Goal: Task Accomplishment & Management: Manage account settings

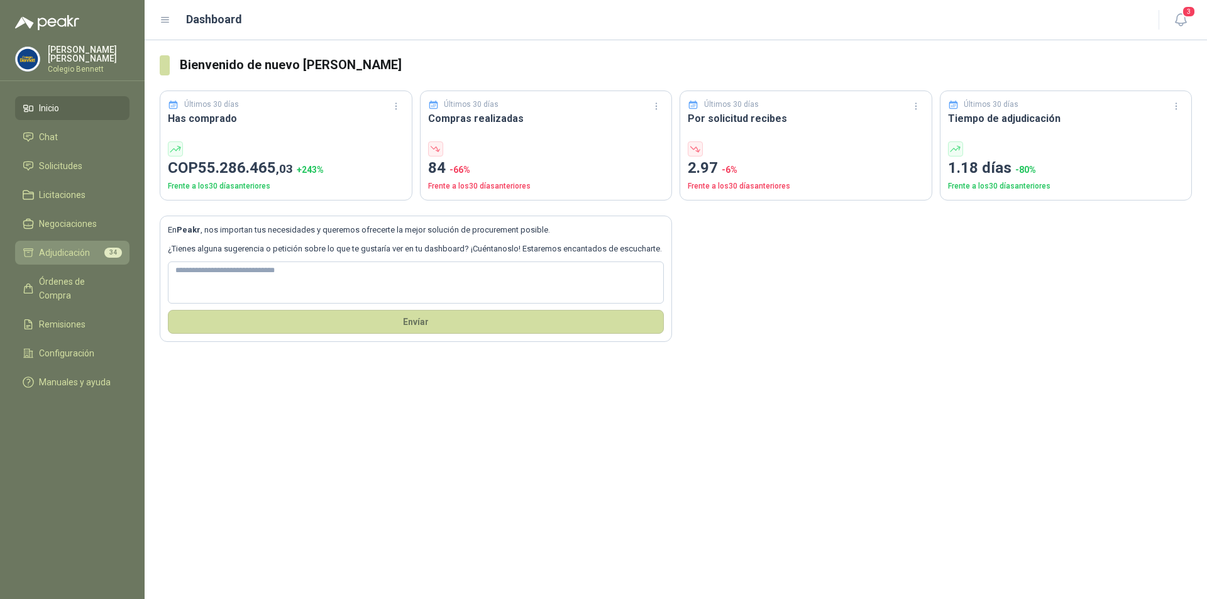
click at [87, 253] on span "Adjudicación" at bounding box center [64, 253] width 51 height 14
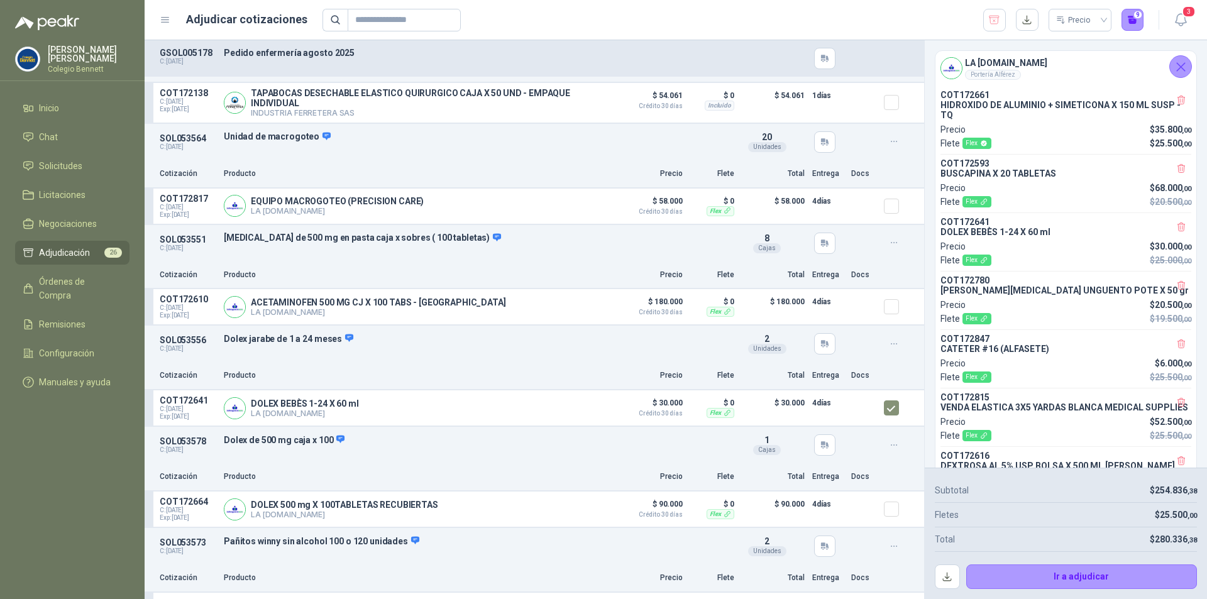
scroll to position [2300, 0]
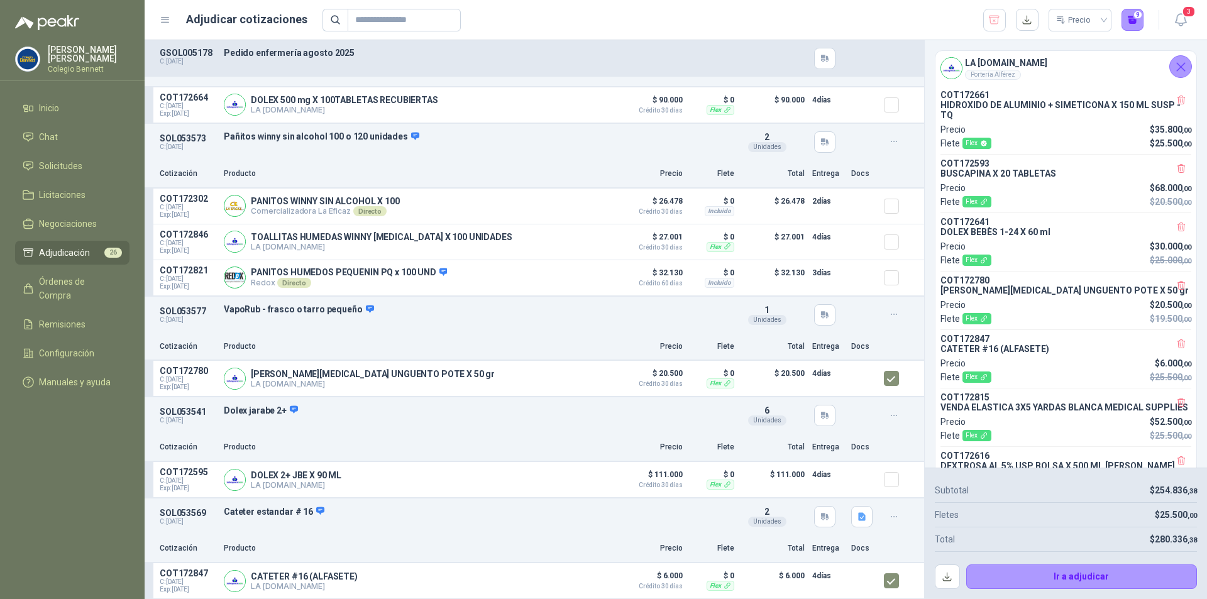
click at [1177, 68] on icon "Cerrar" at bounding box center [1181, 67] width 16 height 16
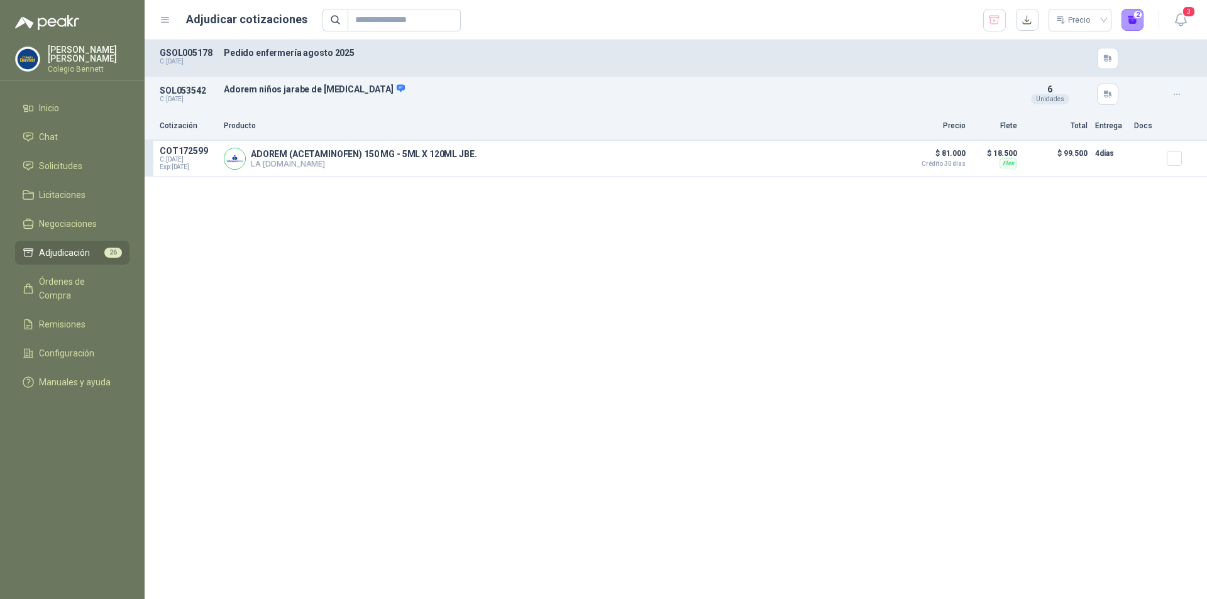
scroll to position [282, 0]
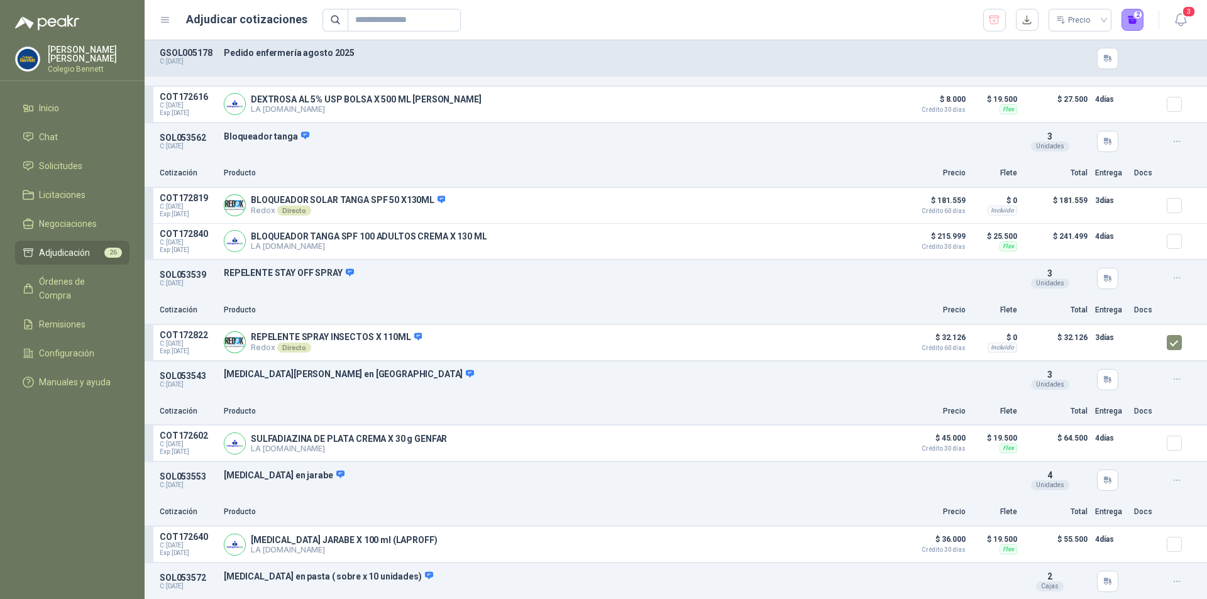
click at [83, 253] on span "Adjudicación" at bounding box center [64, 253] width 51 height 14
click at [94, 171] on li "Solicitudes" at bounding box center [72, 166] width 99 height 14
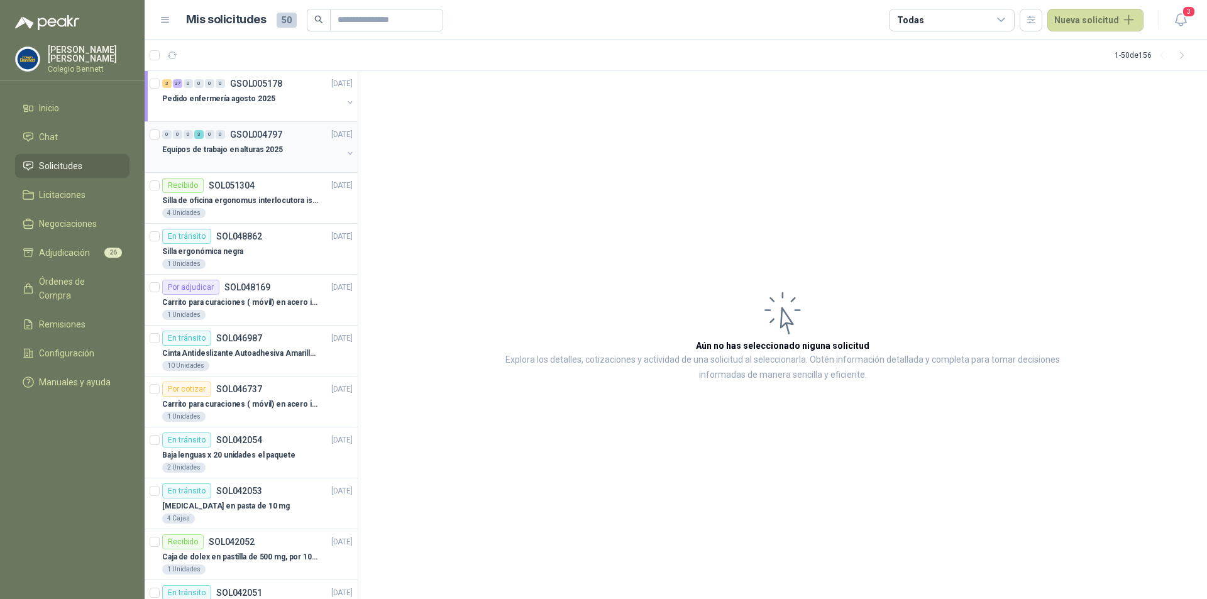
click at [269, 136] on p "GSOL004797" at bounding box center [256, 134] width 52 height 9
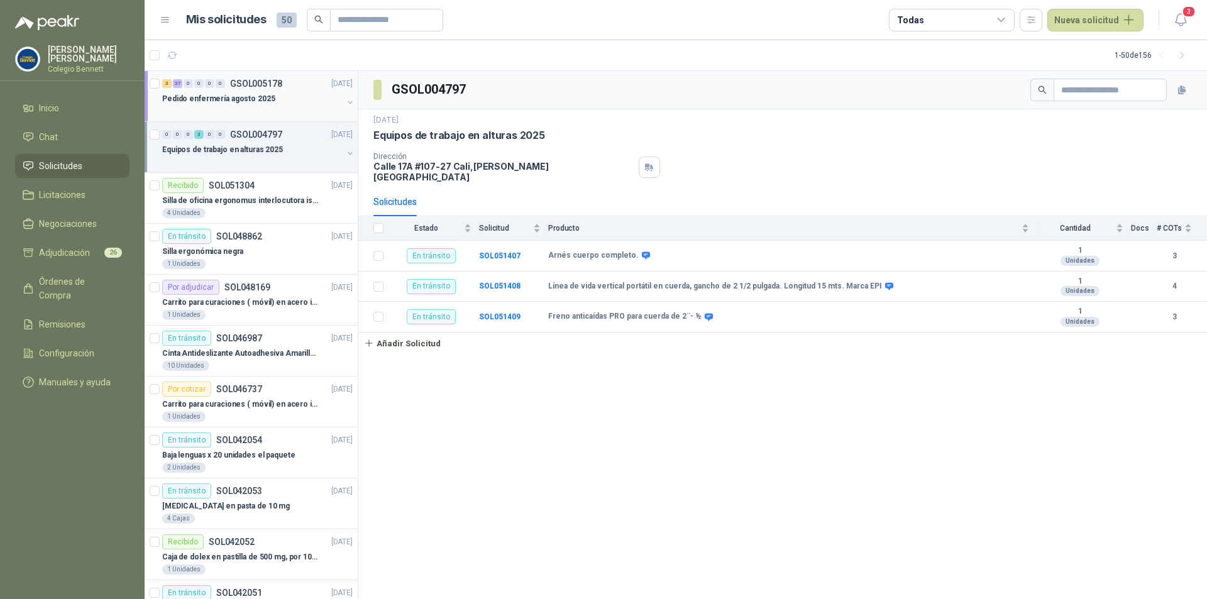
click at [191, 101] on p "Pedido enfermería agosto 2025" at bounding box center [218, 99] width 113 height 12
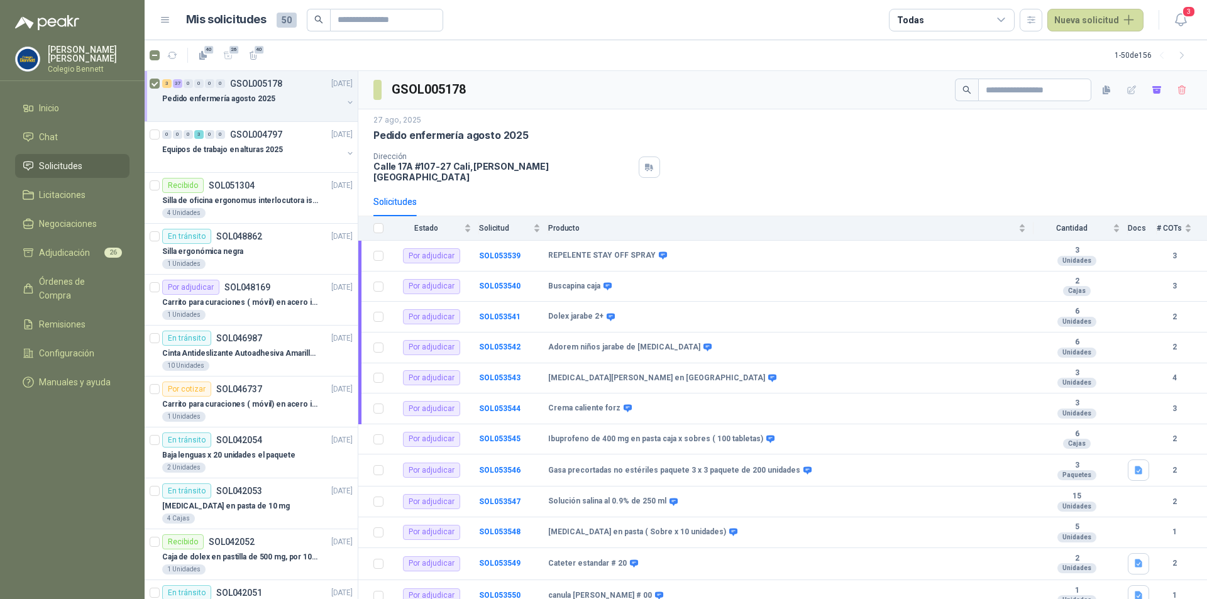
click at [693, 174] on div "[DATE] [PERSON_NAME] enfermería [DATE] Dirección [STREET_ADDRESS][PERSON_NAME]" at bounding box center [782, 148] width 849 height 78
click at [277, 98] on div "Pedido enfermería agosto 2025" at bounding box center [252, 98] width 180 height 15
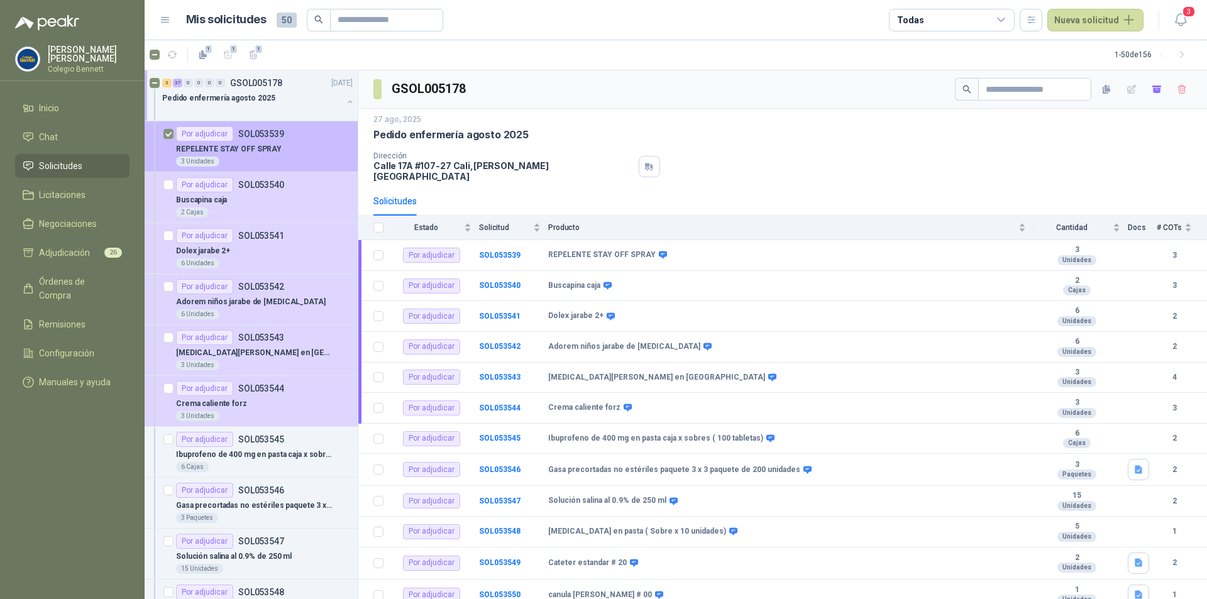
click at [292, 145] on div "REPELENTE STAY OFF SPRAY" at bounding box center [264, 148] width 177 height 15
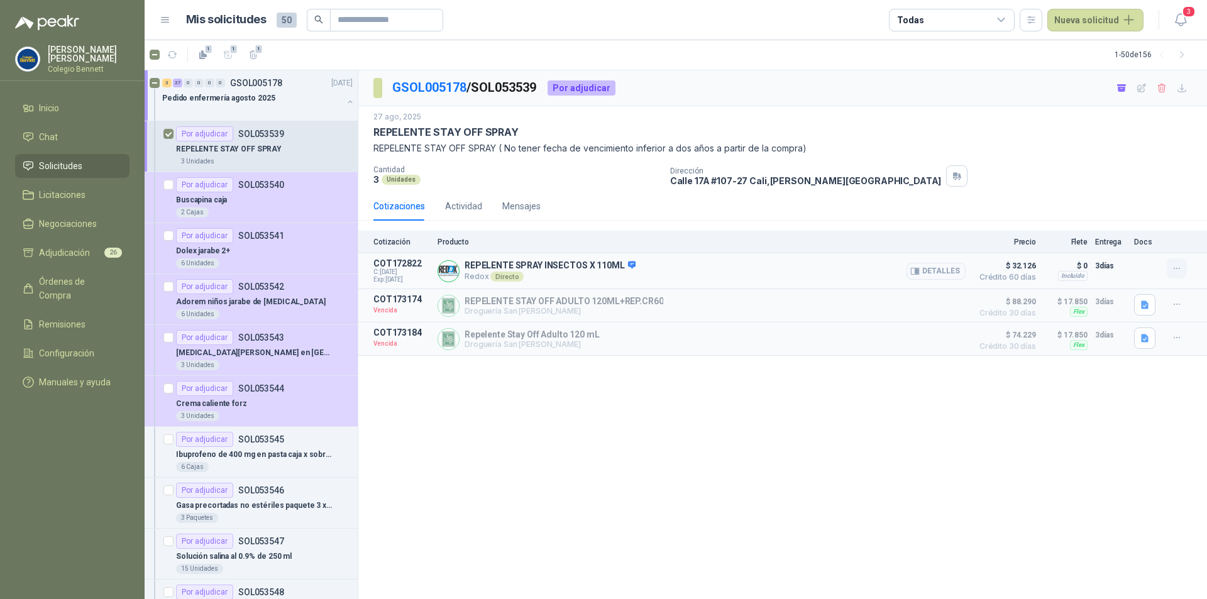
click at [1178, 270] on icon "button" at bounding box center [1177, 268] width 11 height 11
click at [1182, 303] on icon "button" at bounding box center [1177, 304] width 11 height 11
click at [1176, 345] on button "button" at bounding box center [1177, 338] width 20 height 20
click at [1167, 311] on button "Solicitar Recotización" at bounding box center [1152, 311] width 101 height 20
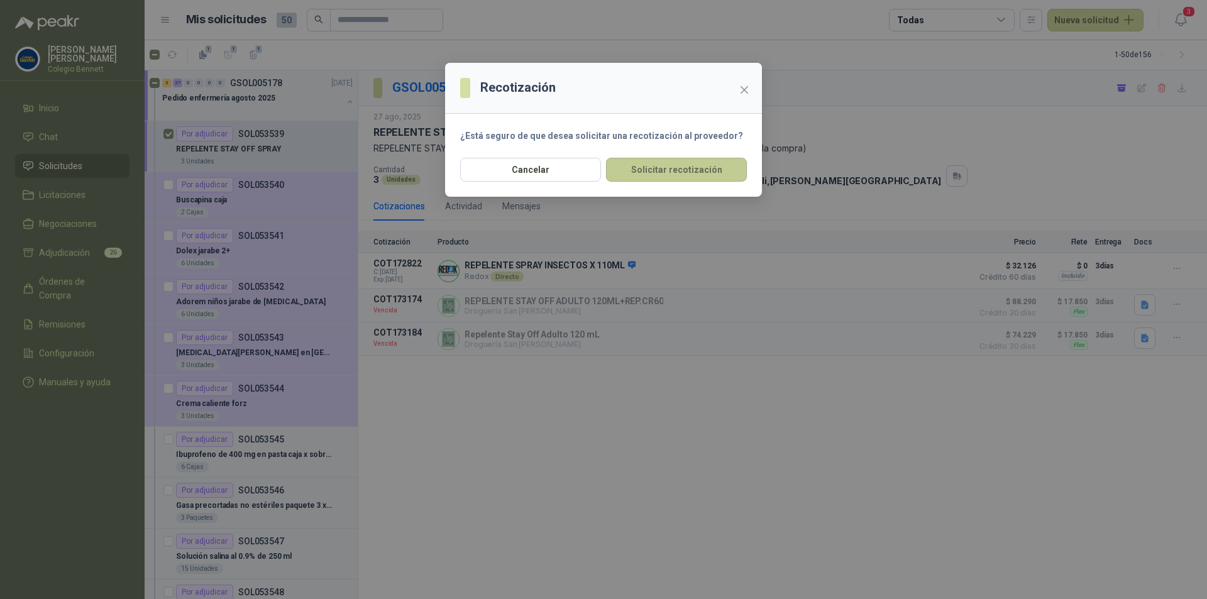
click at [680, 169] on button "Solicitar recotización" at bounding box center [676, 170] width 141 height 24
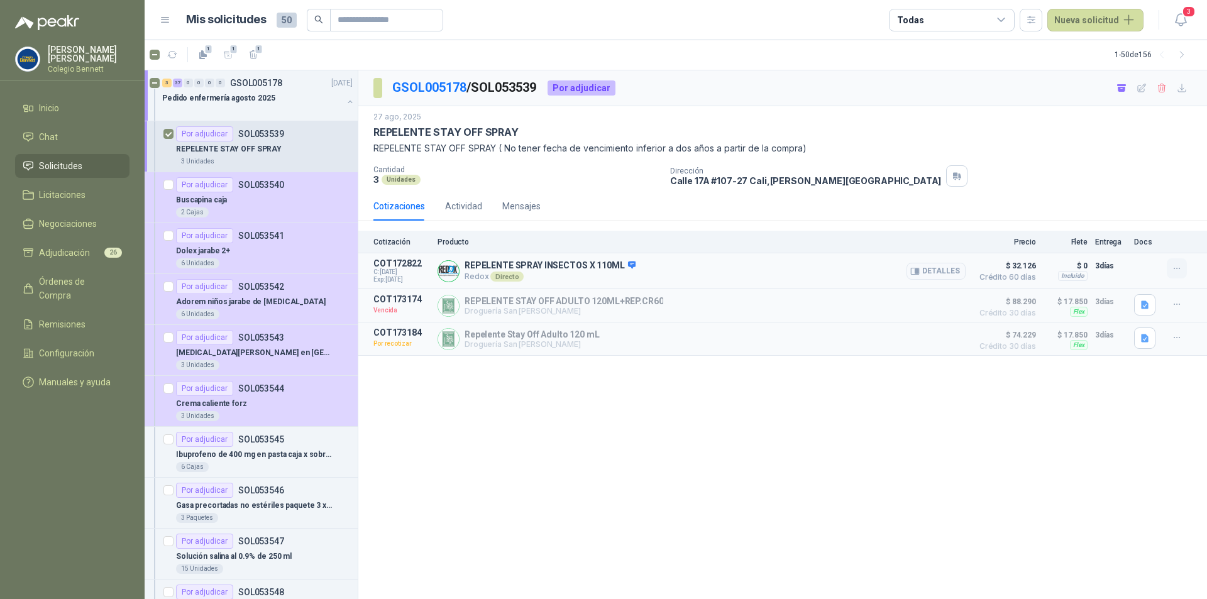
click at [1174, 267] on icon "button" at bounding box center [1177, 268] width 11 height 11
click at [1179, 307] on icon "button" at bounding box center [1177, 304] width 11 height 11
click at [1168, 278] on button "Solicitar Recotización" at bounding box center [1152, 277] width 101 height 20
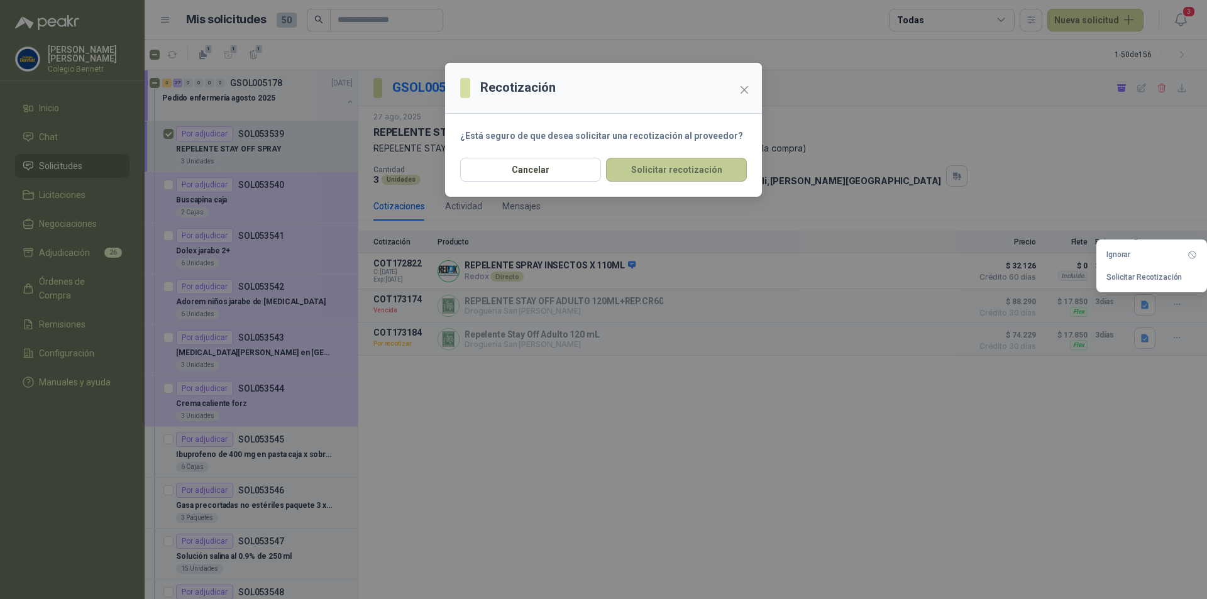
click at [722, 165] on button "Solicitar recotización" at bounding box center [676, 170] width 141 height 24
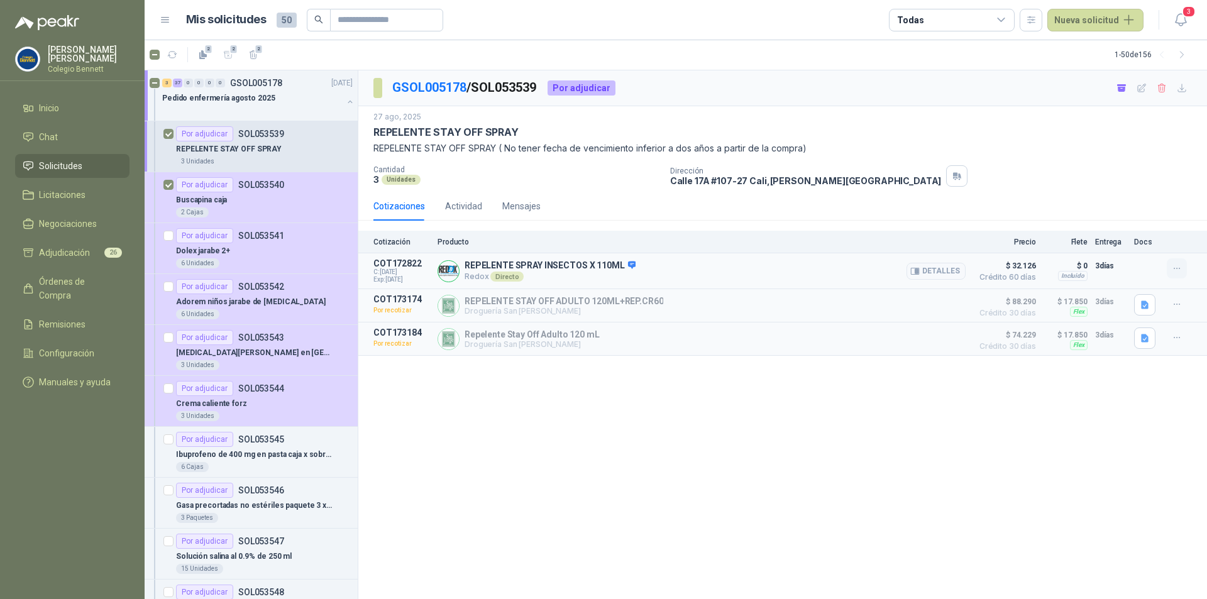
click at [1175, 272] on icon "button" at bounding box center [1177, 268] width 11 height 11
click at [1181, 305] on icon "button" at bounding box center [1177, 304] width 11 height 11
click at [1178, 336] on icon "button" at bounding box center [1177, 338] width 11 height 11
drag, startPoint x: 660, startPoint y: 414, endPoint x: 618, endPoint y: 393, distance: 46.4
click at [658, 416] on div "GSOL005178 / SOL053539 Por adjudicar [DATE] REPELENTE STAY OFF SPRAY REPELENTE …" at bounding box center [782, 334] width 849 height 529
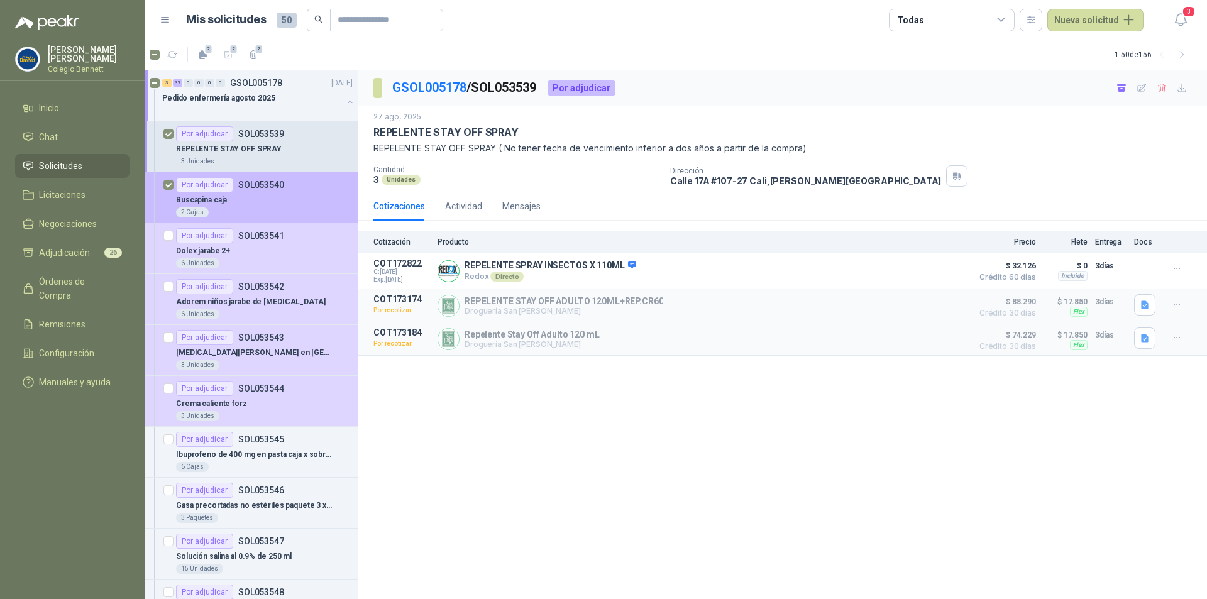
click at [280, 202] on div "Buscapina caja" at bounding box center [264, 199] width 177 height 15
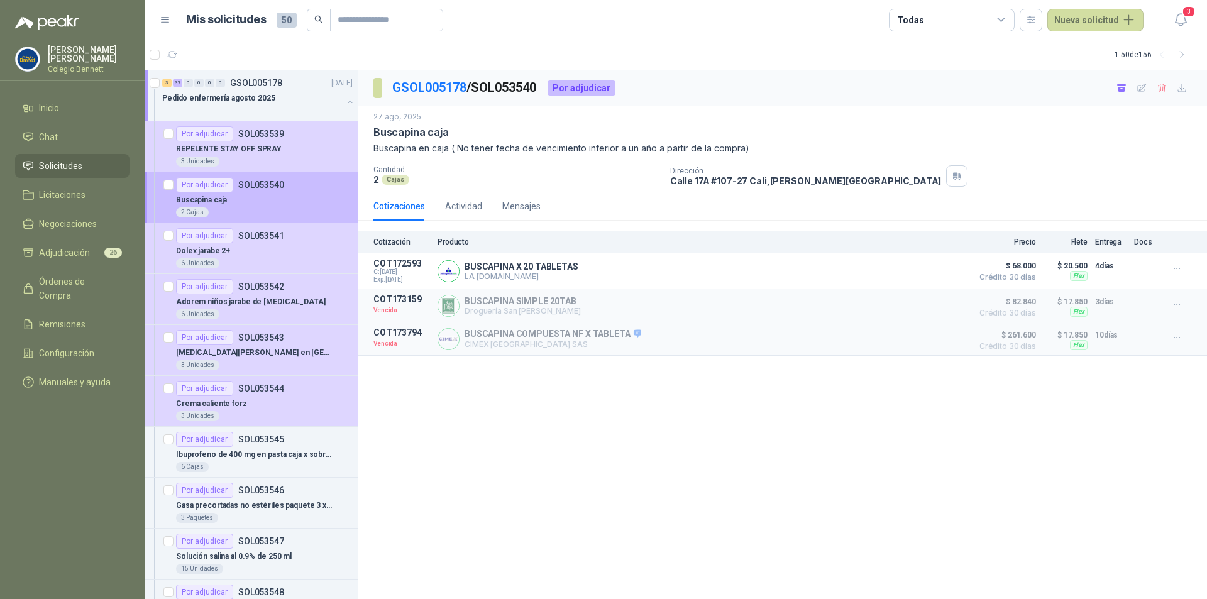
click at [163, 185] on article "Por adjudicar SOL053540 Buscapina caja 2 Cajas" at bounding box center [251, 197] width 213 height 51
click at [304, 187] on div "Por adjudicar SOL053540" at bounding box center [264, 184] width 177 height 15
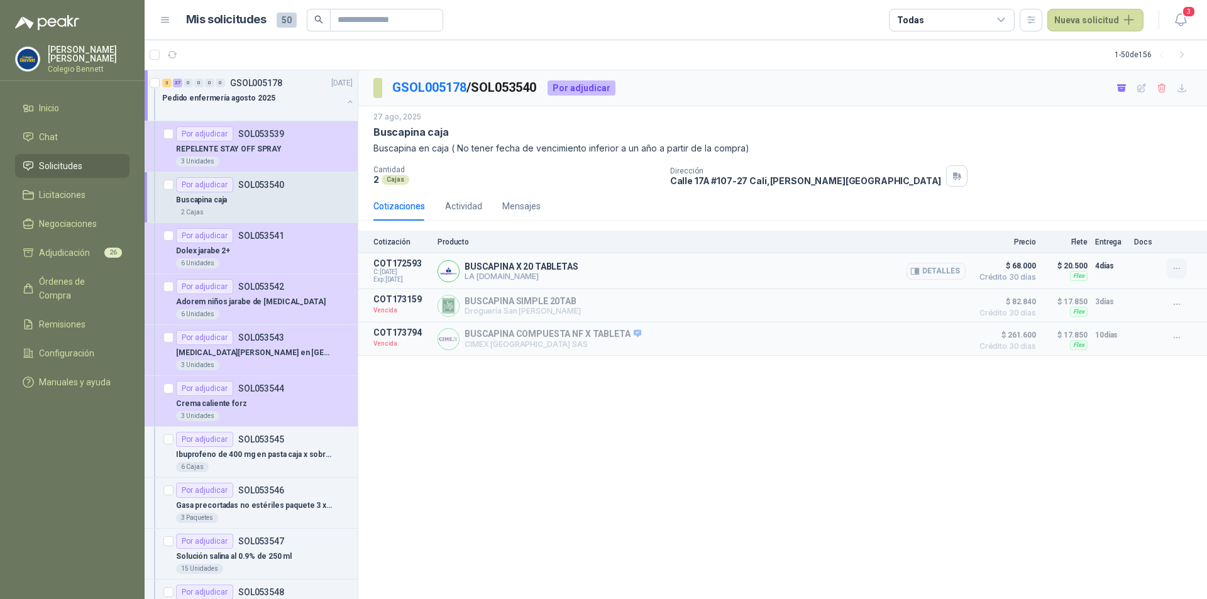
click at [1182, 267] on icon "button" at bounding box center [1177, 268] width 11 height 11
click at [1178, 305] on icon "button" at bounding box center [1177, 304] width 6 height 1
click at [1170, 275] on button "Solicitar Recotización" at bounding box center [1152, 277] width 101 height 20
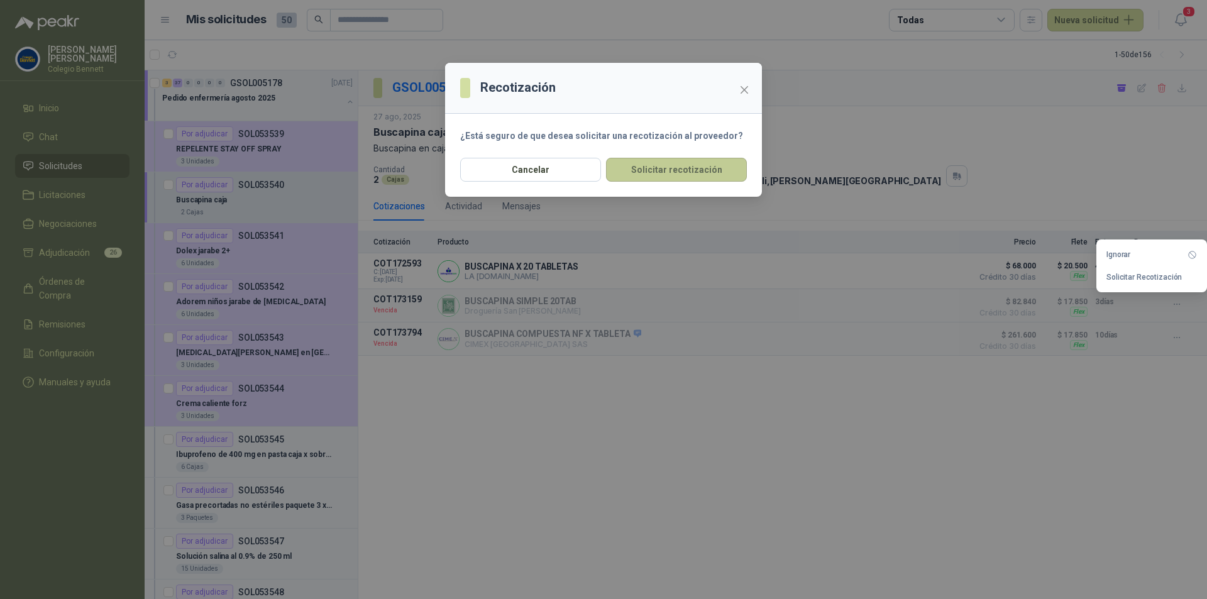
click at [653, 167] on button "Solicitar recotización" at bounding box center [676, 170] width 141 height 24
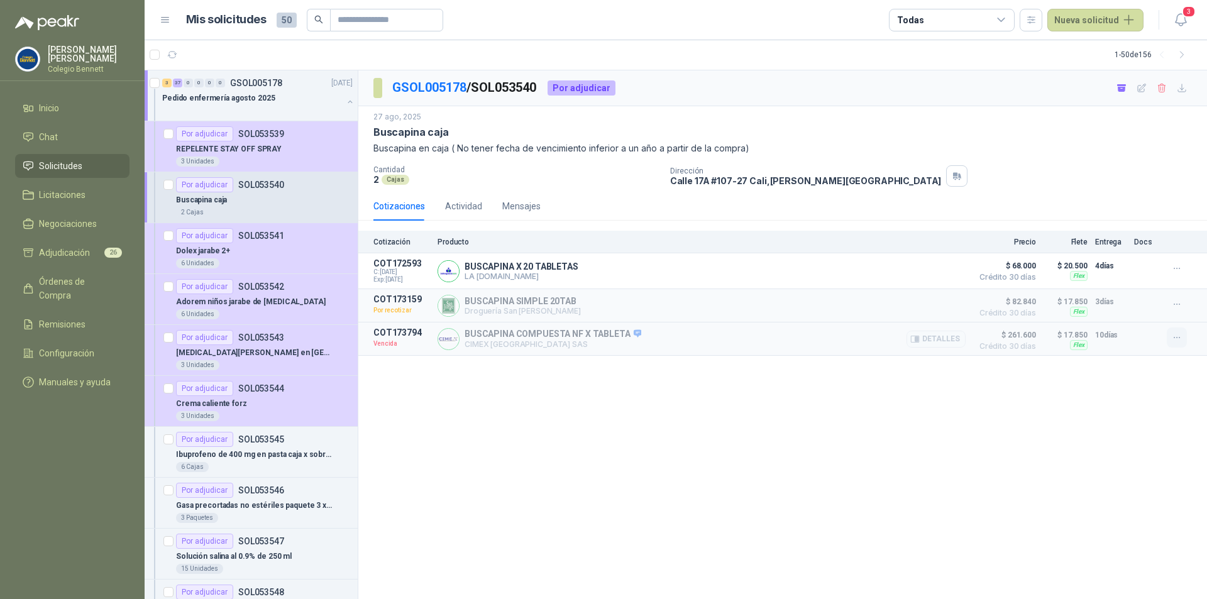
click at [1176, 340] on icon "button" at bounding box center [1177, 338] width 11 height 11
click at [1162, 311] on button "Solicitar Recotización" at bounding box center [1152, 311] width 101 height 20
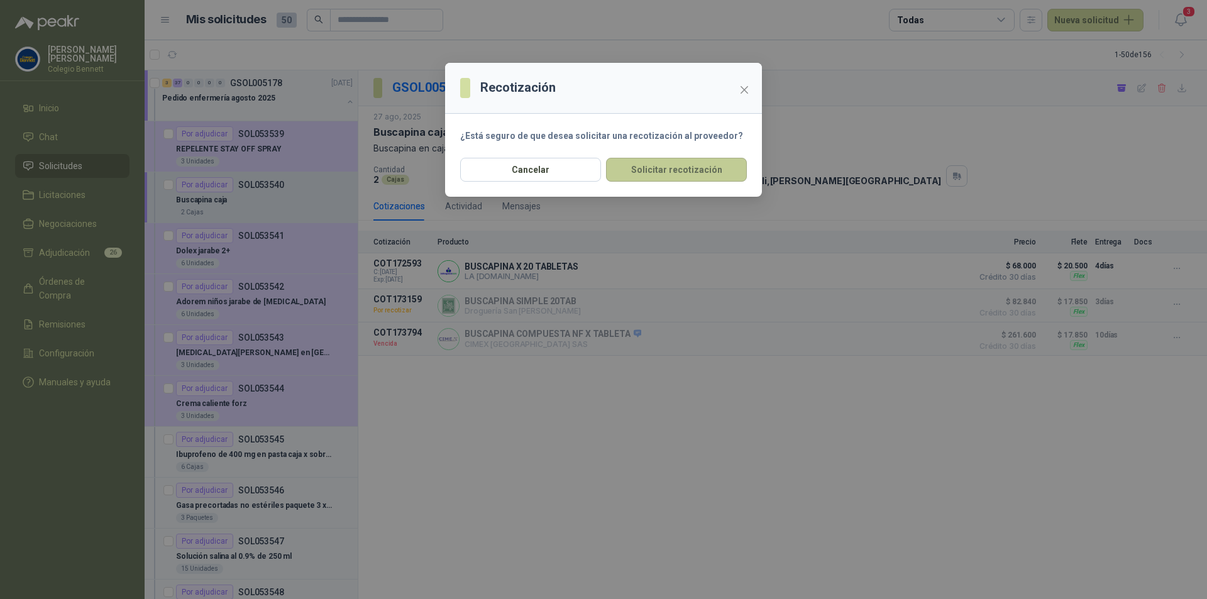
click at [689, 165] on button "Solicitar recotización" at bounding box center [676, 170] width 141 height 24
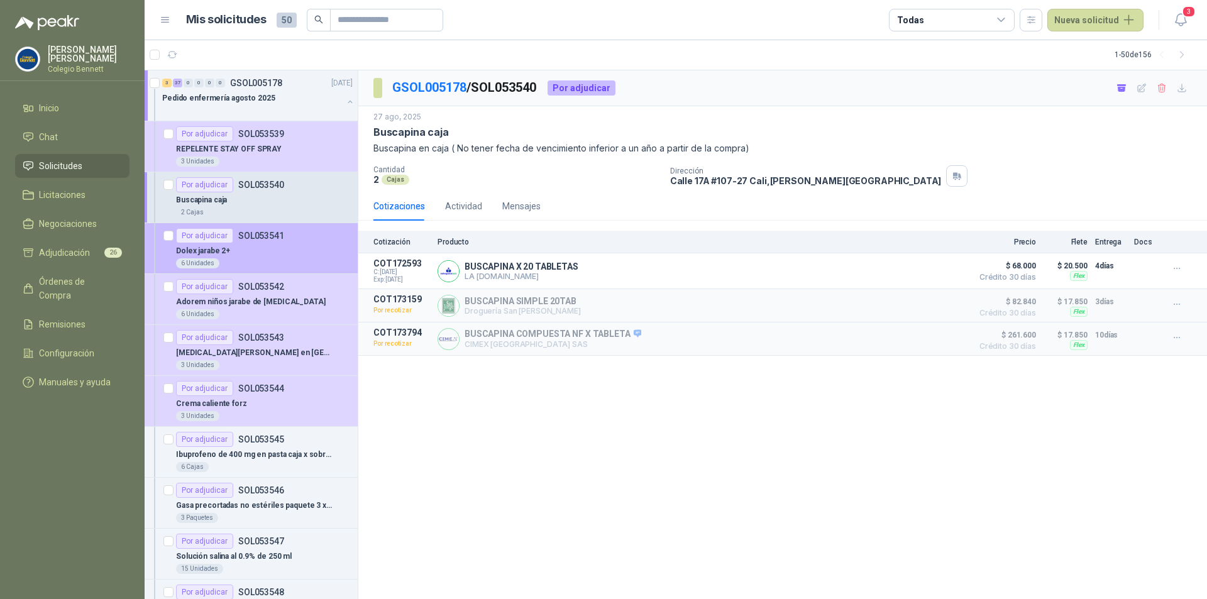
click at [287, 243] on div "Dolex jarabe 2+" at bounding box center [264, 250] width 177 height 15
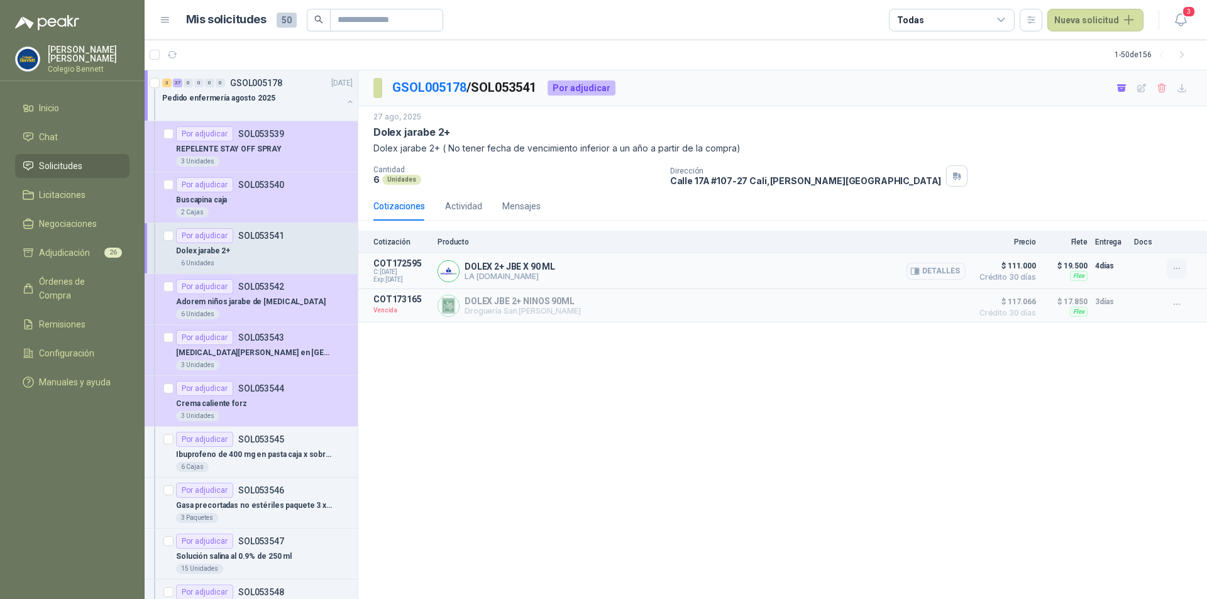
click at [1182, 270] on icon "button" at bounding box center [1177, 268] width 11 height 11
click at [1179, 303] on icon "button" at bounding box center [1177, 304] width 11 height 11
click at [1173, 274] on button "Solicitar Recotización" at bounding box center [1152, 277] width 101 height 20
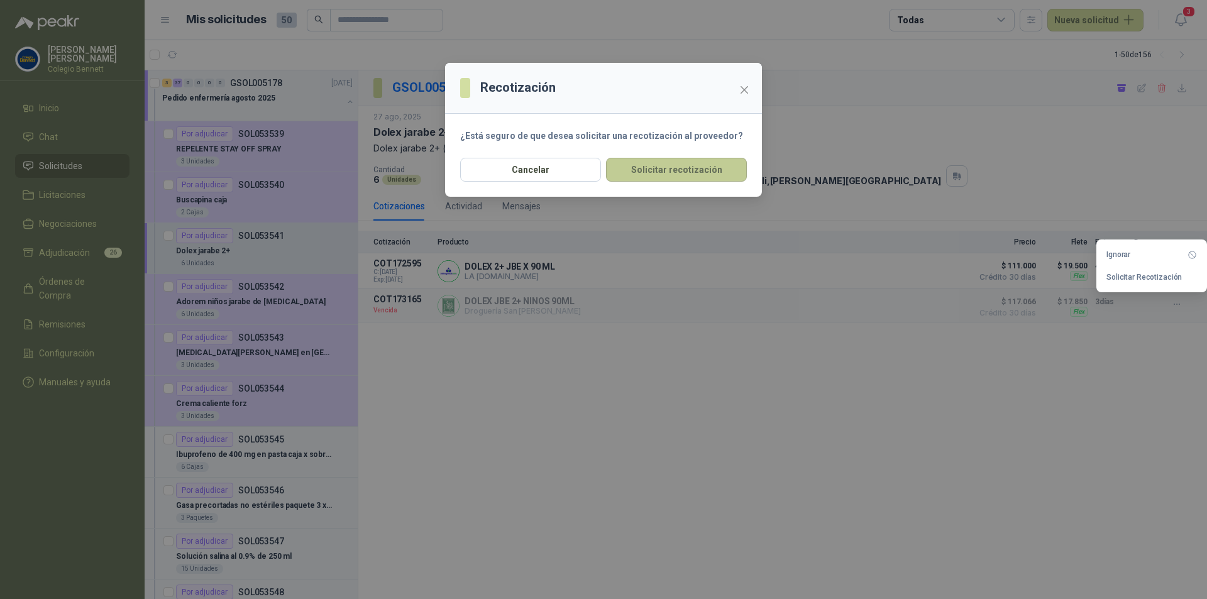
click at [682, 169] on button "Solicitar recotización" at bounding box center [676, 170] width 141 height 24
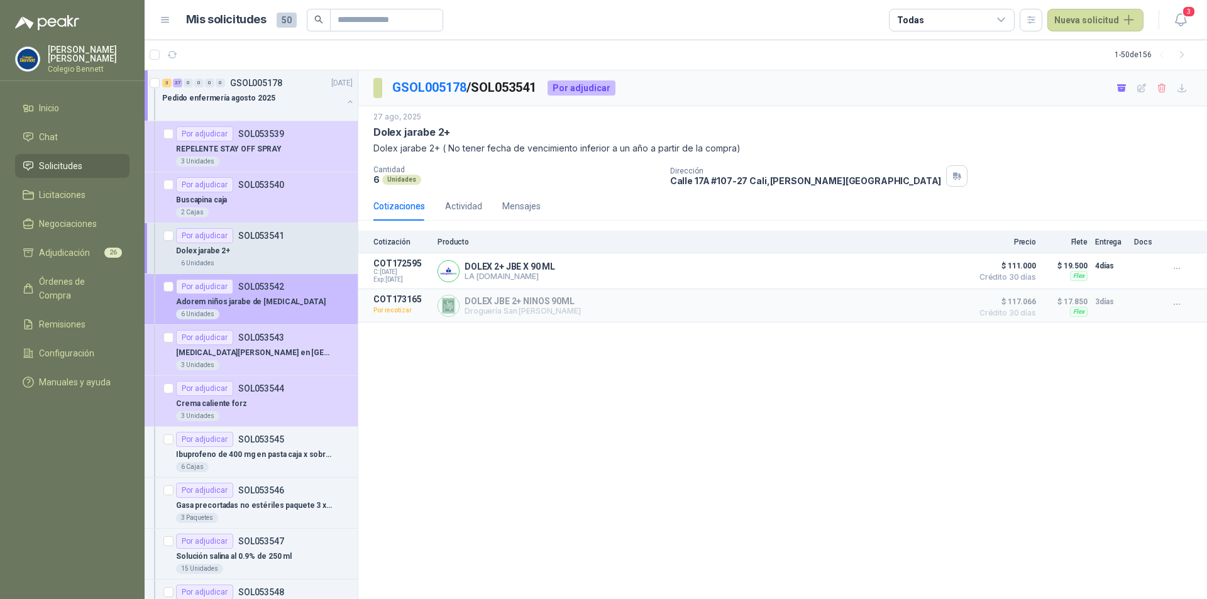
click at [303, 295] on div "Adorem niños jarabe de [MEDICAL_DATA]" at bounding box center [264, 301] width 177 height 15
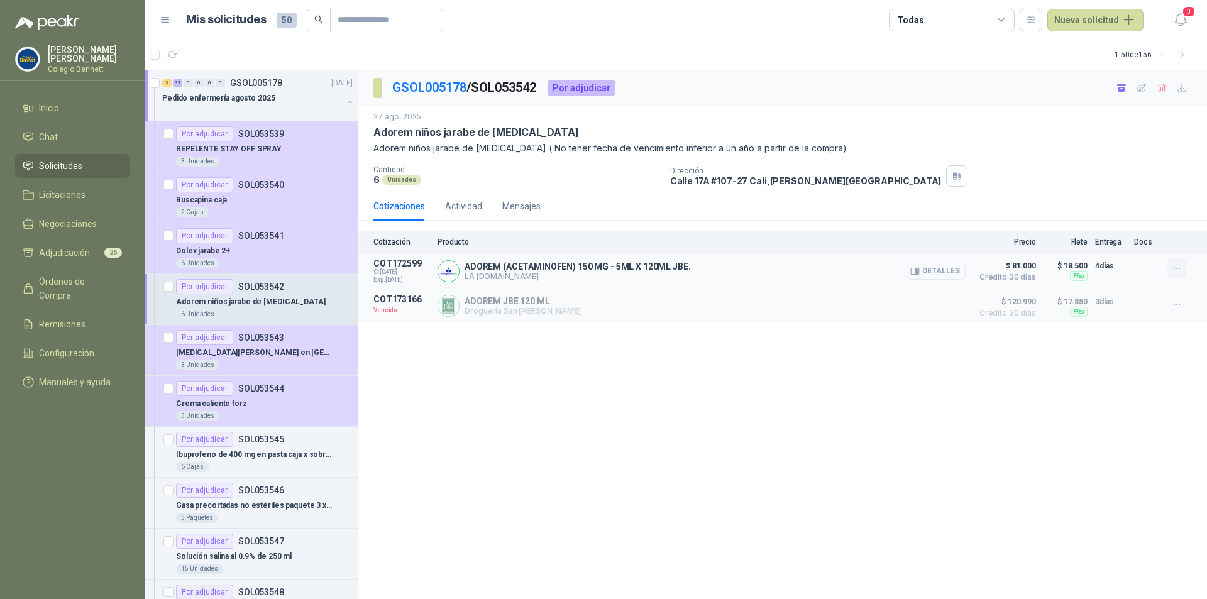
click at [1182, 270] on button "button" at bounding box center [1177, 268] width 20 height 20
click at [1178, 299] on icon "button" at bounding box center [1177, 304] width 11 height 11
click at [1167, 280] on button "Solicitar Recotización" at bounding box center [1152, 277] width 101 height 20
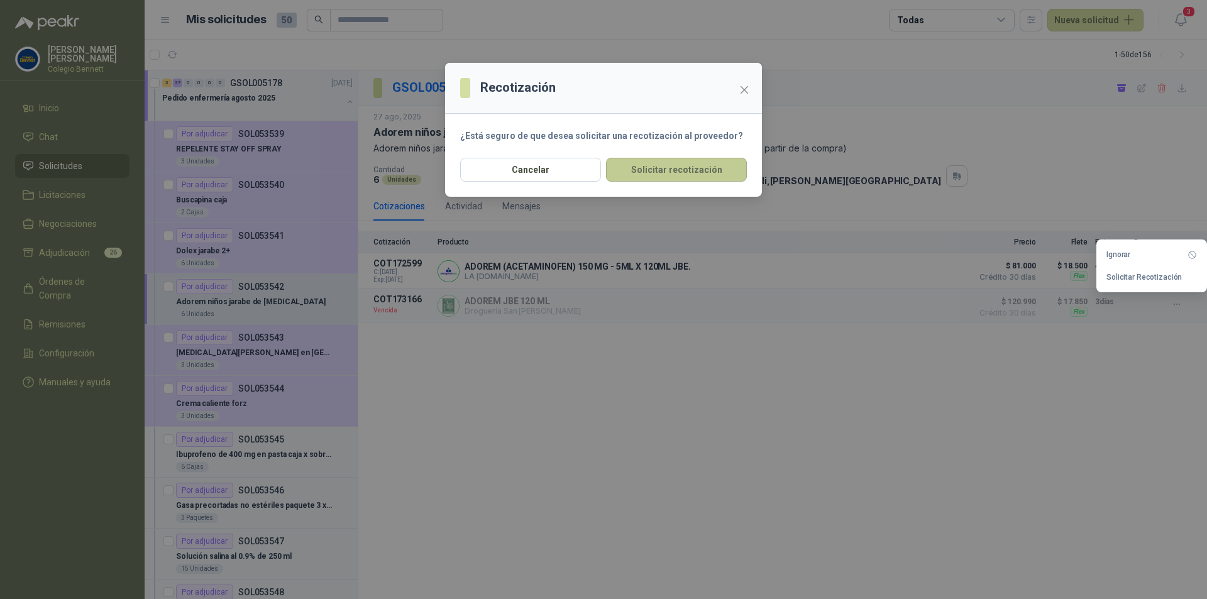
click at [660, 170] on button "Solicitar recotización" at bounding box center [676, 170] width 141 height 24
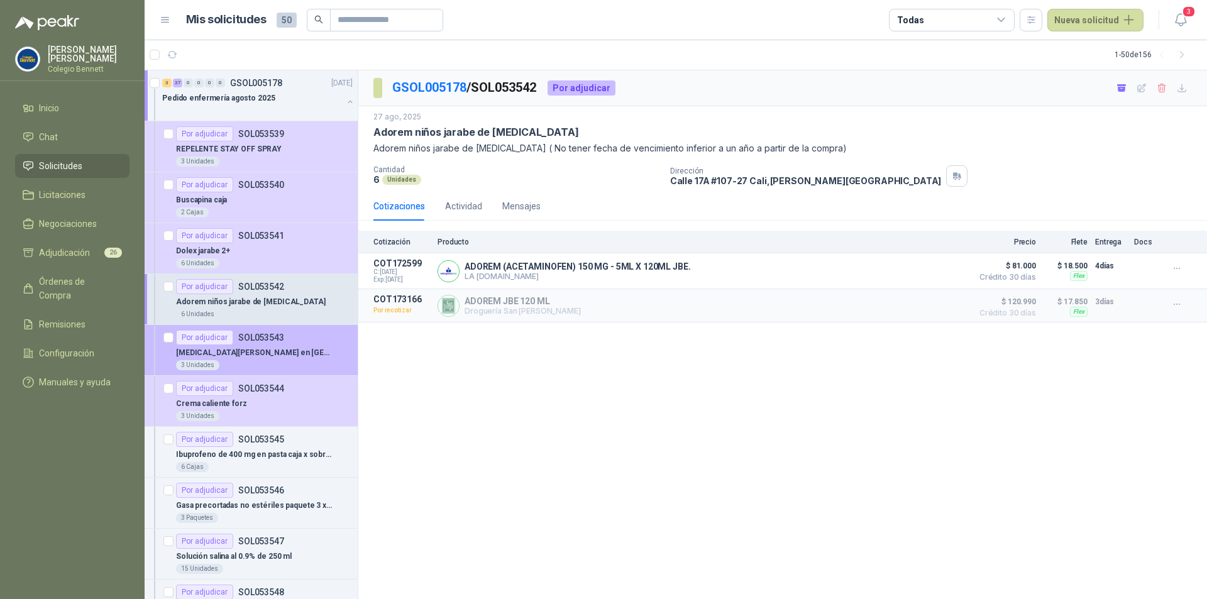
click at [293, 362] on div "3 Unidades" at bounding box center [264, 365] width 177 height 10
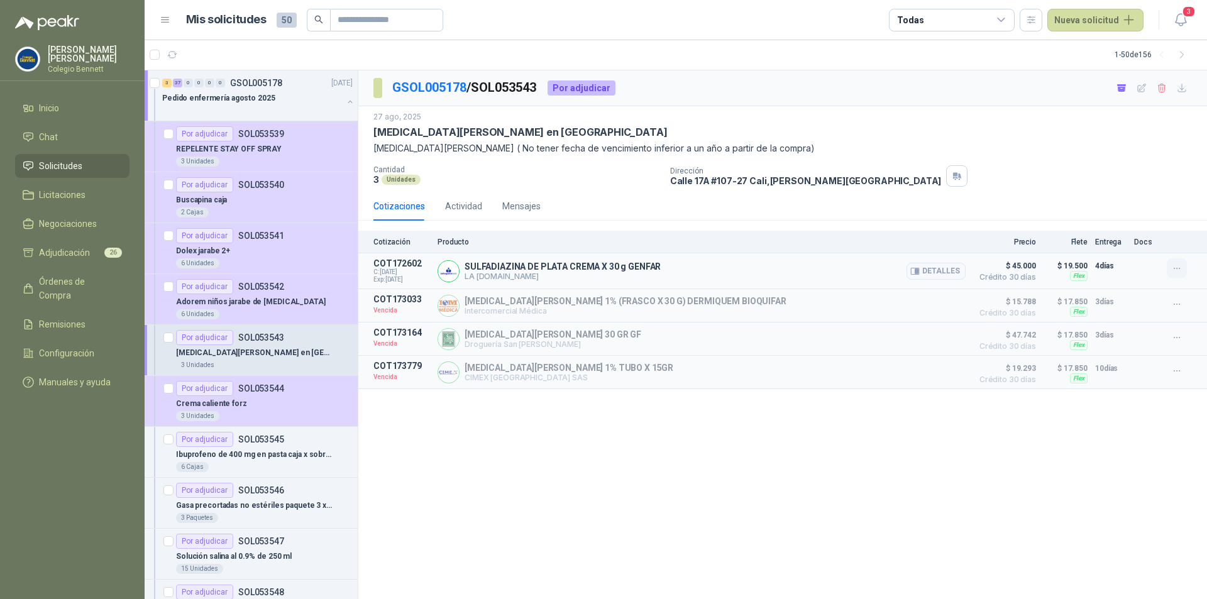
click at [1178, 261] on button "button" at bounding box center [1177, 268] width 20 height 20
click at [1178, 307] on icon "button" at bounding box center [1177, 304] width 11 height 11
click at [1144, 274] on button "Solicitar Recotización" at bounding box center [1152, 277] width 101 height 20
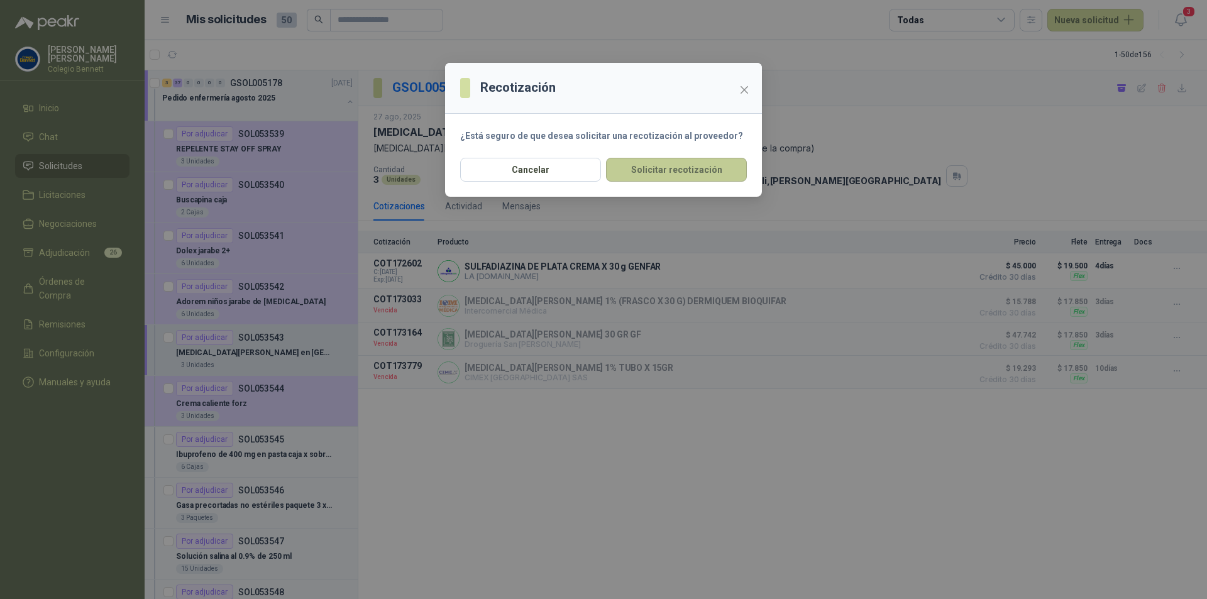
click at [650, 167] on button "Solicitar recotización" at bounding box center [676, 170] width 141 height 24
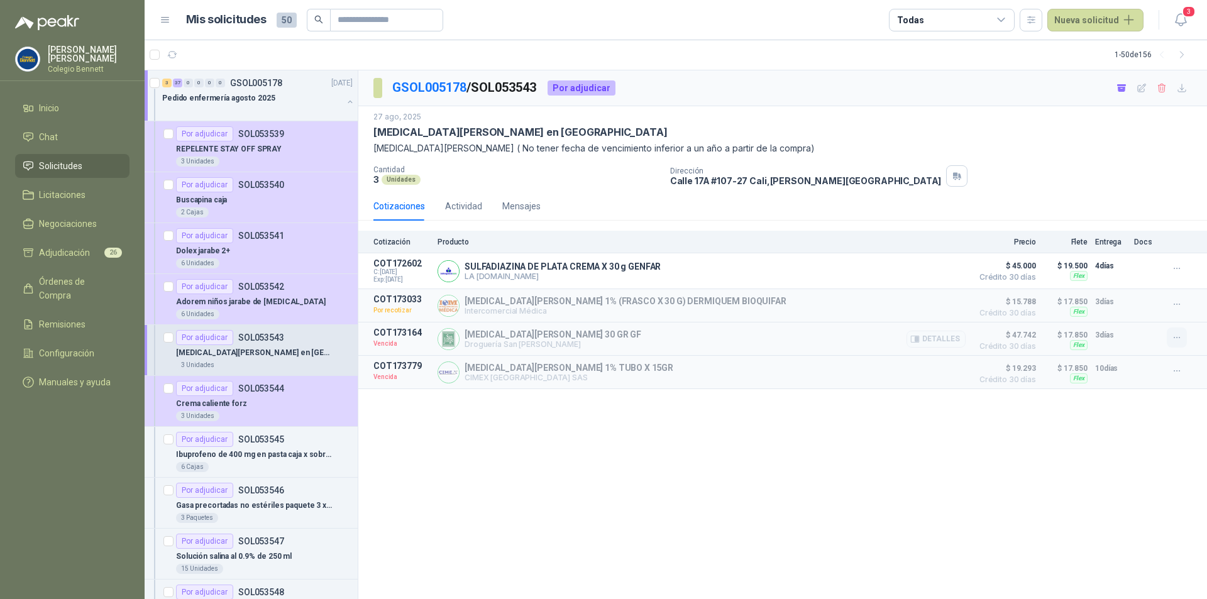
click at [1180, 341] on icon "button" at bounding box center [1177, 338] width 11 height 11
click at [1160, 313] on button "Solicitar Recotización" at bounding box center [1152, 311] width 101 height 20
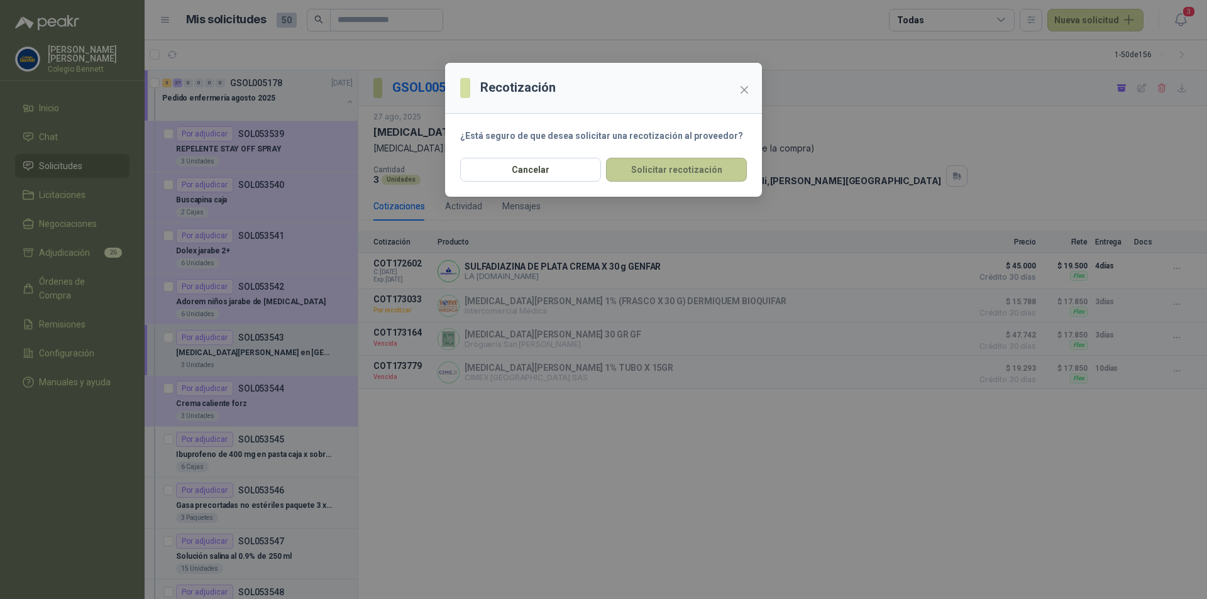
drag, startPoint x: 733, startPoint y: 173, endPoint x: 794, endPoint y: 210, distance: 70.9
click at [733, 173] on button "Solicitar recotización" at bounding box center [676, 170] width 141 height 24
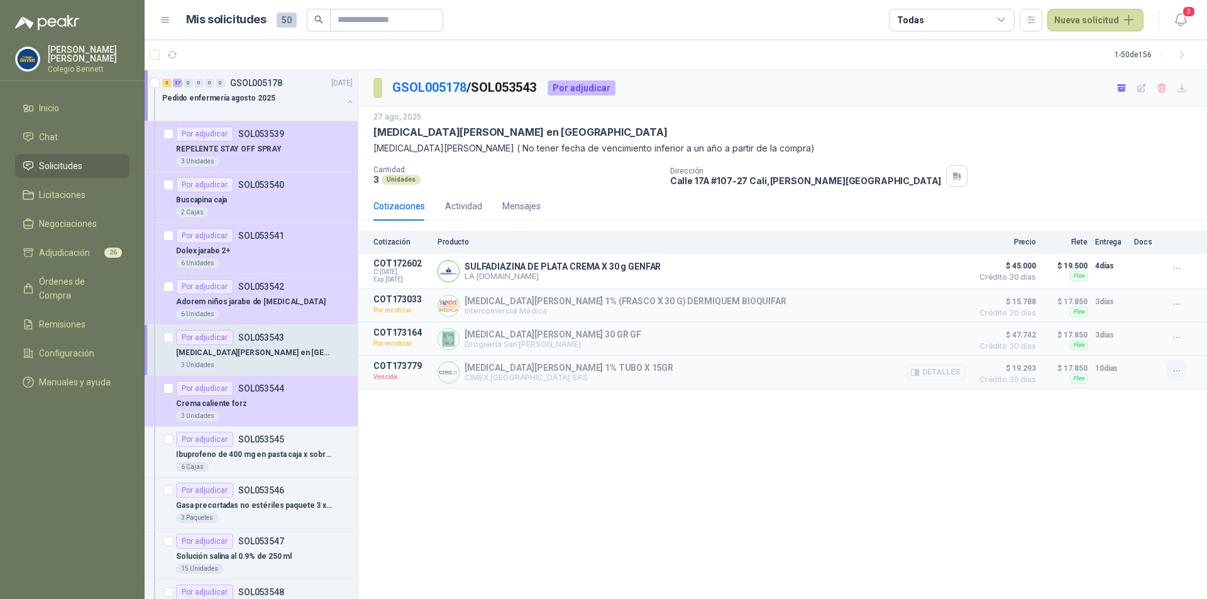
click at [1180, 372] on icon "button" at bounding box center [1177, 371] width 6 height 1
click at [1153, 346] on button "Solicitar Recotización" at bounding box center [1152, 345] width 101 height 20
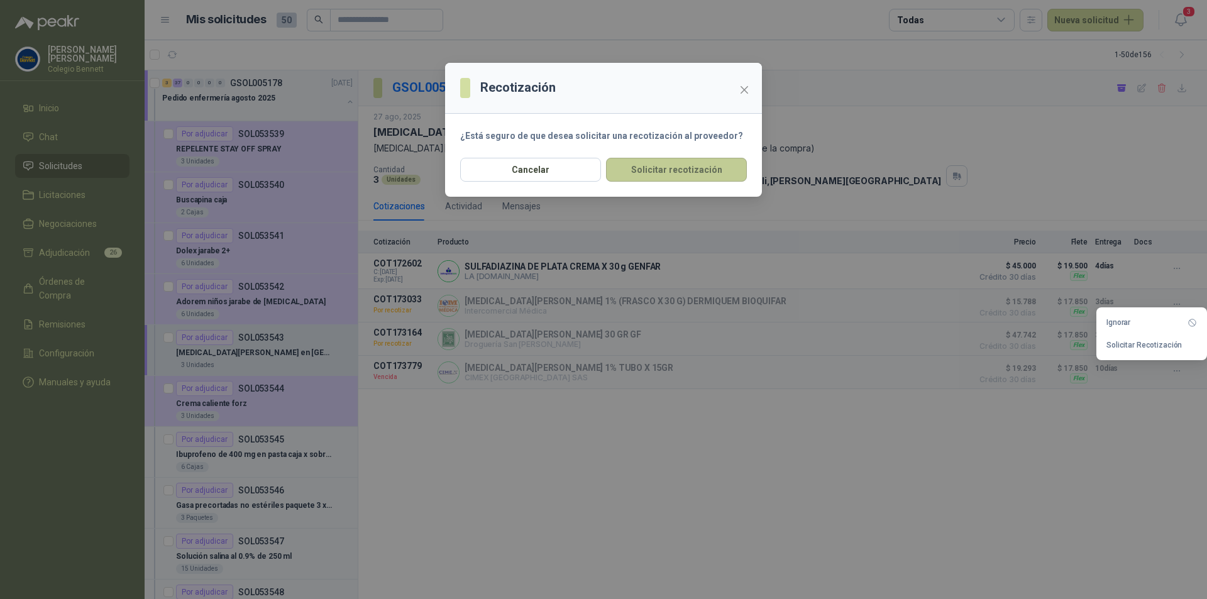
click at [692, 166] on button "Solicitar recotización" at bounding box center [676, 170] width 141 height 24
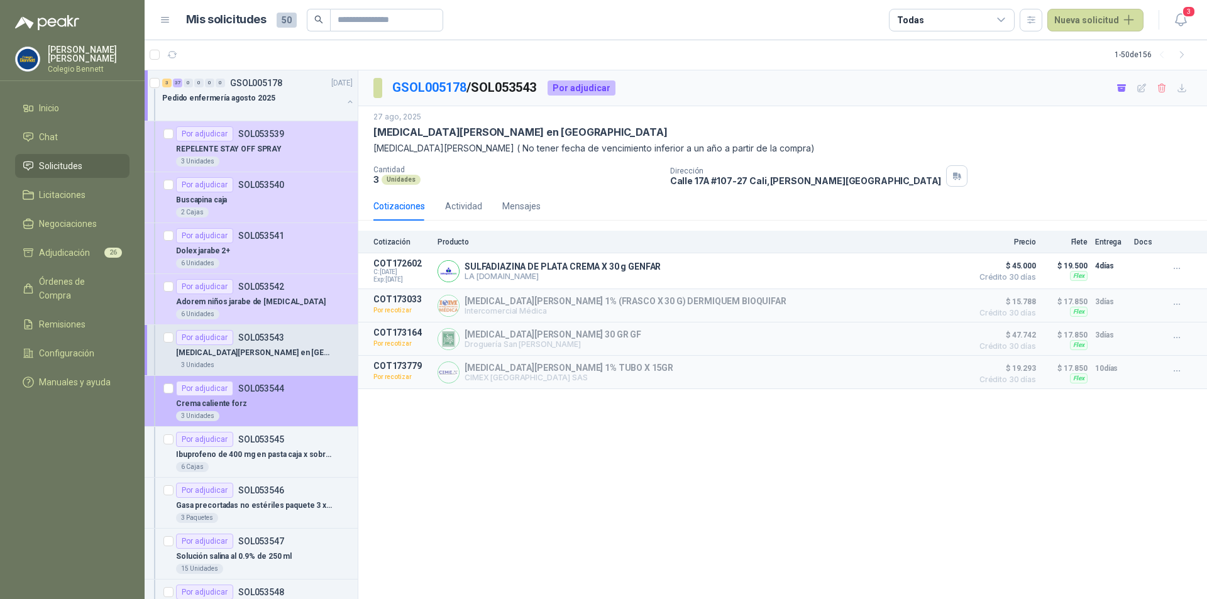
click at [294, 398] on div "Crema caliente forz" at bounding box center [264, 403] width 177 height 15
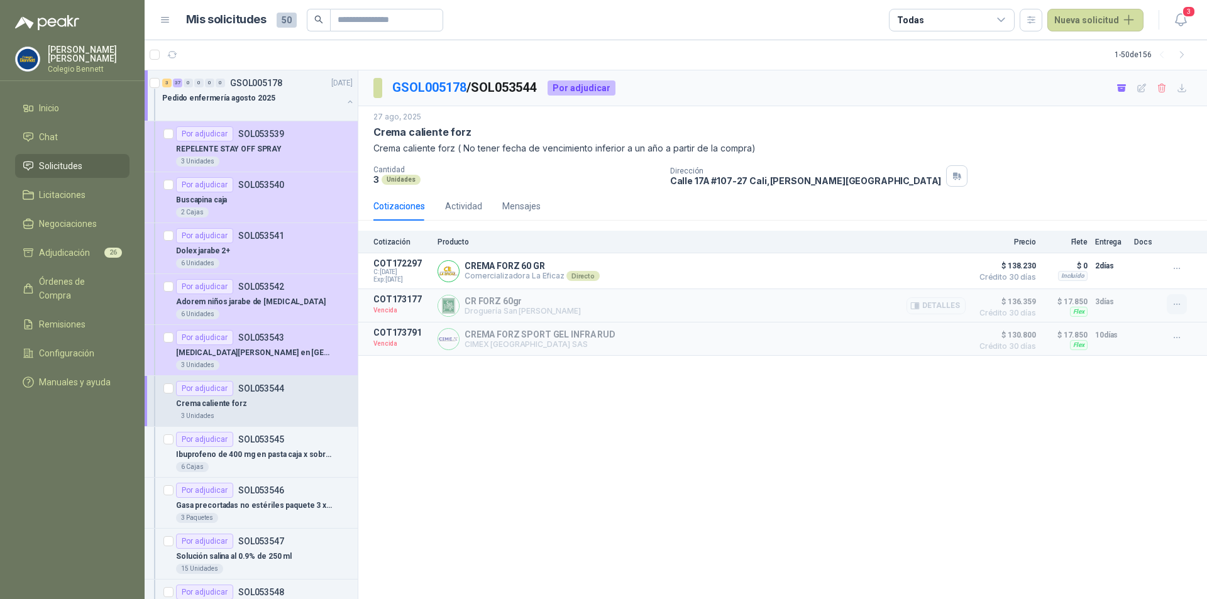
click at [1169, 309] on button "button" at bounding box center [1177, 304] width 20 height 20
click at [1153, 280] on button "Solicitar Recotización" at bounding box center [1152, 277] width 101 height 20
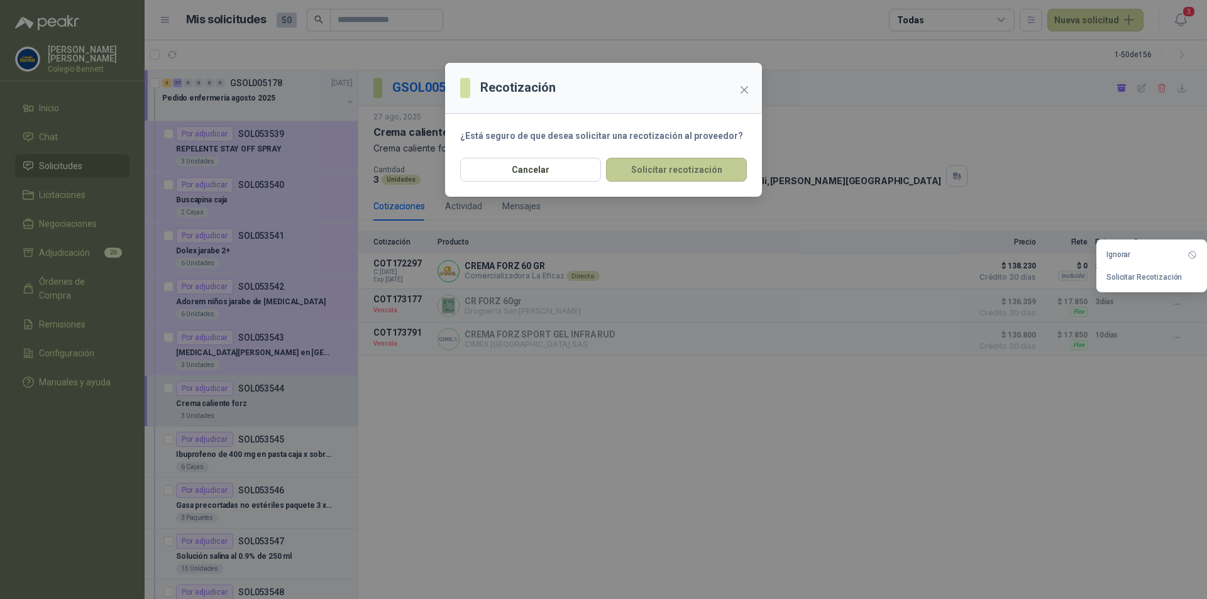
click at [723, 175] on button "Solicitar recotización" at bounding box center [676, 170] width 141 height 24
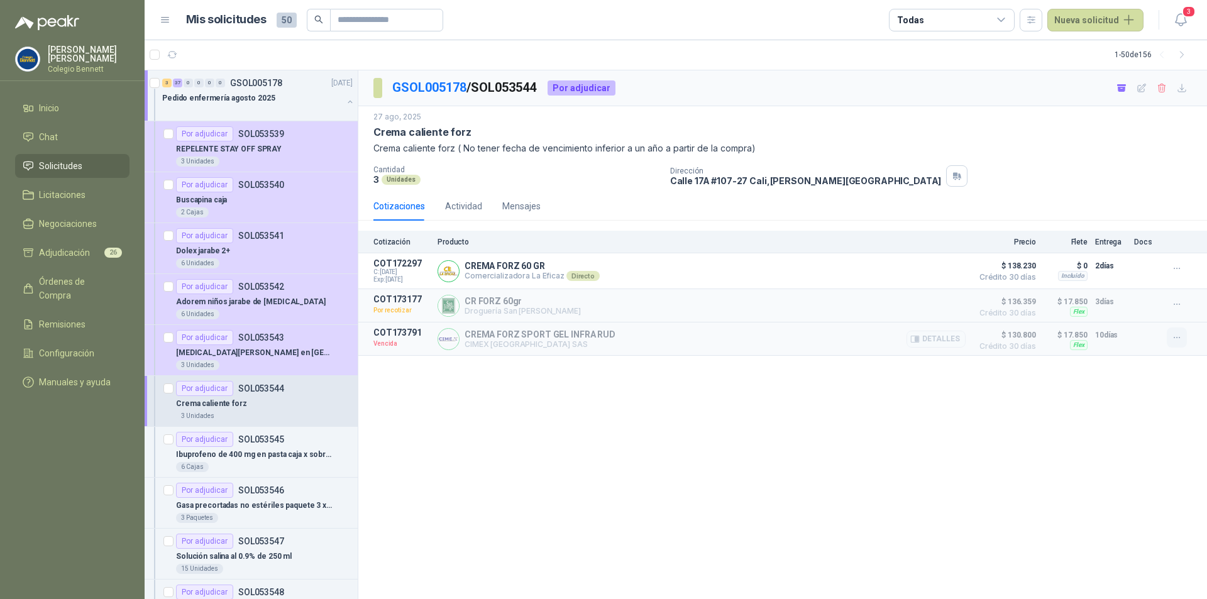
click at [1182, 340] on icon "button" at bounding box center [1177, 338] width 11 height 11
click at [1177, 310] on button "Solicitar Recotización" at bounding box center [1152, 311] width 101 height 20
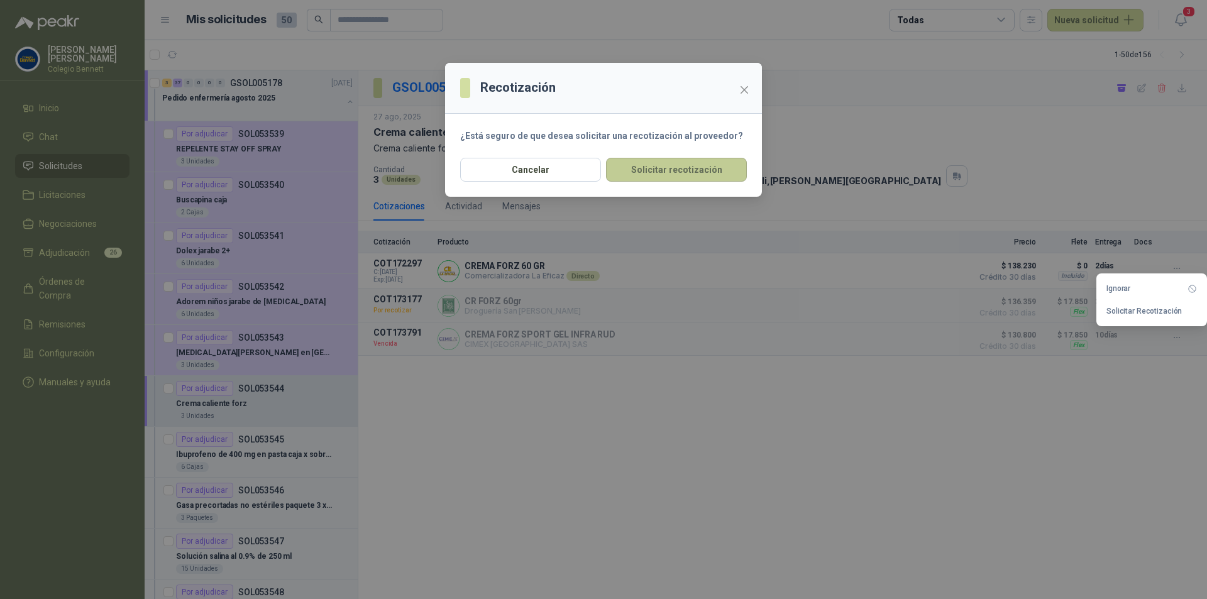
click at [684, 165] on button "Solicitar recotización" at bounding box center [676, 170] width 141 height 24
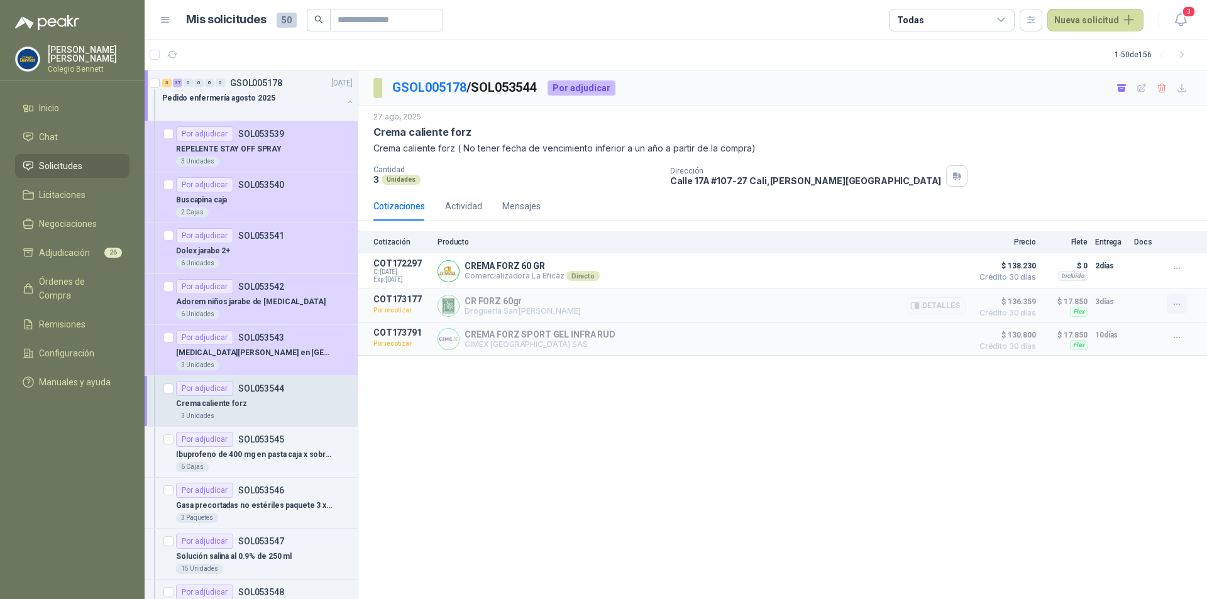
click at [1177, 299] on button "button" at bounding box center [1177, 304] width 20 height 20
click at [1183, 343] on button "button" at bounding box center [1177, 338] width 20 height 20
click at [1150, 409] on div "GSOL005178 / SOL053544 Por adjudicar [DATE] Crema caliente forz Crema caliente …" at bounding box center [782, 334] width 849 height 529
click at [317, 457] on p "Ibuprofeno de 400 mg en pasta caja x sobres ( 100 tabletas)" at bounding box center [254, 455] width 157 height 12
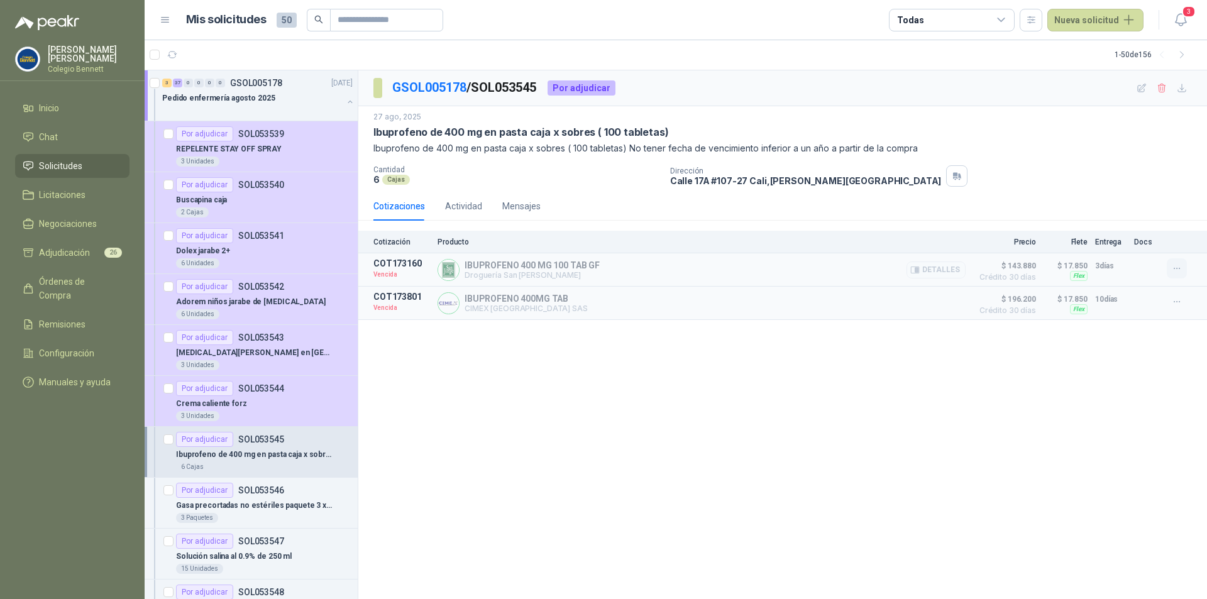
click at [1180, 267] on icon "button" at bounding box center [1177, 268] width 11 height 11
click at [1172, 243] on button "Solicitar Recotización" at bounding box center [1152, 241] width 101 height 20
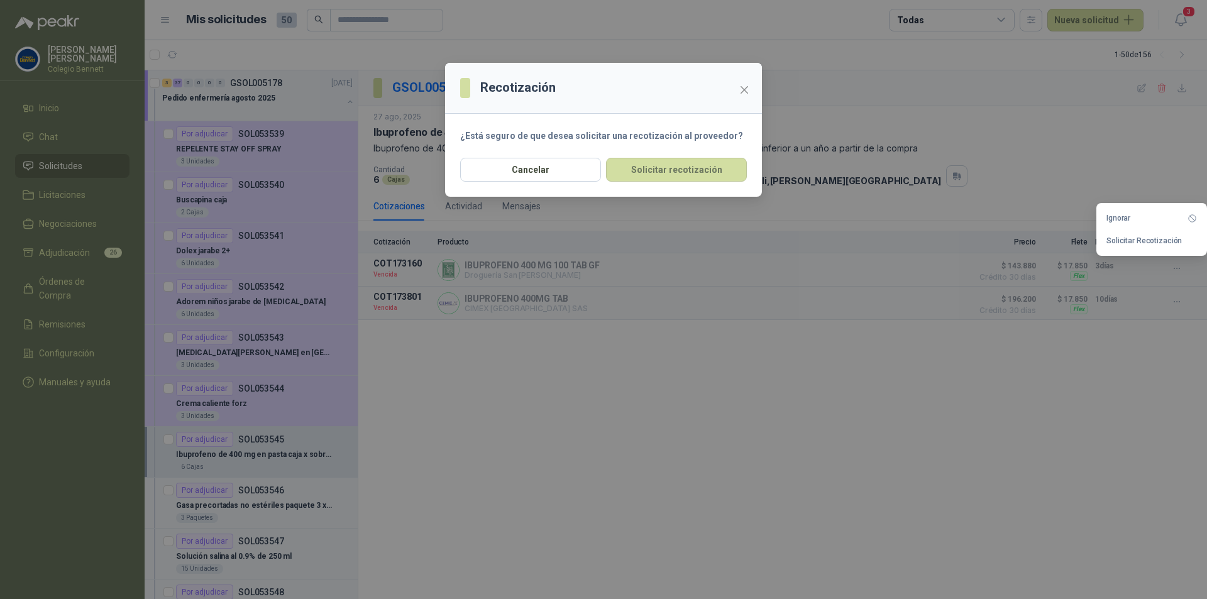
click at [753, 174] on div "Cancelar Solicitar recotización" at bounding box center [603, 177] width 317 height 39
click at [724, 169] on button "Solicitar recotización" at bounding box center [676, 170] width 141 height 24
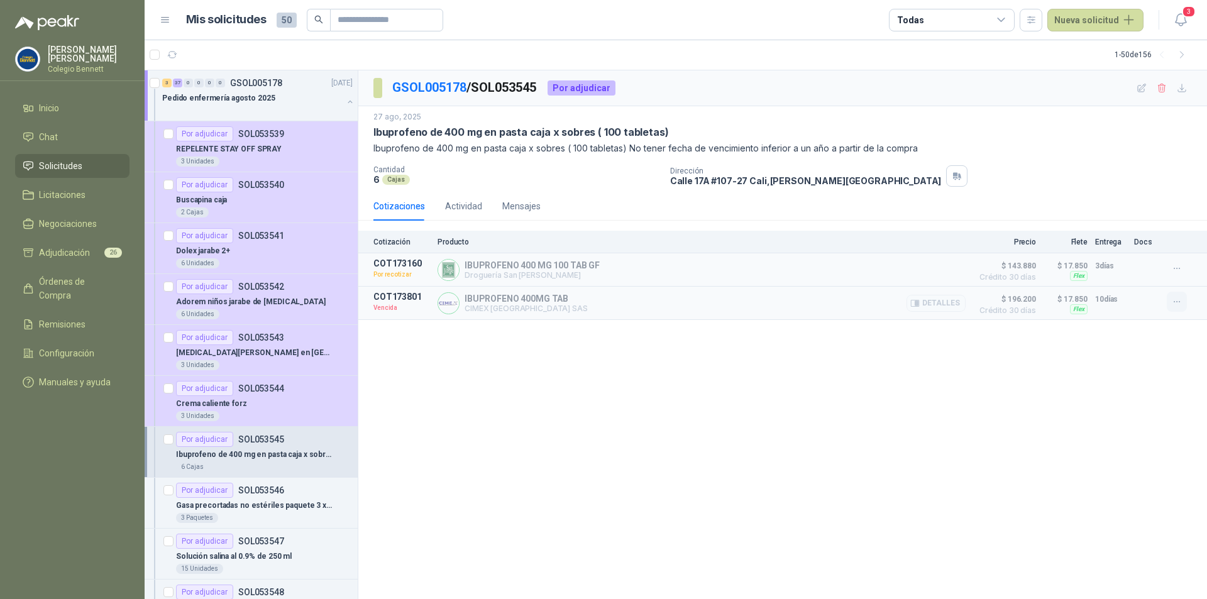
click at [1177, 302] on icon "button" at bounding box center [1177, 302] width 11 height 11
click at [1137, 278] on button "Solicitar Recotización" at bounding box center [1152, 275] width 101 height 20
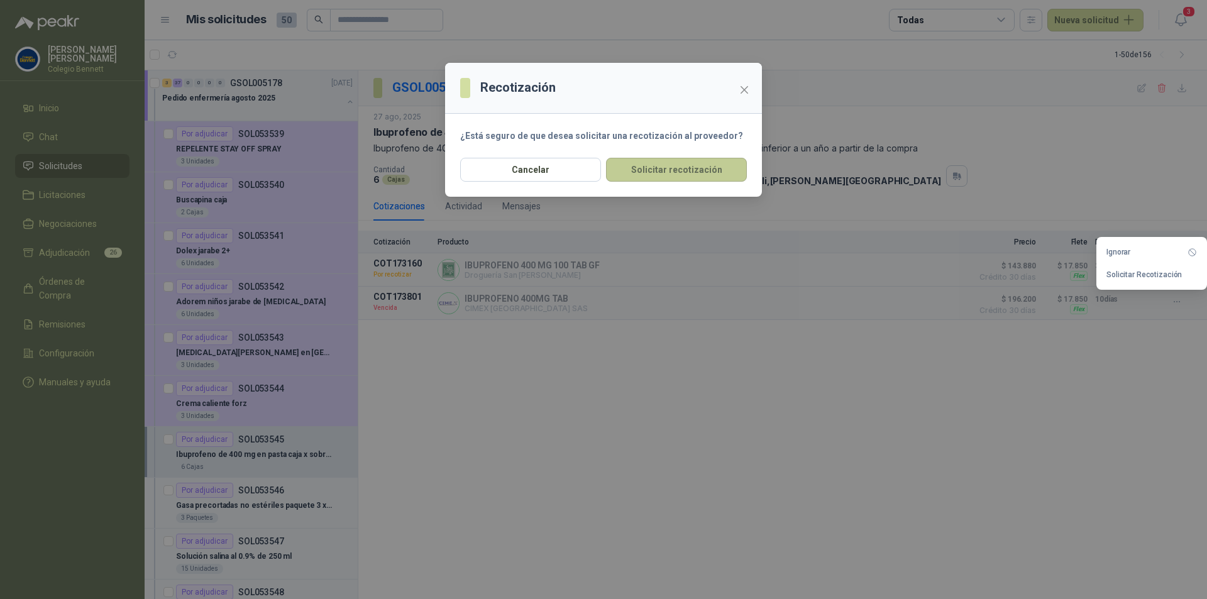
click at [694, 164] on button "Solicitar recotización" at bounding box center [676, 170] width 141 height 24
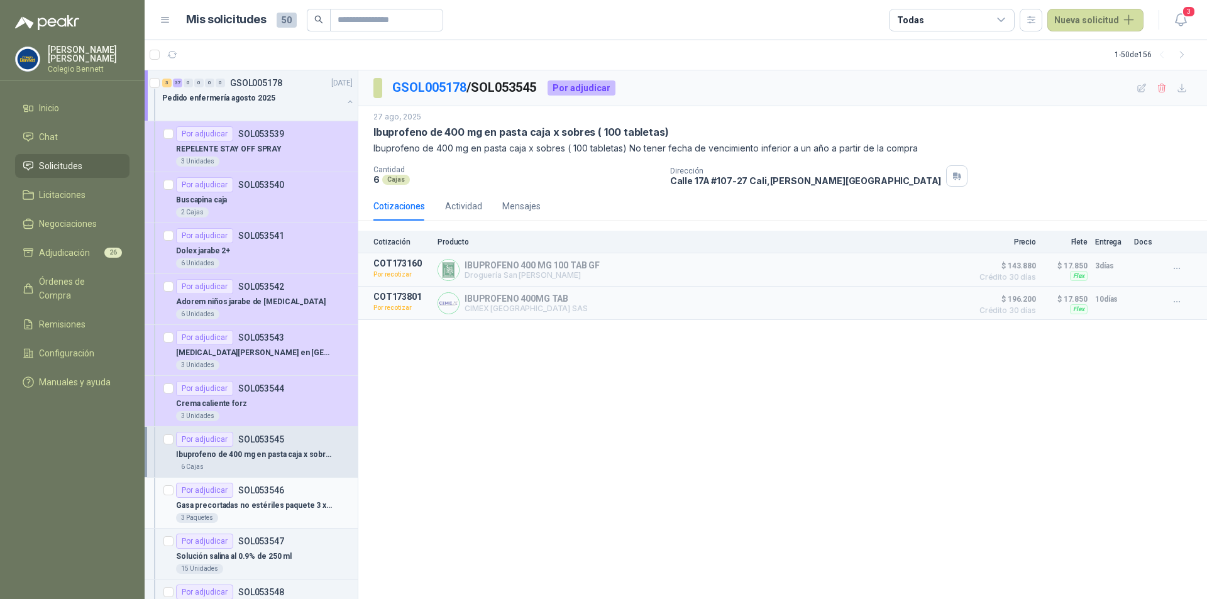
click at [274, 497] on div "Por adjudicar SOL053546" at bounding box center [230, 490] width 108 height 15
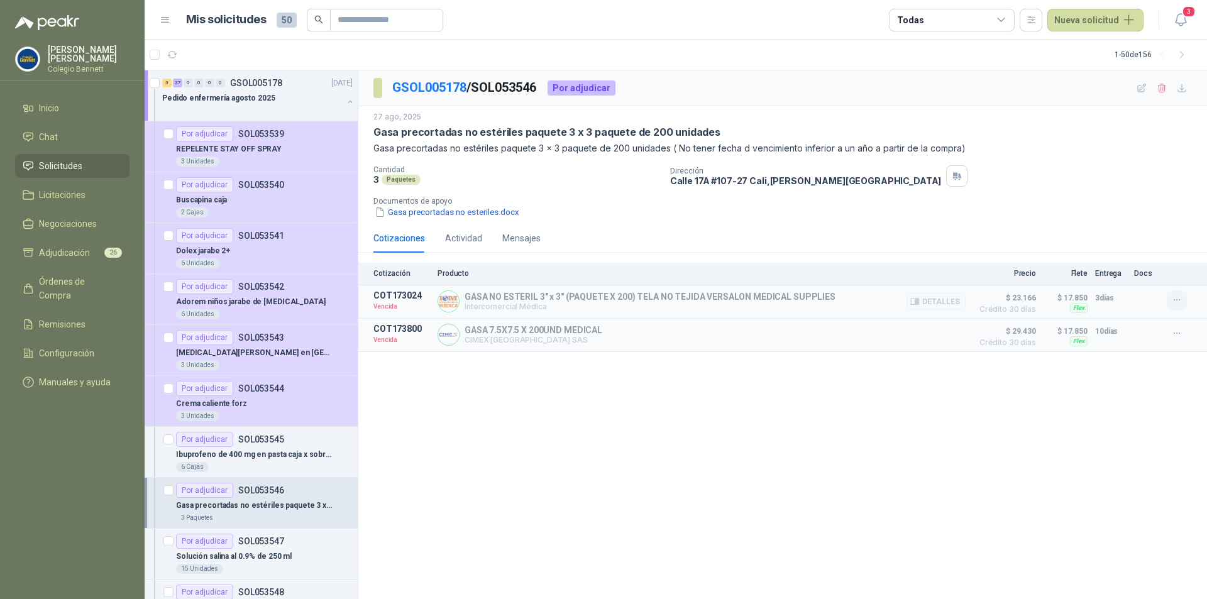
click at [1179, 299] on icon "button" at bounding box center [1177, 300] width 11 height 11
click at [1144, 277] on button "Solicitar Recotización" at bounding box center [1152, 273] width 101 height 20
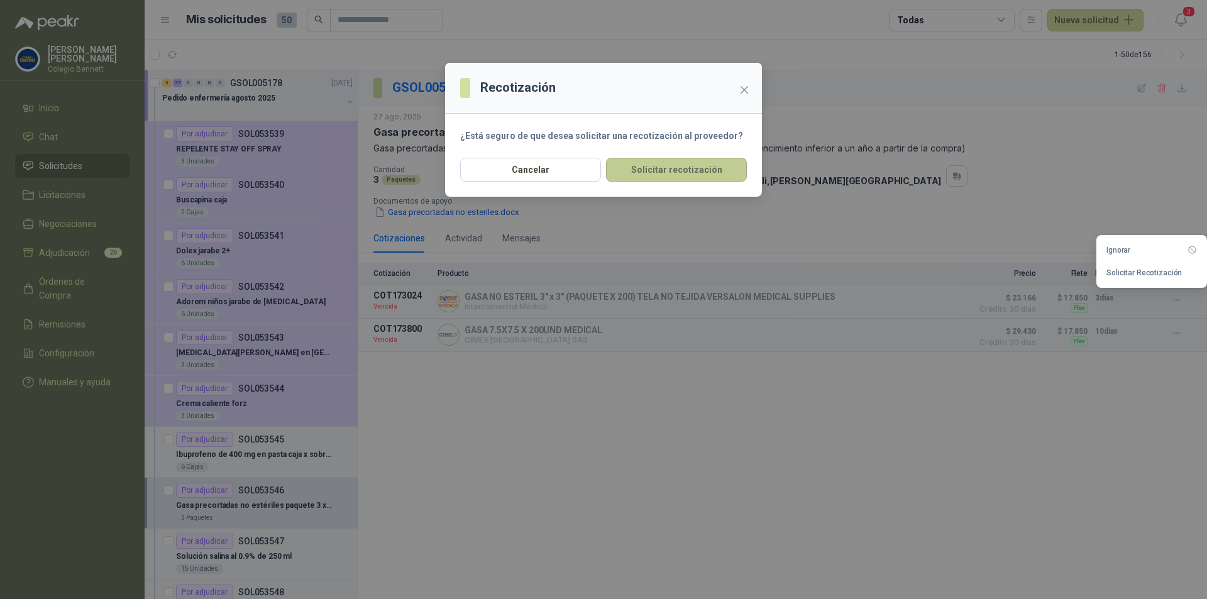
click at [667, 163] on button "Solicitar recotización" at bounding box center [676, 170] width 141 height 24
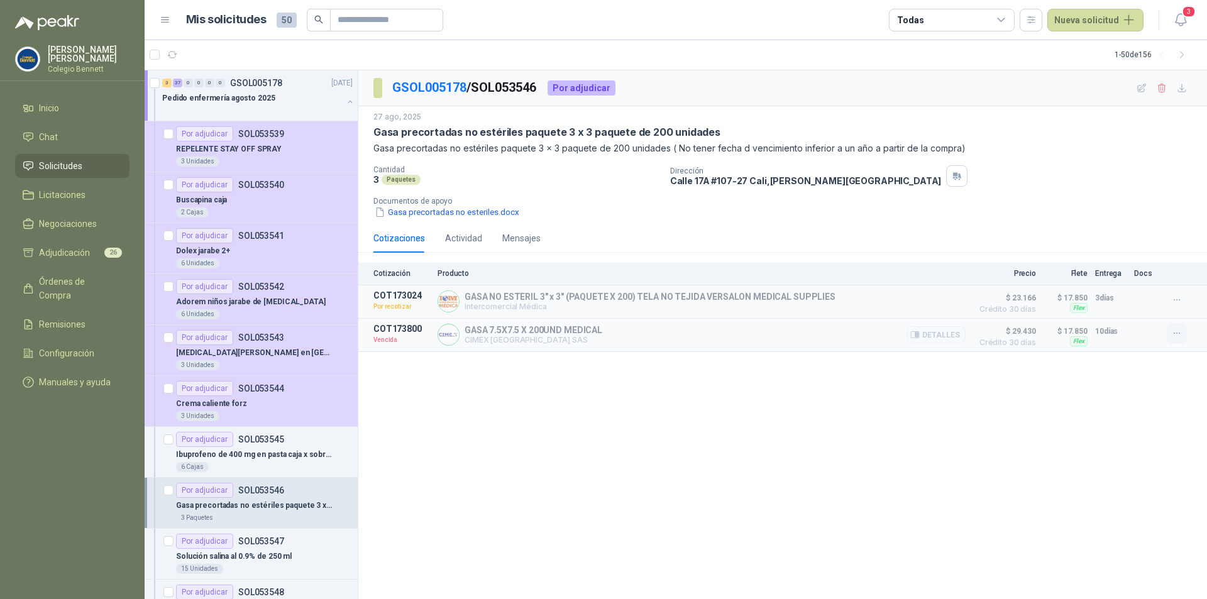
click at [1181, 335] on icon "button" at bounding box center [1177, 333] width 11 height 11
click at [1151, 310] on button "Solicitar Recotización" at bounding box center [1152, 307] width 101 height 20
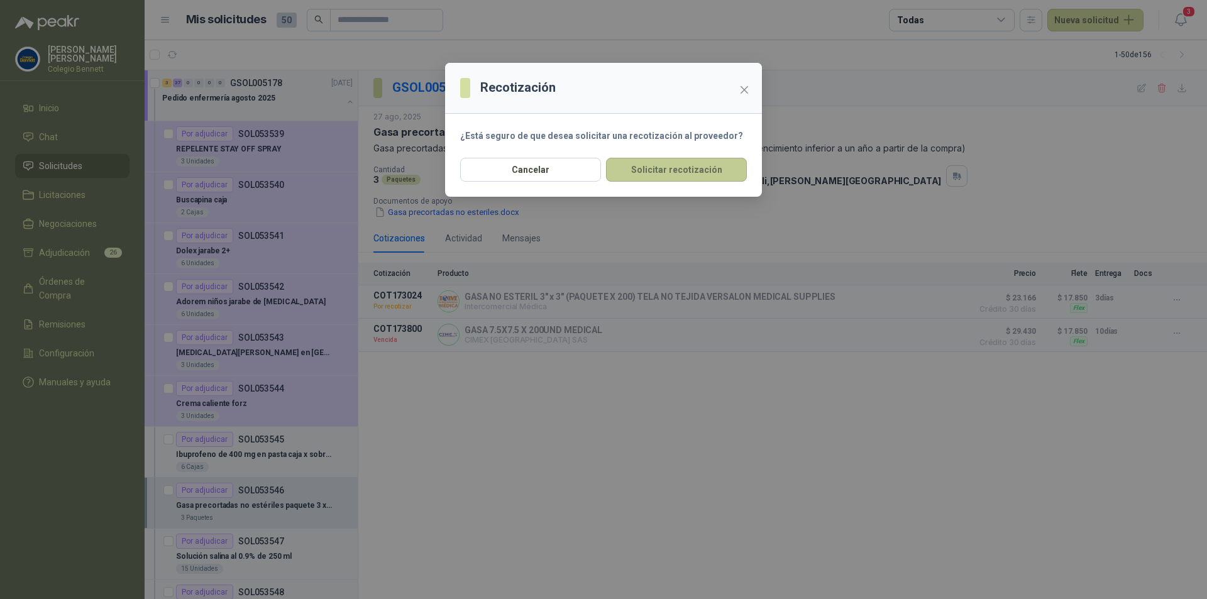
click at [711, 163] on button "Solicitar recotización" at bounding box center [676, 170] width 141 height 24
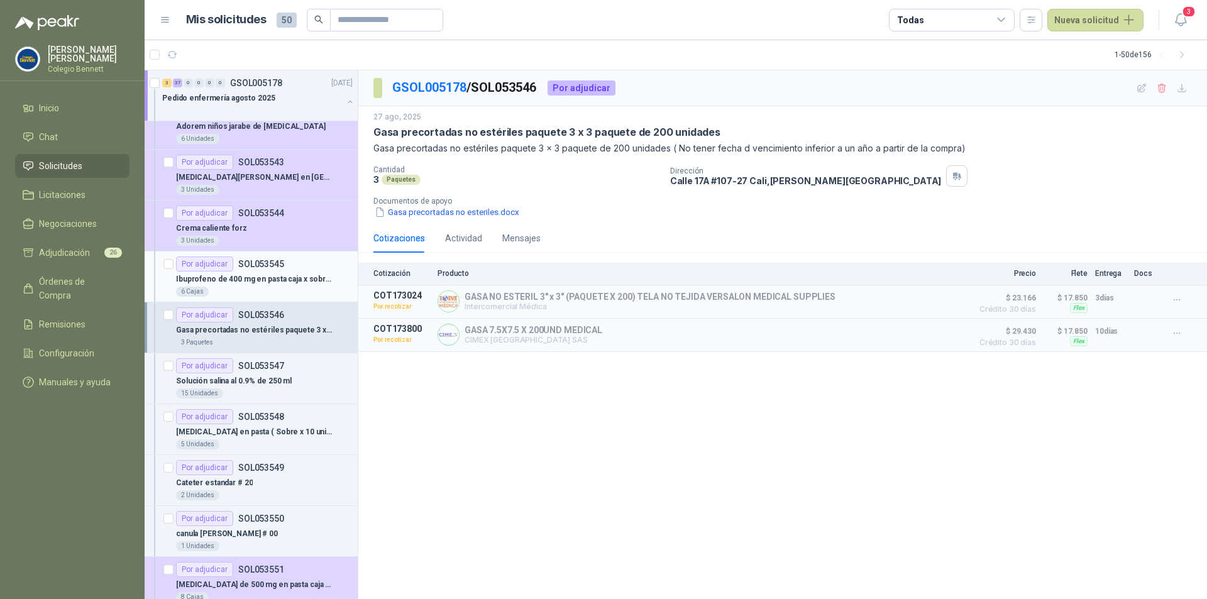
scroll to position [189, 0]
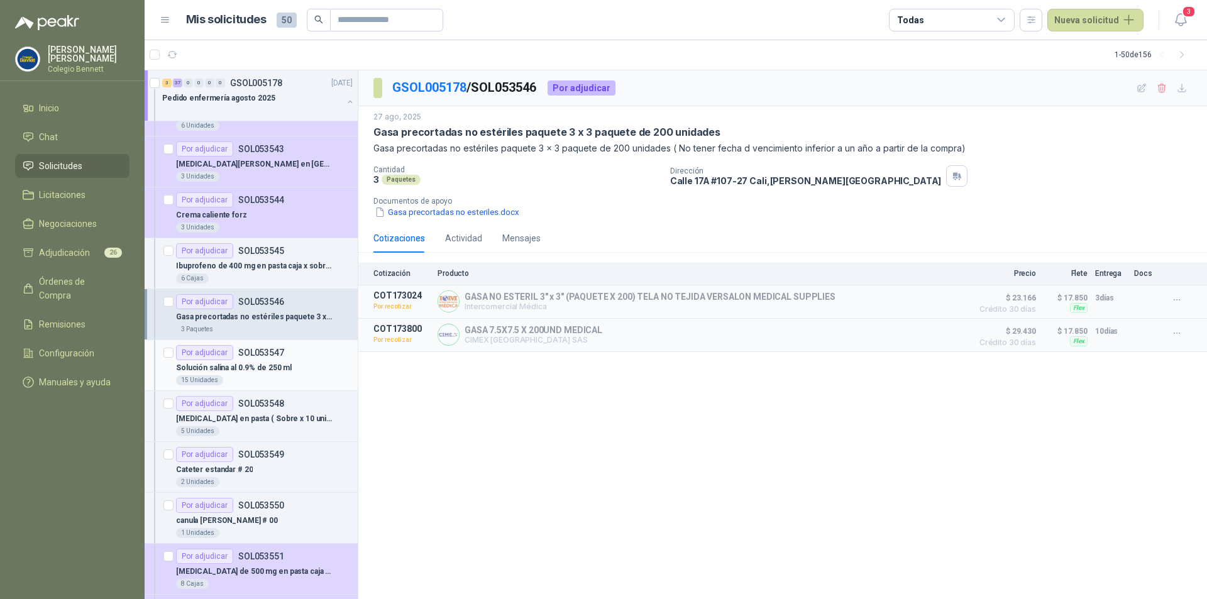
click at [292, 364] on div "Solución salina al 0.9% de 250 ml" at bounding box center [264, 367] width 177 height 15
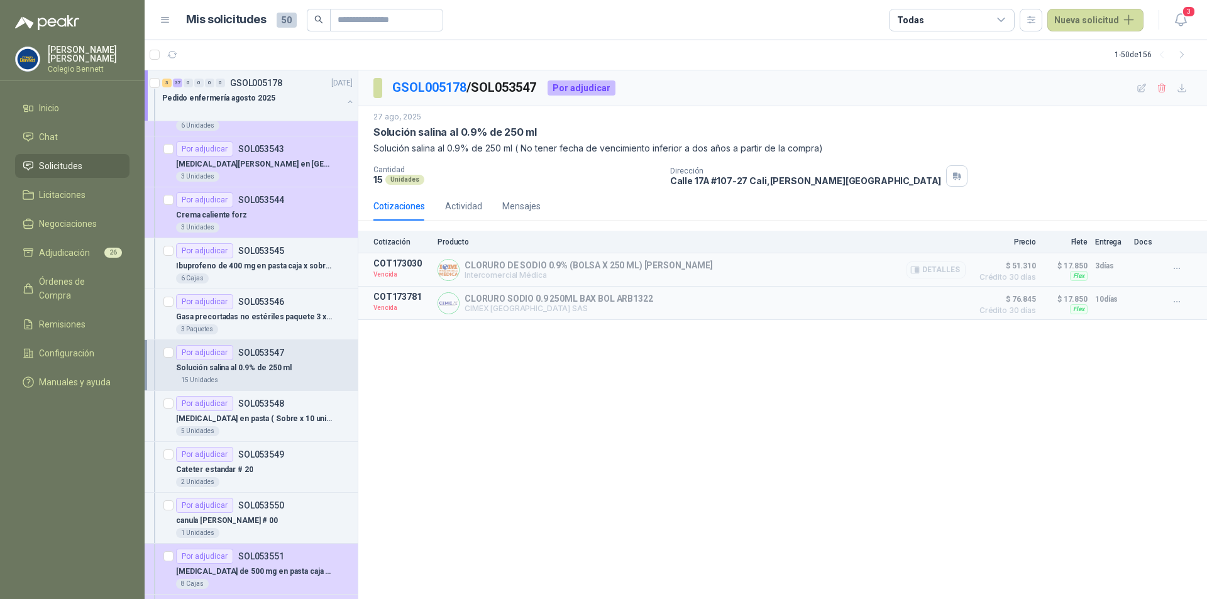
drag, startPoint x: 1184, startPoint y: 265, endPoint x: 1150, endPoint y: 277, distance: 35.8
click at [1183, 266] on button "button" at bounding box center [1177, 268] width 20 height 20
click at [1148, 243] on button "Solicitar Recotización" at bounding box center [1152, 241] width 101 height 20
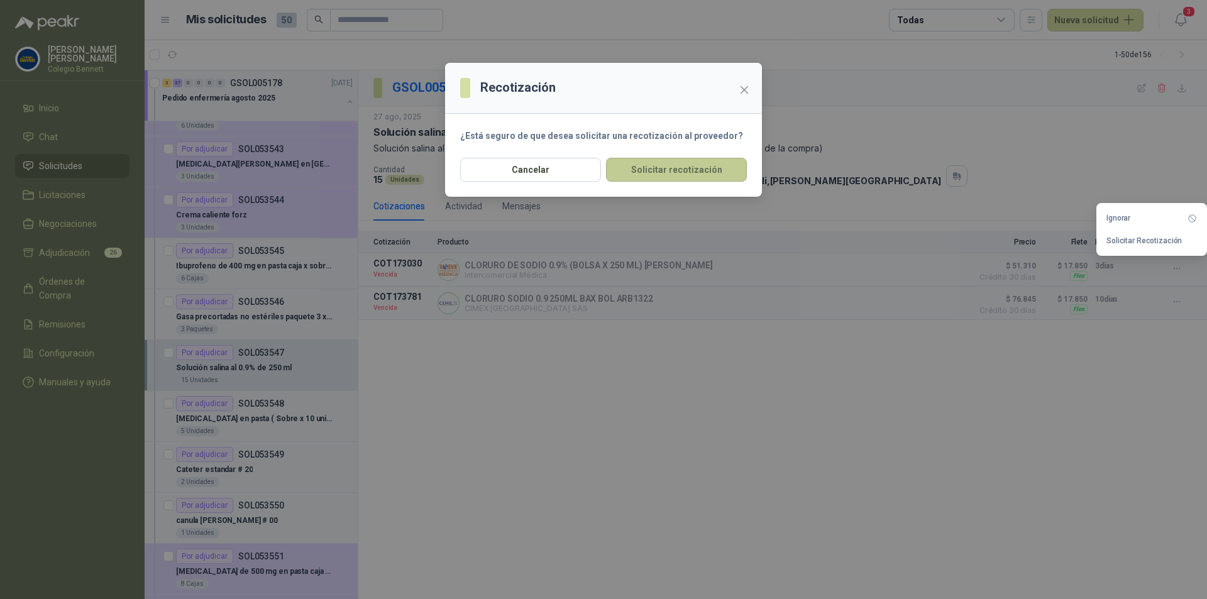
click at [722, 173] on button "Solicitar recotización" at bounding box center [676, 170] width 141 height 24
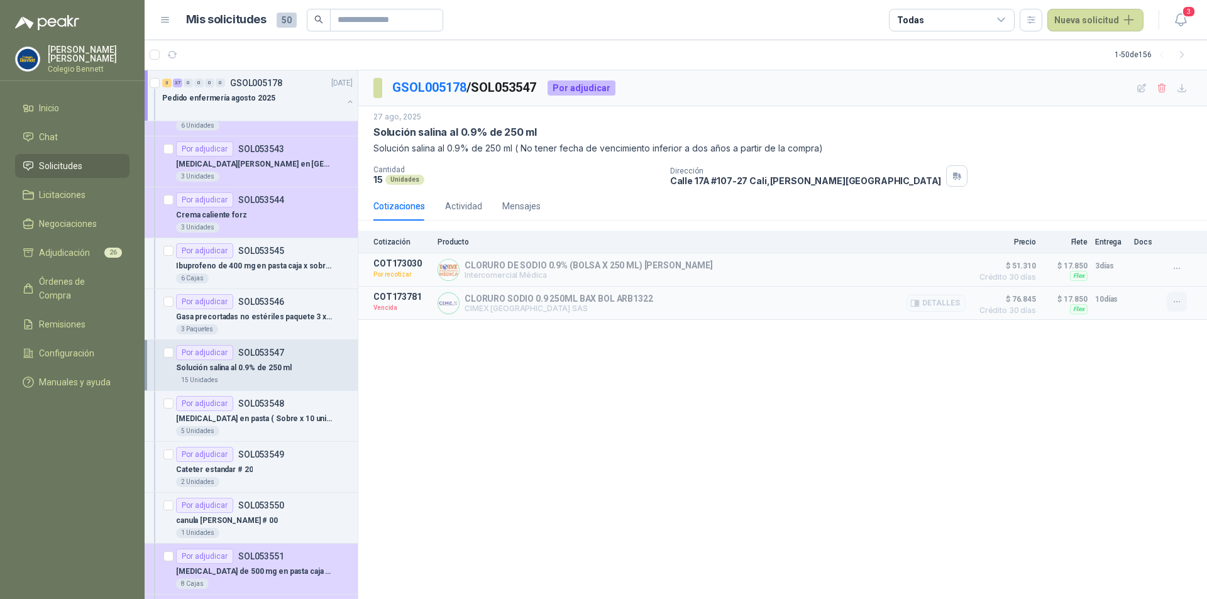
click at [1179, 302] on icon "button" at bounding box center [1177, 302] width 11 height 11
drag, startPoint x: 1125, startPoint y: 275, endPoint x: 1028, endPoint y: 305, distance: 101.9
click at [1125, 276] on button "Solicitar Recotización" at bounding box center [1152, 275] width 101 height 20
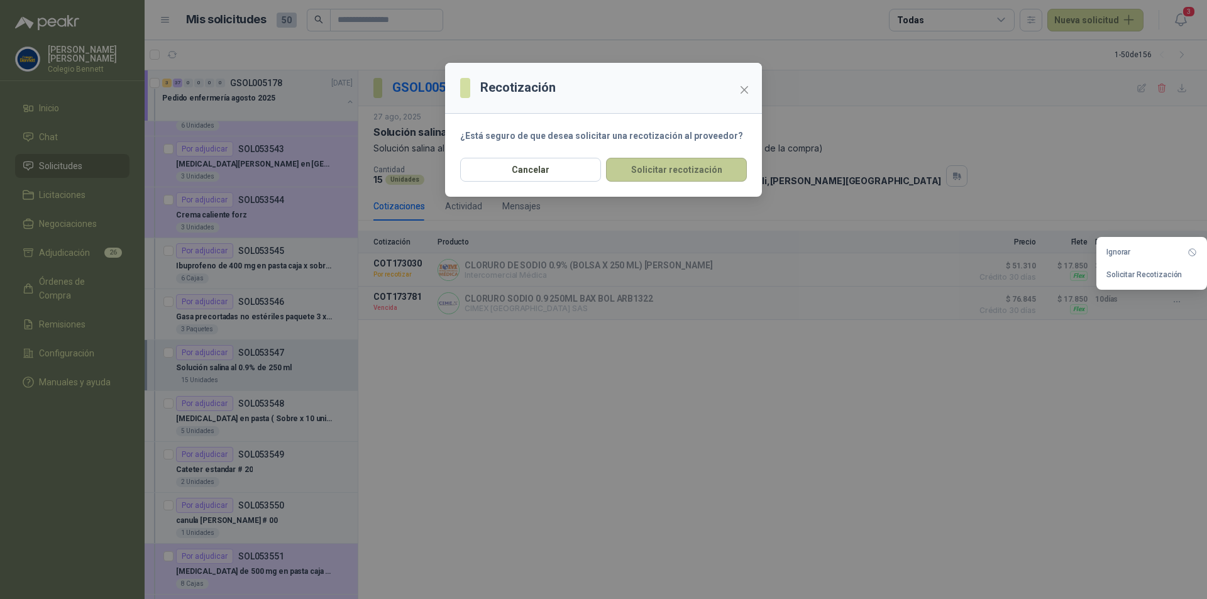
click at [684, 169] on button "Solicitar recotización" at bounding box center [676, 170] width 141 height 24
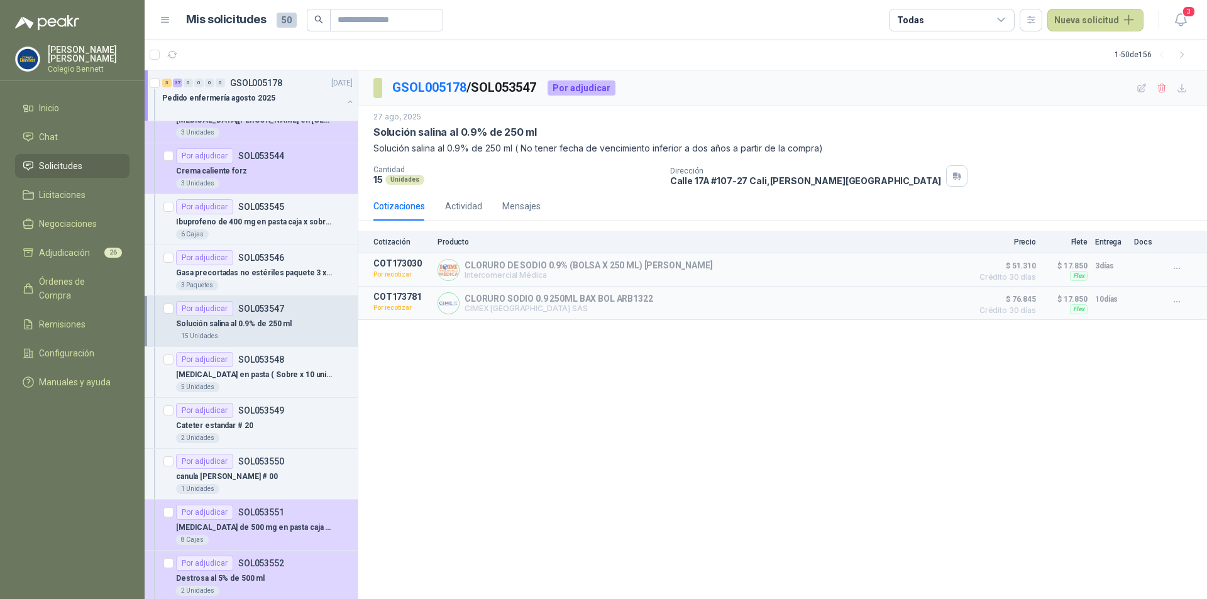
scroll to position [252, 0]
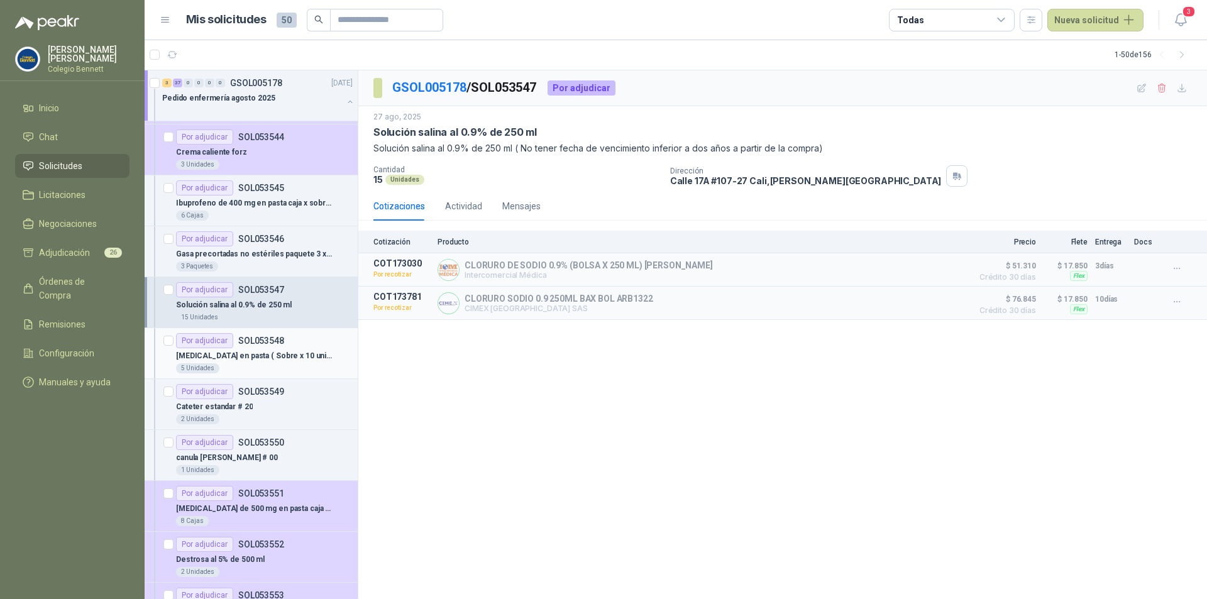
click at [304, 352] on p "[MEDICAL_DATA] en pasta ( Sobre x 10 unidades)" at bounding box center [254, 356] width 157 height 12
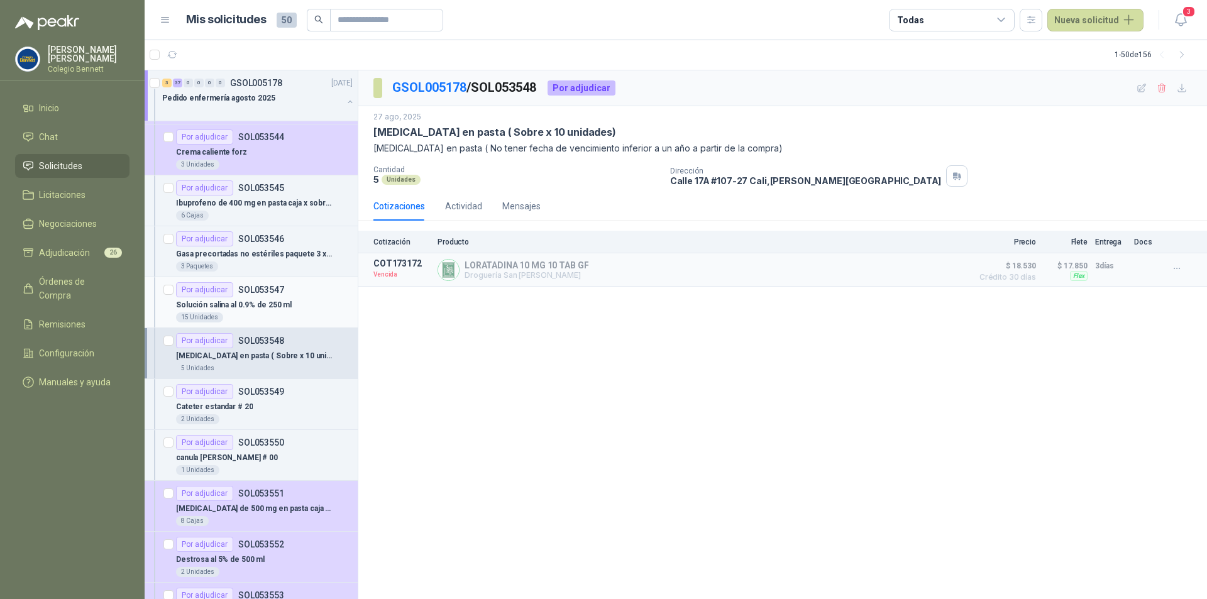
click at [321, 311] on div "Solución salina al 0.9% de 250 ml" at bounding box center [264, 304] width 177 height 15
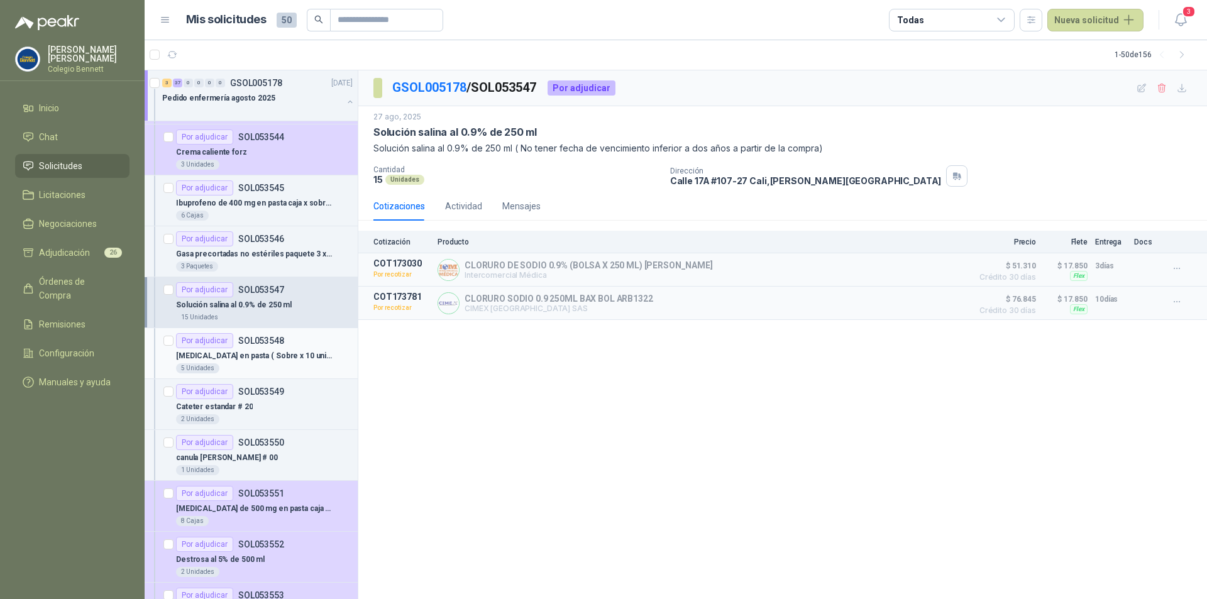
click at [316, 348] on div "Por adjudicar SOL053548" at bounding box center [264, 340] width 177 height 15
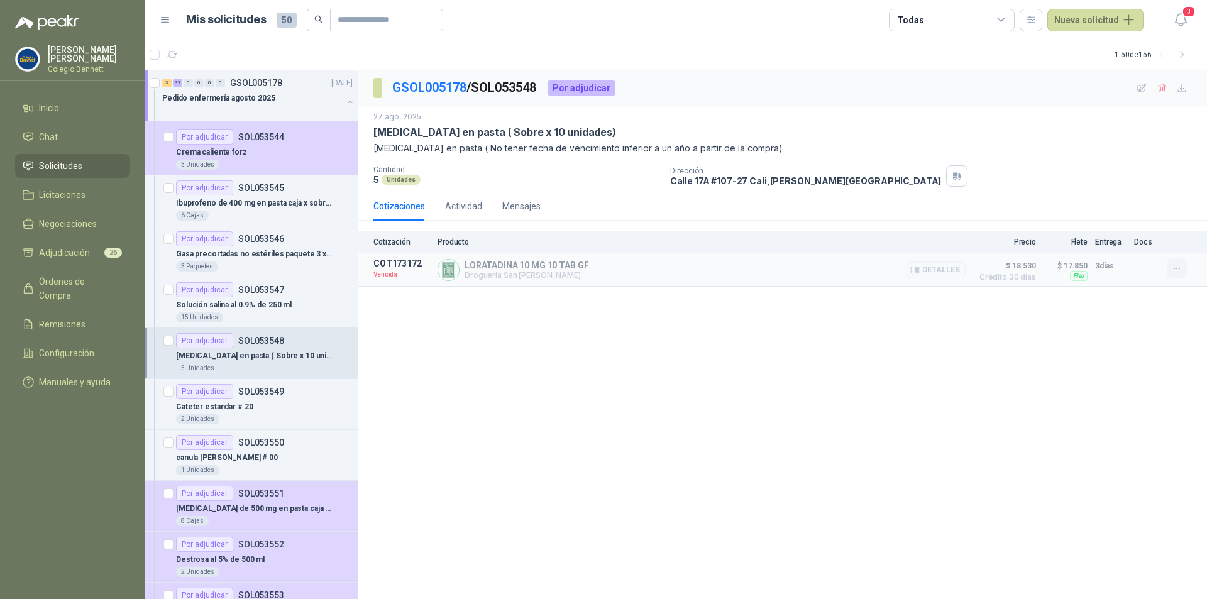
click at [1181, 269] on icon "button" at bounding box center [1177, 268] width 11 height 11
click at [1165, 240] on button "Solicitar Recotización" at bounding box center [1152, 241] width 101 height 20
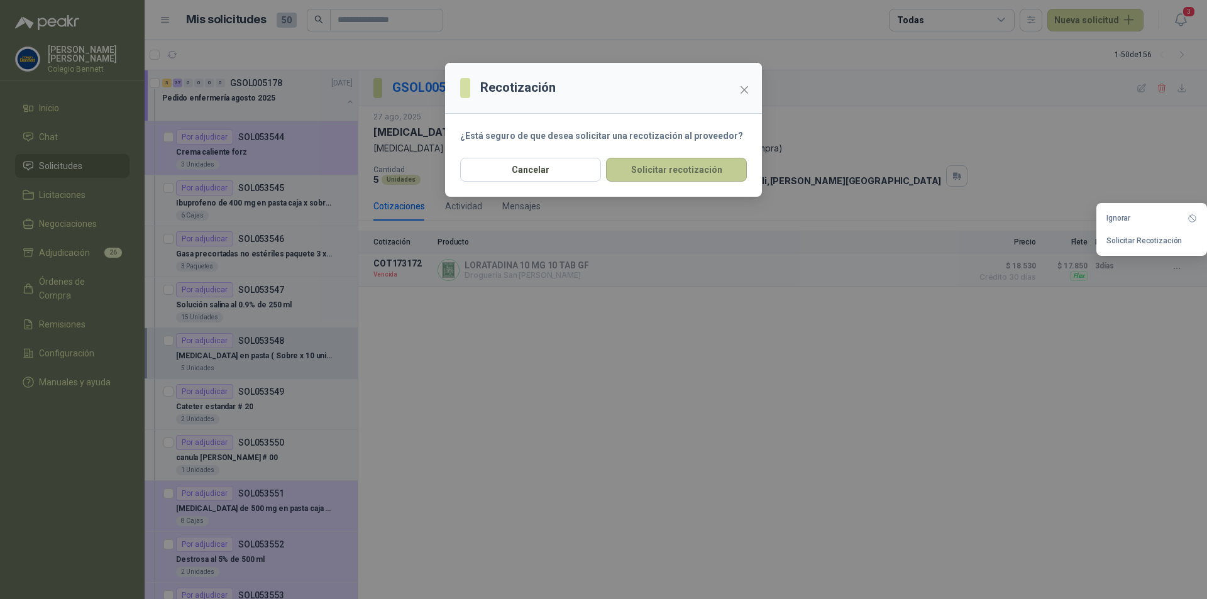
click at [685, 175] on button "Solicitar recotización" at bounding box center [676, 170] width 141 height 24
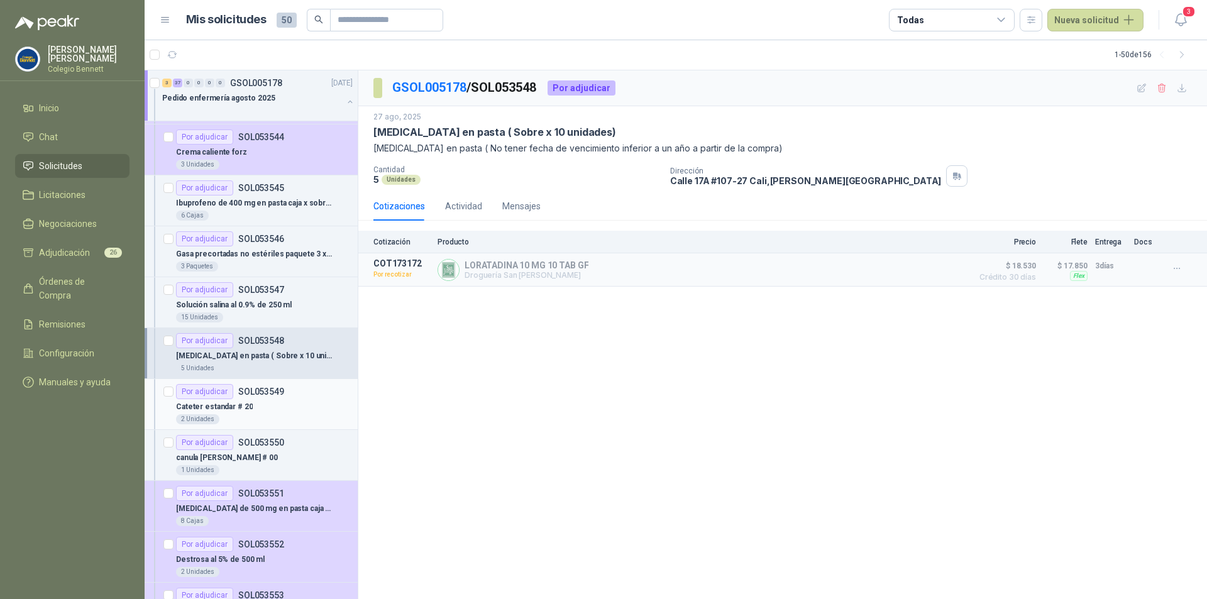
click at [307, 394] on div "Por adjudicar SOL053549" at bounding box center [264, 391] width 177 height 15
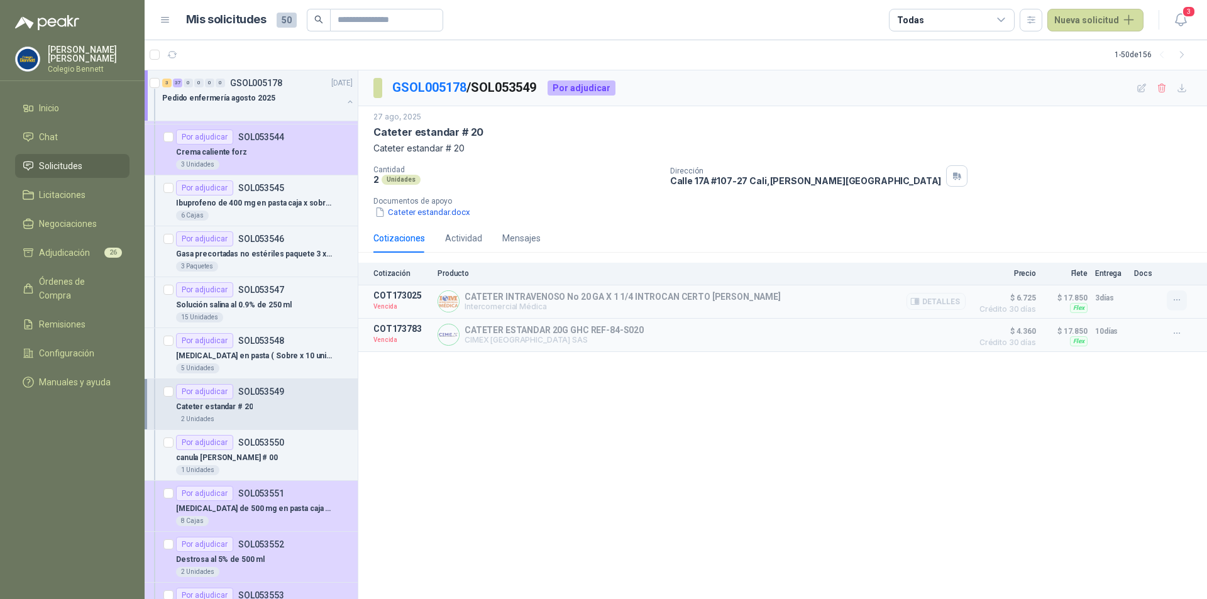
click at [1178, 301] on icon "button" at bounding box center [1177, 300] width 11 height 11
click at [1160, 275] on button "Solicitar Recotización" at bounding box center [1152, 273] width 101 height 20
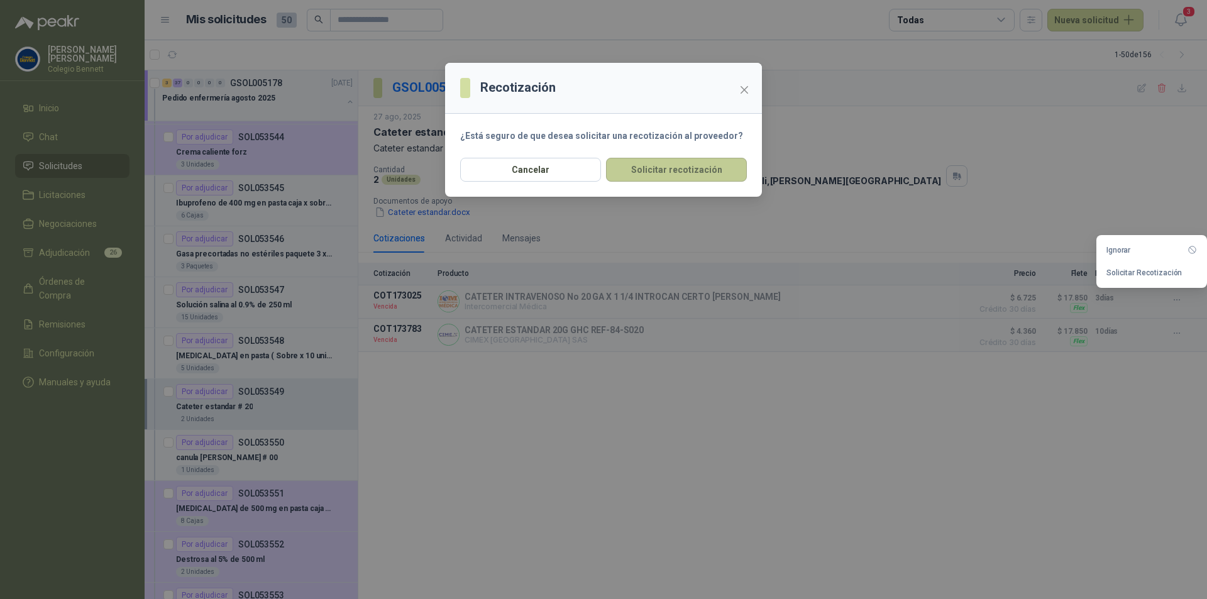
click at [687, 177] on button "Solicitar recotización" at bounding box center [676, 170] width 141 height 24
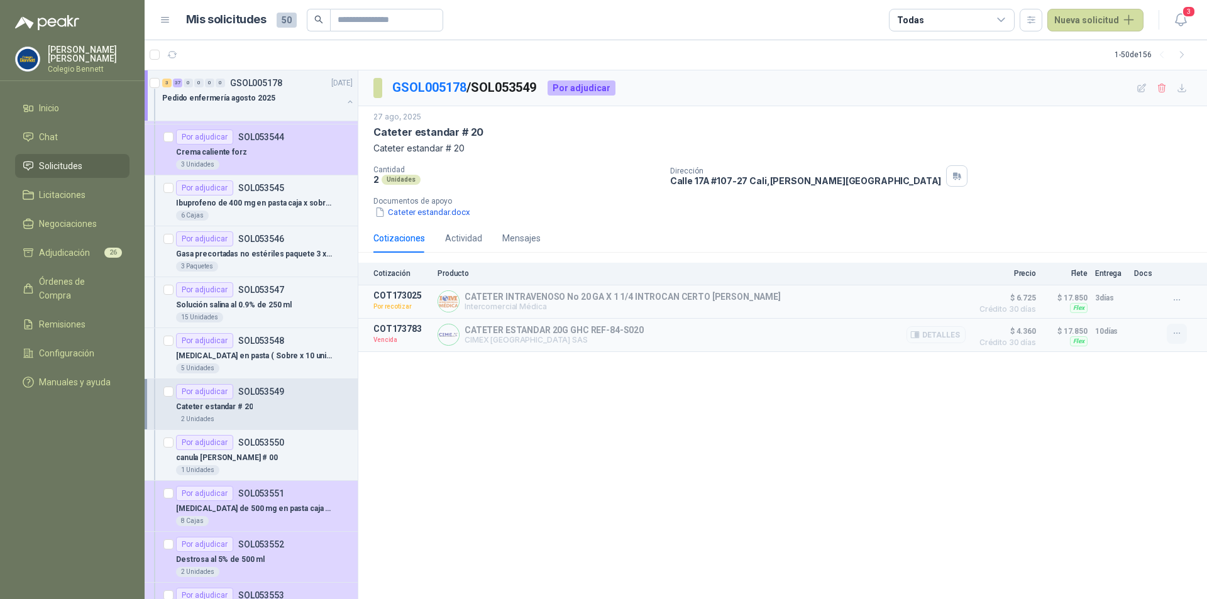
click at [1180, 336] on icon "button" at bounding box center [1177, 333] width 11 height 11
click at [1159, 310] on button "Solicitar Recotización" at bounding box center [1152, 307] width 101 height 20
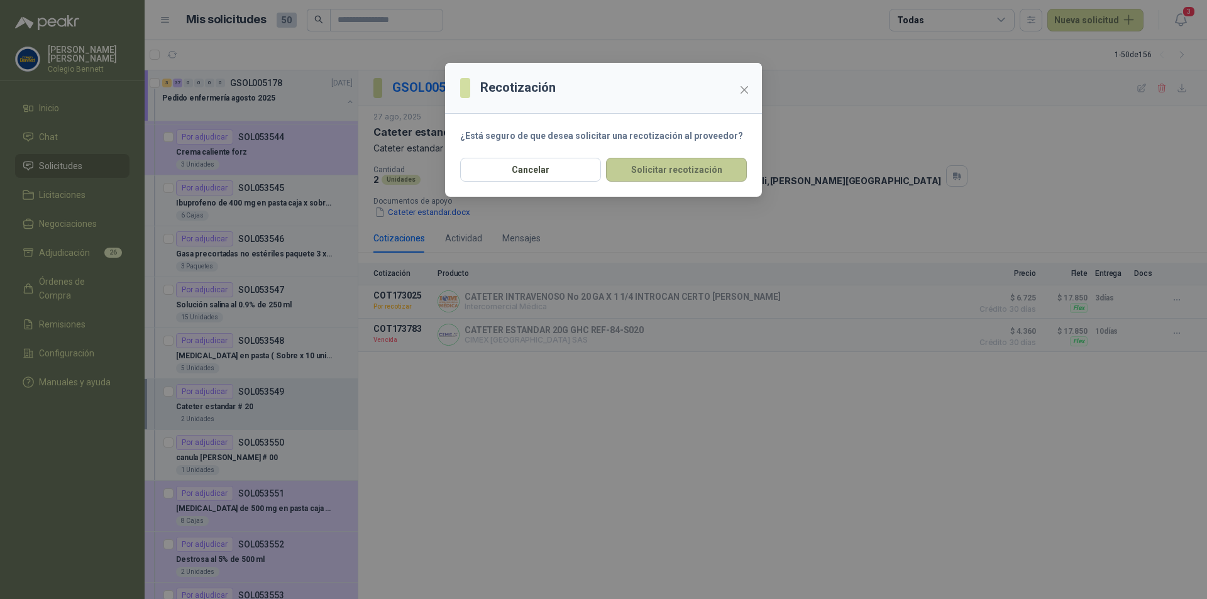
click at [678, 170] on button "Solicitar recotización" at bounding box center [676, 170] width 141 height 24
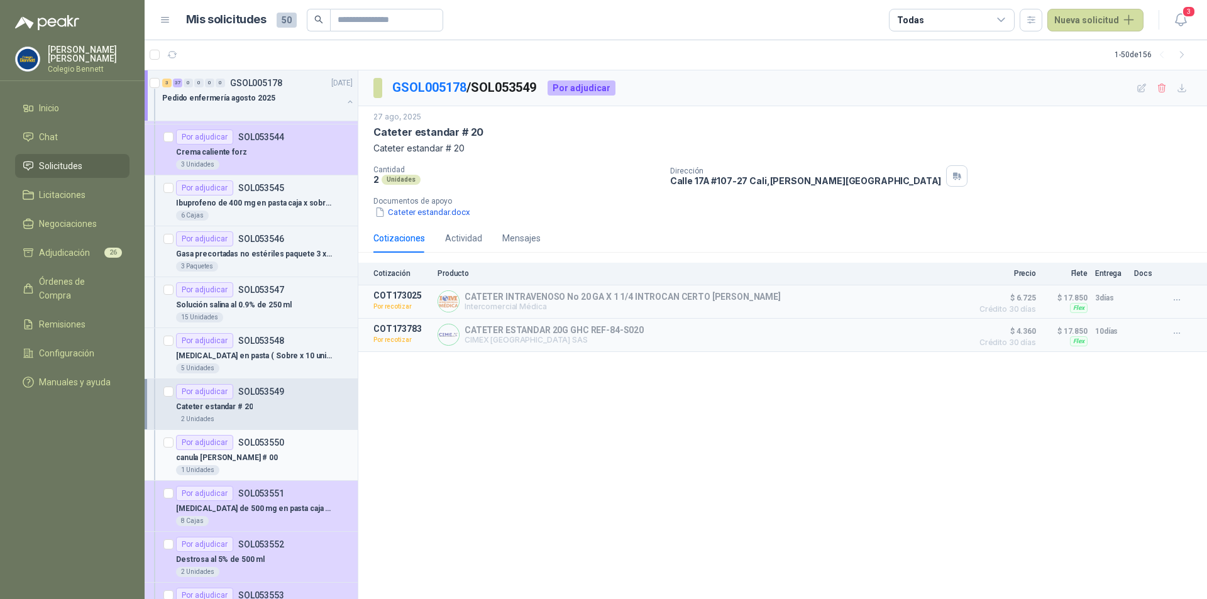
click at [296, 450] on div "Por adjudicar SOL053550" at bounding box center [264, 442] width 177 height 15
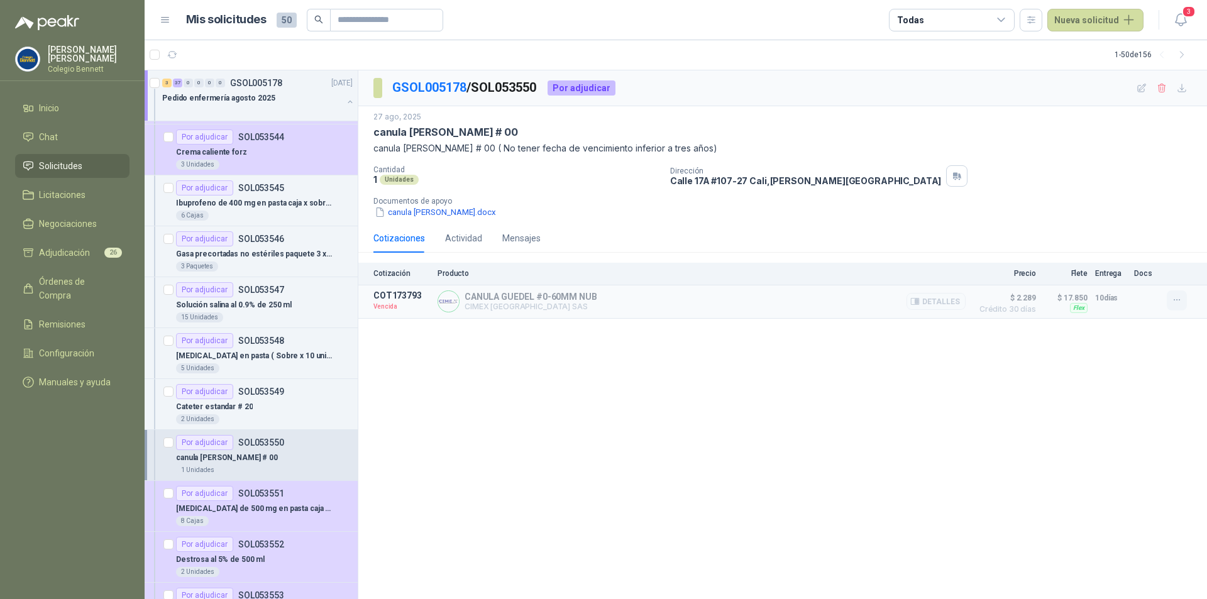
click at [1175, 296] on icon "button" at bounding box center [1177, 300] width 11 height 11
click at [1151, 276] on button "Solicitar Recotización" at bounding box center [1152, 273] width 101 height 20
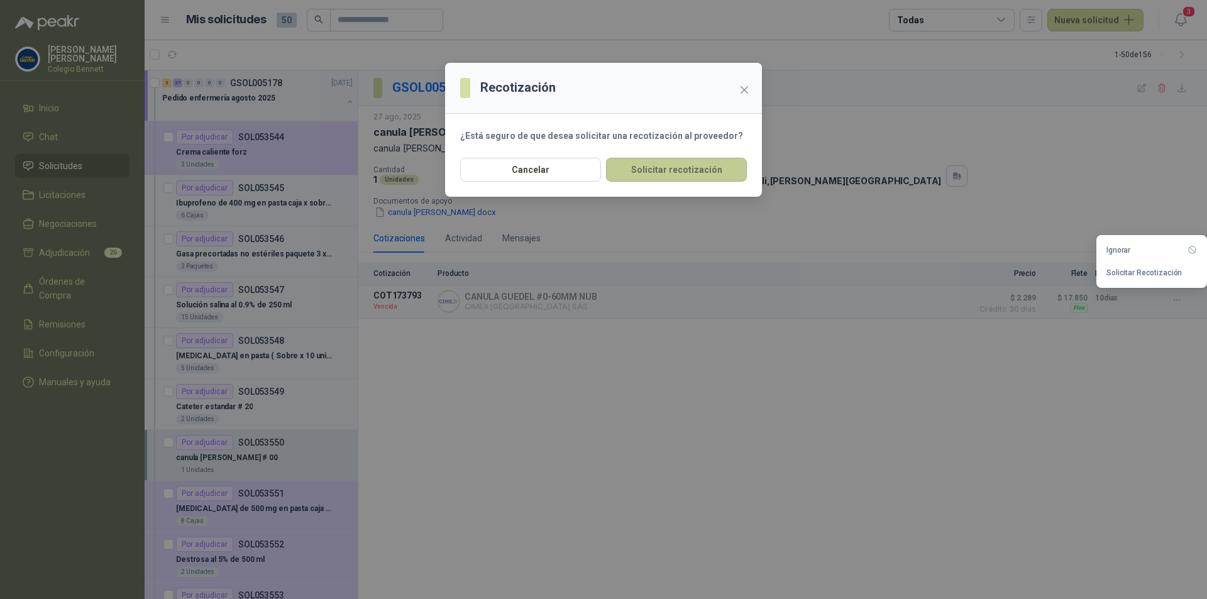
click at [675, 171] on button "Solicitar recotización" at bounding box center [676, 170] width 141 height 24
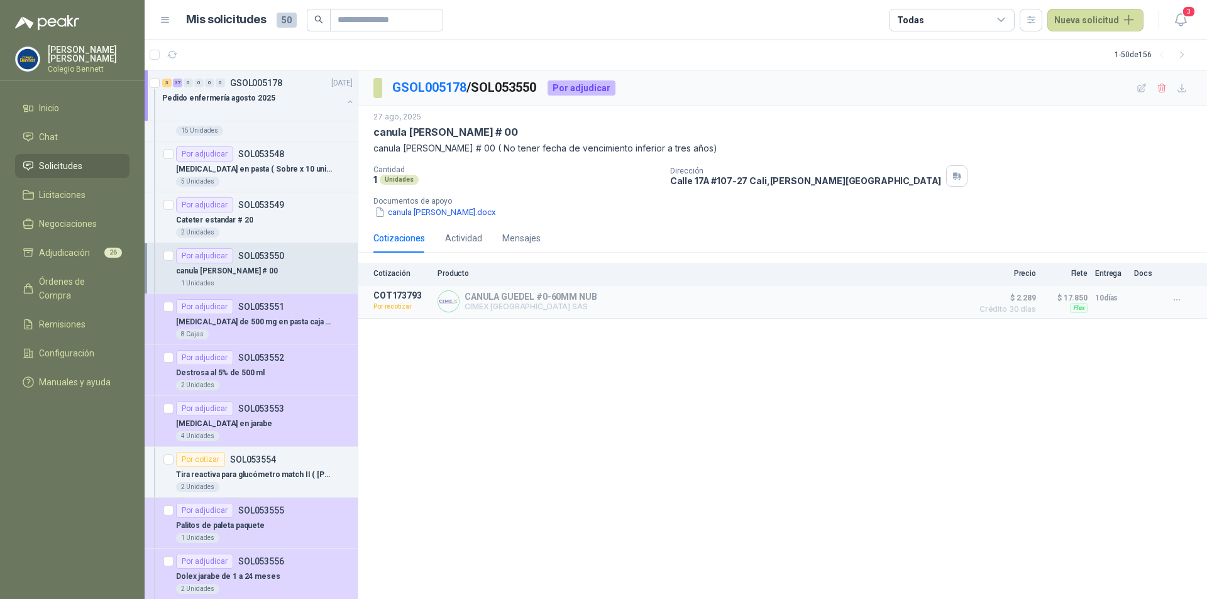
scroll to position [440, 0]
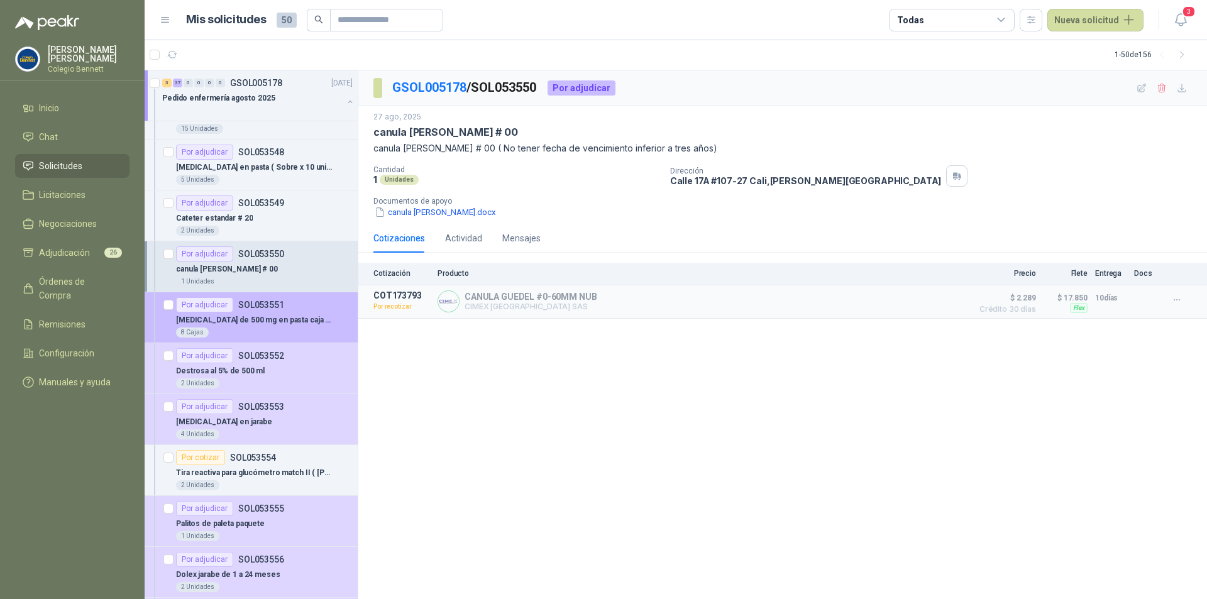
click at [297, 305] on div "Por adjudicar SOL053551" at bounding box center [264, 304] width 177 height 15
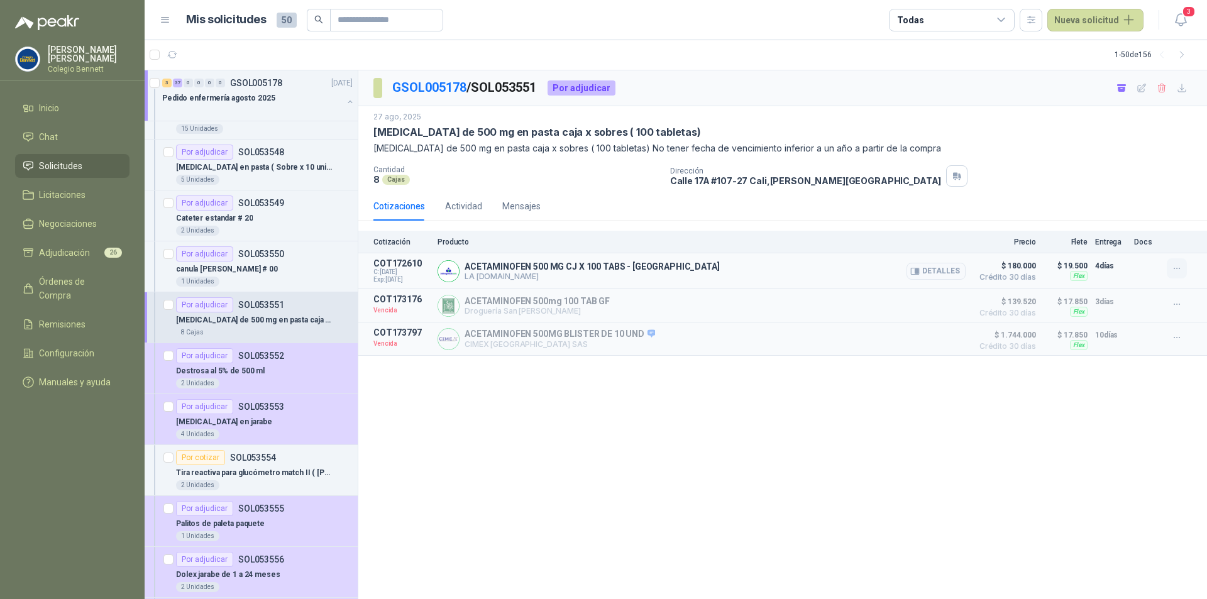
click at [1175, 269] on icon "button" at bounding box center [1177, 268] width 11 height 11
click at [1181, 303] on icon "button" at bounding box center [1177, 304] width 11 height 11
click at [1131, 279] on button "Solicitar Recotización" at bounding box center [1152, 277] width 101 height 20
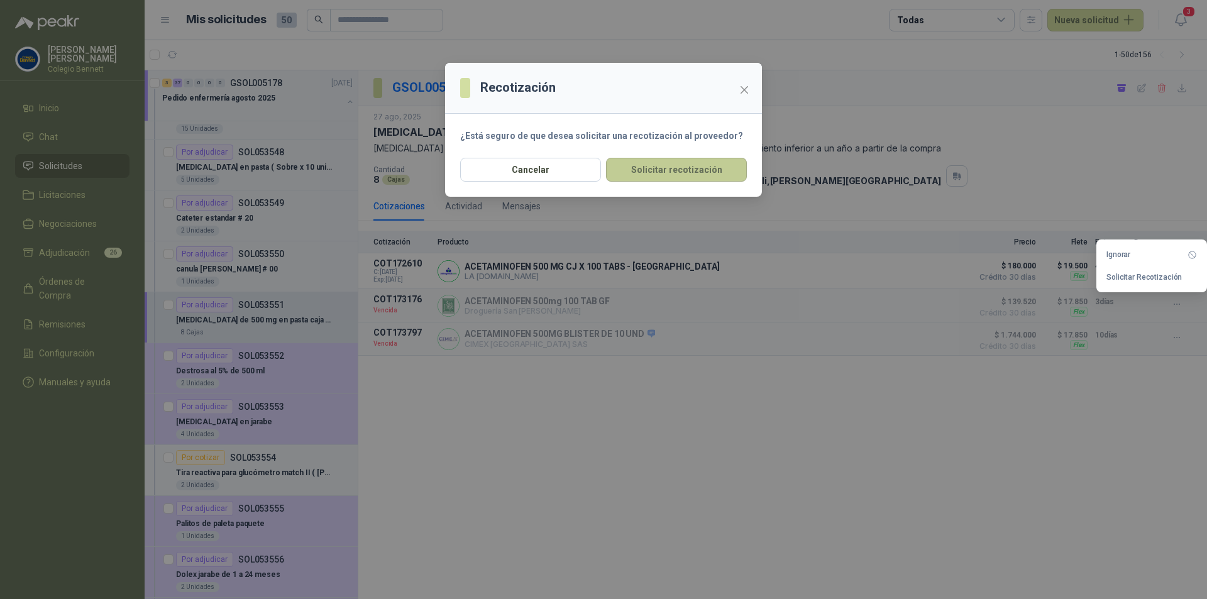
click at [656, 172] on button "Solicitar recotización" at bounding box center [676, 170] width 141 height 24
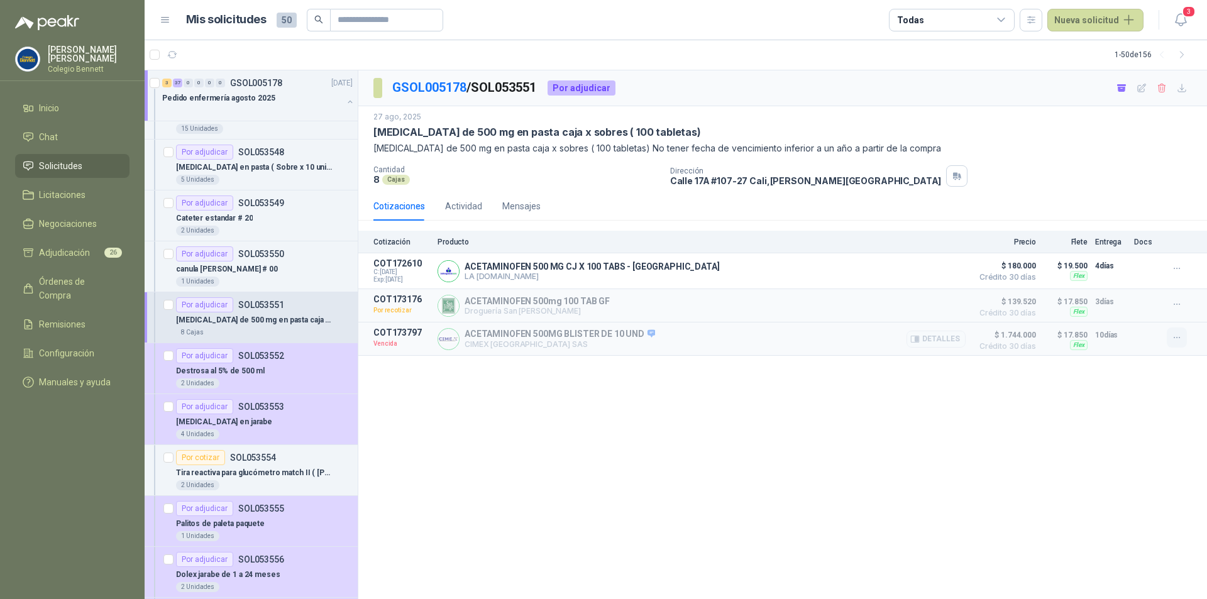
click at [1178, 343] on icon "button" at bounding box center [1177, 338] width 11 height 11
click at [1131, 310] on button "Solicitar Recotización" at bounding box center [1152, 311] width 101 height 20
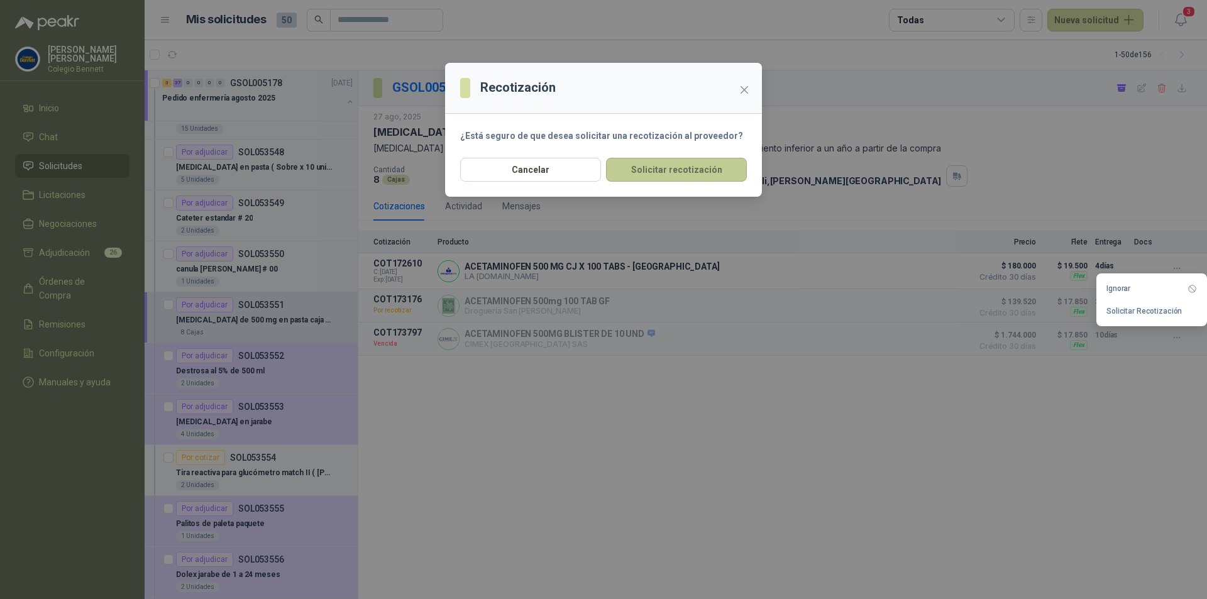
click at [658, 174] on button "Solicitar recotización" at bounding box center [676, 170] width 141 height 24
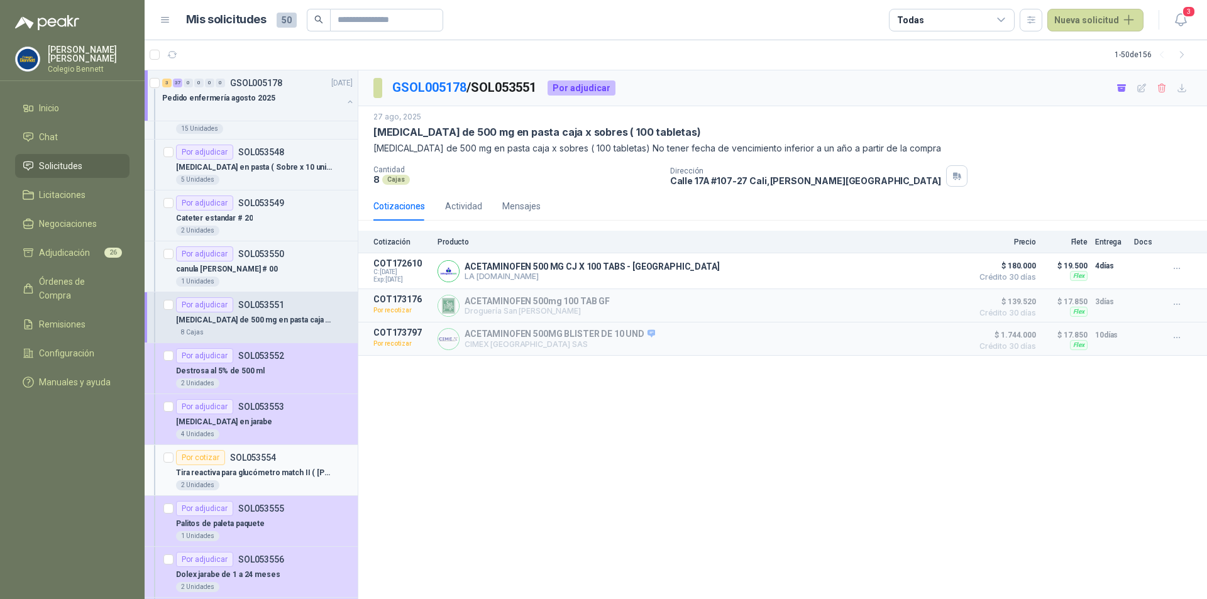
scroll to position [503, 0]
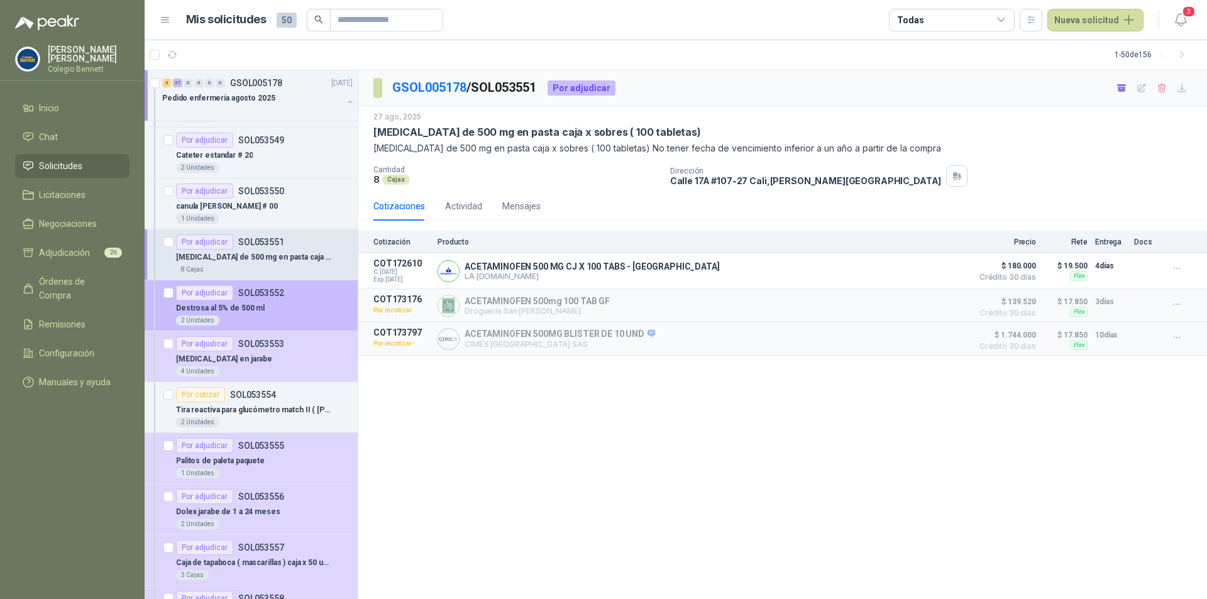
click at [310, 307] on div "Destrosa al 5% de 500 ml" at bounding box center [264, 308] width 177 height 15
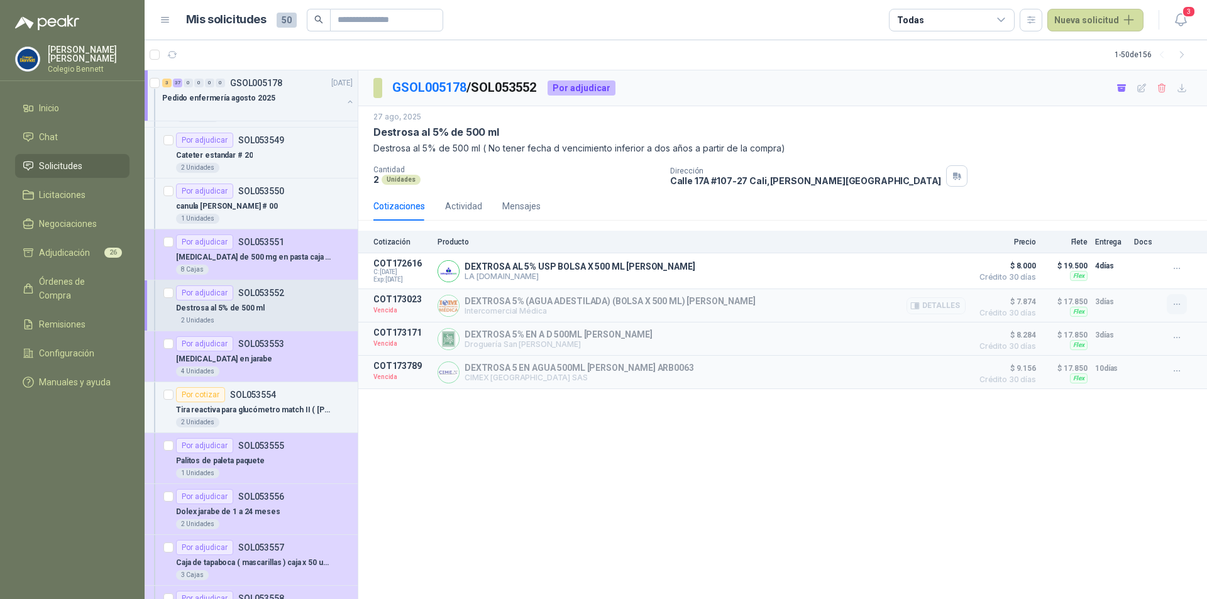
click at [1178, 304] on icon "button" at bounding box center [1177, 304] width 11 height 11
click at [1161, 277] on button "Solicitar Recotización" at bounding box center [1152, 277] width 101 height 20
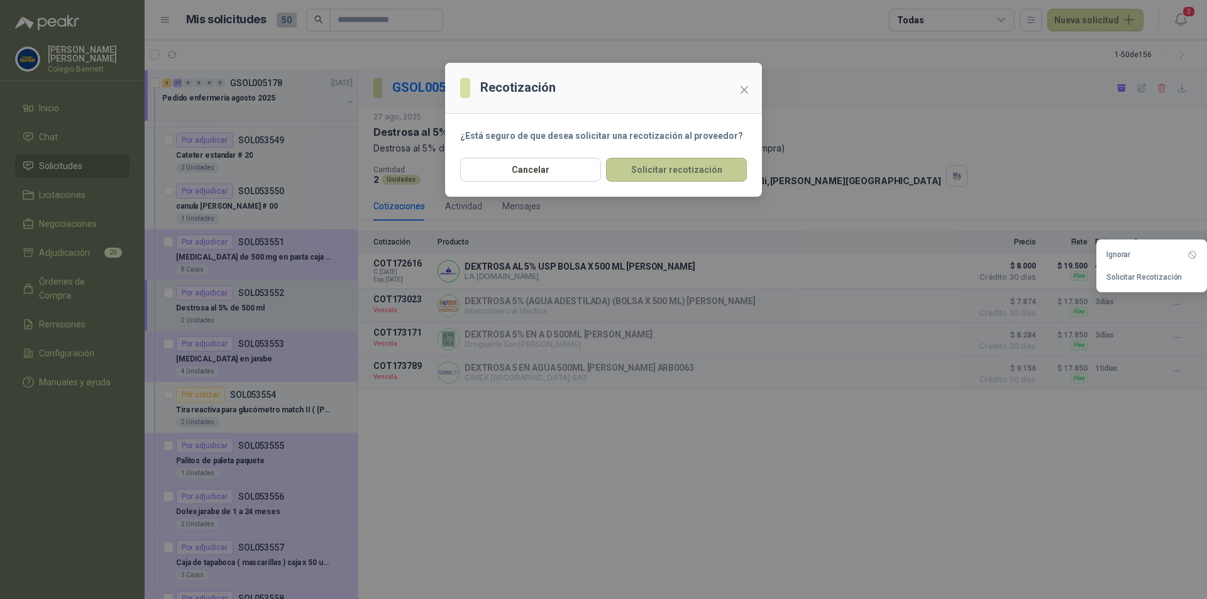
click at [709, 163] on button "Solicitar recotización" at bounding box center [676, 170] width 141 height 24
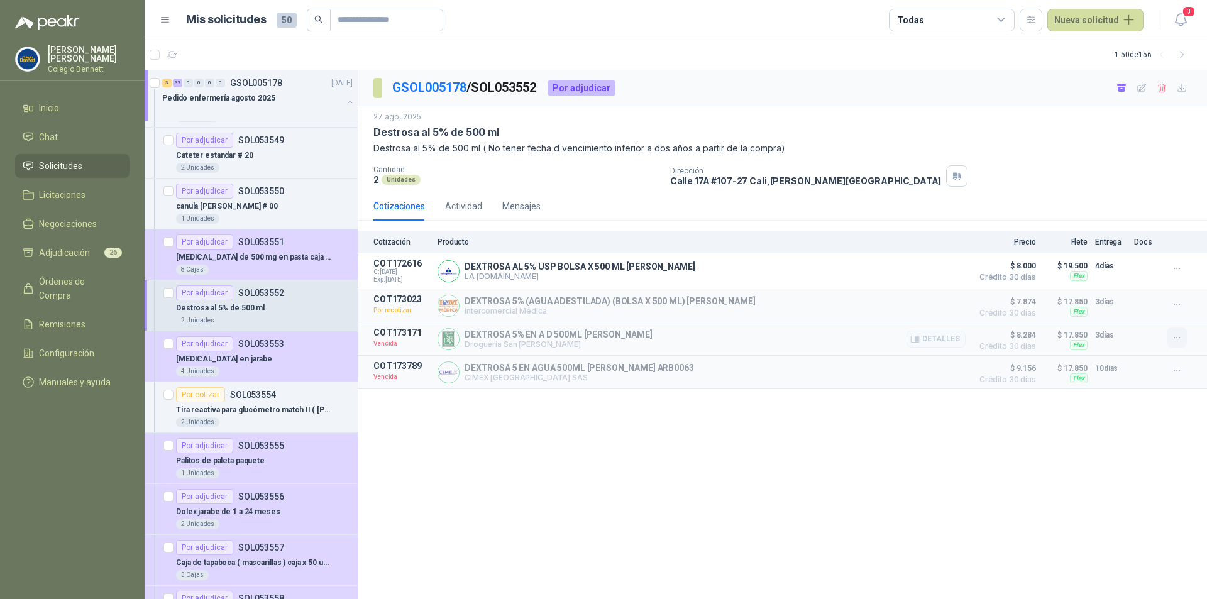
click at [1172, 338] on icon "button" at bounding box center [1177, 338] width 11 height 11
click at [1168, 308] on button "Solicitar Recotización" at bounding box center [1152, 311] width 101 height 20
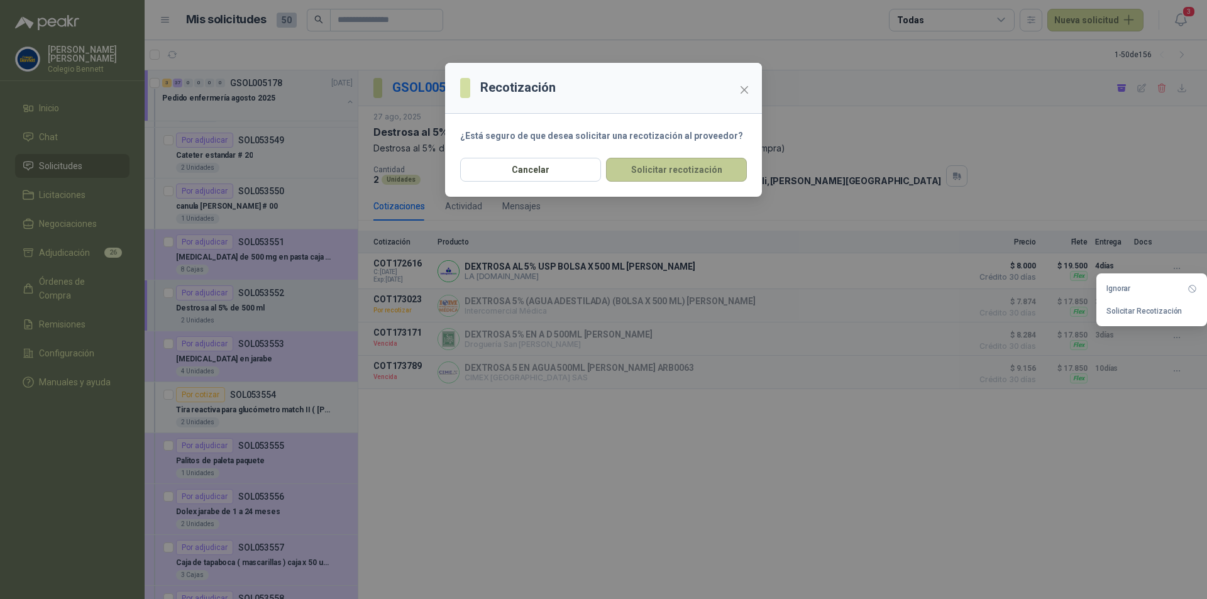
click at [729, 169] on button "Solicitar recotización" at bounding box center [676, 170] width 141 height 24
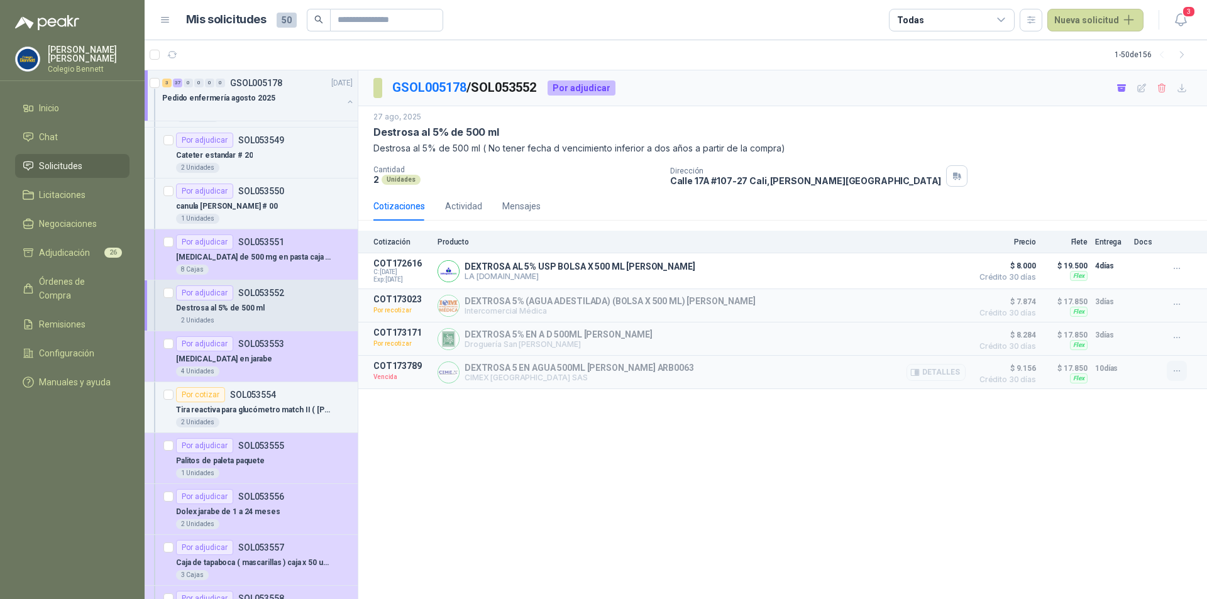
click at [1179, 376] on icon "button" at bounding box center [1177, 371] width 11 height 11
click at [1134, 346] on button "Solicitar Recotización" at bounding box center [1152, 345] width 101 height 20
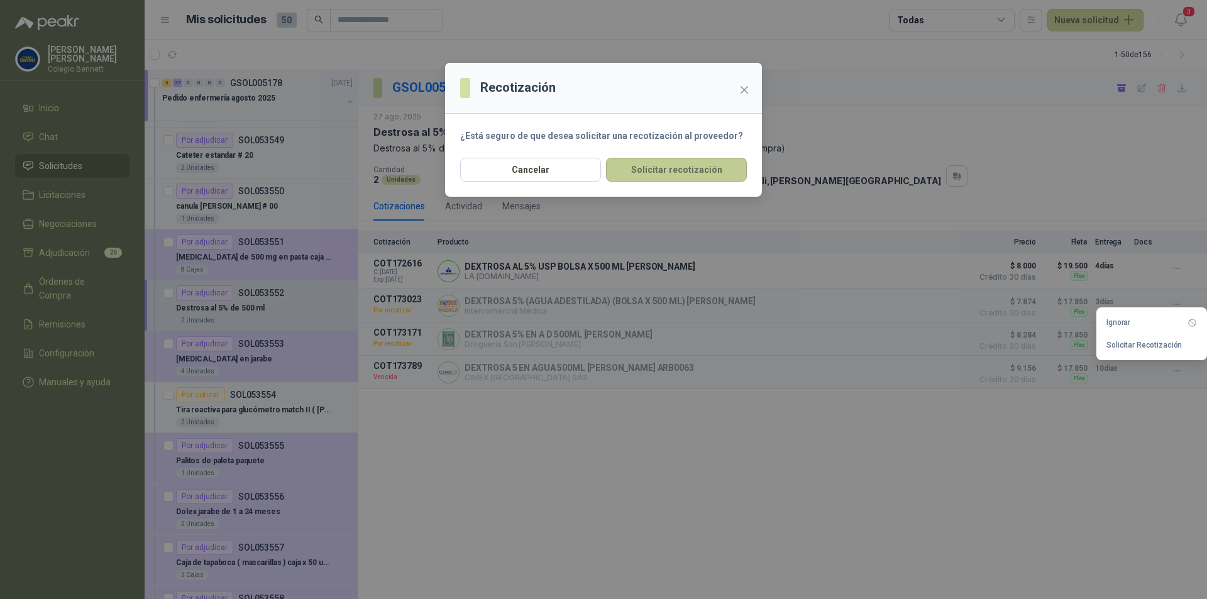
click at [672, 169] on button "Solicitar recotización" at bounding box center [676, 170] width 141 height 24
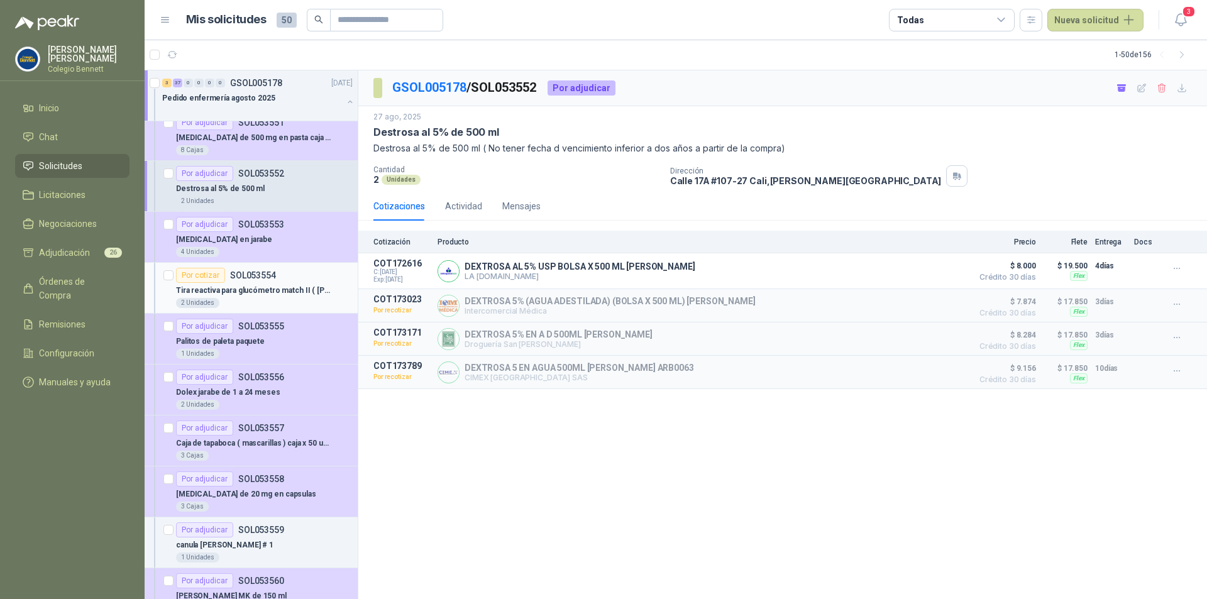
scroll to position [629, 0]
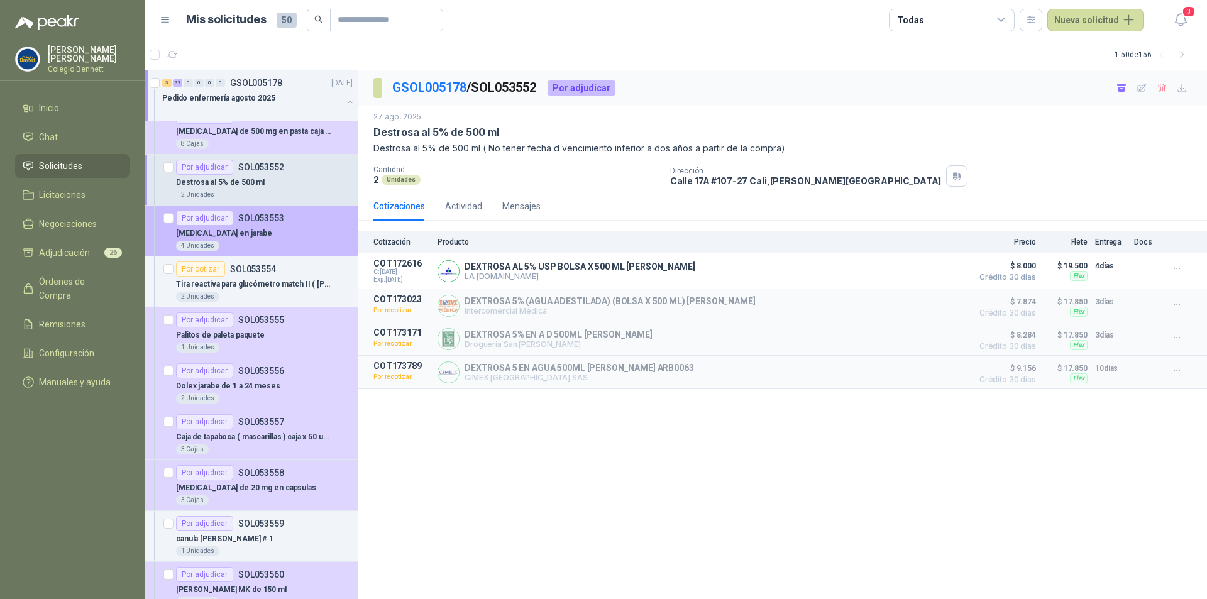
click at [283, 235] on div "[MEDICAL_DATA] en jarabe" at bounding box center [264, 233] width 177 height 15
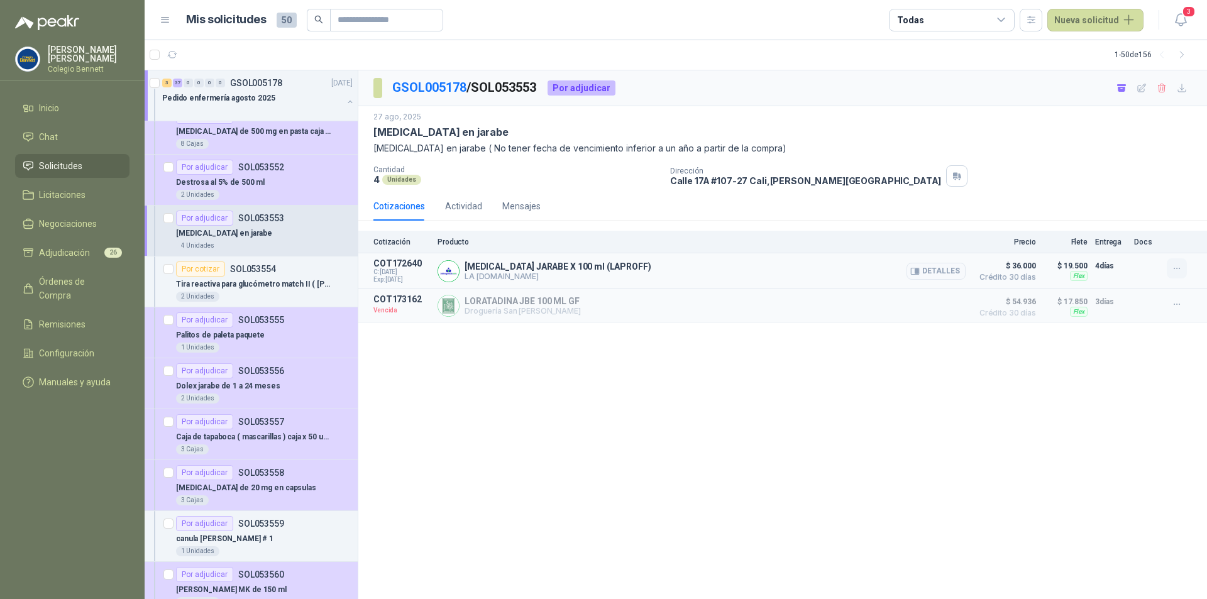
click at [1170, 274] on button "button" at bounding box center [1177, 268] width 20 height 20
click at [1170, 306] on button "button" at bounding box center [1177, 304] width 20 height 20
click at [1139, 277] on button "Solicitar Recotización" at bounding box center [1152, 277] width 101 height 20
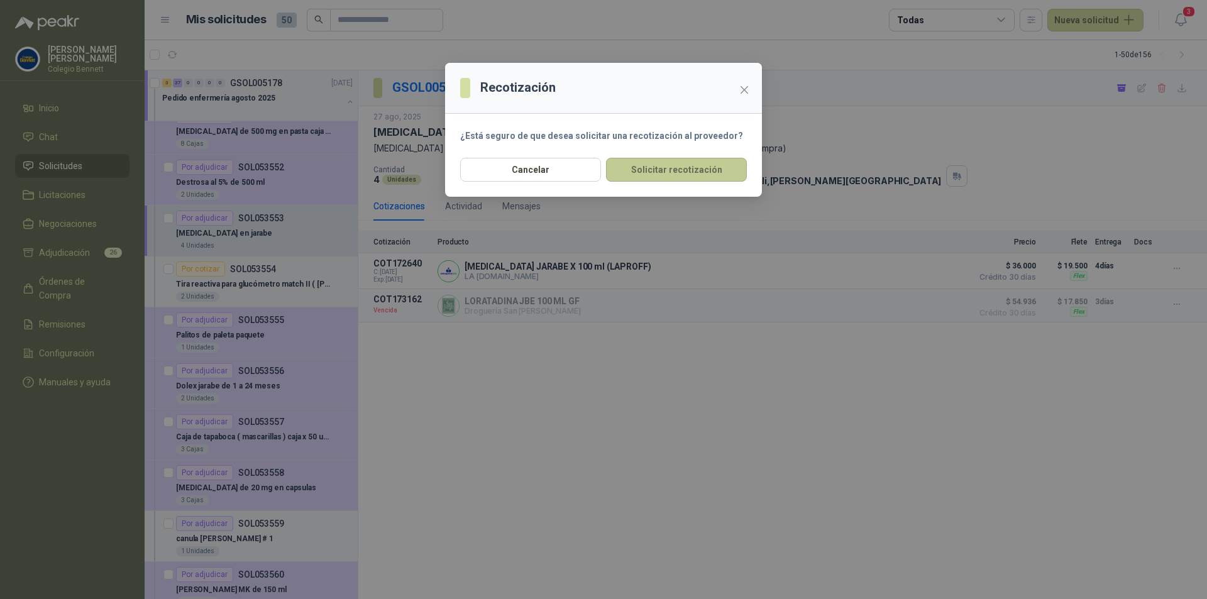
click at [671, 169] on button "Solicitar recotización" at bounding box center [676, 170] width 141 height 24
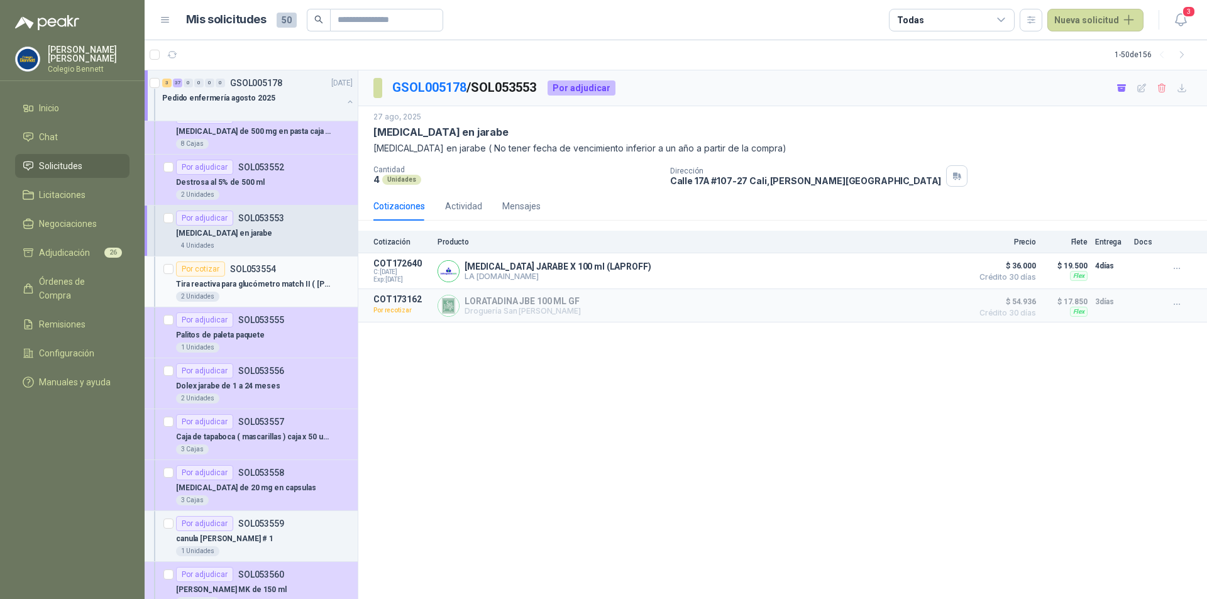
click at [294, 282] on p "Tira reactiva para glucómetro match II ( [PERSON_NAME])" at bounding box center [254, 285] width 157 height 12
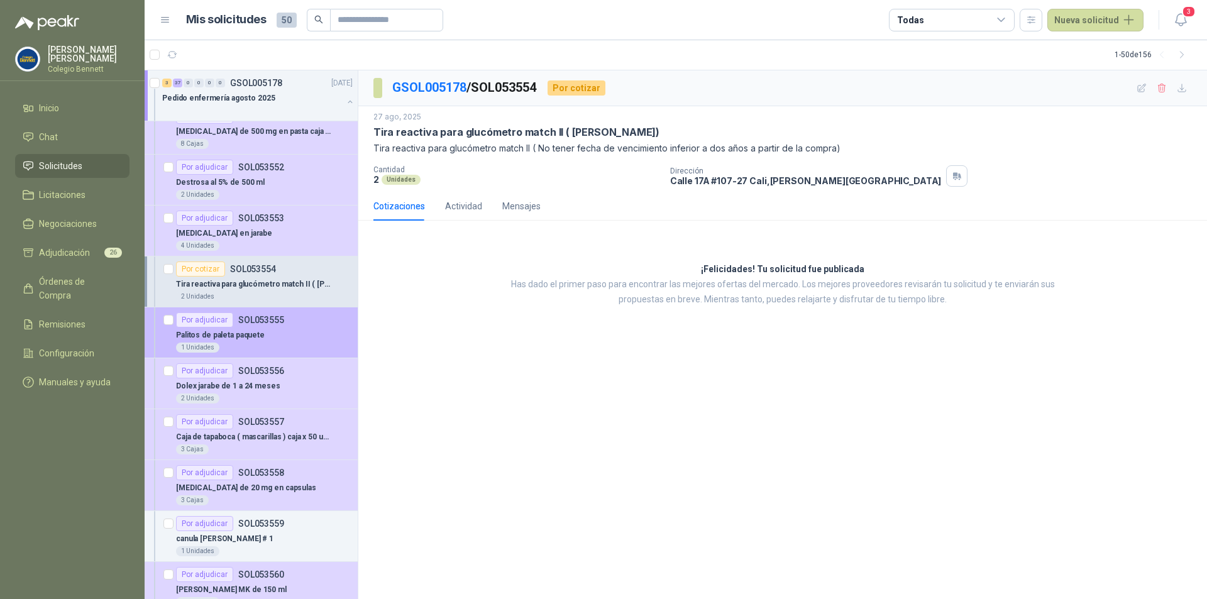
click at [289, 336] on div "Palitos de paleta paquete" at bounding box center [264, 335] width 177 height 15
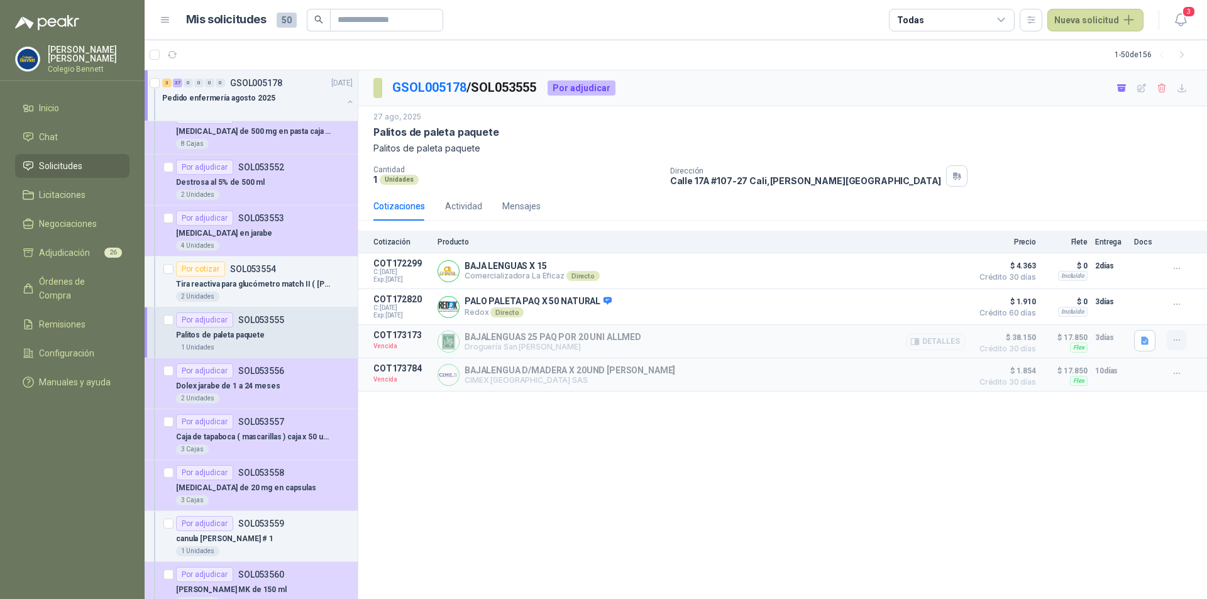
click at [1183, 343] on button "button" at bounding box center [1177, 340] width 20 height 20
click at [1180, 319] on button "Solicitar Recotización" at bounding box center [1152, 314] width 101 height 20
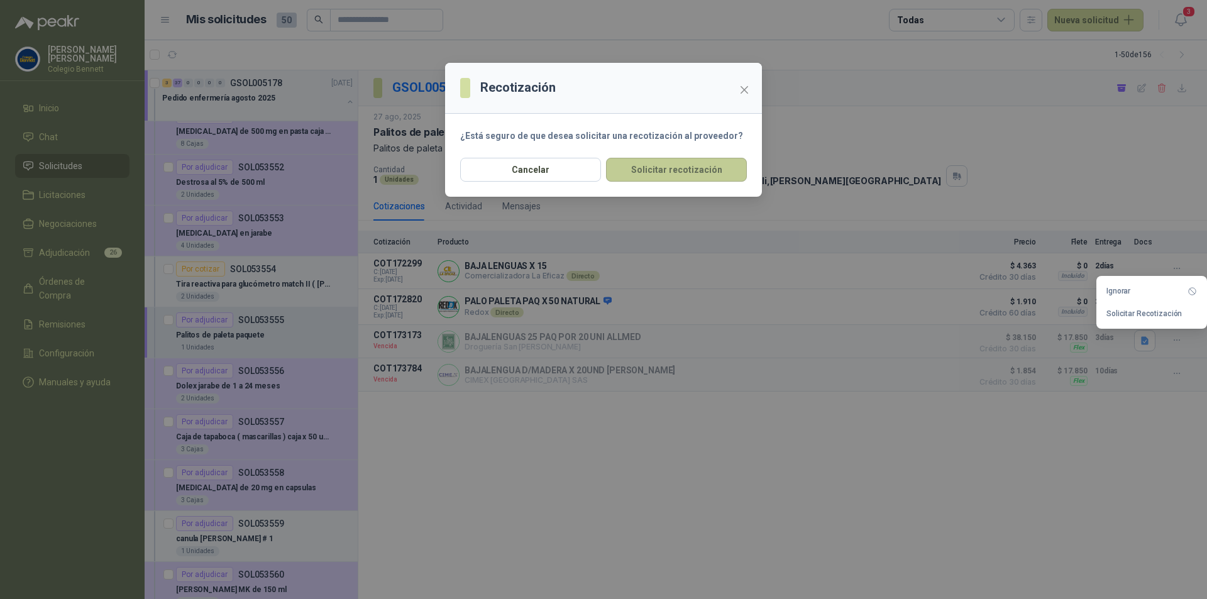
click at [731, 170] on button "Solicitar recotización" at bounding box center [676, 170] width 141 height 24
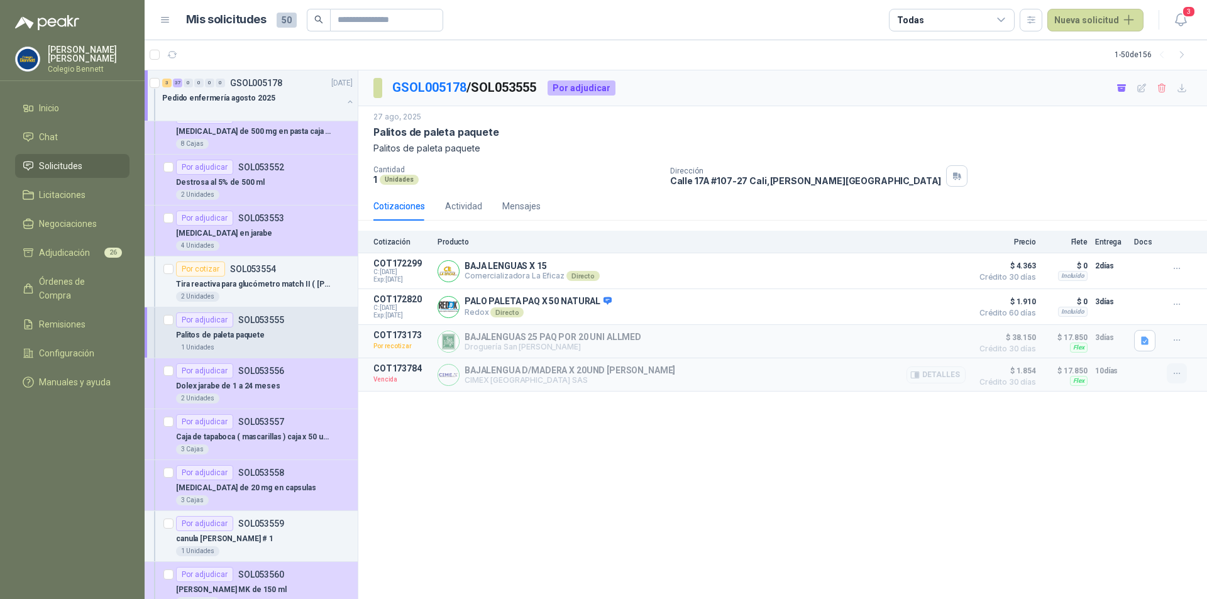
click at [1175, 371] on icon "button" at bounding box center [1177, 373] width 11 height 11
click at [1170, 351] on button "Solicitar Recotización" at bounding box center [1152, 348] width 101 height 20
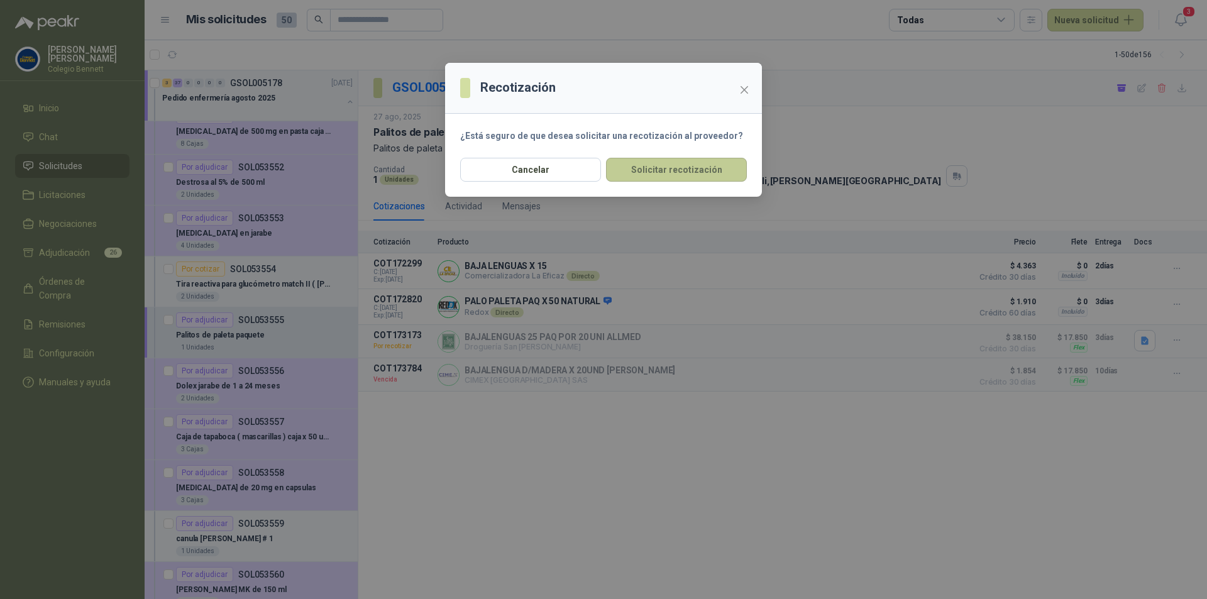
click at [701, 167] on button "Solicitar recotización" at bounding box center [676, 170] width 141 height 24
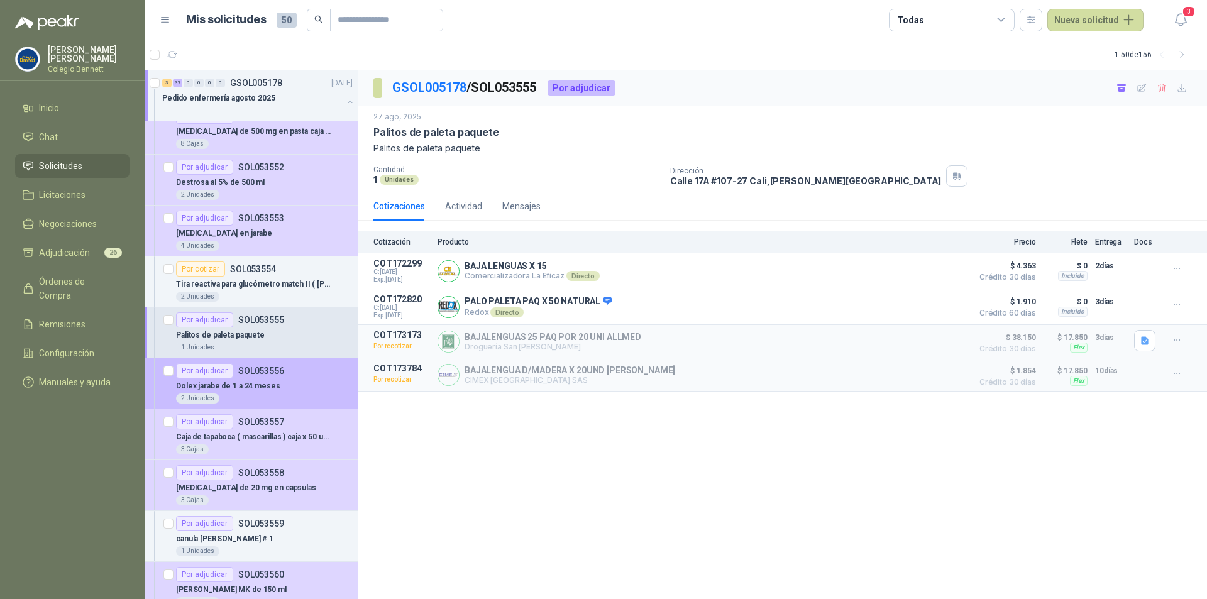
click at [290, 382] on div "Dolex jarabe de 1 a 24 meses" at bounding box center [264, 386] width 177 height 15
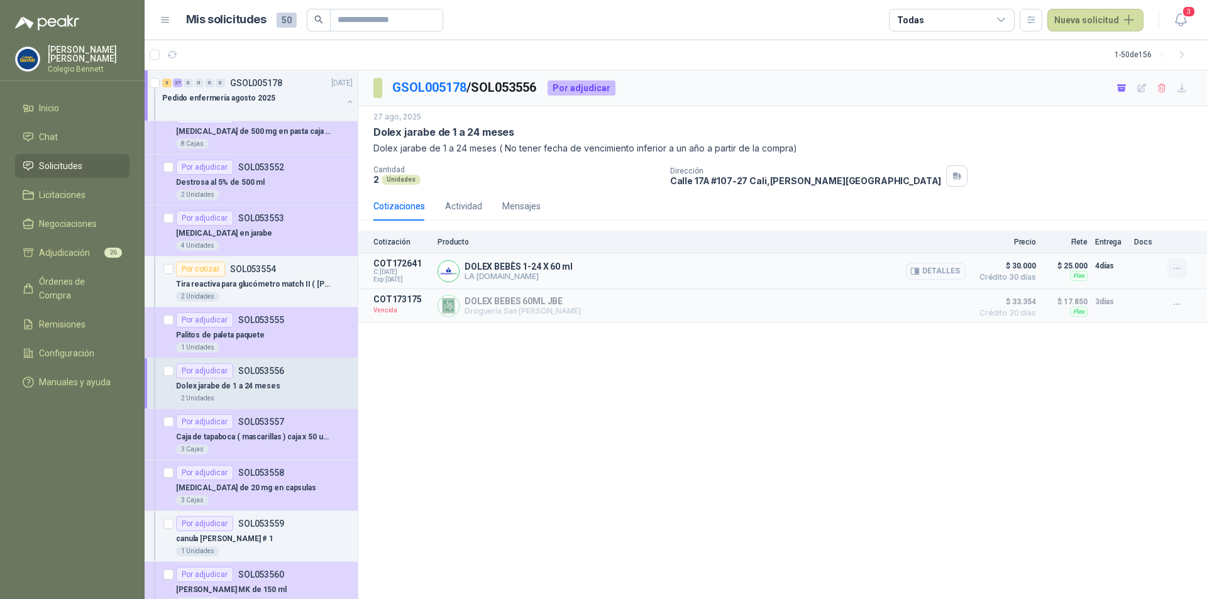
click at [1178, 265] on icon "button" at bounding box center [1177, 268] width 11 height 11
click at [1179, 384] on div "GSOL005178 / SOL053556 Por adjudicar [DATE] Dolex jarabe de 1 a 24 meses Dolex …" at bounding box center [782, 334] width 849 height 529
click at [1180, 309] on icon "button" at bounding box center [1177, 304] width 11 height 11
click at [1148, 279] on button "Solicitar Recotización" at bounding box center [1152, 277] width 101 height 20
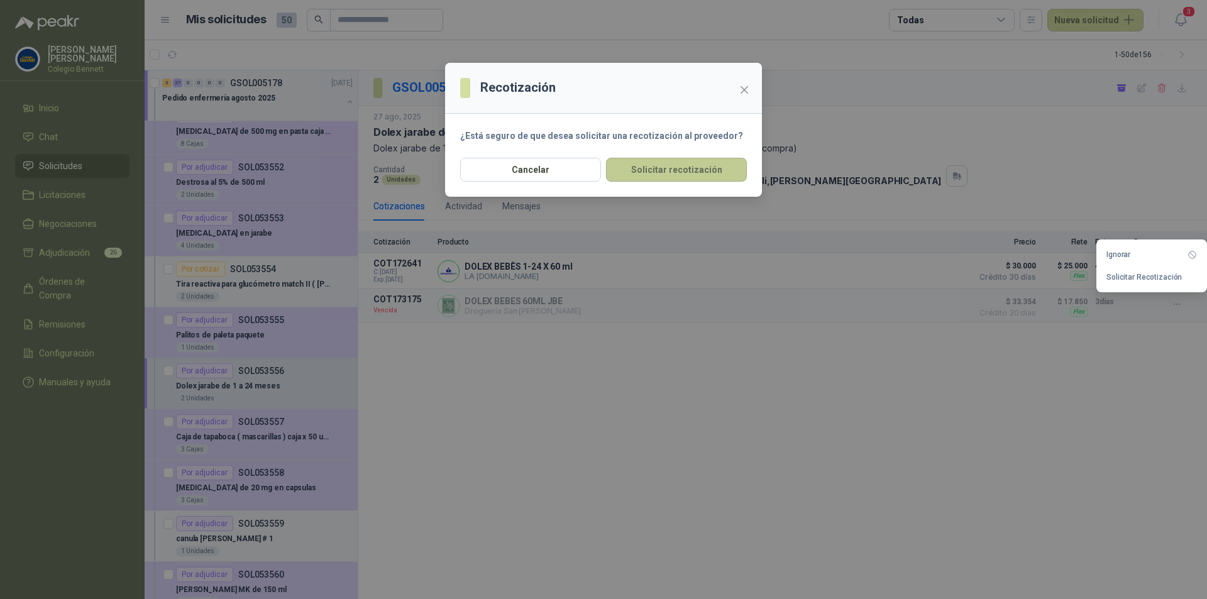
click at [641, 173] on button "Solicitar recotización" at bounding box center [676, 170] width 141 height 24
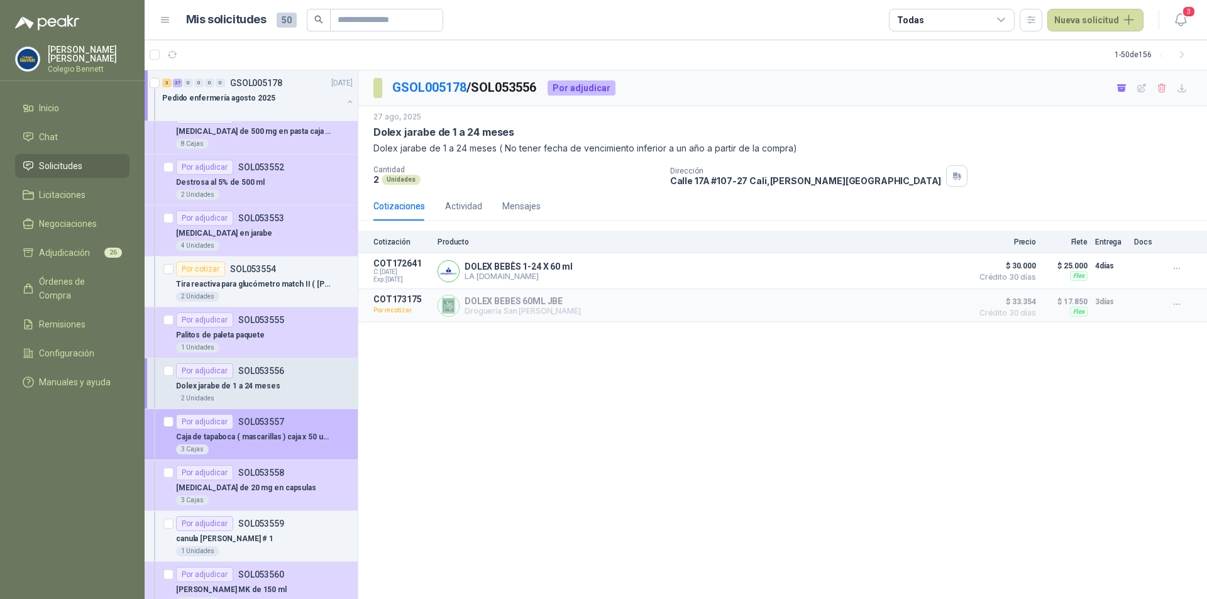
click at [284, 432] on p "Caja de tapaboca ( mascarillas ) caja x 50 unidades" at bounding box center [254, 437] width 157 height 12
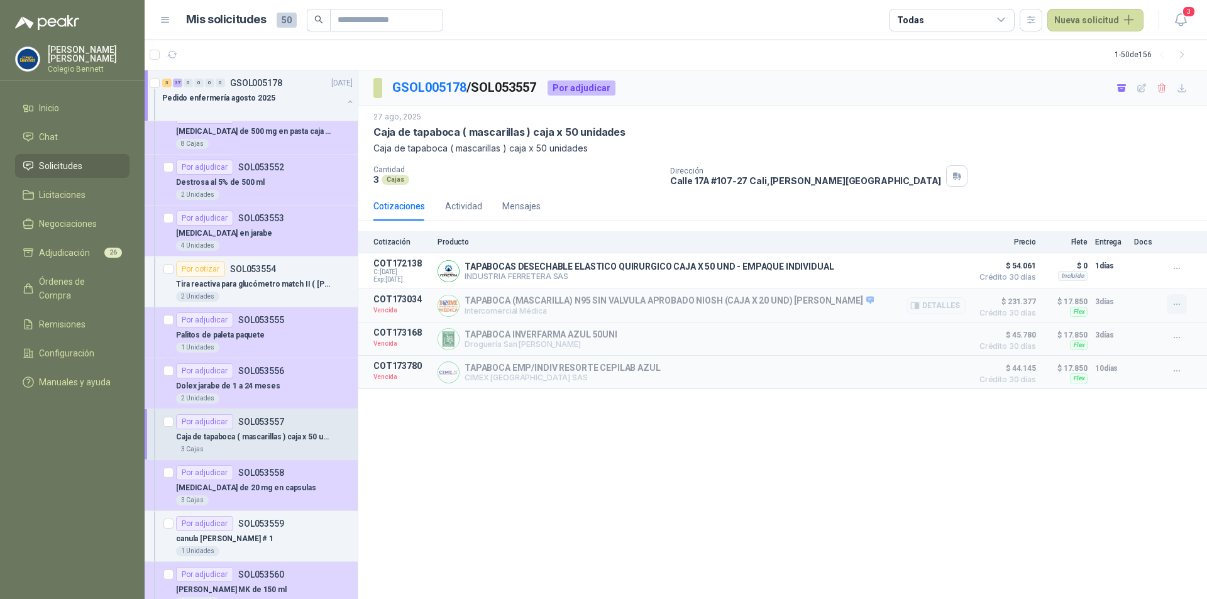
click at [1175, 303] on icon "button" at bounding box center [1177, 304] width 11 height 11
click at [1157, 276] on button "Solicitar Recotización" at bounding box center [1152, 277] width 101 height 20
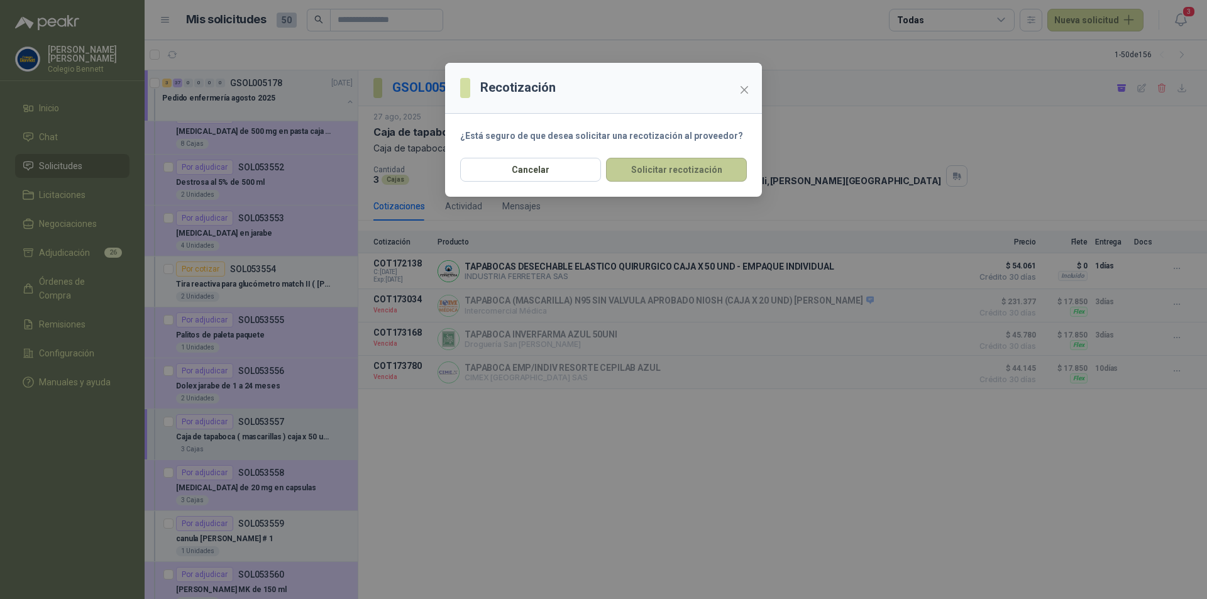
click at [702, 170] on button "Solicitar recotización" at bounding box center [676, 170] width 141 height 24
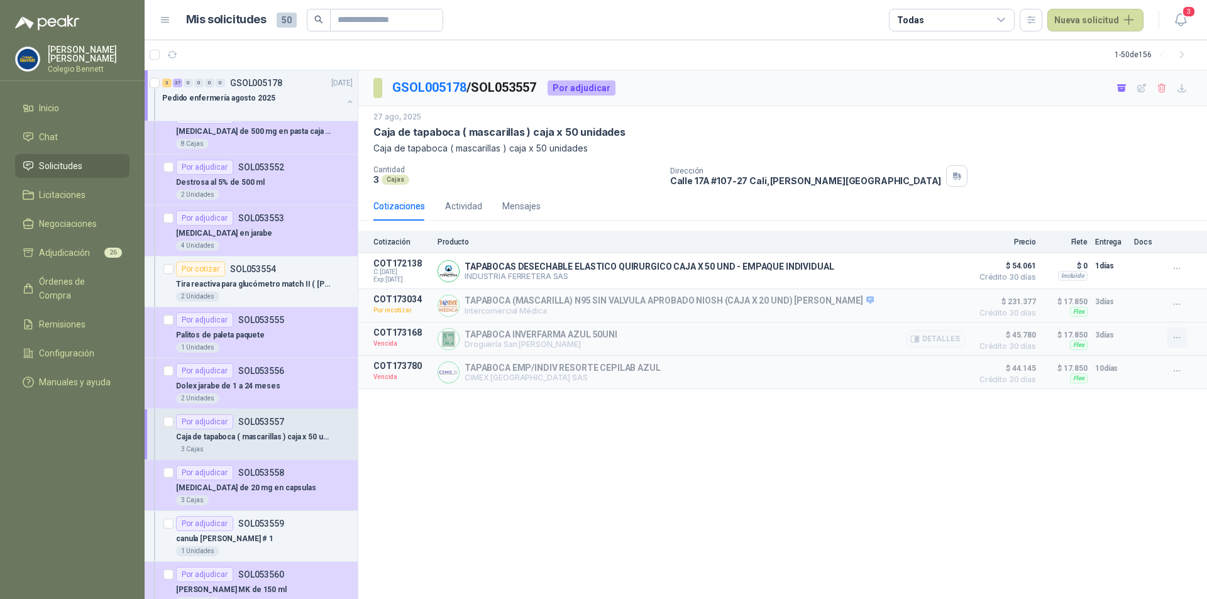
click at [1173, 340] on icon "button" at bounding box center [1177, 338] width 11 height 11
click at [1130, 309] on button "Solicitar Recotización" at bounding box center [1152, 311] width 101 height 20
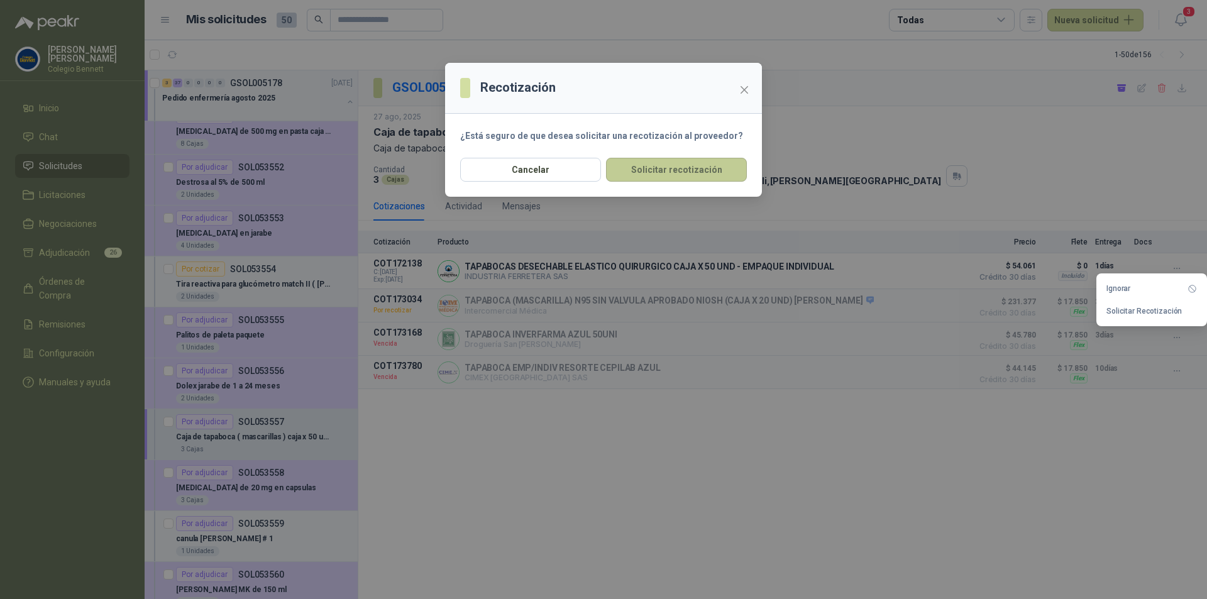
click at [720, 170] on button "Solicitar recotización" at bounding box center [676, 170] width 141 height 24
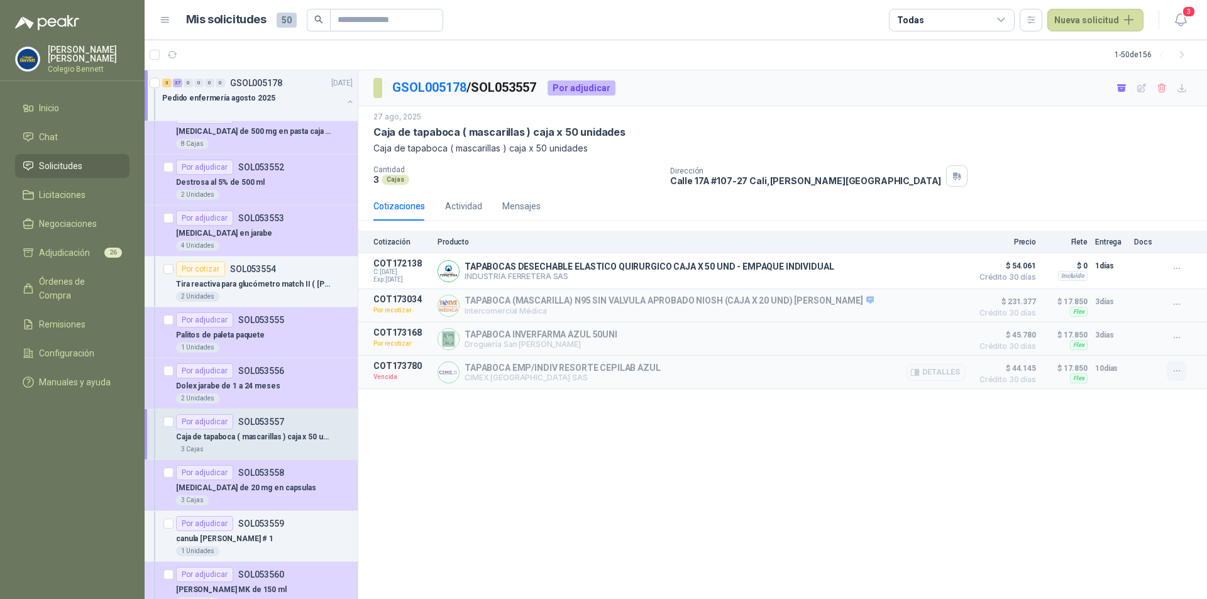
click at [1177, 372] on icon "button" at bounding box center [1177, 371] width 11 height 11
click at [1157, 341] on button "Solicitar Recotización" at bounding box center [1152, 345] width 101 height 20
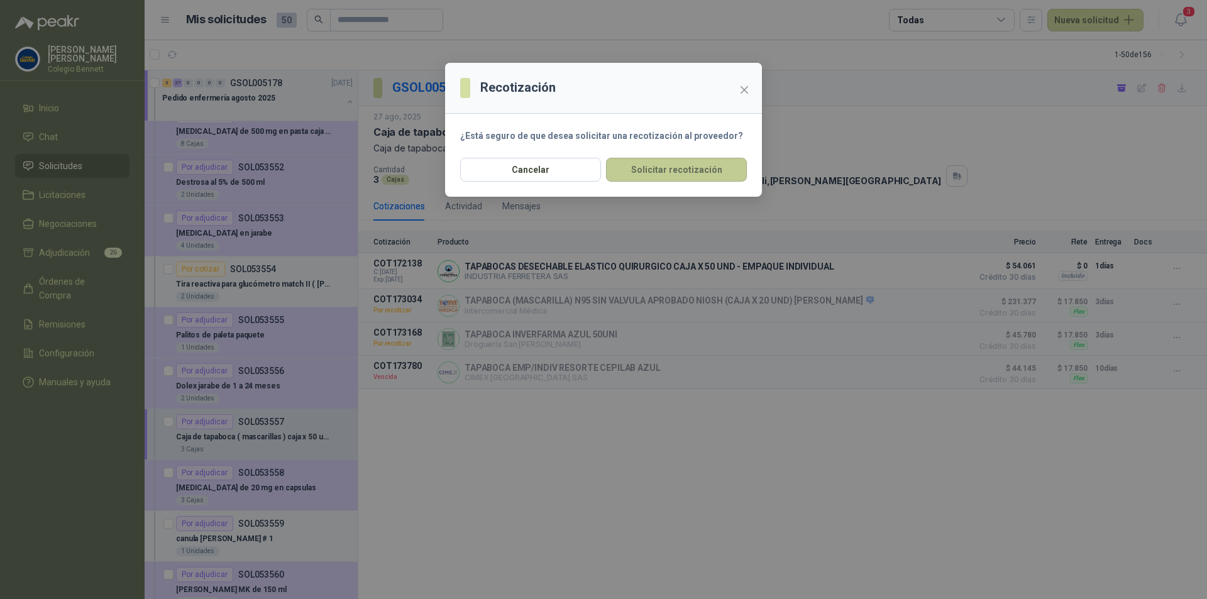
click at [715, 166] on button "Solicitar recotización" at bounding box center [676, 170] width 141 height 24
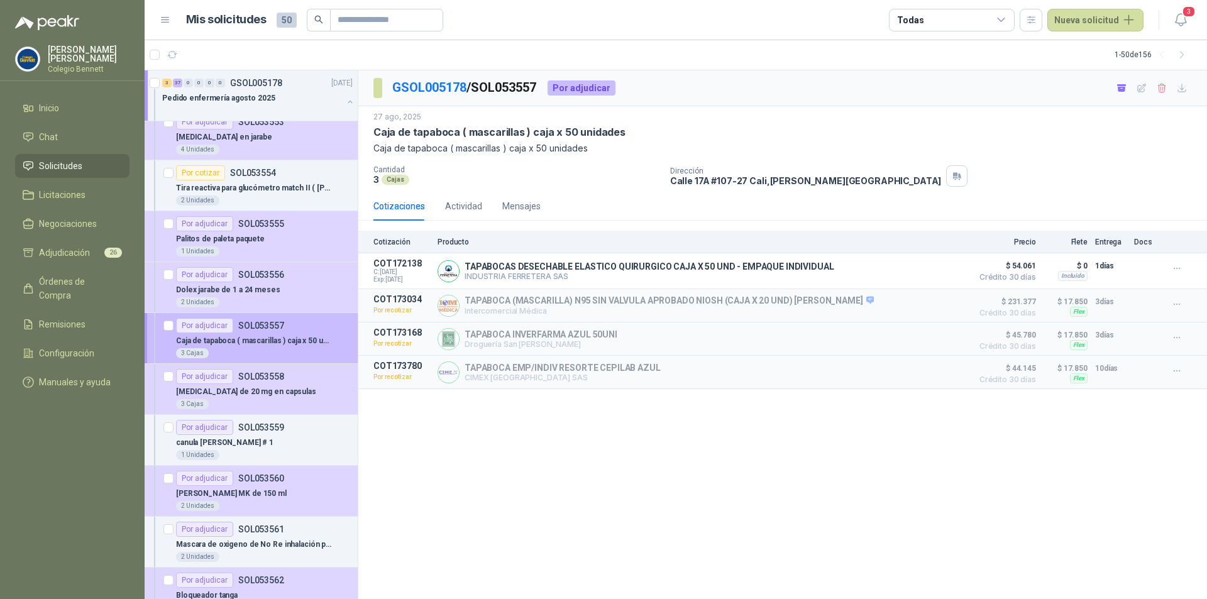
scroll to position [755, 0]
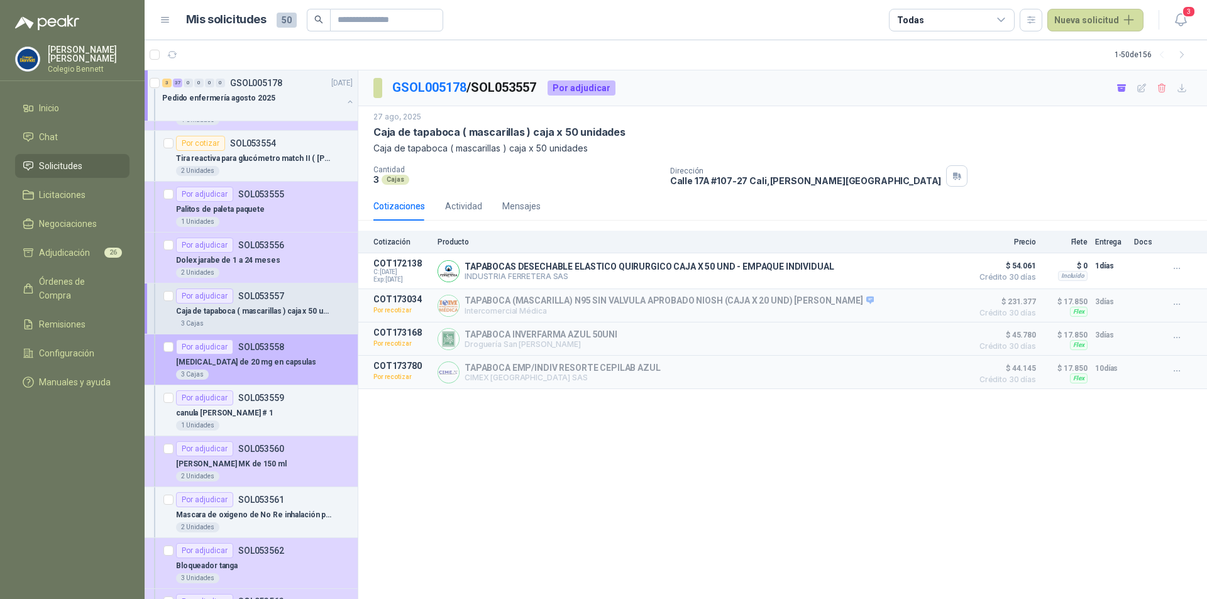
click at [310, 353] on div "Por adjudicar SOL053558" at bounding box center [264, 347] width 177 height 15
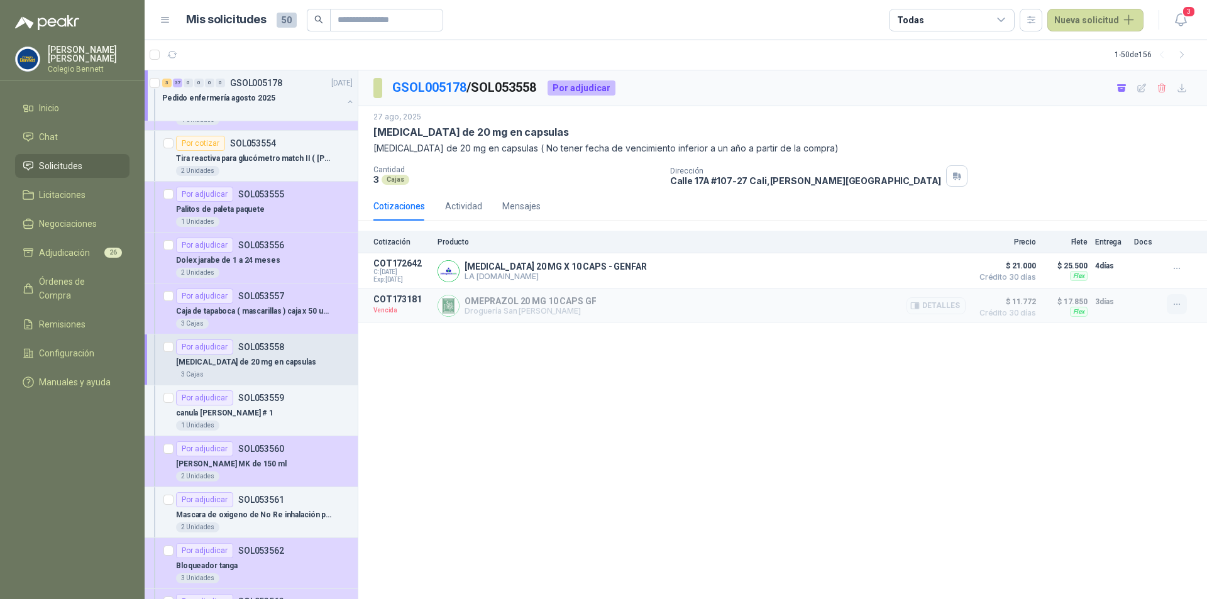
click at [1181, 304] on icon "button" at bounding box center [1177, 304] width 11 height 11
click at [1160, 279] on button "Solicitar Recotización" at bounding box center [1152, 277] width 101 height 20
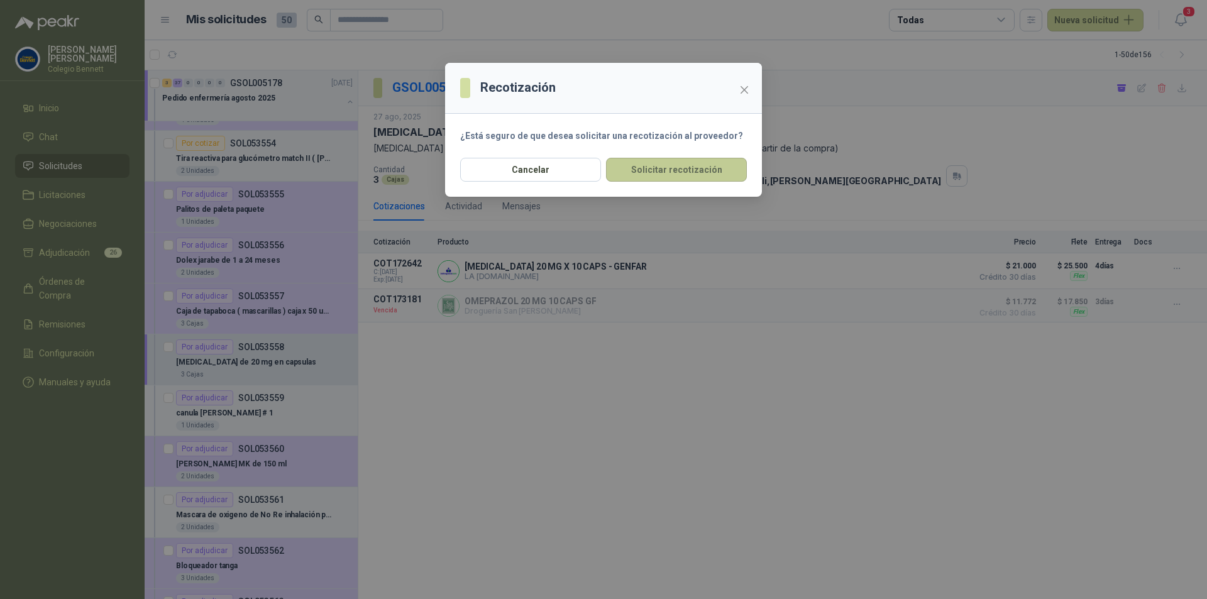
click at [689, 171] on button "Solicitar recotización" at bounding box center [676, 170] width 141 height 24
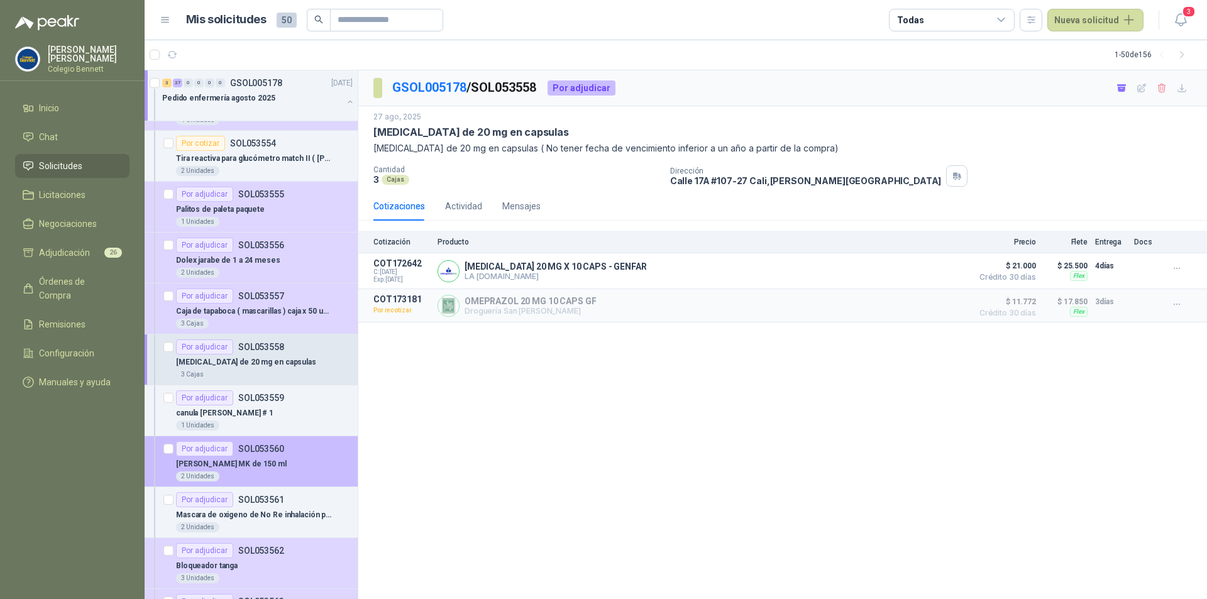
scroll to position [817, 0]
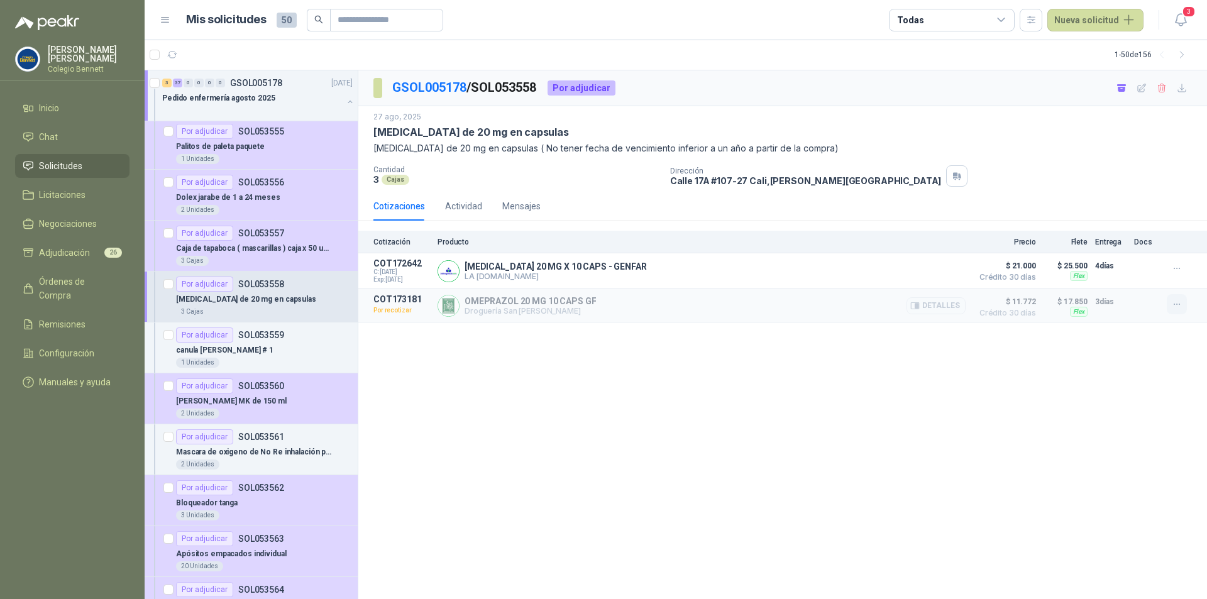
click at [1177, 301] on icon "button" at bounding box center [1177, 304] width 11 height 11
click at [1000, 389] on div "GSOL005178 / SOL053558 Por adjudicar [DATE] [MEDICAL_DATA] de 20 mg en capsulas…" at bounding box center [782, 334] width 849 height 529
click at [294, 348] on div "canula [PERSON_NAME] # 1" at bounding box center [264, 350] width 177 height 15
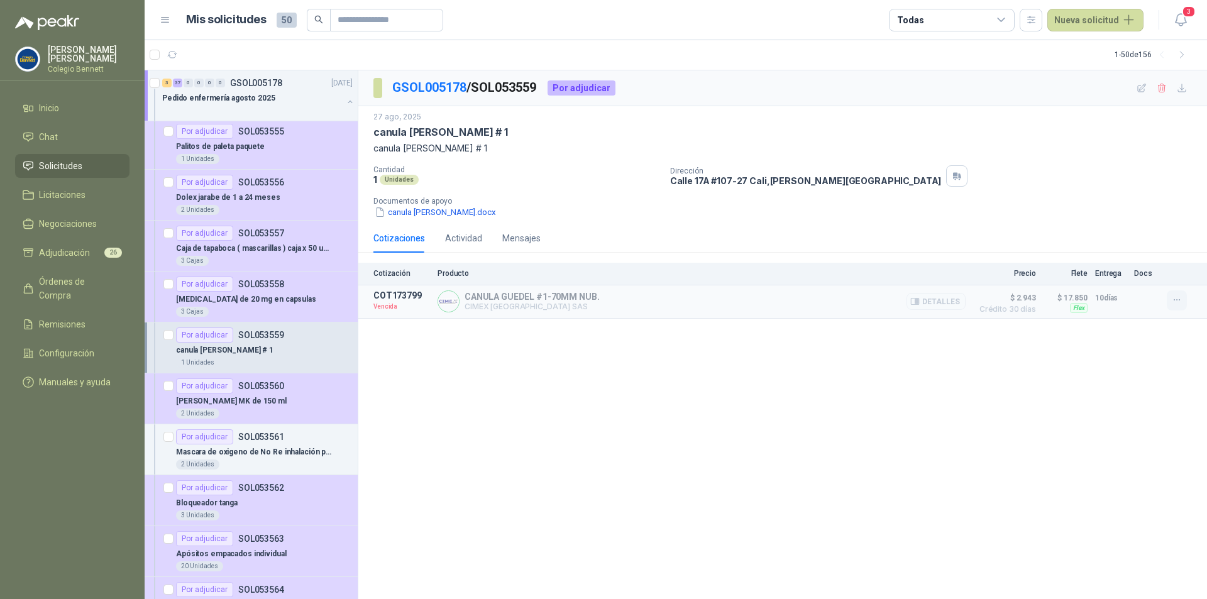
click at [1182, 295] on button "button" at bounding box center [1177, 301] width 20 height 20
click at [1143, 269] on button "Solicitar Recotización" at bounding box center [1152, 273] width 101 height 20
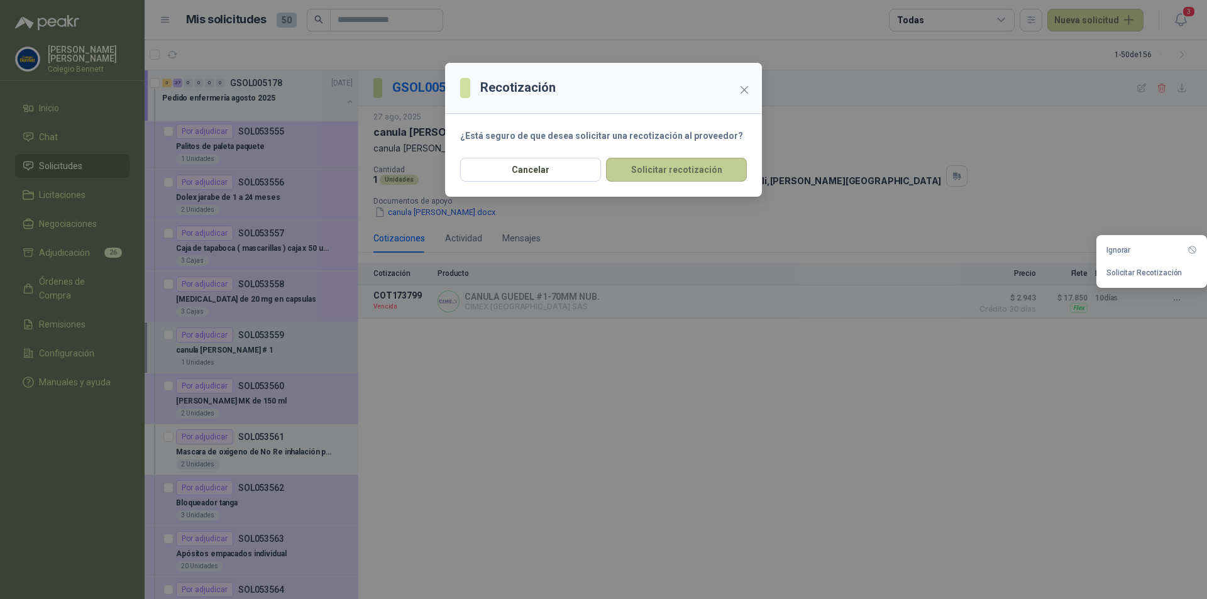
click at [666, 171] on button "Solicitar recotización" at bounding box center [676, 170] width 141 height 24
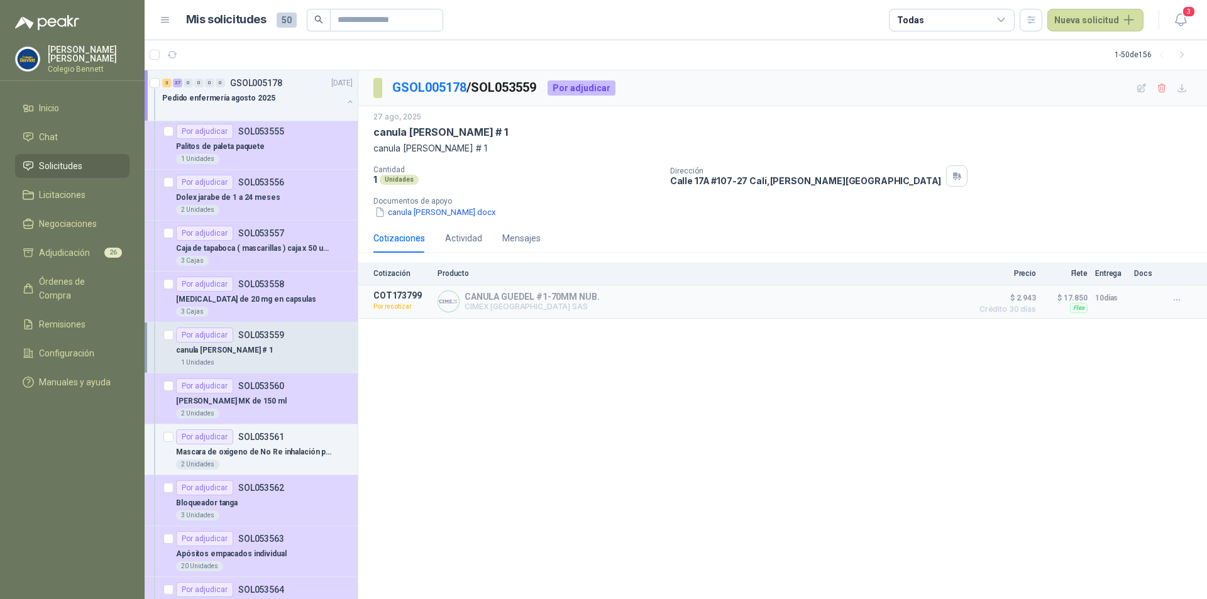
click at [292, 350] on div "canula [PERSON_NAME] # 1" at bounding box center [264, 350] width 177 height 15
click at [302, 396] on div "[PERSON_NAME] MK de 150 ml" at bounding box center [264, 401] width 177 height 15
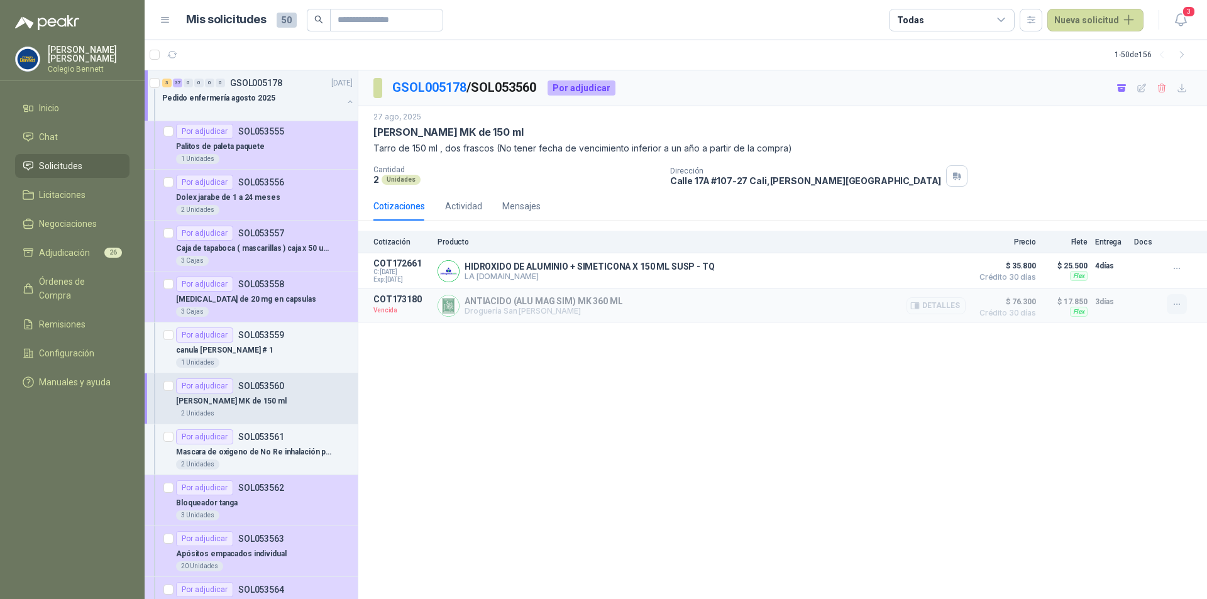
click at [1183, 302] on button "button" at bounding box center [1177, 304] width 20 height 20
click at [1153, 279] on button "Solicitar Recotización" at bounding box center [1152, 277] width 101 height 20
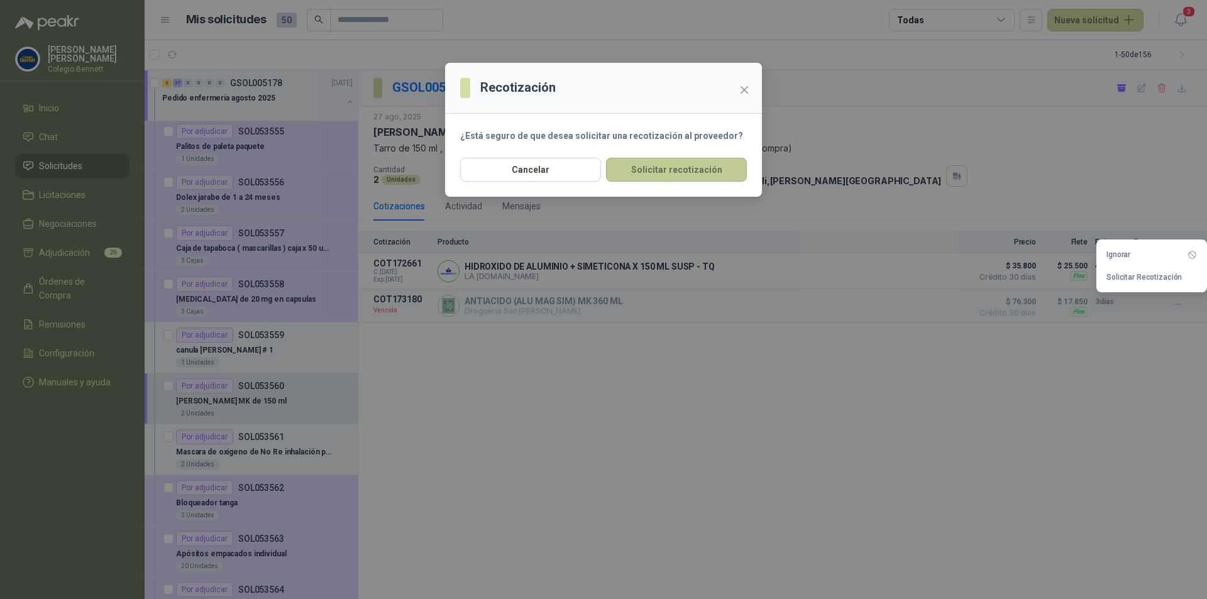
click at [668, 167] on button "Solicitar recotización" at bounding box center [676, 170] width 141 height 24
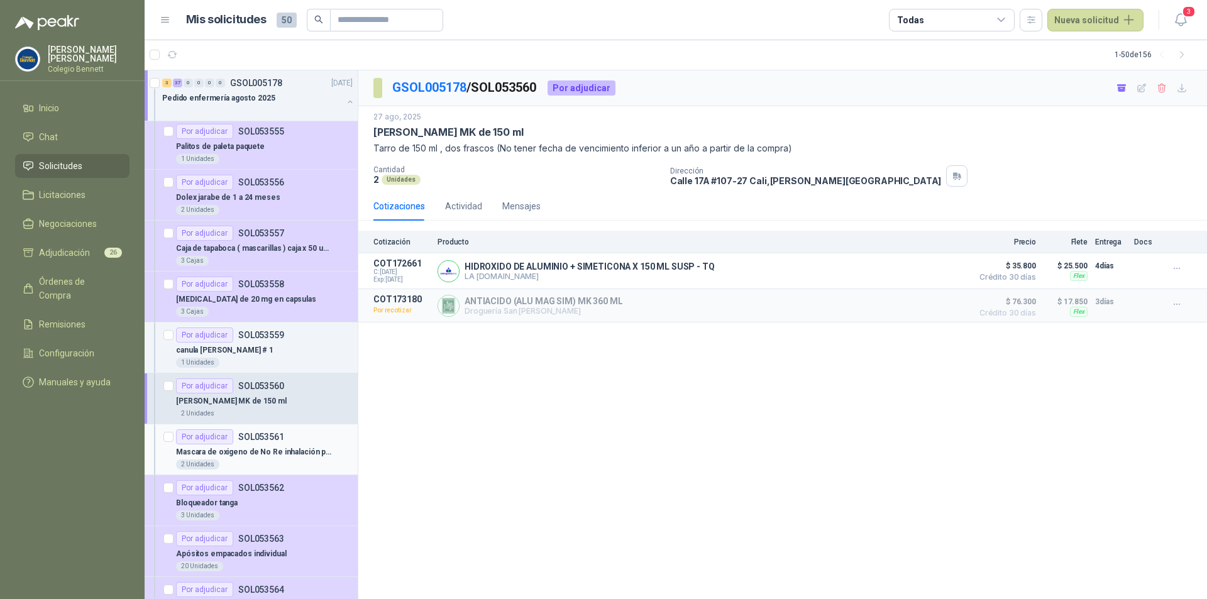
click at [292, 447] on p "Mascara de oxigeno de No Re inhalación pediátrica" at bounding box center [254, 452] width 157 height 12
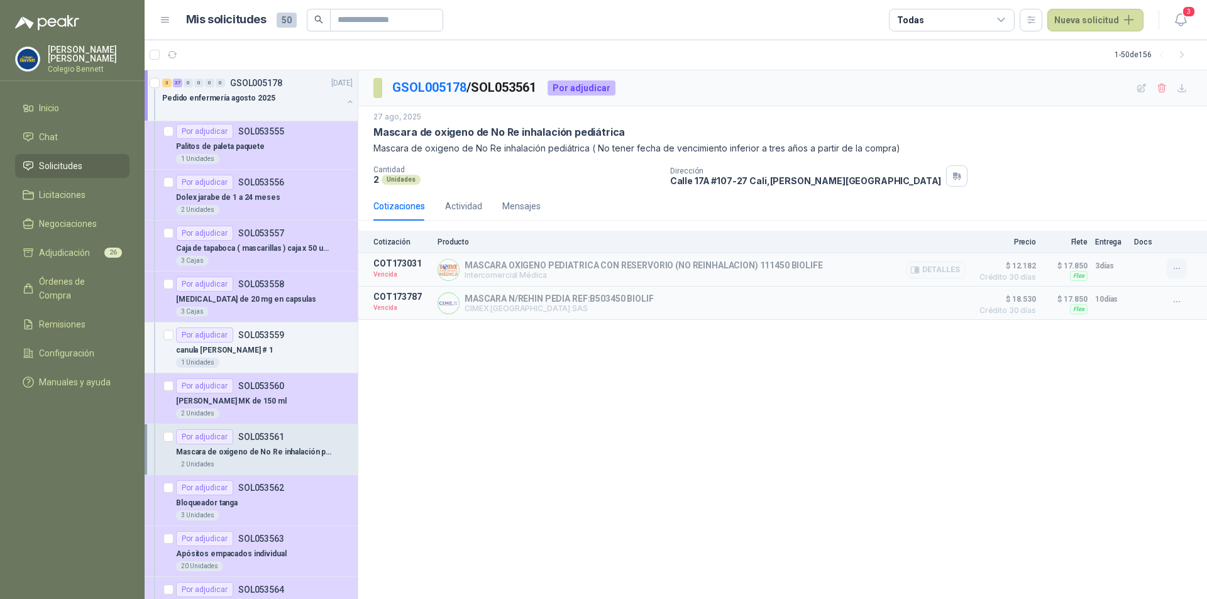
click at [1179, 269] on icon "button" at bounding box center [1177, 268] width 11 height 11
click at [1146, 238] on button "Solicitar Recotización" at bounding box center [1152, 241] width 101 height 20
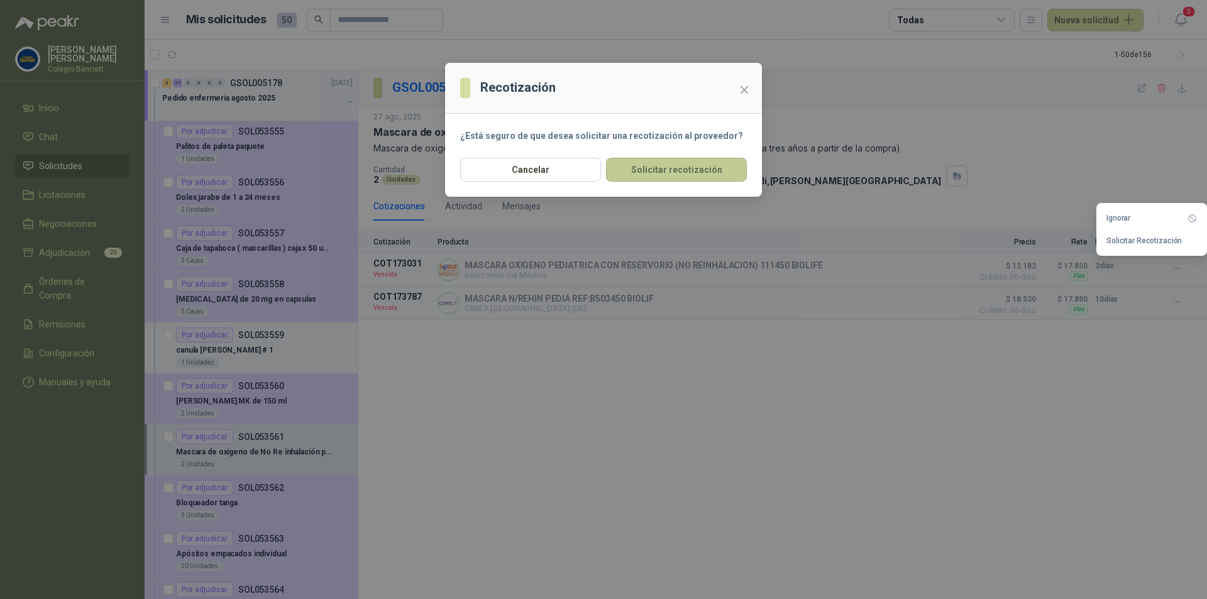
click at [705, 174] on button "Solicitar recotización" at bounding box center [676, 170] width 141 height 24
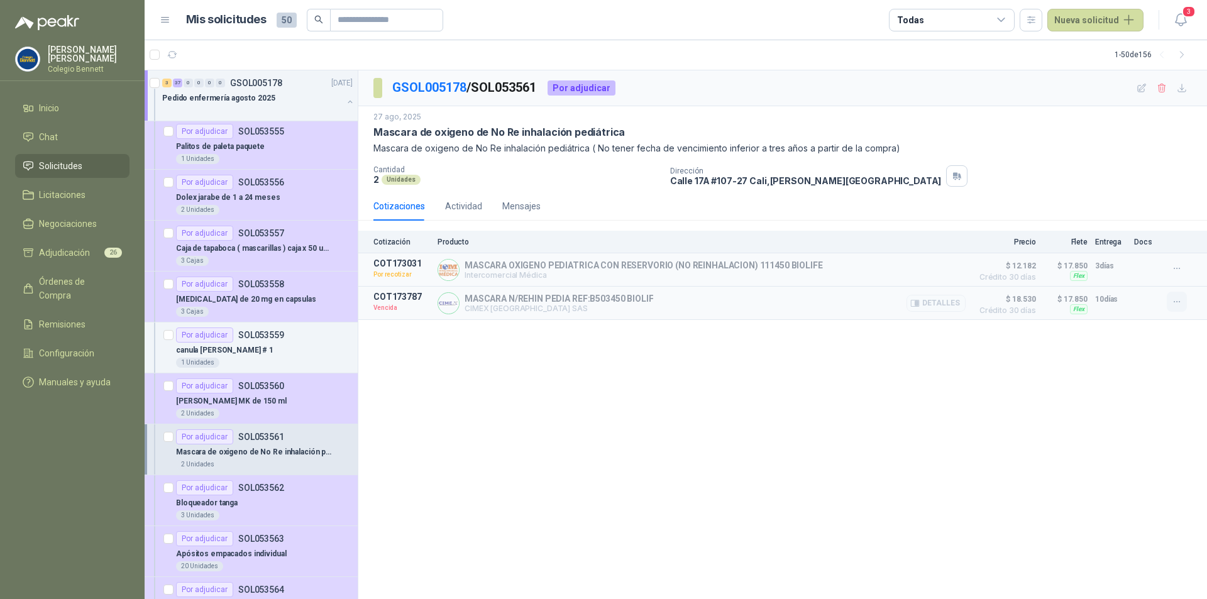
click at [1175, 305] on icon "button" at bounding box center [1177, 302] width 11 height 11
click at [1146, 280] on button "Solicitar Recotización" at bounding box center [1152, 275] width 101 height 20
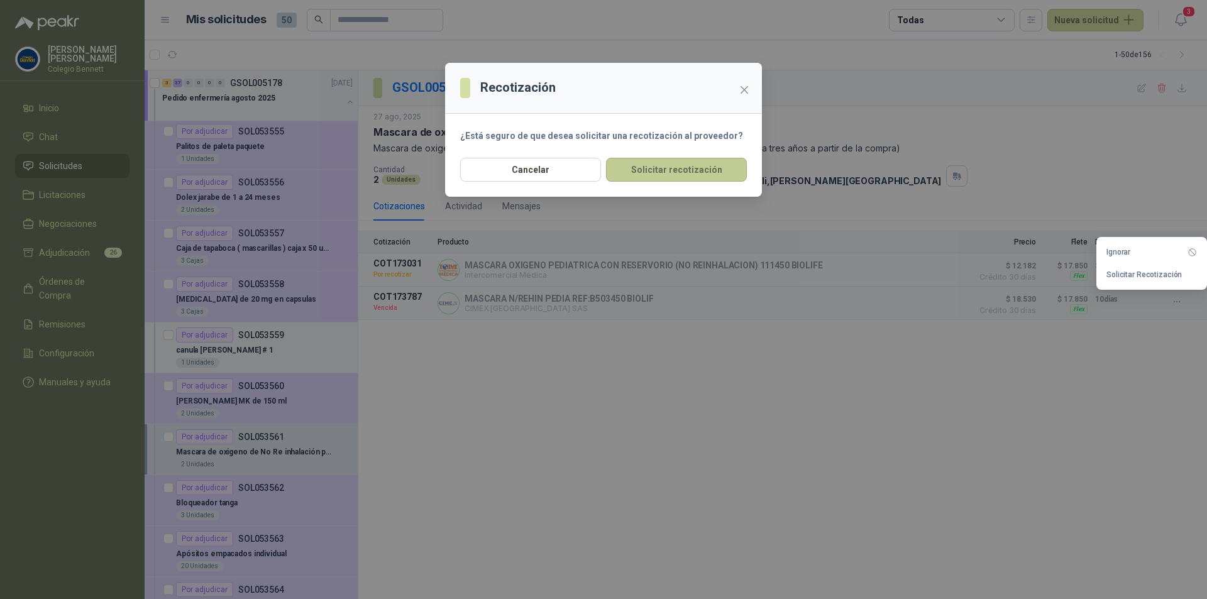
click at [690, 172] on button "Solicitar recotización" at bounding box center [676, 170] width 141 height 24
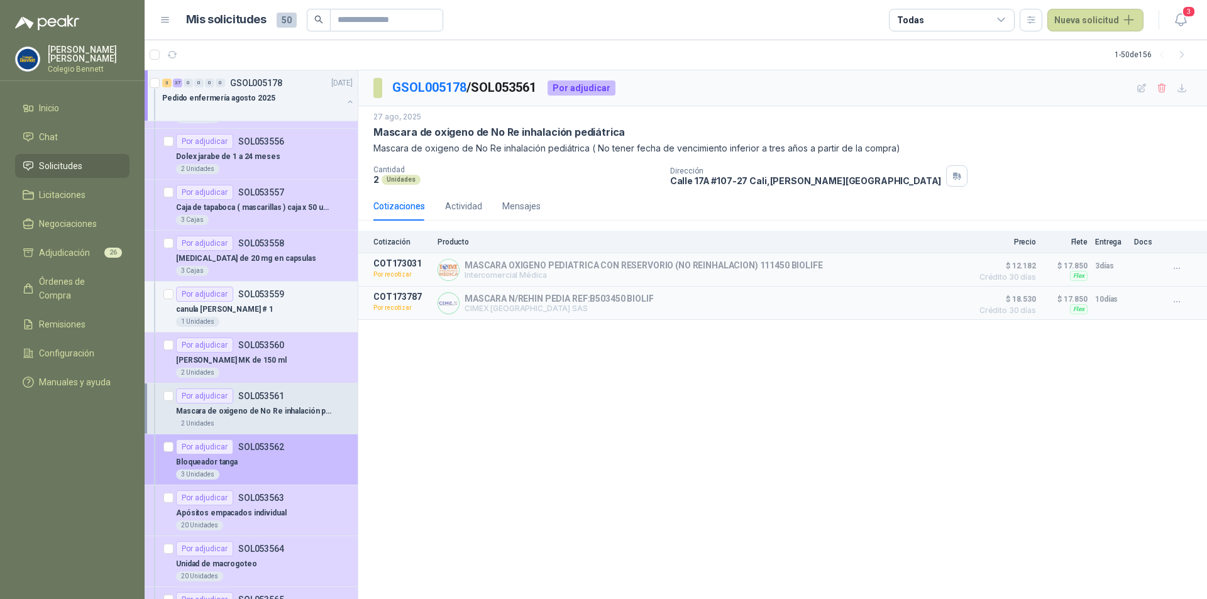
scroll to position [880, 0]
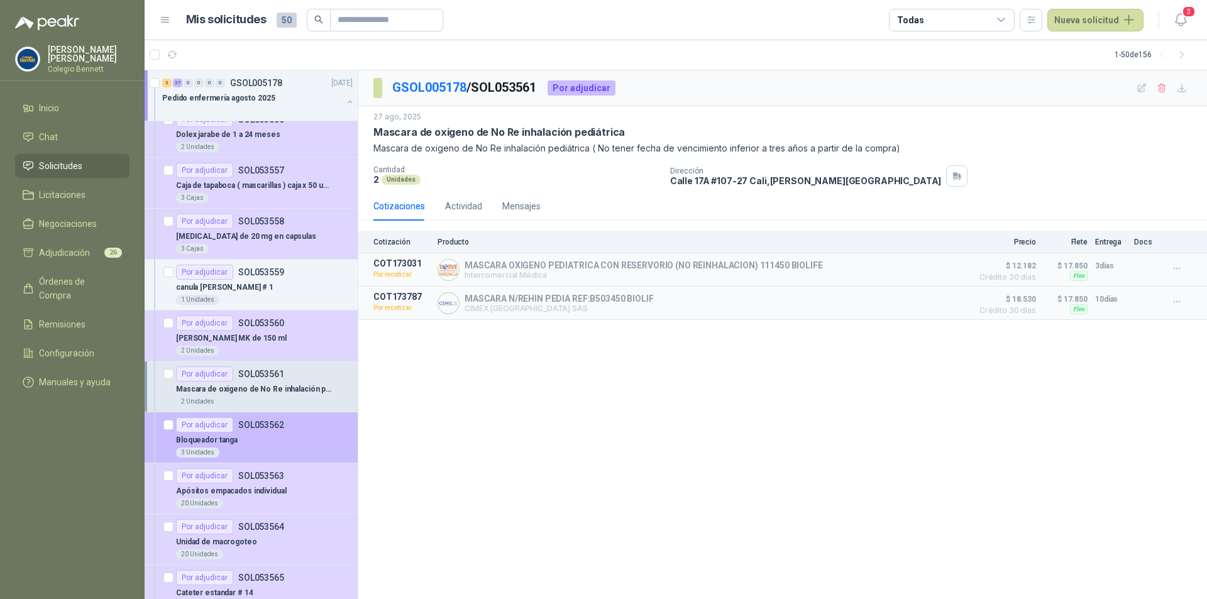
click at [307, 445] on div "Bloqueador tanga" at bounding box center [264, 440] width 177 height 15
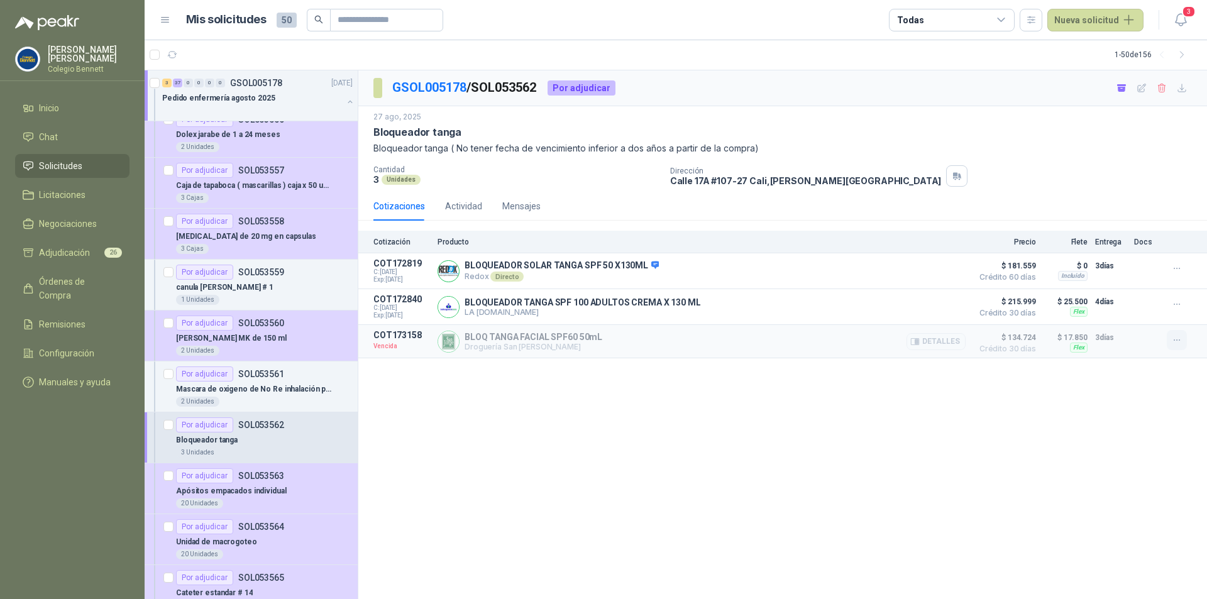
click at [1168, 339] on button "button" at bounding box center [1177, 340] width 20 height 20
click at [1136, 311] on button "Solicitar Recotización" at bounding box center [1152, 314] width 101 height 20
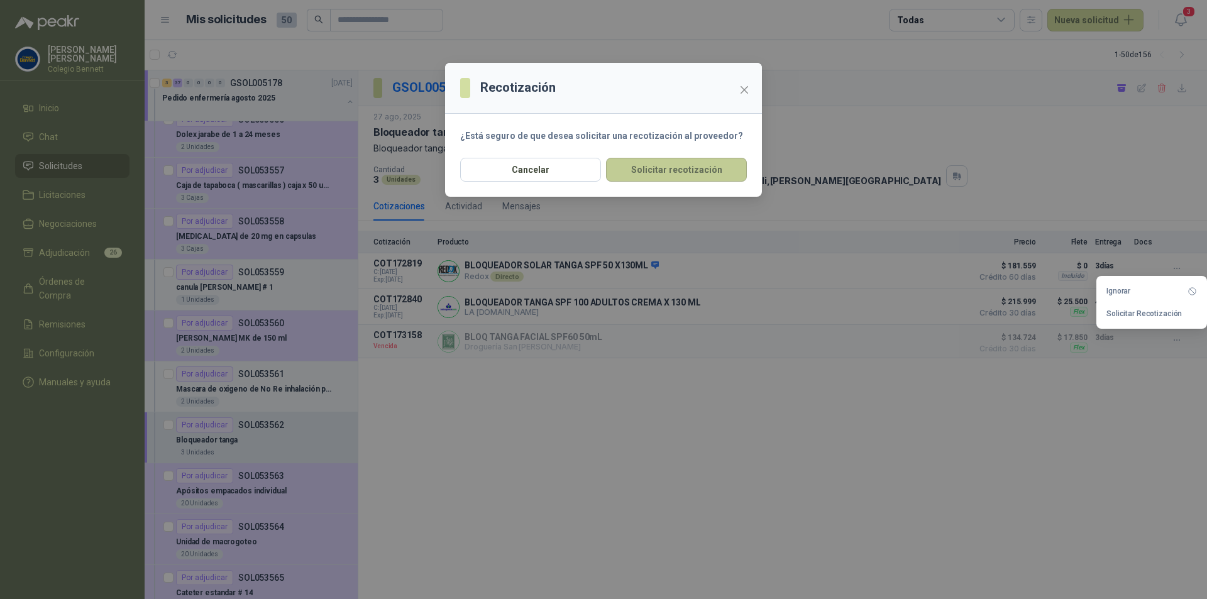
click at [692, 170] on button "Solicitar recotización" at bounding box center [676, 170] width 141 height 24
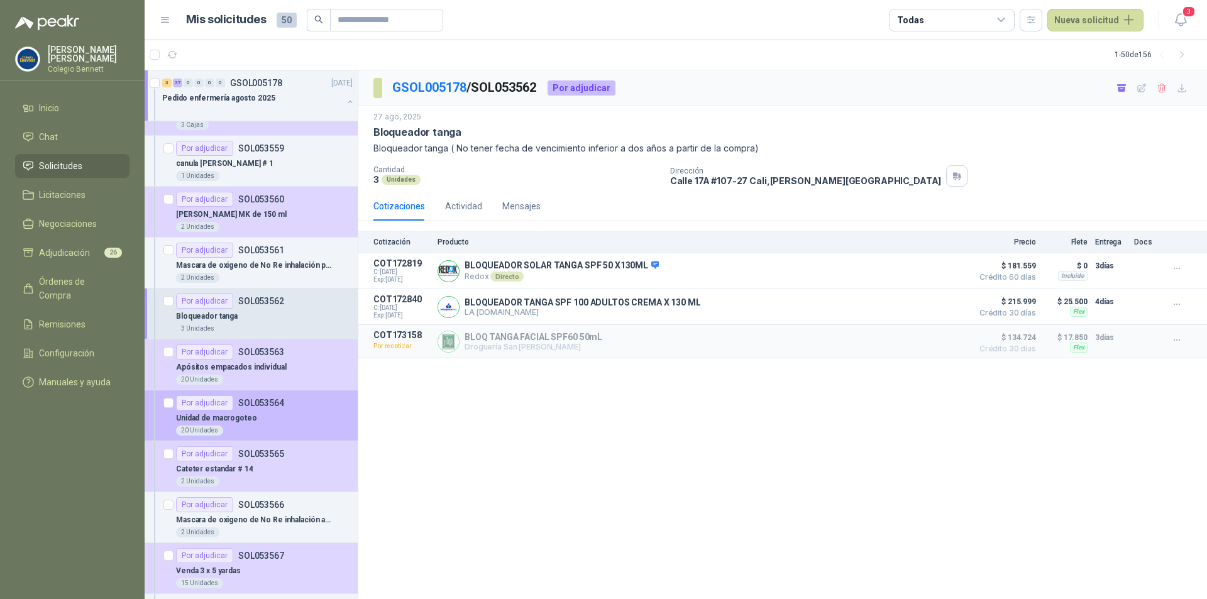
scroll to position [1006, 0]
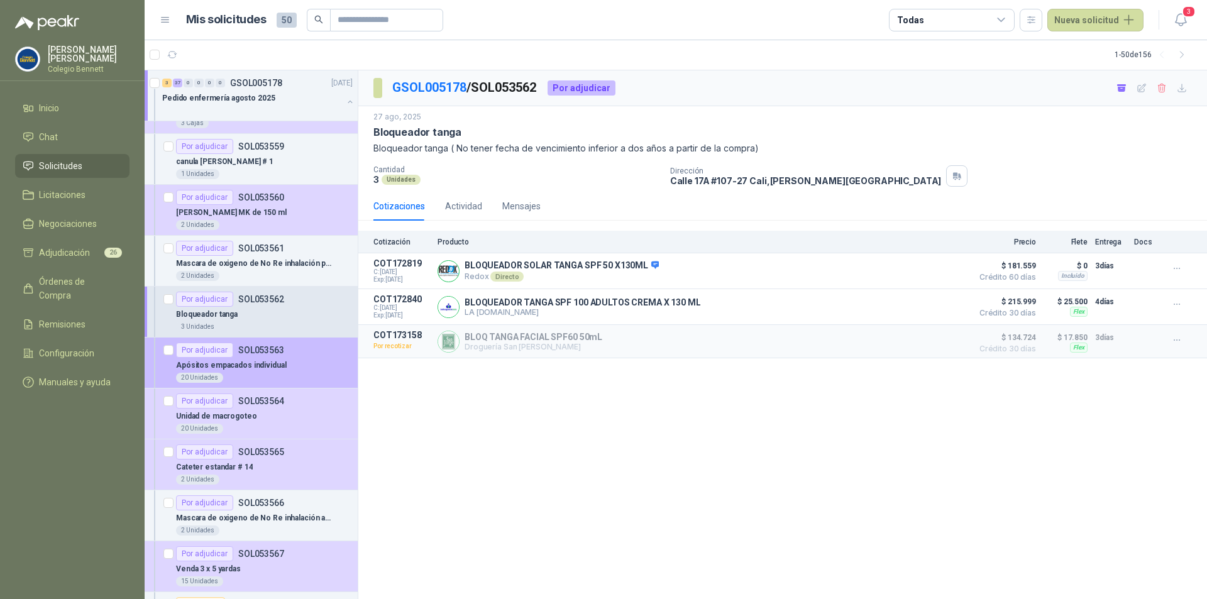
click at [303, 367] on div "Apósitos empacados individual" at bounding box center [264, 365] width 177 height 15
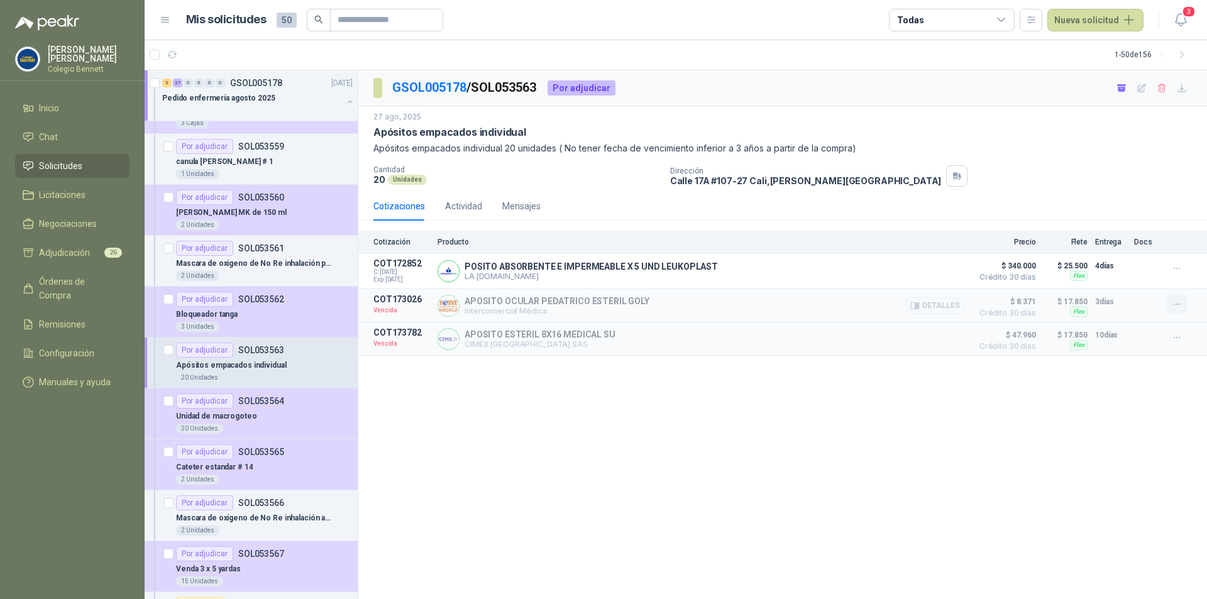
click at [1180, 301] on icon "button" at bounding box center [1177, 304] width 11 height 11
click at [1156, 280] on button "Solicitar Recotización" at bounding box center [1152, 277] width 101 height 20
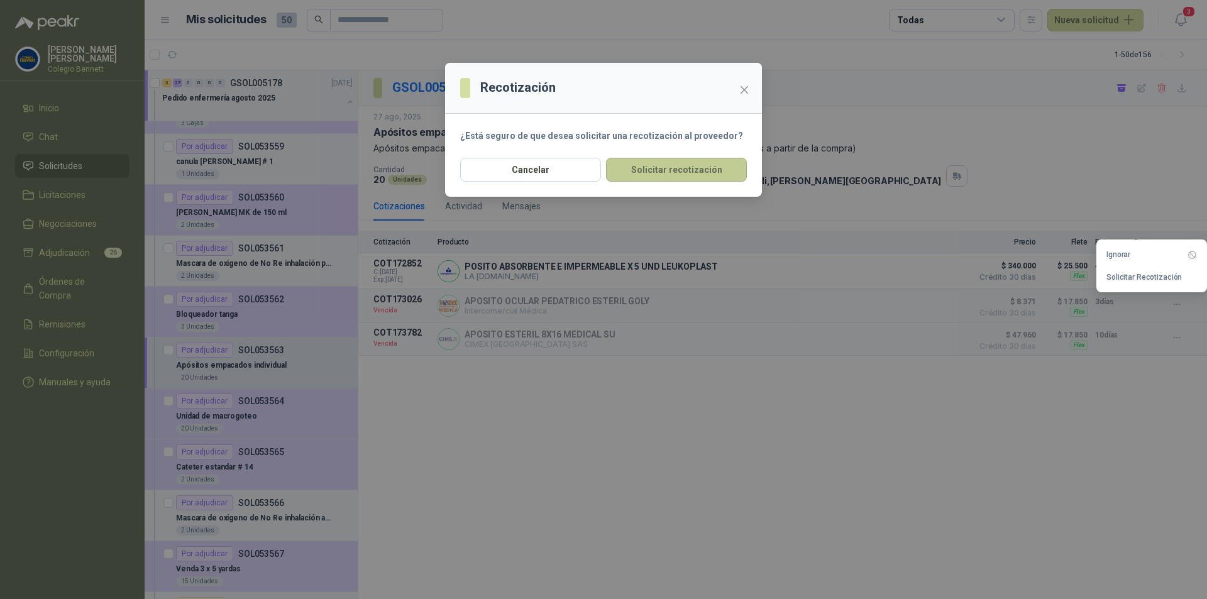
click at [677, 174] on button "Solicitar recotización" at bounding box center [676, 170] width 141 height 24
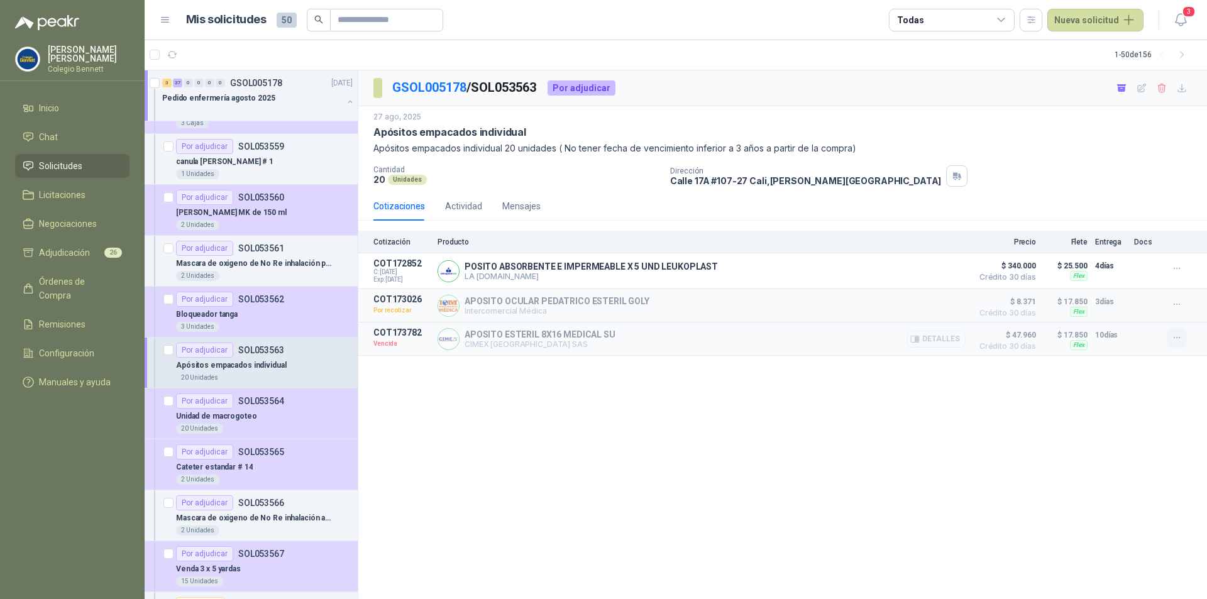
click at [1180, 341] on icon "button" at bounding box center [1177, 338] width 11 height 11
click at [1124, 314] on button "Solicitar Recotización" at bounding box center [1152, 311] width 101 height 20
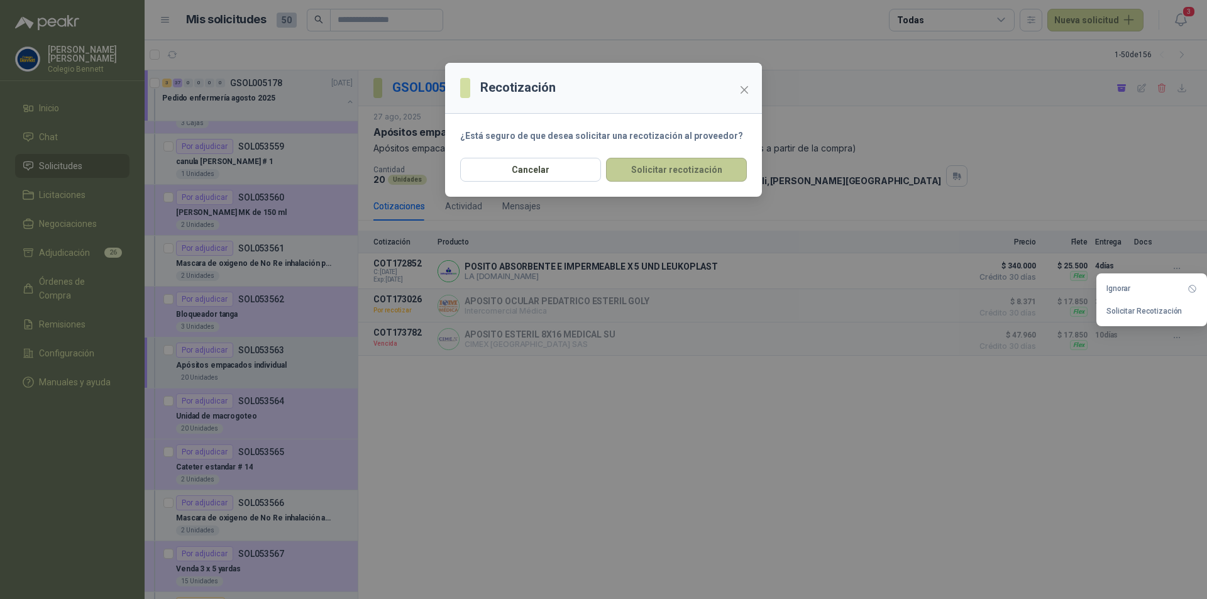
click at [687, 172] on button "Solicitar recotización" at bounding box center [676, 170] width 141 height 24
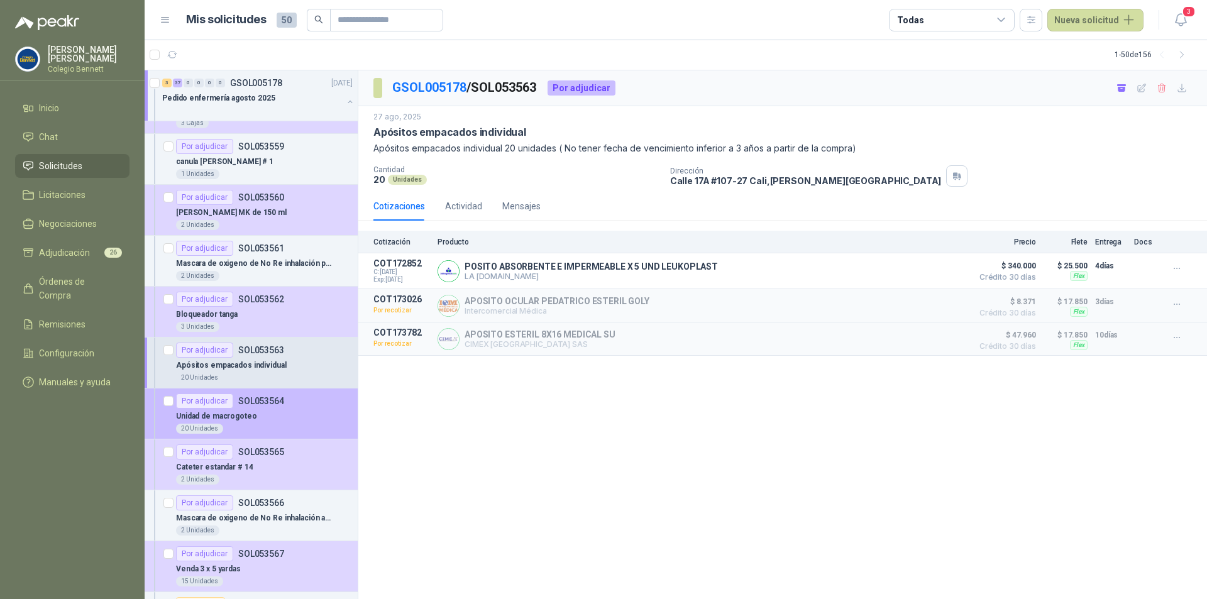
click at [287, 401] on div "Por adjudicar SOL053564" at bounding box center [264, 401] width 177 height 15
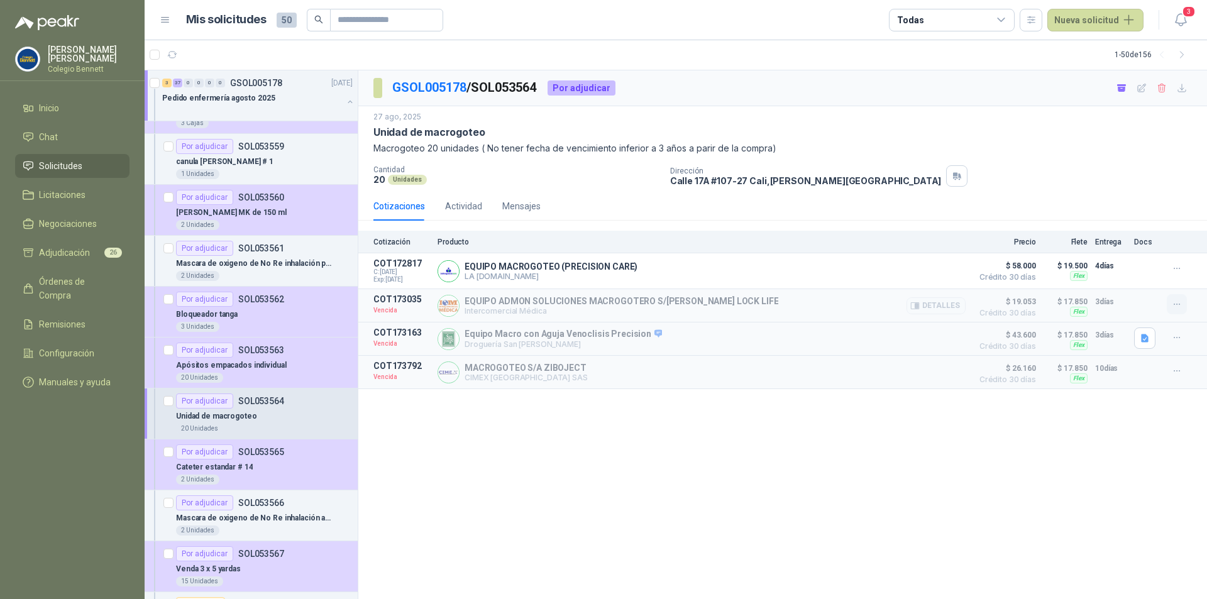
click at [1180, 307] on icon "button" at bounding box center [1177, 304] width 11 height 11
click at [1157, 280] on button "Solicitar Recotización" at bounding box center [1152, 277] width 101 height 20
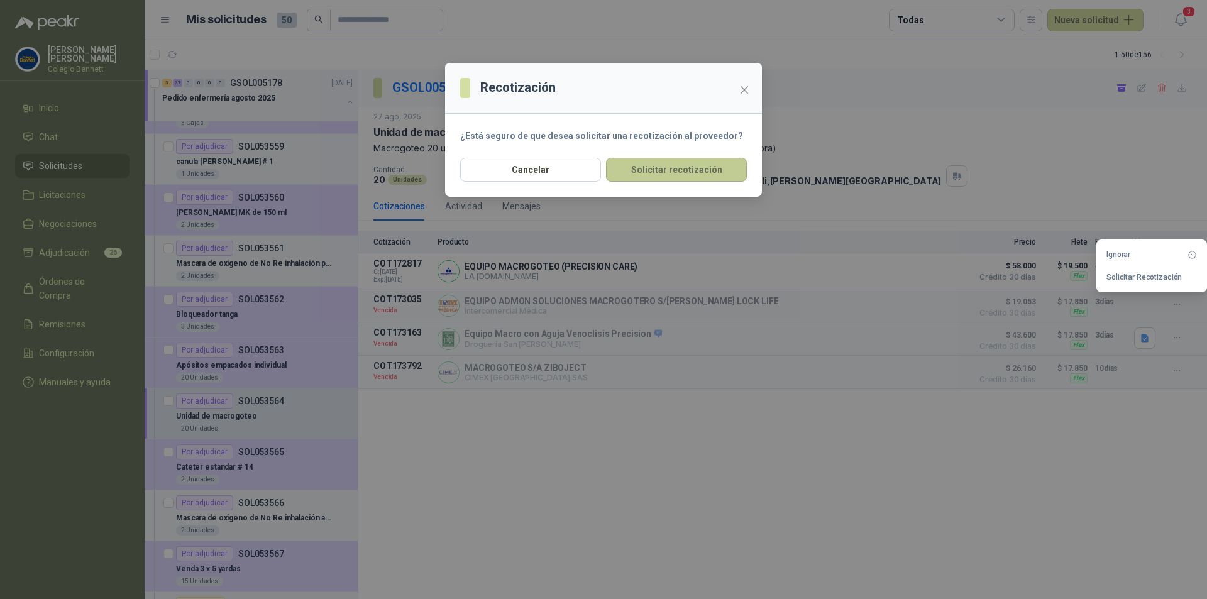
click at [692, 174] on button "Solicitar recotización" at bounding box center [676, 170] width 141 height 24
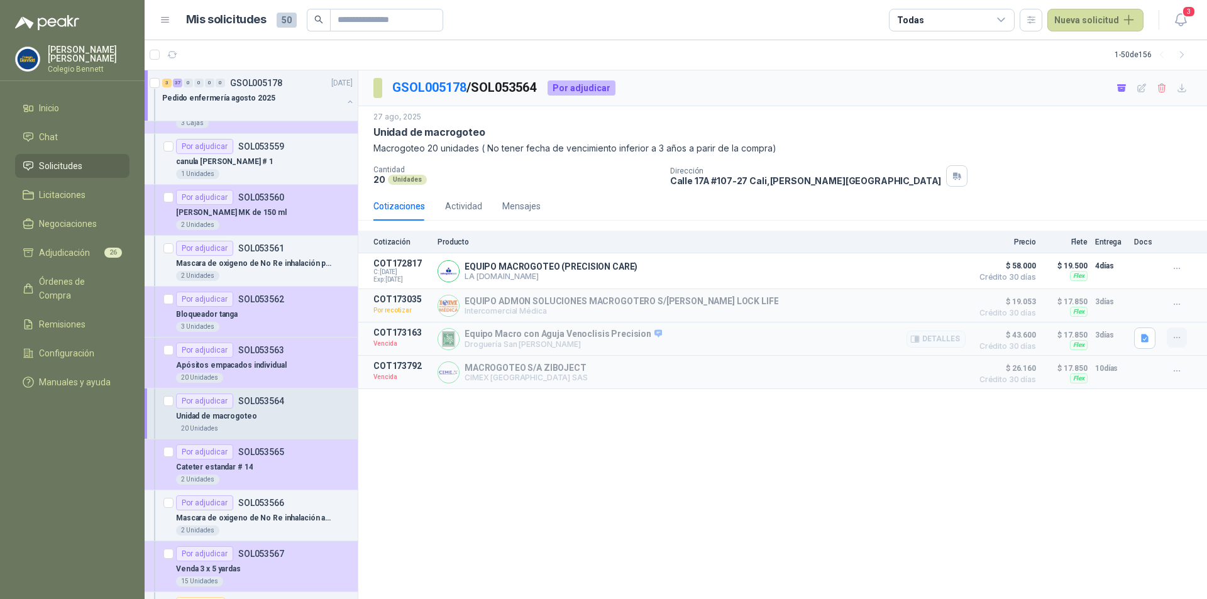
click at [1173, 335] on icon "button" at bounding box center [1177, 338] width 11 height 11
click at [1133, 309] on button "Solicitar Recotización" at bounding box center [1152, 311] width 101 height 20
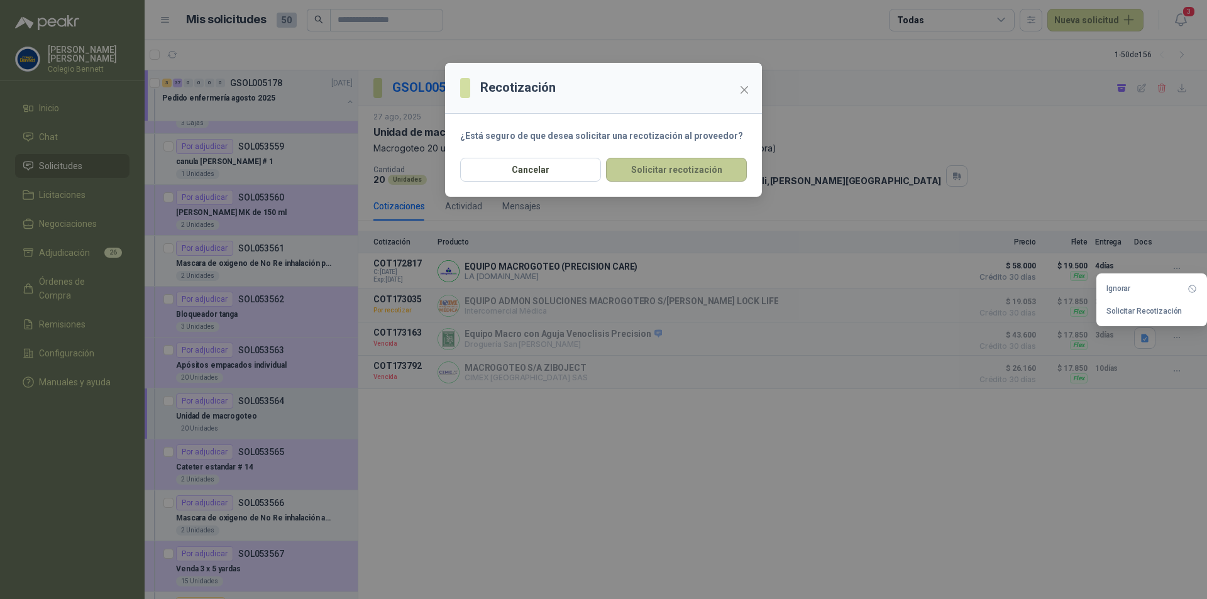
click at [663, 172] on button "Solicitar recotización" at bounding box center [676, 170] width 141 height 24
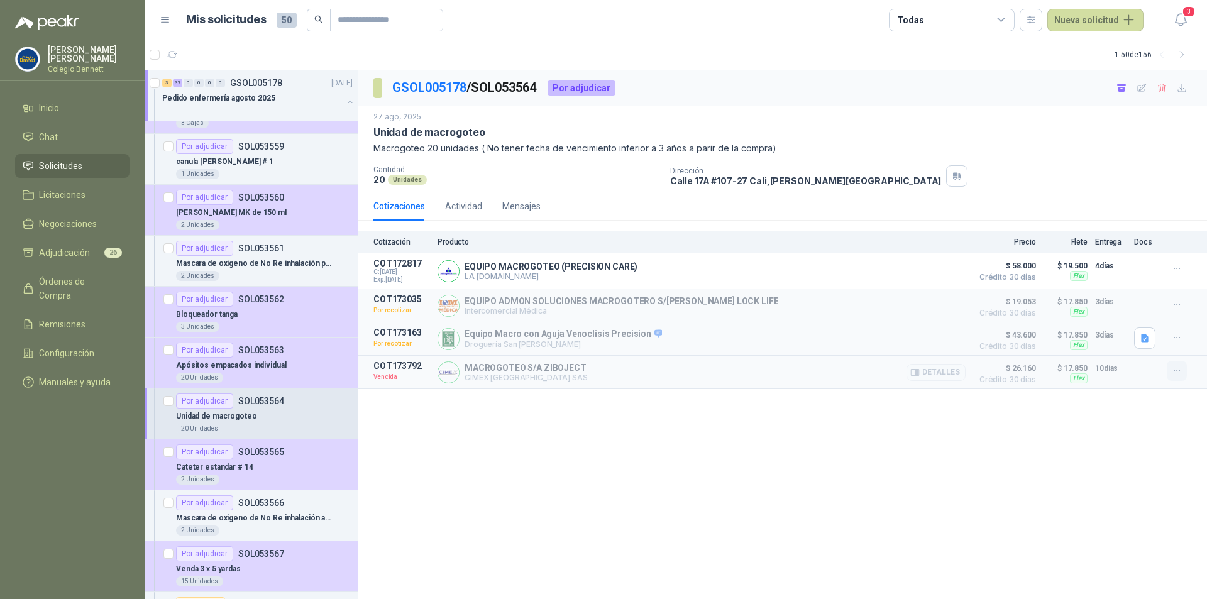
click at [1174, 370] on icon "button" at bounding box center [1177, 371] width 11 height 11
click at [1143, 348] on button "Solicitar Recotización" at bounding box center [1152, 345] width 101 height 20
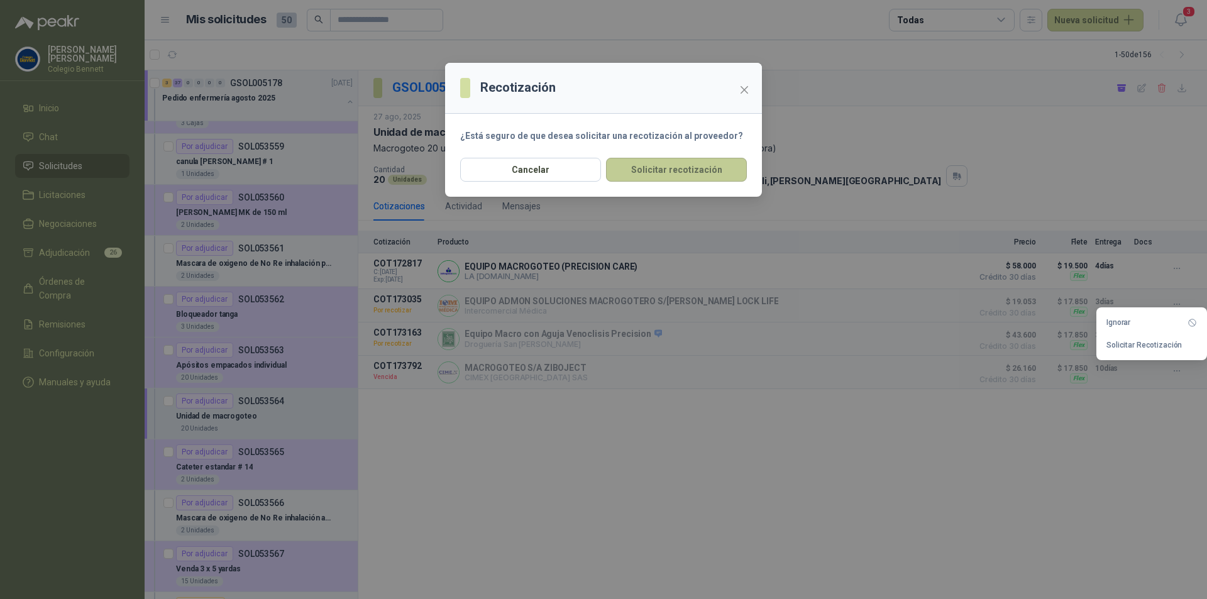
click at [695, 173] on button "Solicitar recotización" at bounding box center [676, 170] width 141 height 24
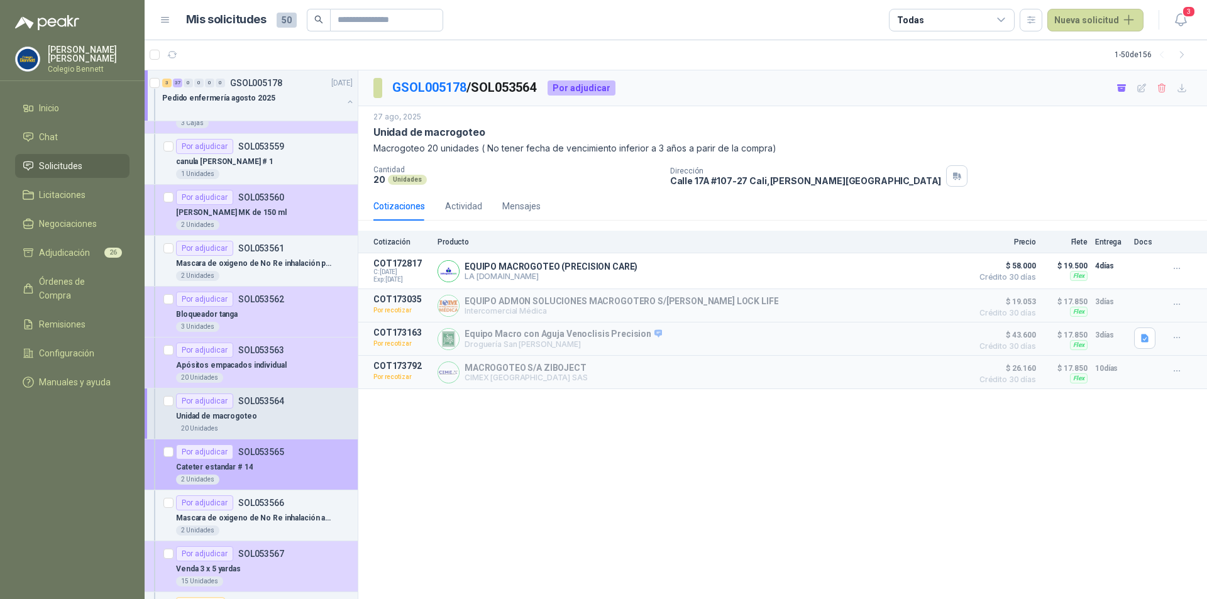
click at [319, 467] on div "Cateter estandar # 14" at bounding box center [264, 467] width 177 height 15
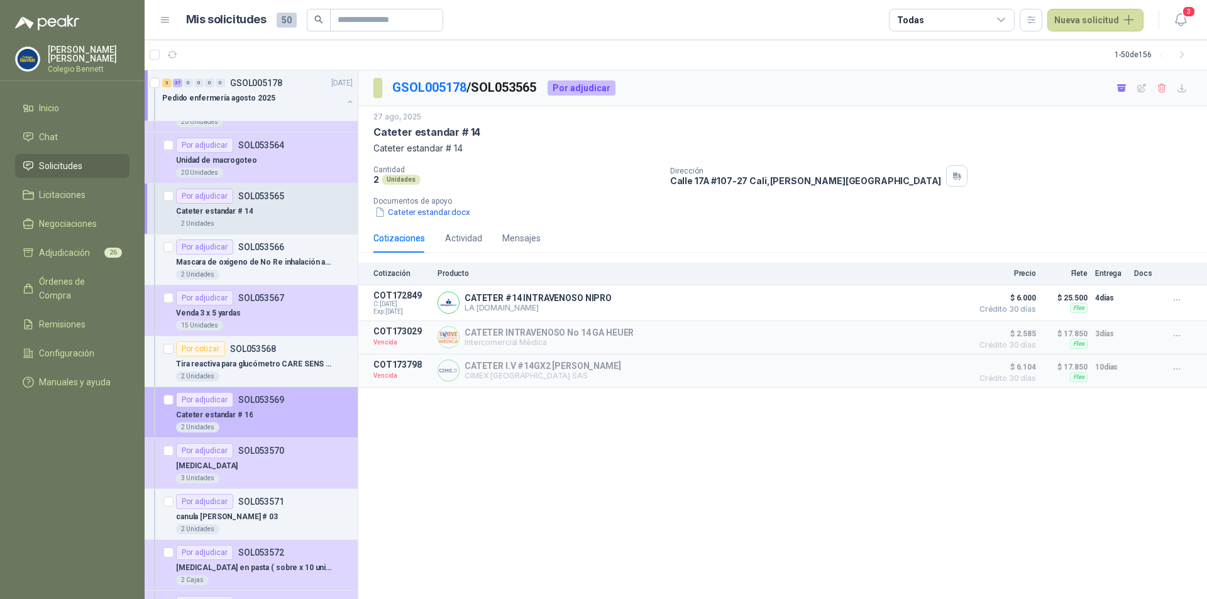
scroll to position [1258, 0]
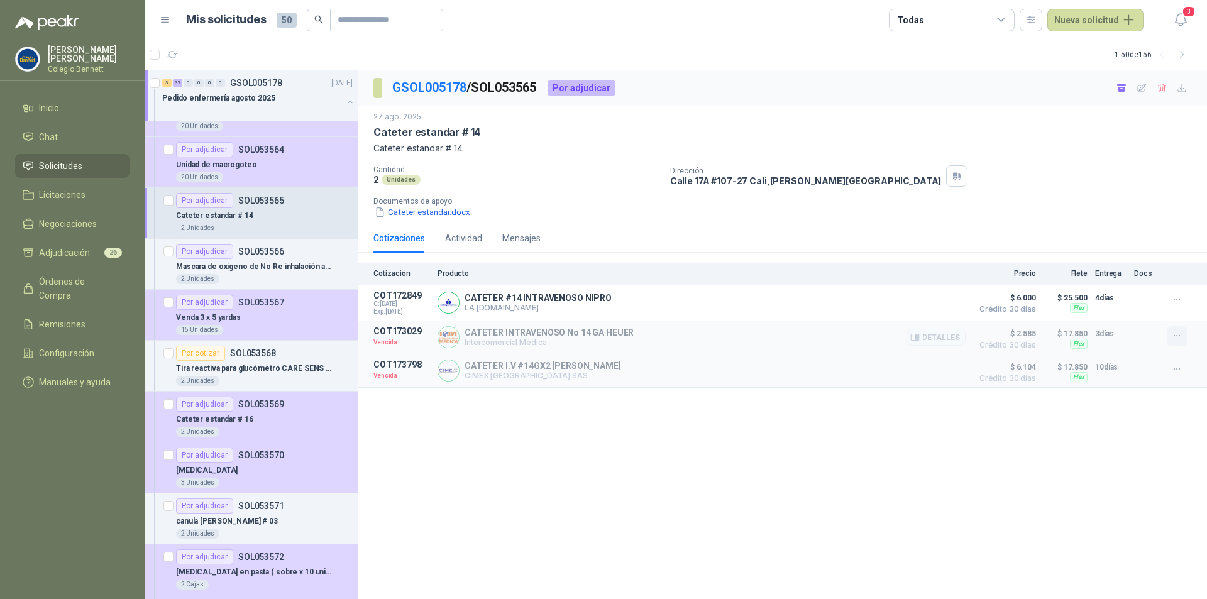
click at [1177, 338] on icon "button" at bounding box center [1177, 336] width 11 height 11
click at [1145, 309] on button "Solicitar Recotización" at bounding box center [1152, 309] width 101 height 20
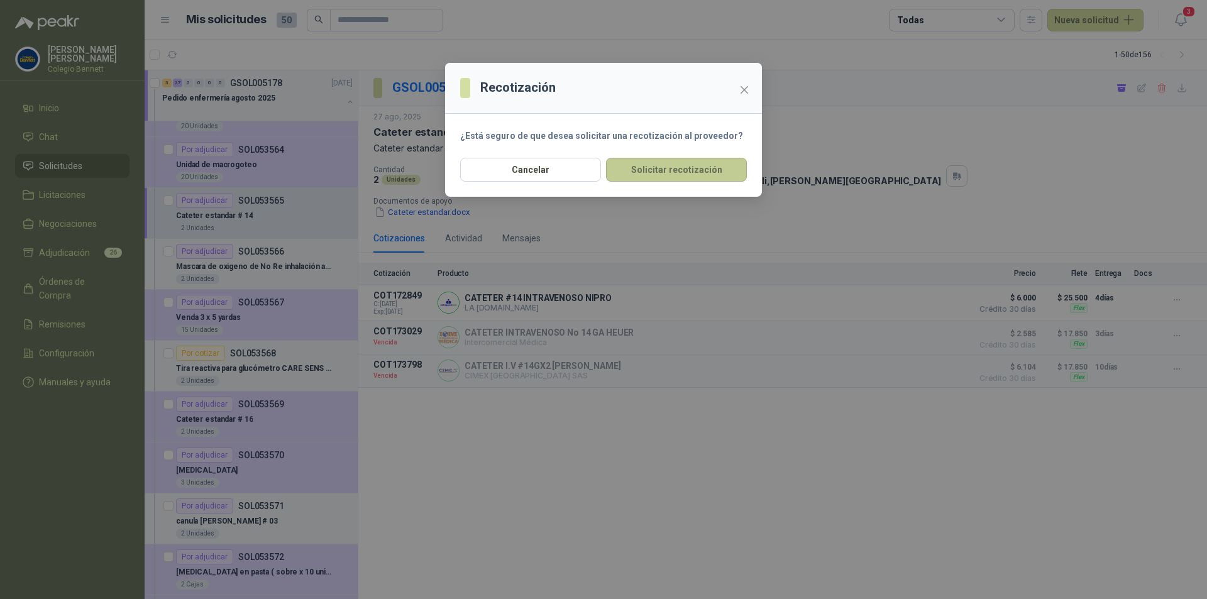
click at [720, 174] on button "Solicitar recotización" at bounding box center [676, 170] width 141 height 24
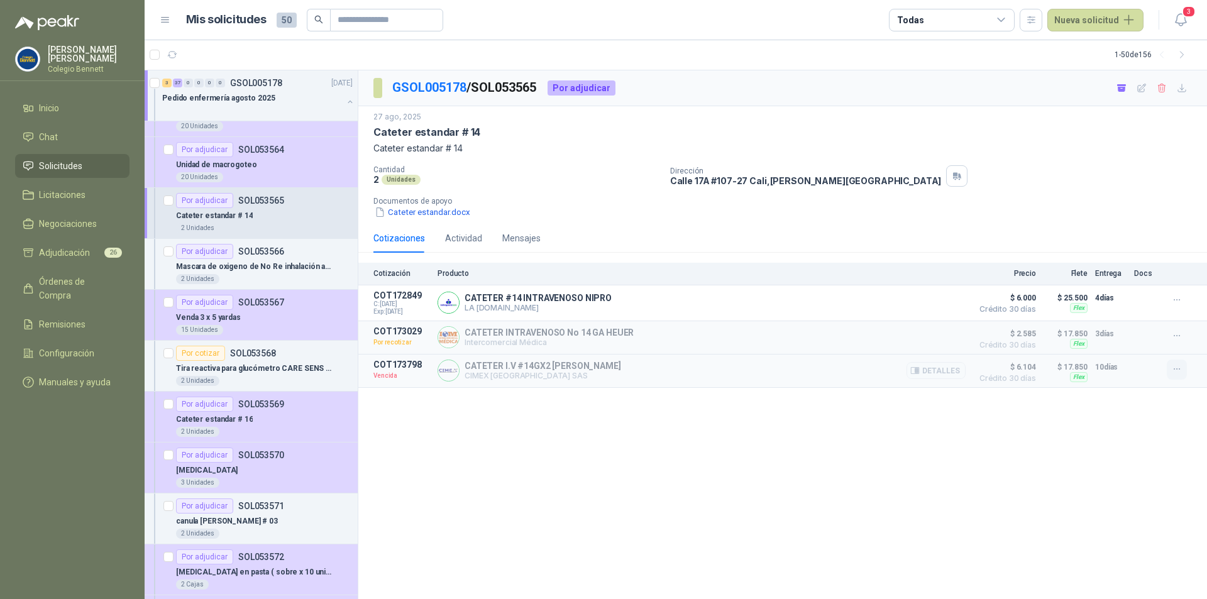
drag, startPoint x: 1175, startPoint y: 367, endPoint x: 1171, endPoint y: 362, distance: 6.7
click at [1175, 368] on icon "button" at bounding box center [1177, 369] width 11 height 11
click at [1168, 343] on button "Solicitar Recotización" at bounding box center [1152, 343] width 101 height 20
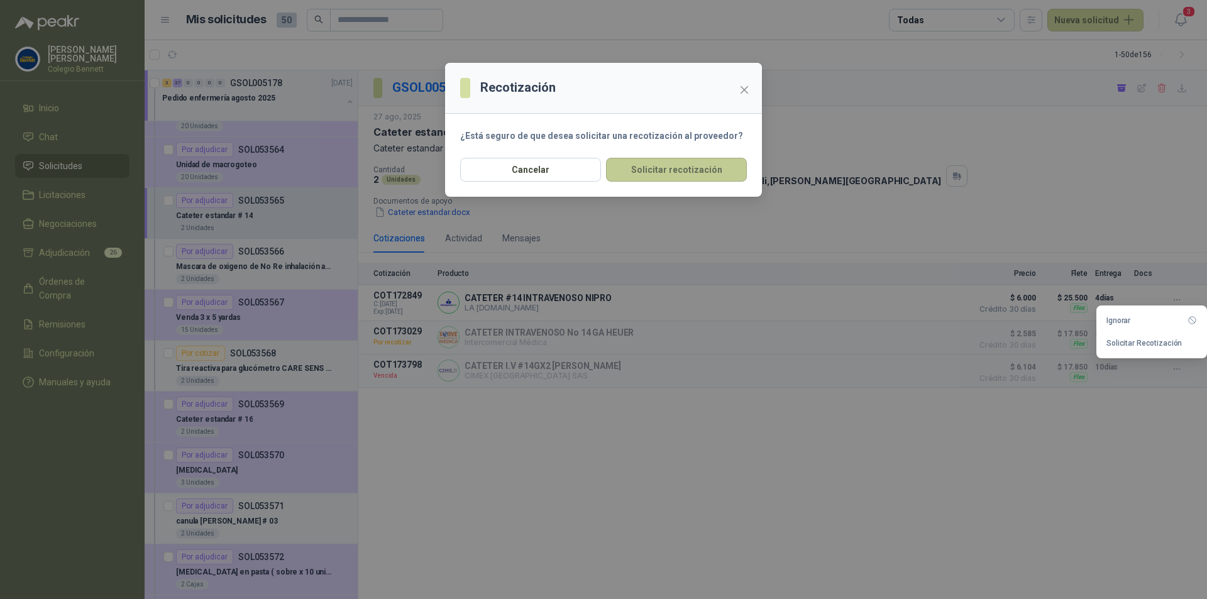
click at [673, 172] on button "Solicitar recotización" at bounding box center [676, 170] width 141 height 24
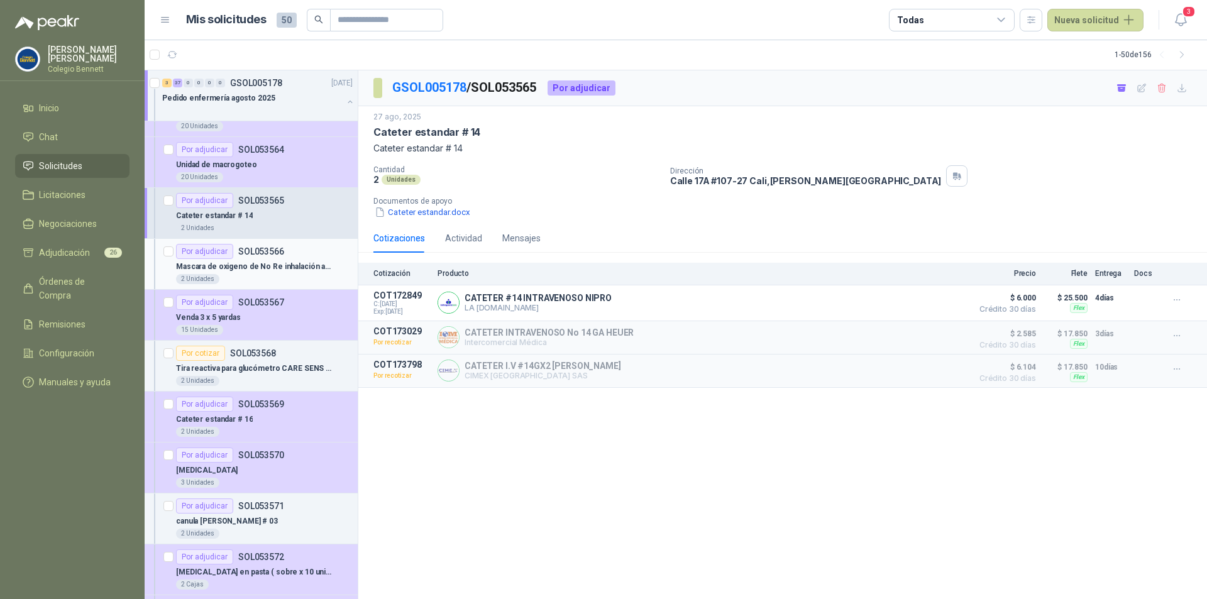
click at [292, 257] on div "Por adjudicar SOL053566" at bounding box center [264, 251] width 177 height 15
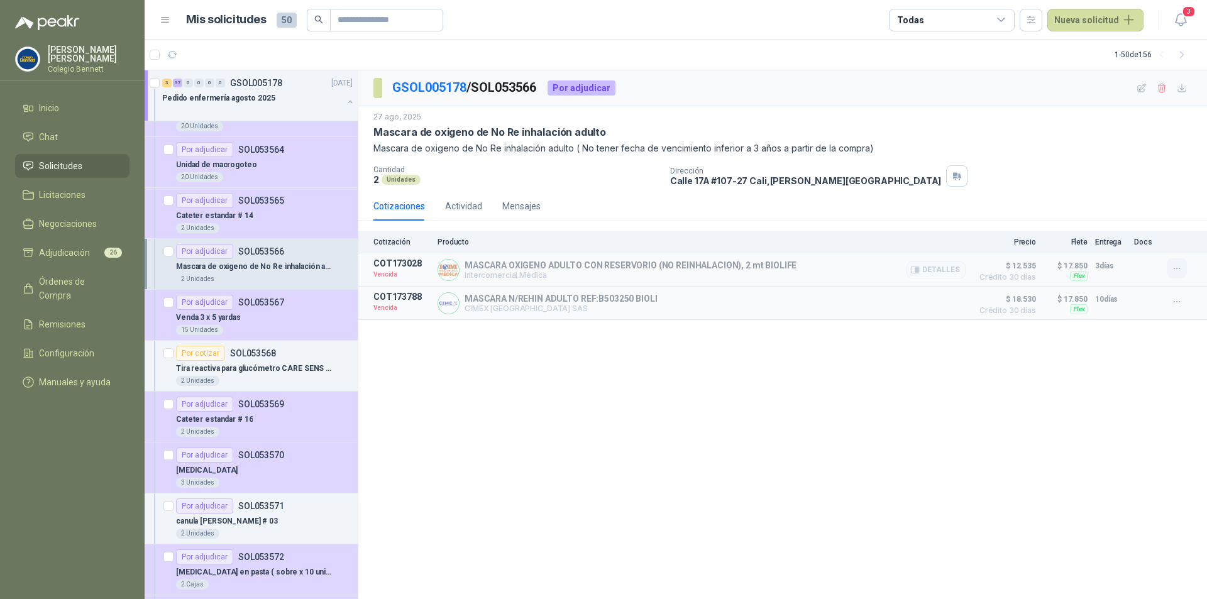
click at [1178, 270] on icon "button" at bounding box center [1177, 268] width 11 height 11
click at [1154, 243] on button "Solicitar Recotización" at bounding box center [1152, 241] width 101 height 20
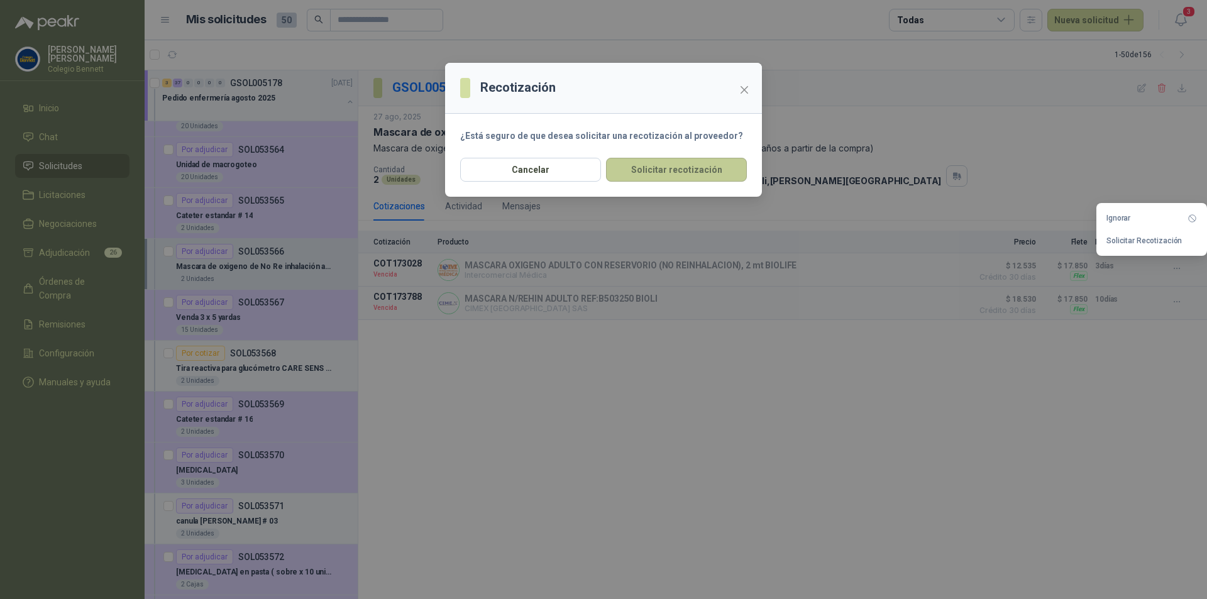
click at [679, 170] on button "Solicitar recotización" at bounding box center [676, 170] width 141 height 24
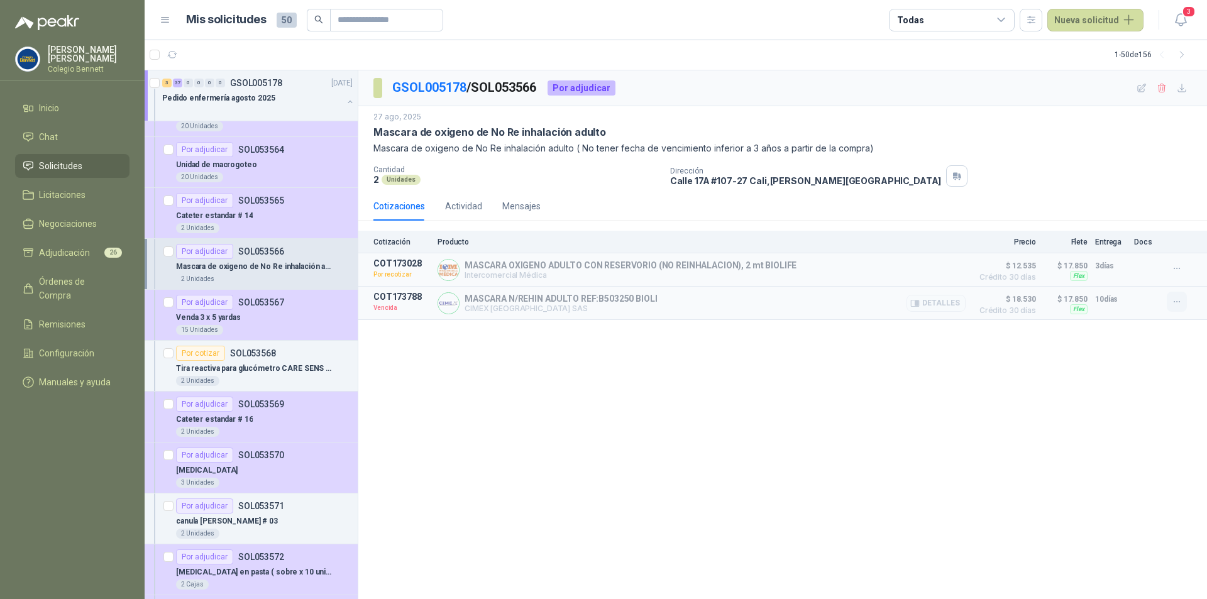
click at [1170, 304] on button "button" at bounding box center [1177, 302] width 20 height 20
click at [1127, 275] on button "Solicitar Recotización" at bounding box center [1152, 275] width 101 height 20
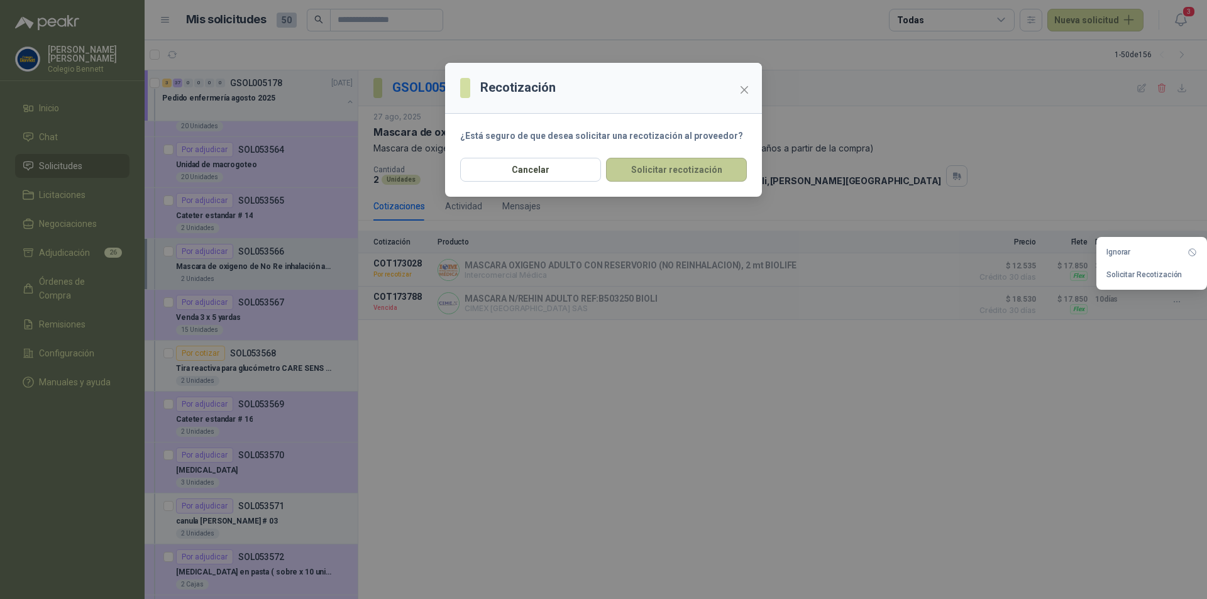
click at [691, 167] on button "Solicitar recotización" at bounding box center [676, 170] width 141 height 24
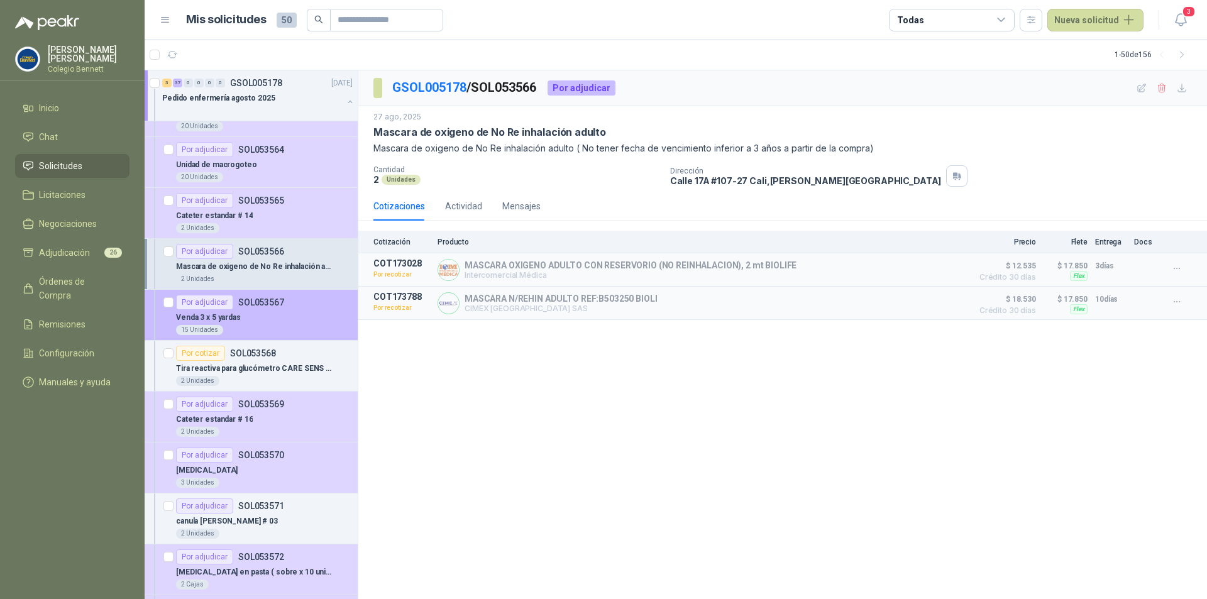
click at [297, 318] on div "Venda 3 x 5 yardas" at bounding box center [264, 317] width 177 height 15
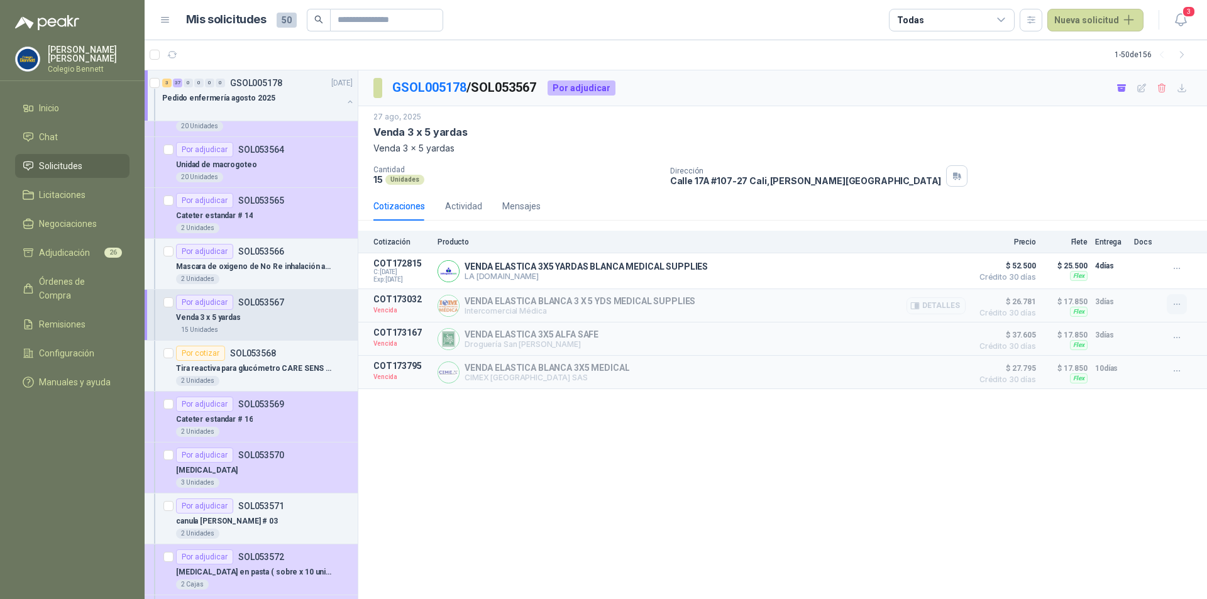
click at [1184, 304] on button "button" at bounding box center [1177, 304] width 20 height 20
click at [1152, 276] on button "Solicitar Recotización" at bounding box center [1152, 277] width 101 height 20
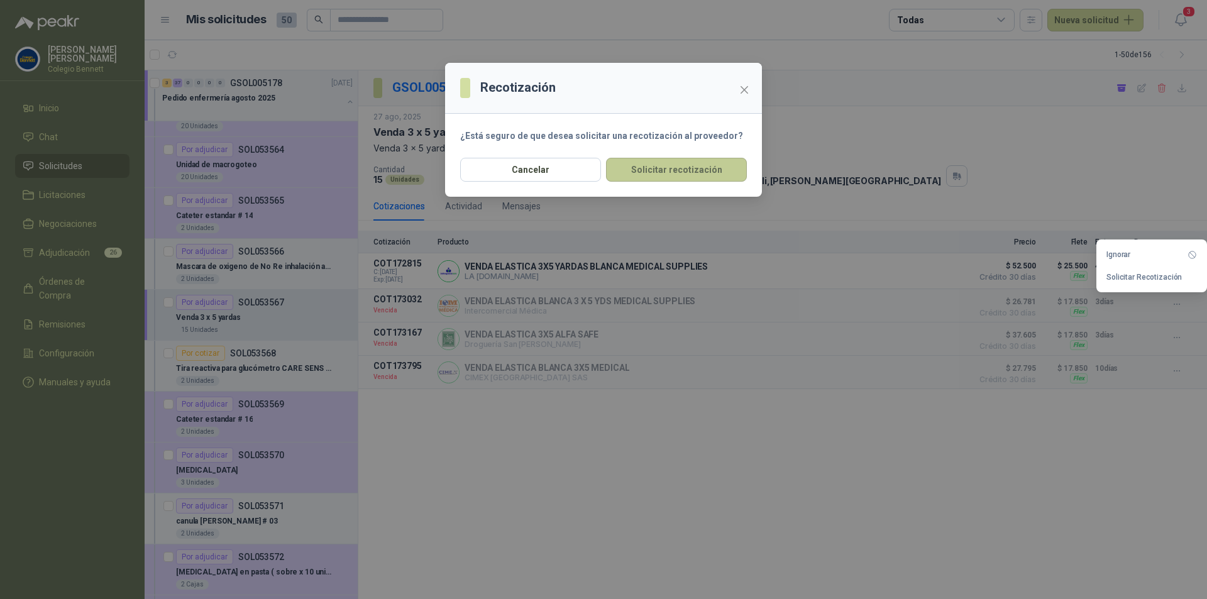
click at [665, 169] on button "Solicitar recotización" at bounding box center [676, 170] width 141 height 24
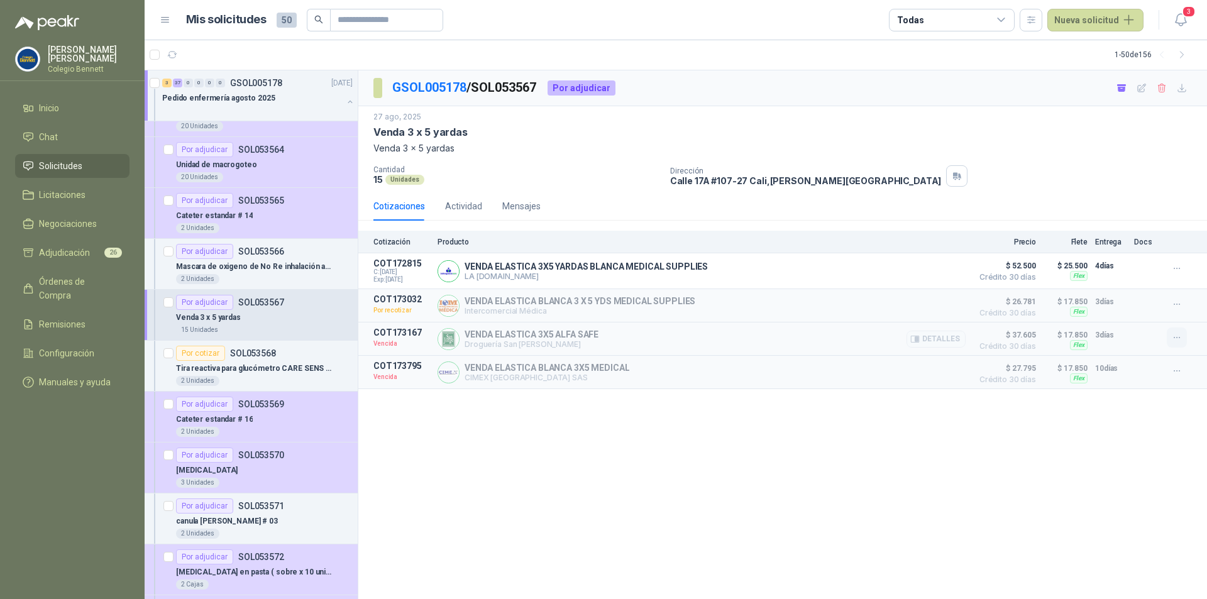
click at [1175, 332] on button "button" at bounding box center [1177, 338] width 20 height 20
click at [1140, 314] on button "Solicitar Recotización" at bounding box center [1152, 311] width 101 height 20
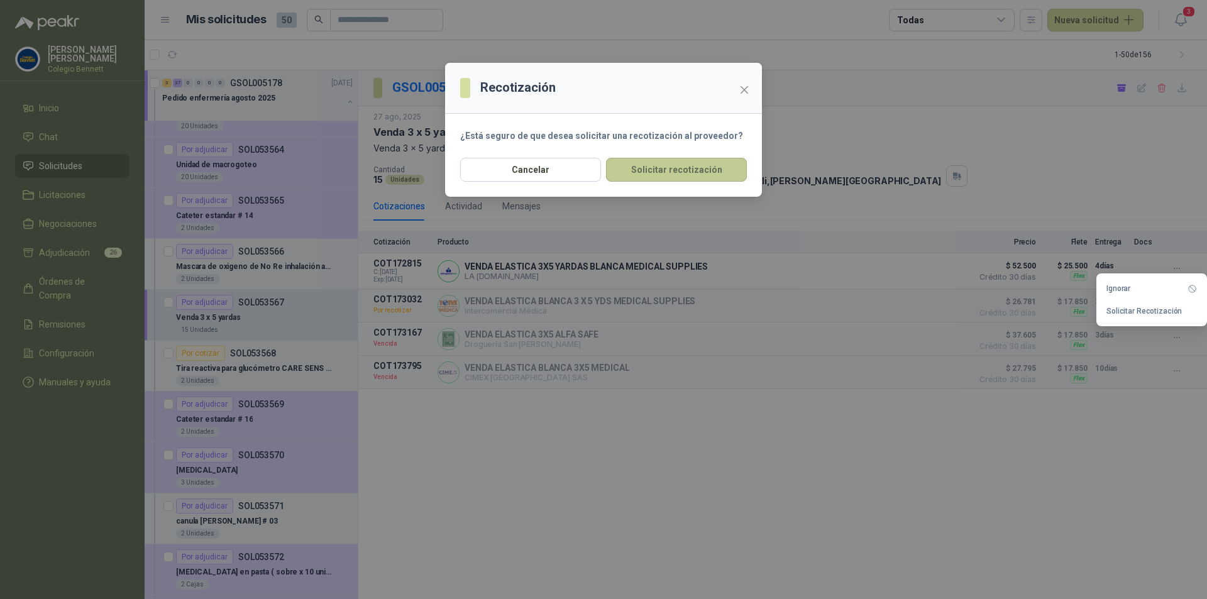
click at [736, 168] on button "Solicitar recotización" at bounding box center [676, 170] width 141 height 24
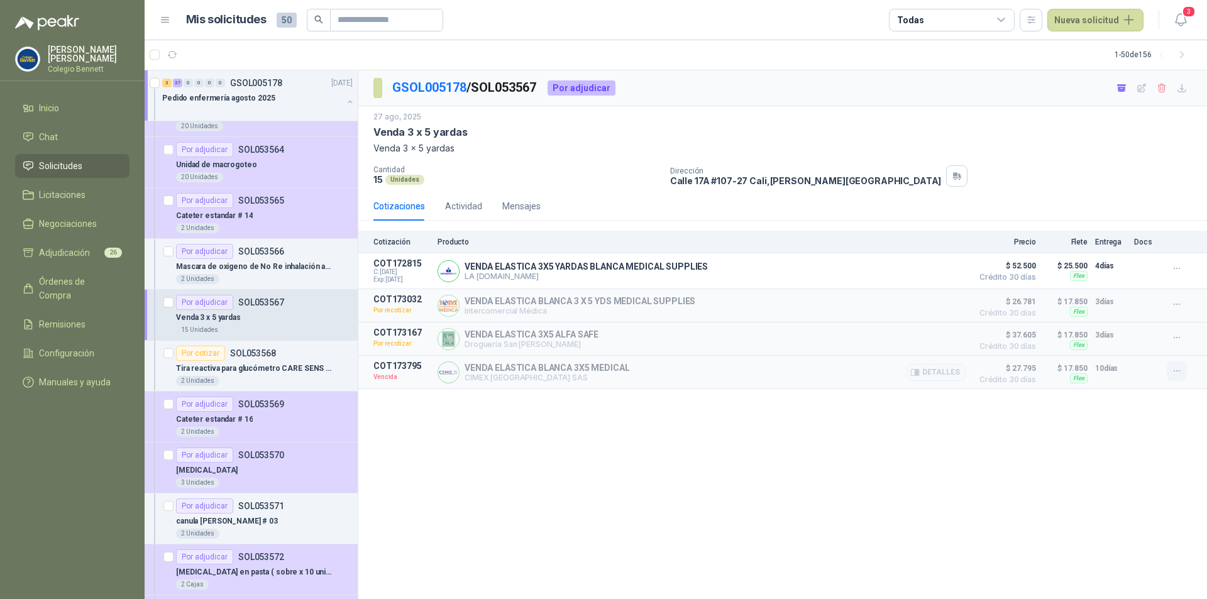
click at [1182, 376] on icon "button" at bounding box center [1177, 371] width 11 height 11
click at [1146, 345] on button "Solicitar Recotización" at bounding box center [1152, 345] width 101 height 20
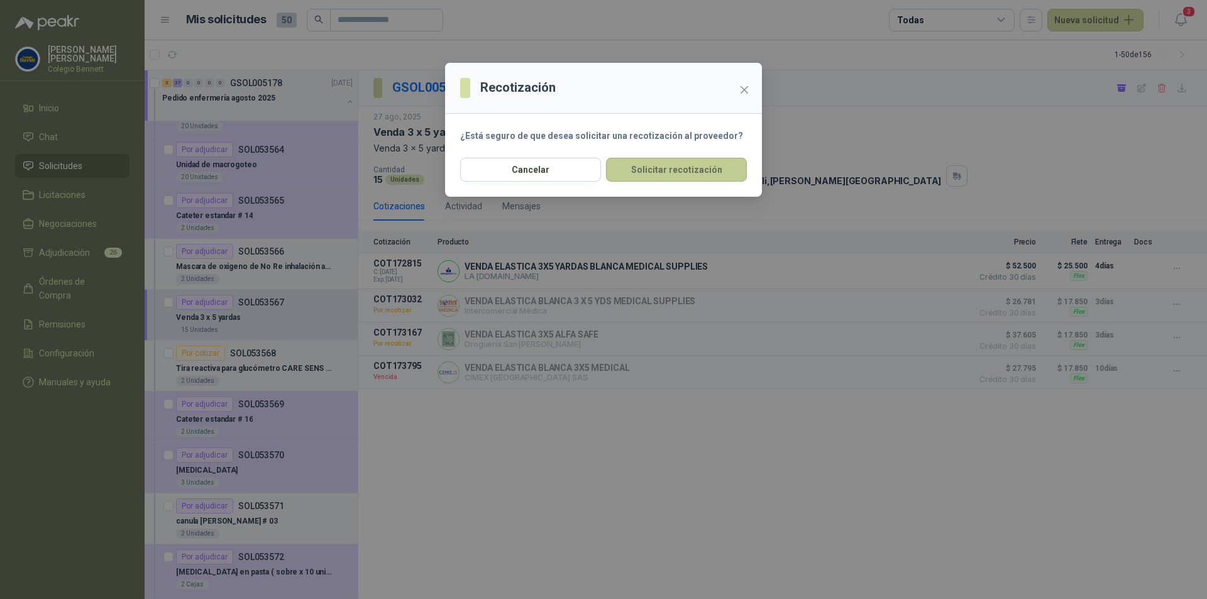
click at [717, 176] on button "Solicitar recotización" at bounding box center [676, 170] width 141 height 24
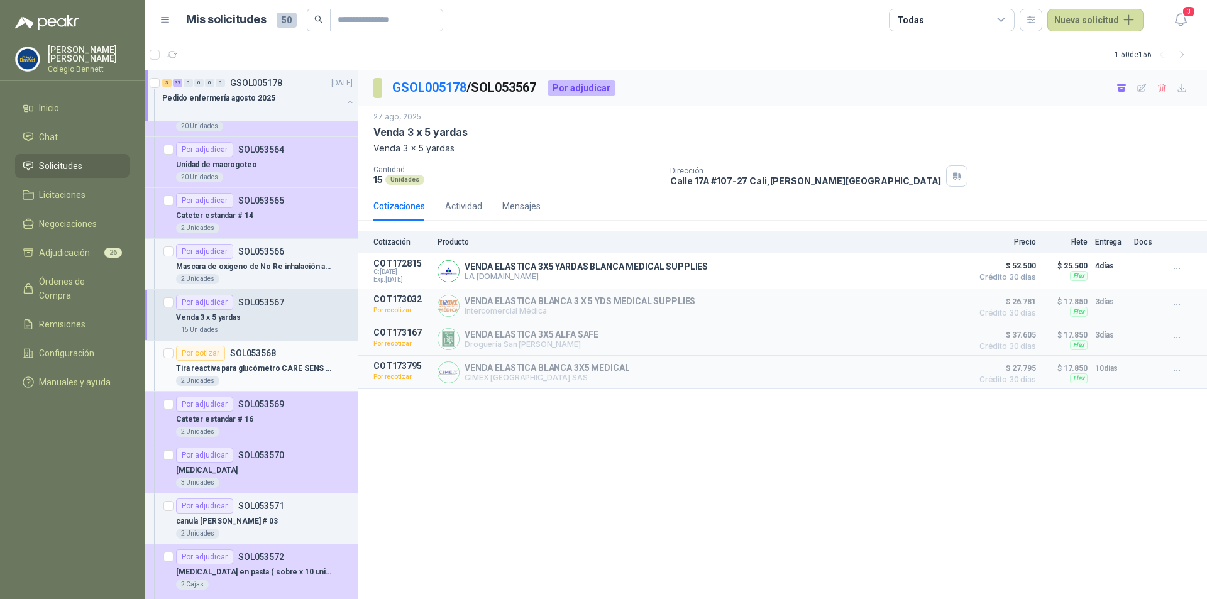
click at [295, 363] on p "Tira reactiva para glucómetro CARE SENS N ( TARRO)" at bounding box center [254, 369] width 157 height 12
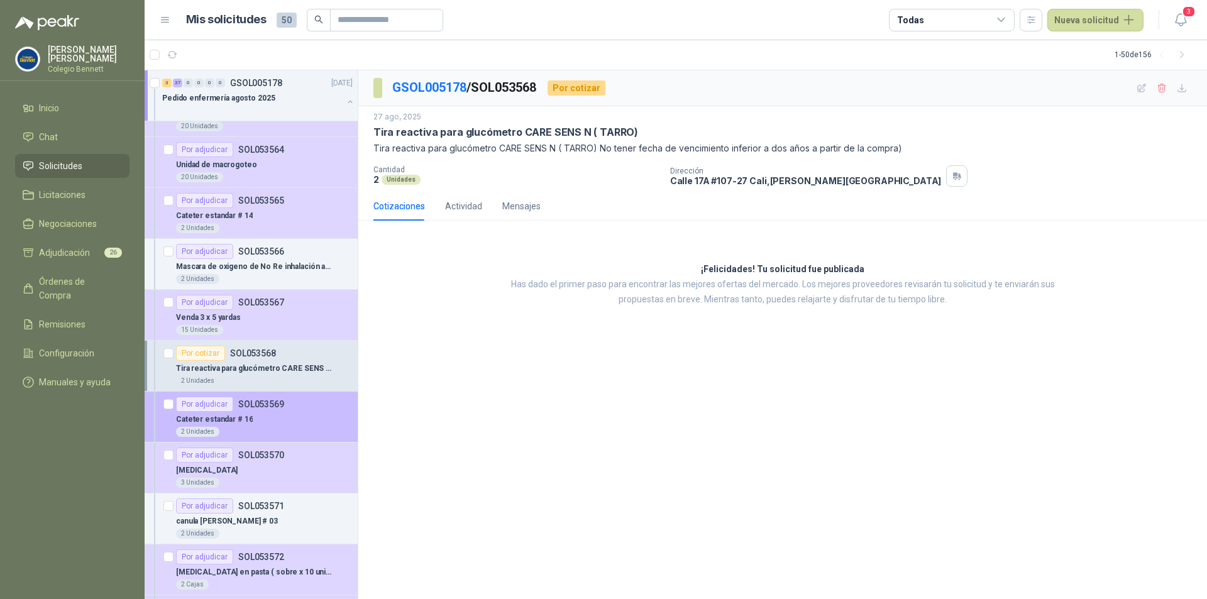
click at [274, 416] on div "Cateter estandar # 16" at bounding box center [264, 419] width 177 height 15
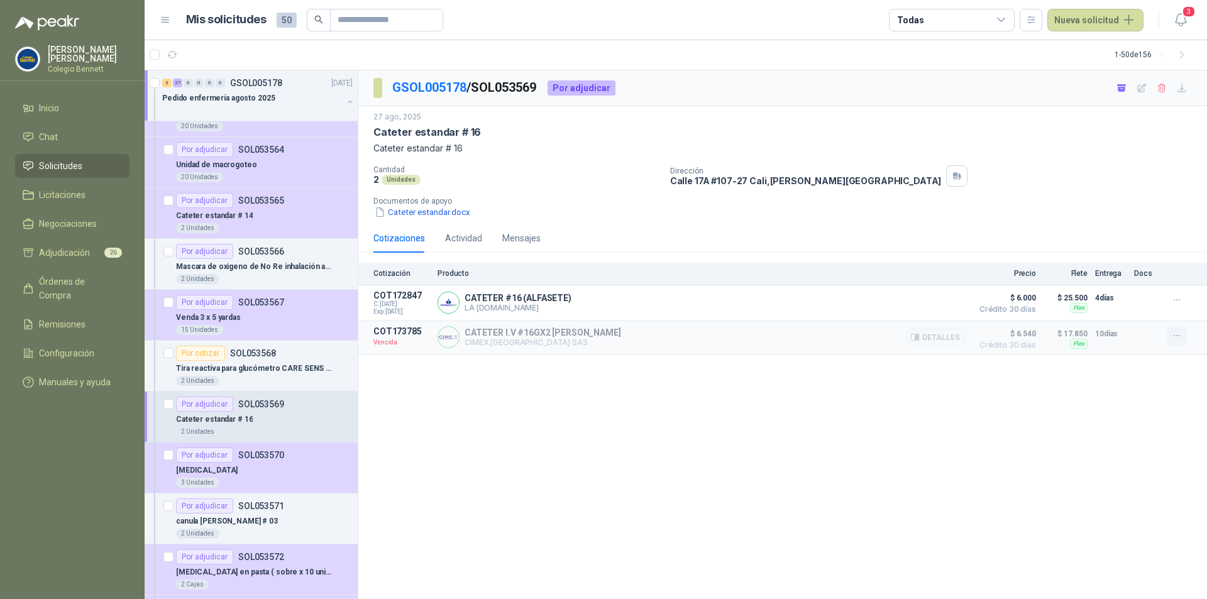
click at [1181, 333] on icon "button" at bounding box center [1177, 336] width 11 height 11
click at [1172, 310] on button "Solicitar Recotización" at bounding box center [1152, 309] width 101 height 20
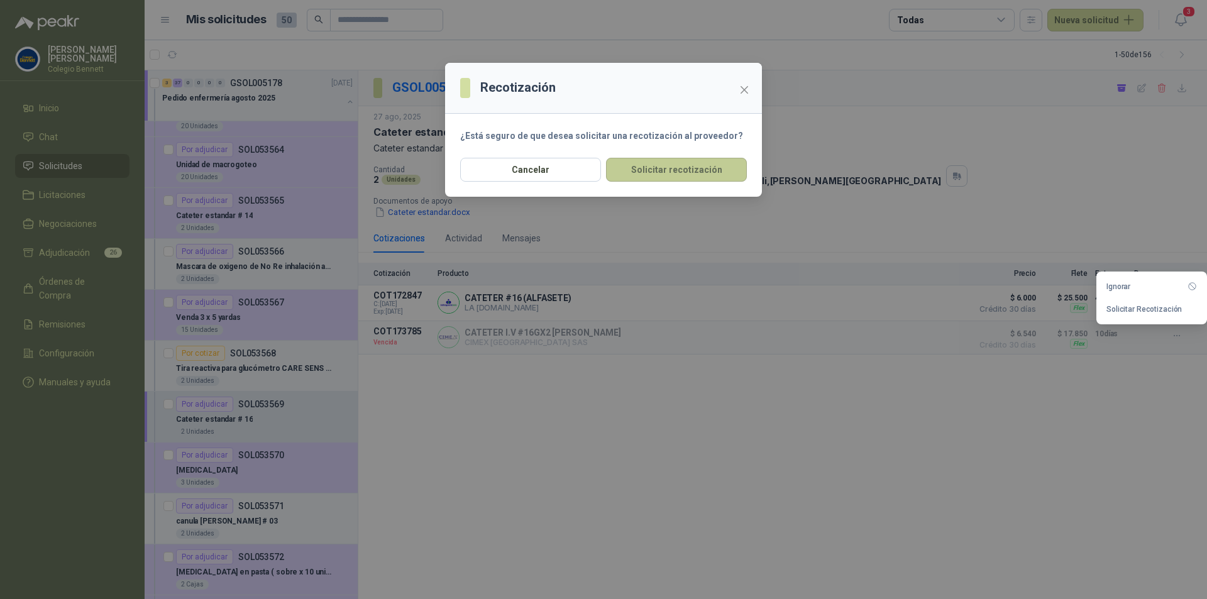
click at [693, 162] on button "Solicitar recotización" at bounding box center [676, 170] width 141 height 24
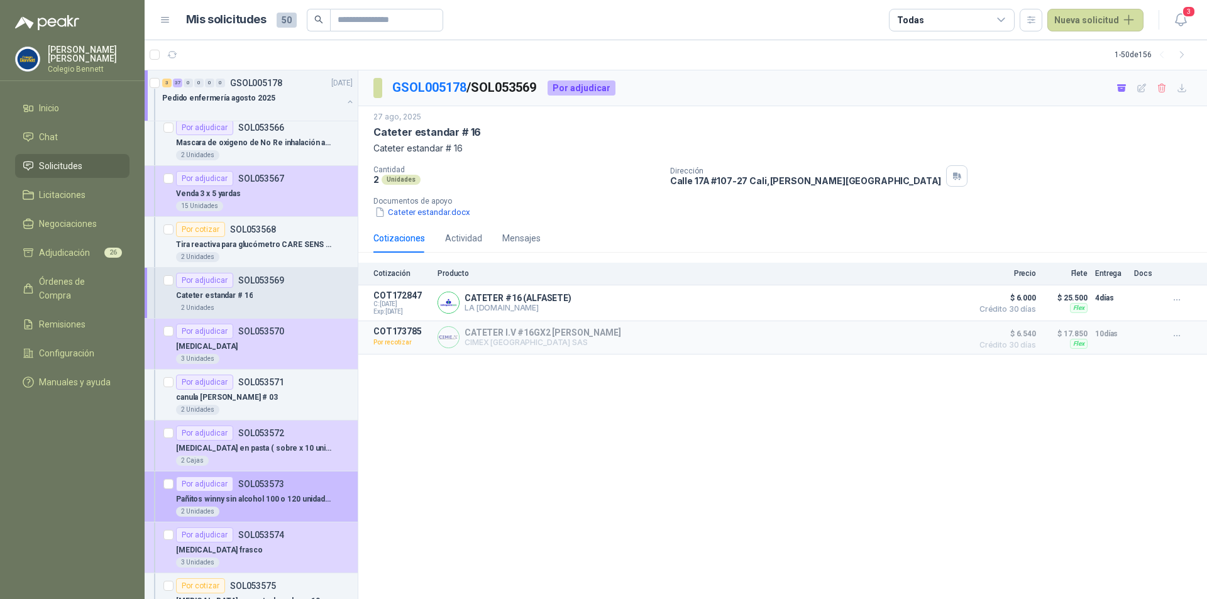
scroll to position [1383, 0]
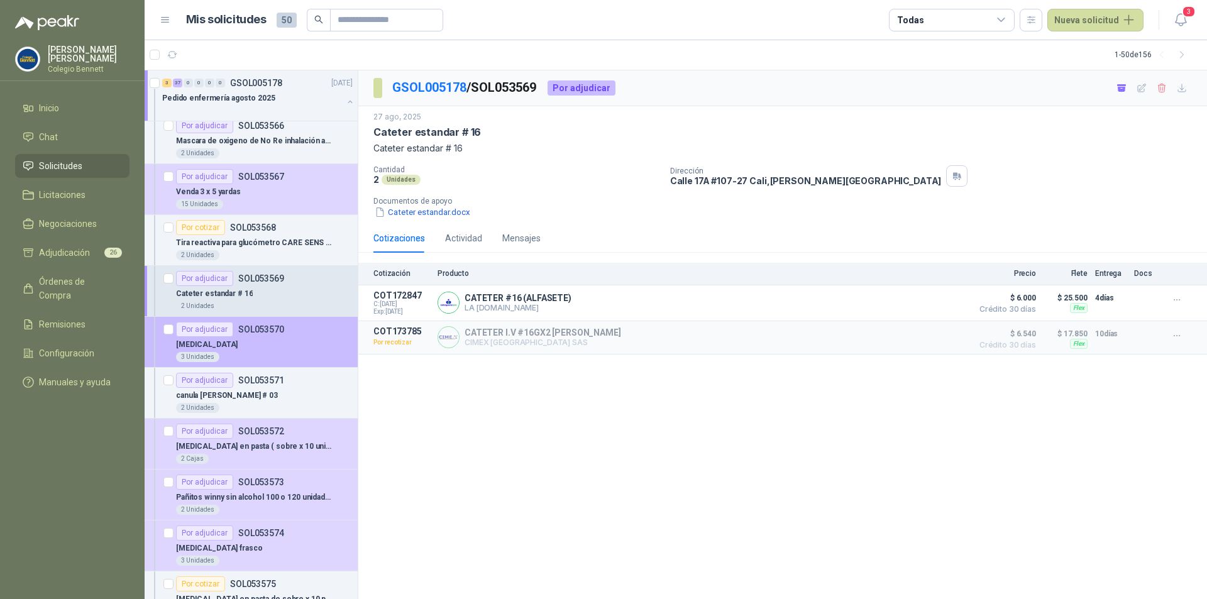
click at [291, 345] on div "[MEDICAL_DATA]" at bounding box center [264, 344] width 177 height 15
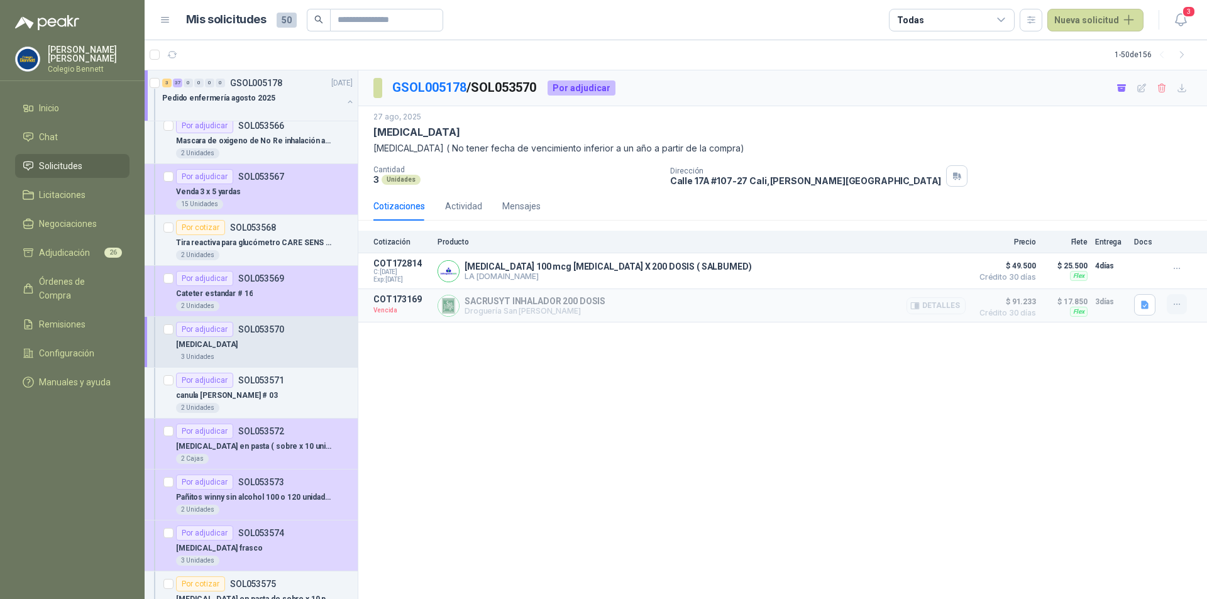
click at [1180, 307] on icon "button" at bounding box center [1177, 304] width 11 height 11
click at [1144, 278] on button "Solicitar Recotización" at bounding box center [1152, 277] width 101 height 20
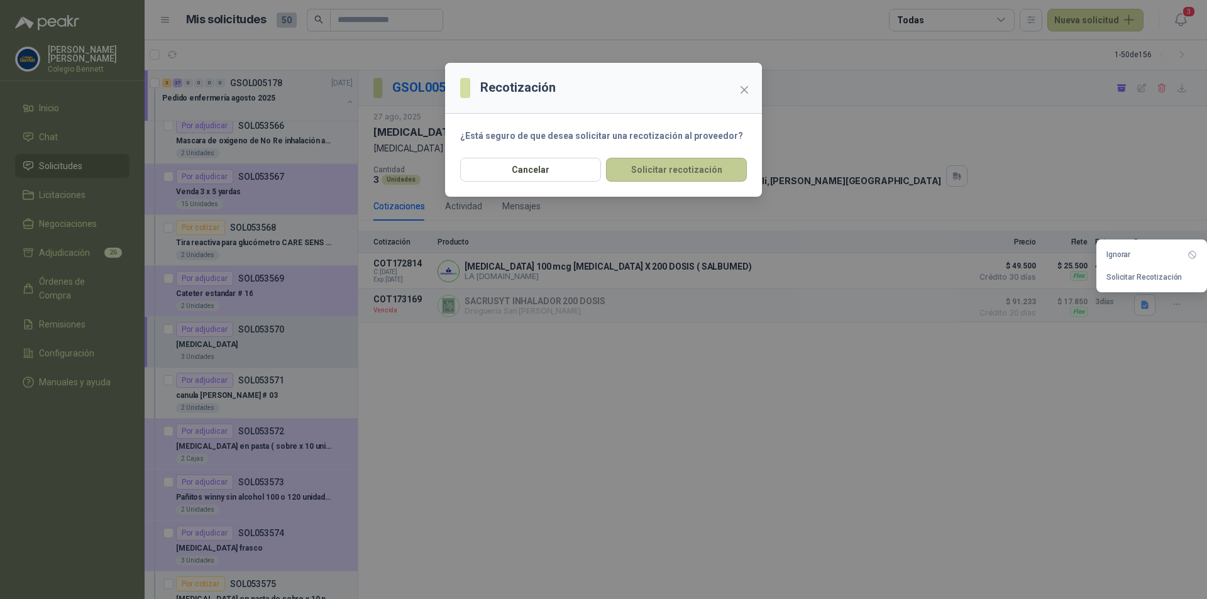
click at [716, 169] on button "Solicitar recotización" at bounding box center [676, 170] width 141 height 24
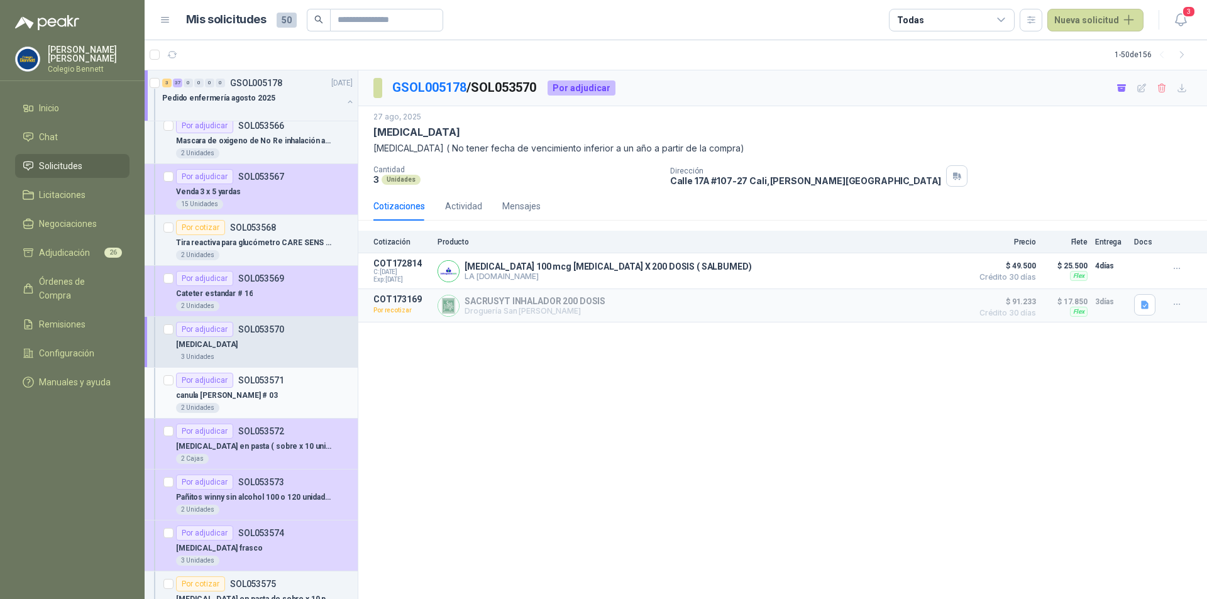
click at [287, 386] on div "Por adjudicar SOL053571" at bounding box center [264, 380] width 177 height 15
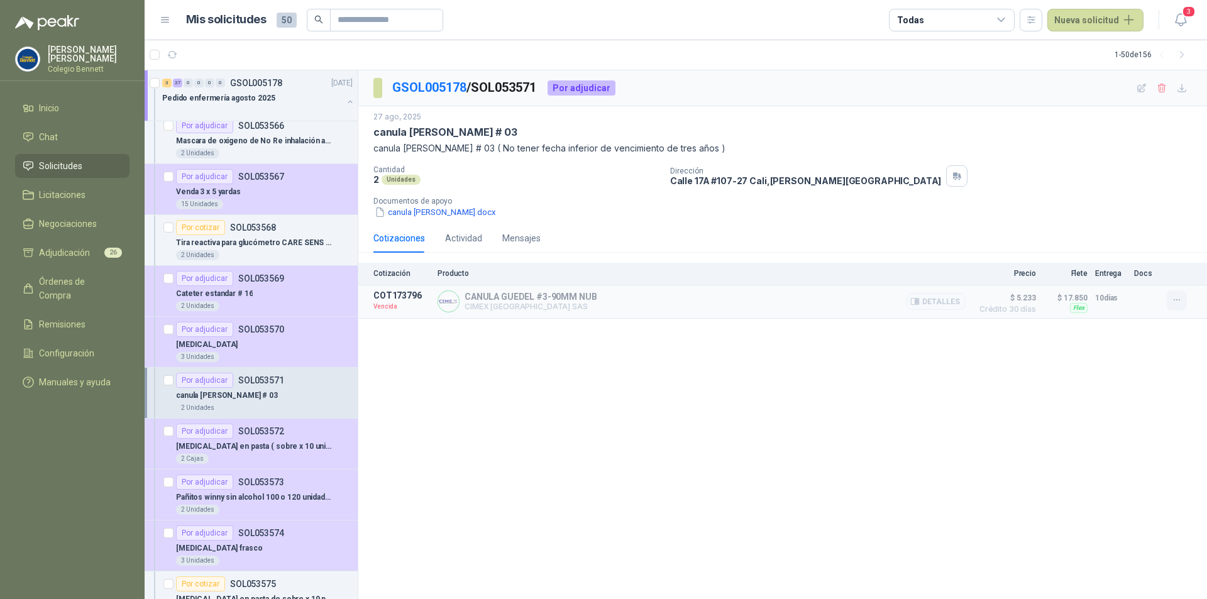
click at [1175, 300] on icon "button" at bounding box center [1177, 300] width 11 height 11
click at [1156, 276] on button "Solicitar Recotización" at bounding box center [1152, 273] width 101 height 20
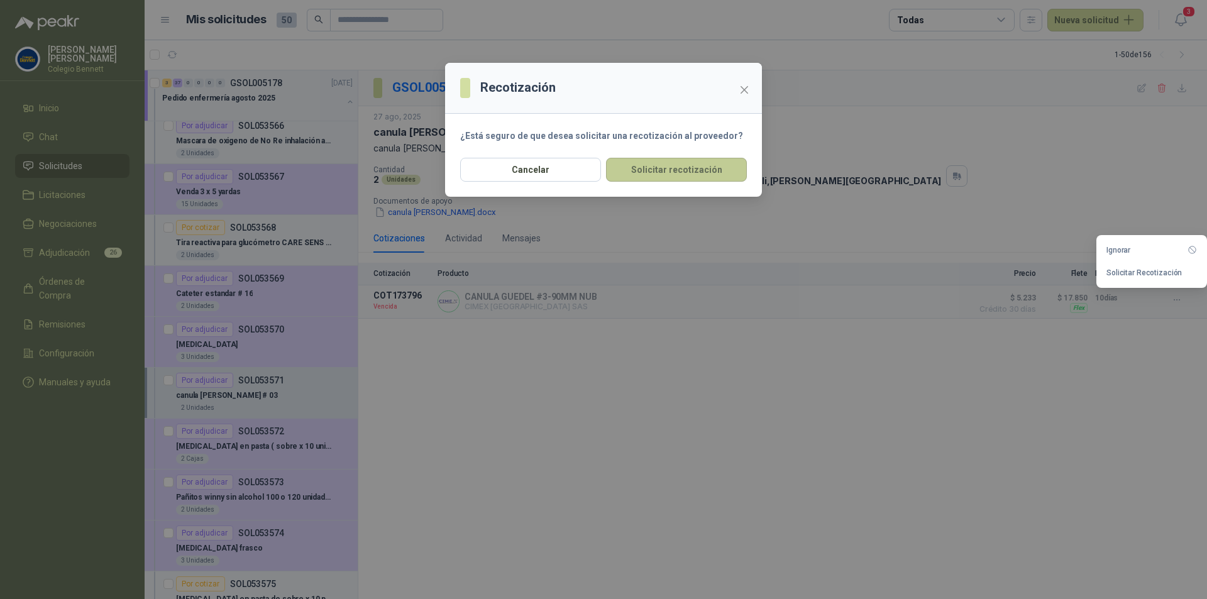
click at [642, 158] on button "Solicitar recotización" at bounding box center [676, 170] width 141 height 24
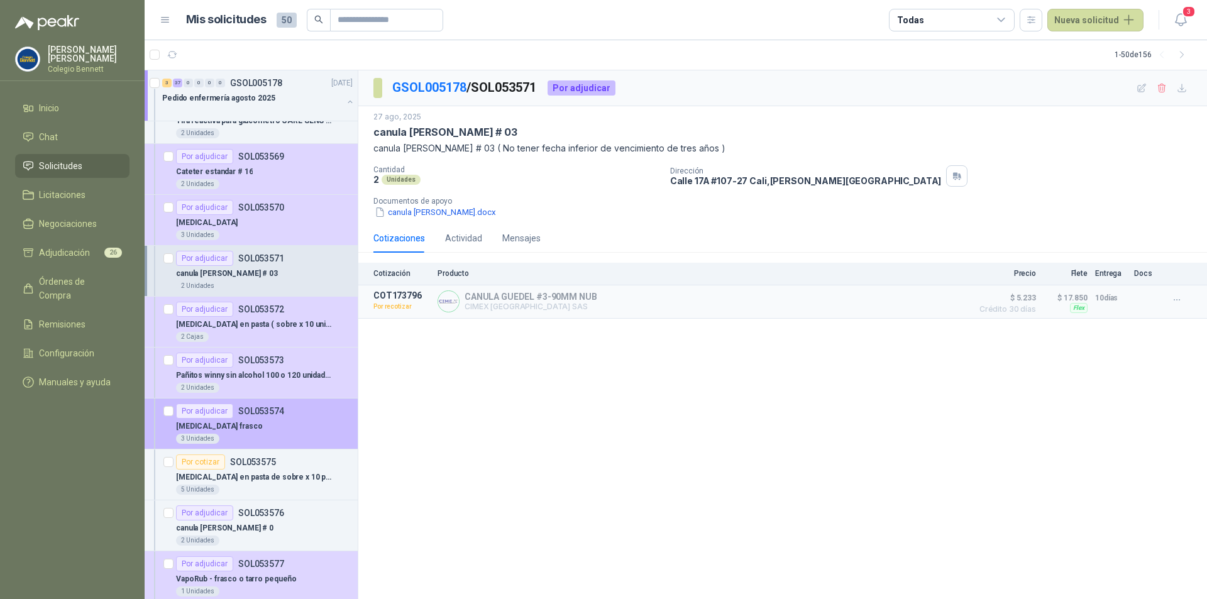
scroll to position [1509, 0]
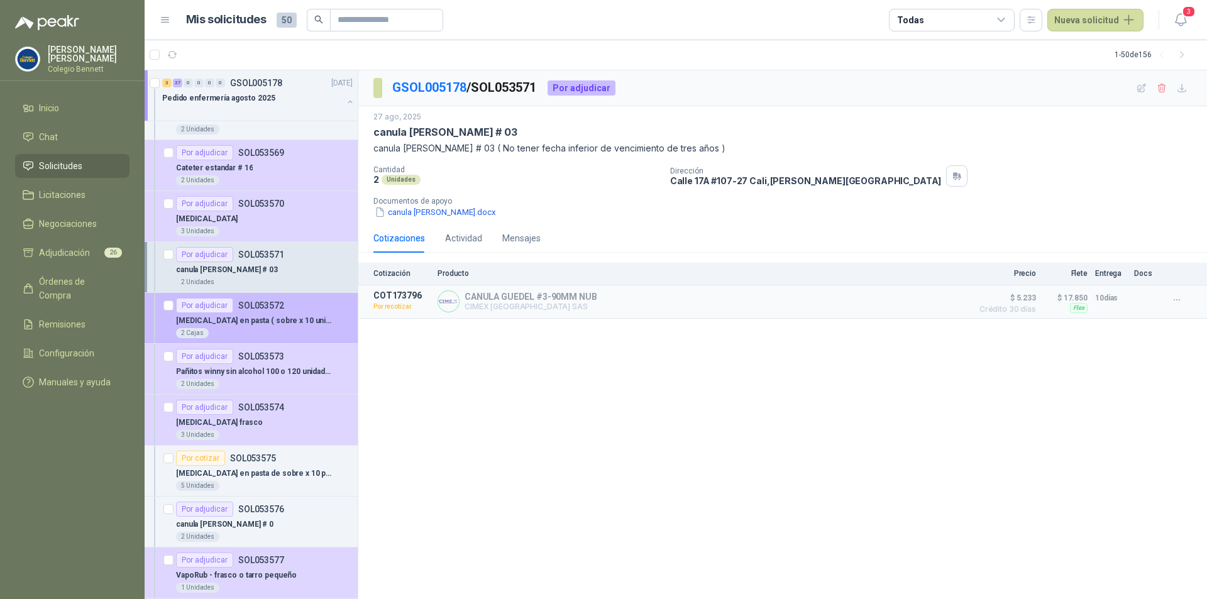
click at [316, 319] on div "[MEDICAL_DATA] en pasta ( sobre x 10 unidades)" at bounding box center [264, 320] width 177 height 15
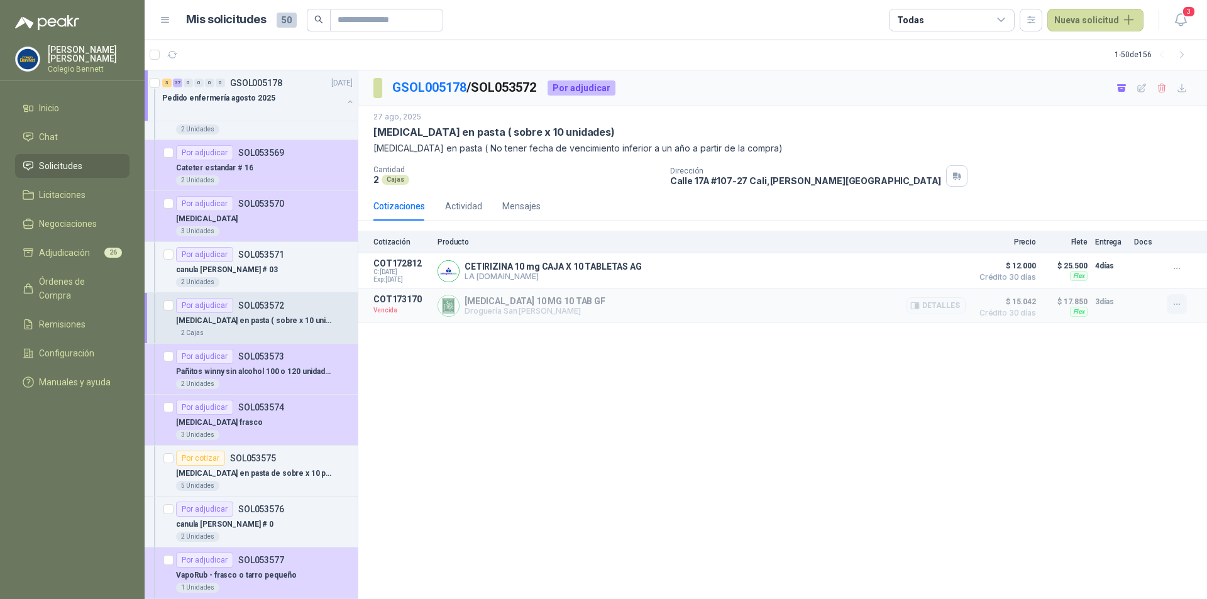
click at [1175, 304] on icon "button" at bounding box center [1177, 304] width 11 height 11
click at [1139, 278] on button "Solicitar Recotización" at bounding box center [1152, 277] width 101 height 20
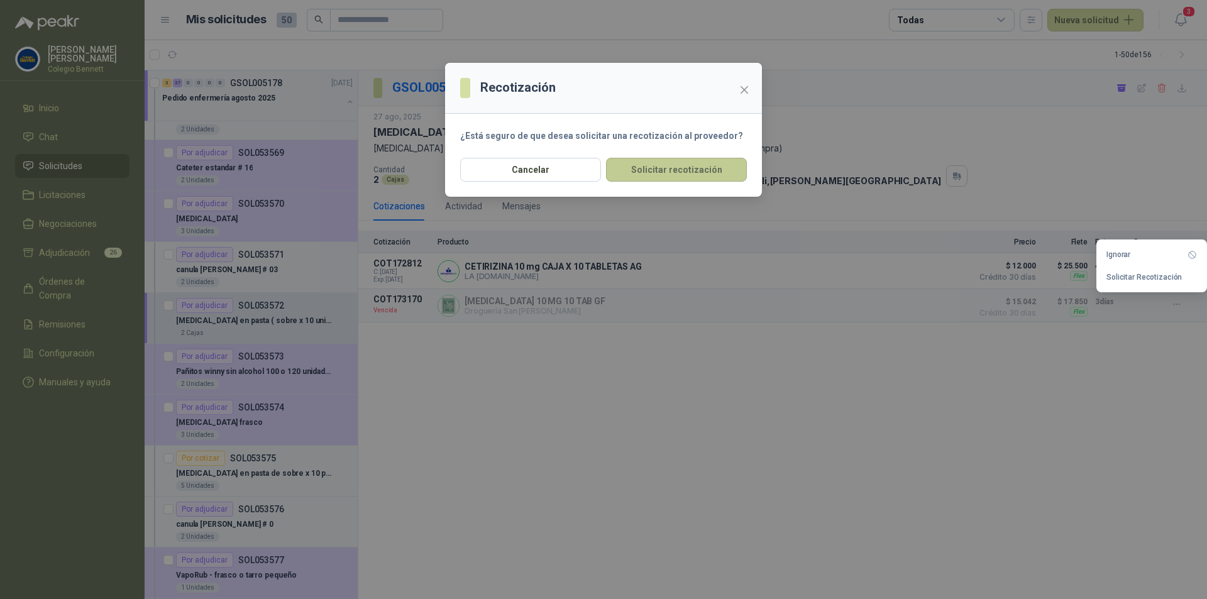
click at [727, 166] on button "Solicitar recotización" at bounding box center [676, 170] width 141 height 24
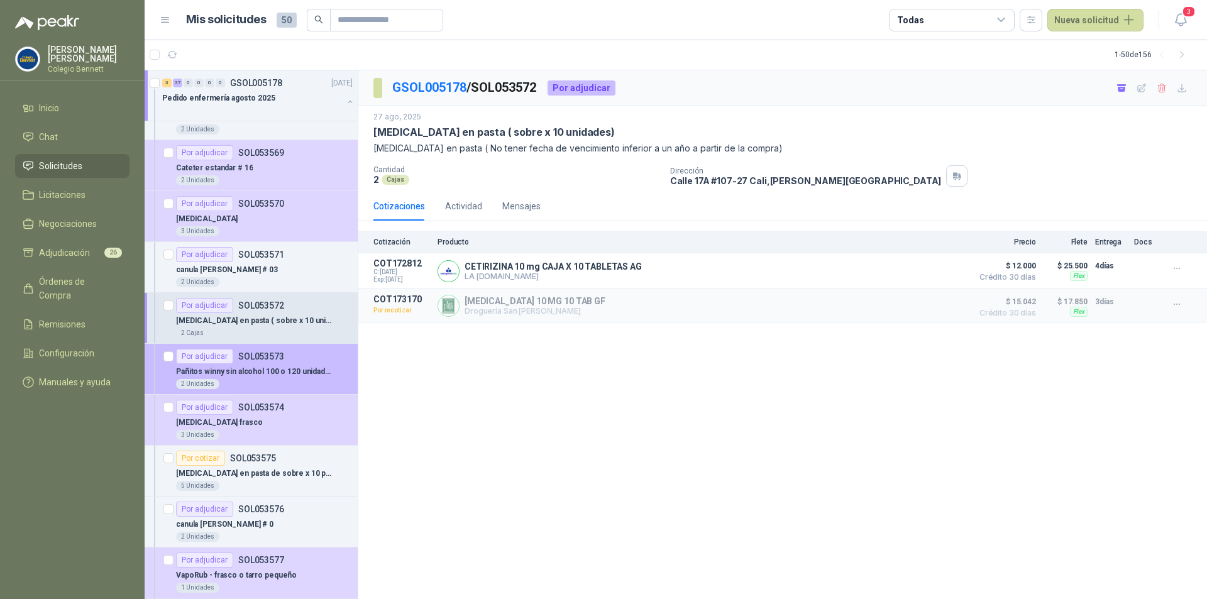
click at [314, 363] on div "Por adjudicar SOL053573" at bounding box center [264, 356] width 177 height 15
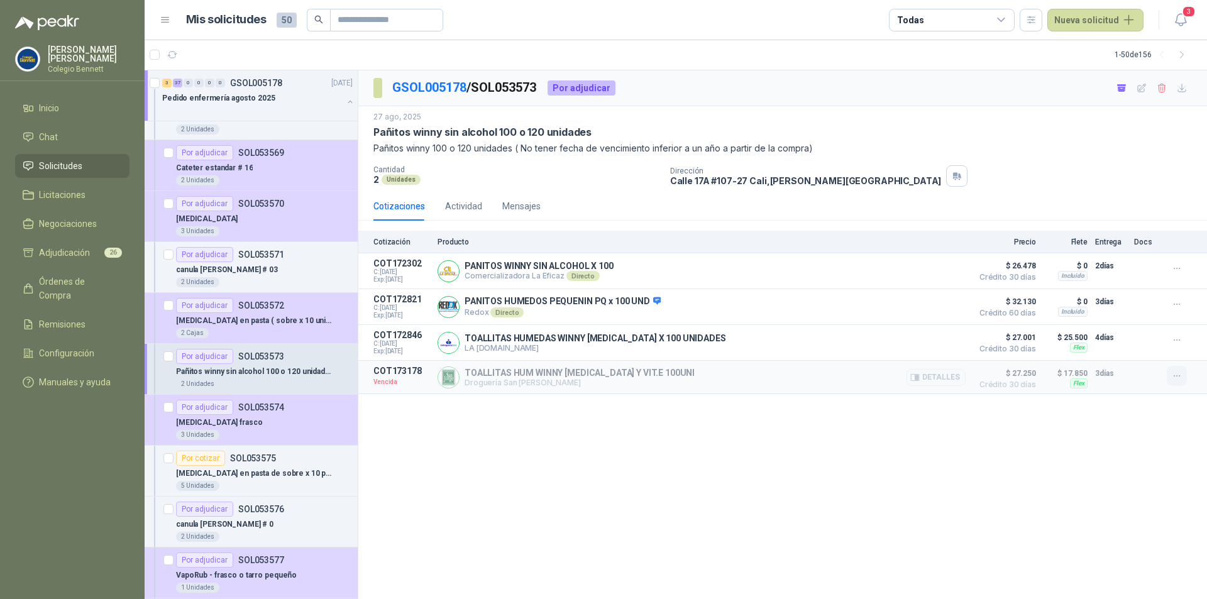
click at [1175, 384] on button "button" at bounding box center [1177, 376] width 20 height 20
click at [1142, 352] on button "Solicitar Recotización" at bounding box center [1152, 350] width 101 height 20
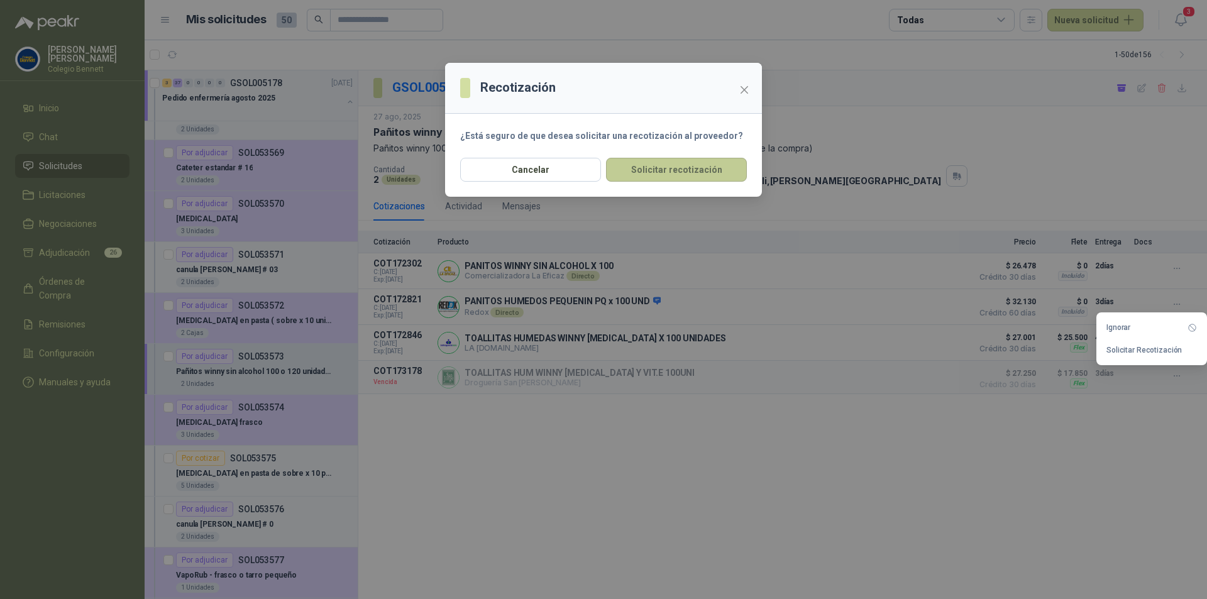
click at [716, 170] on button "Solicitar recotización" at bounding box center [676, 170] width 141 height 24
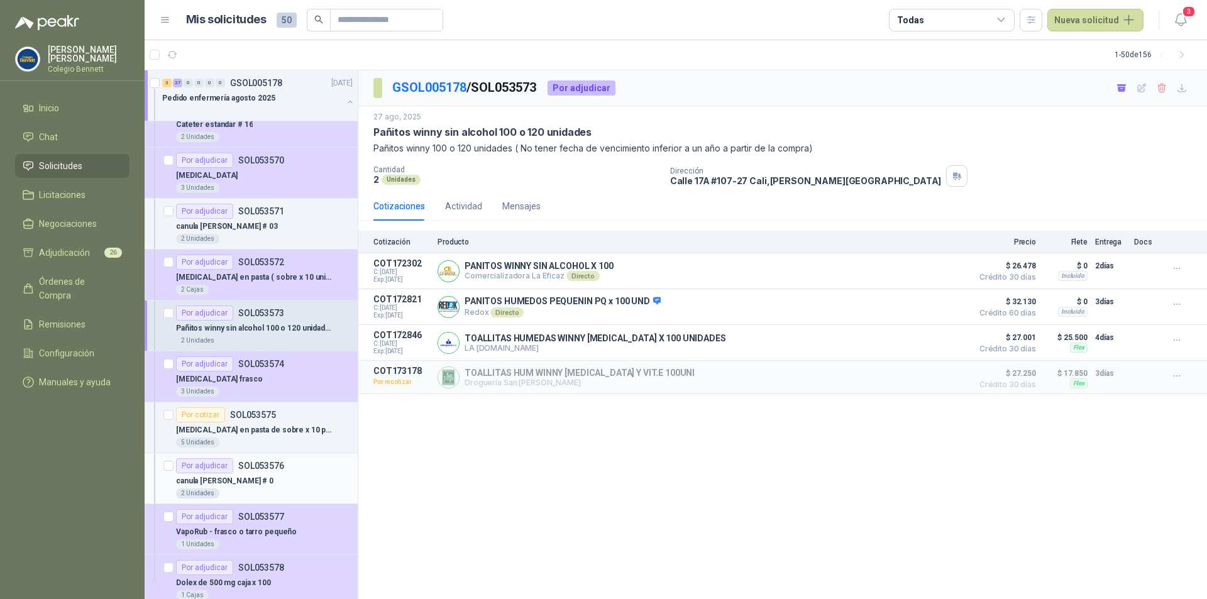
scroll to position [1572, 0]
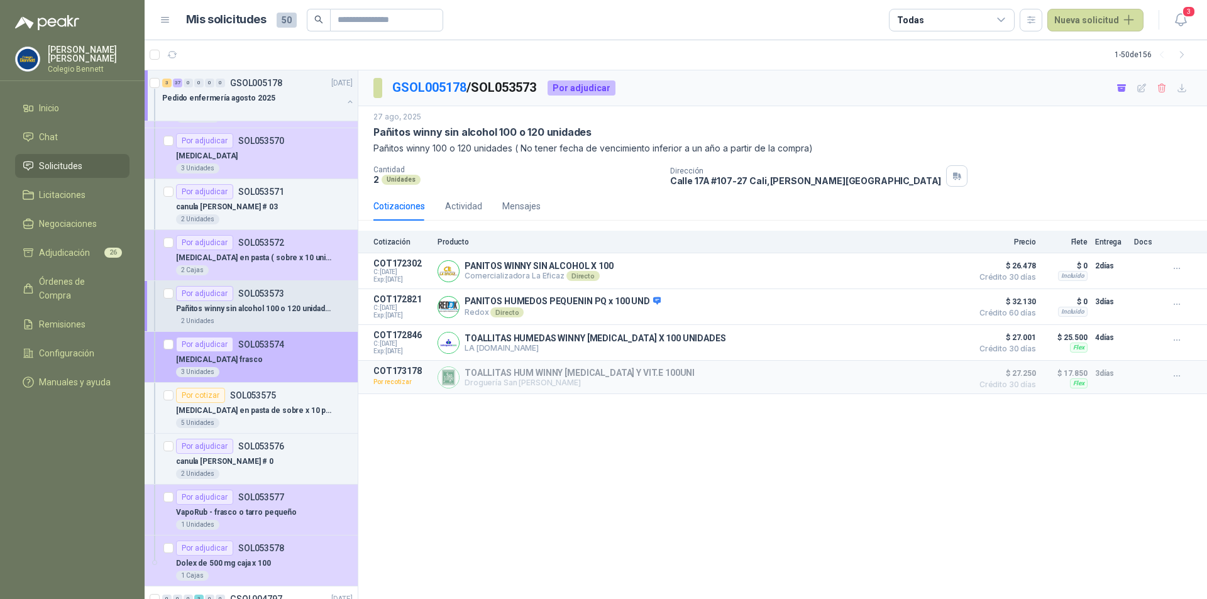
click at [300, 365] on div "[MEDICAL_DATA] frasco" at bounding box center [264, 359] width 177 height 15
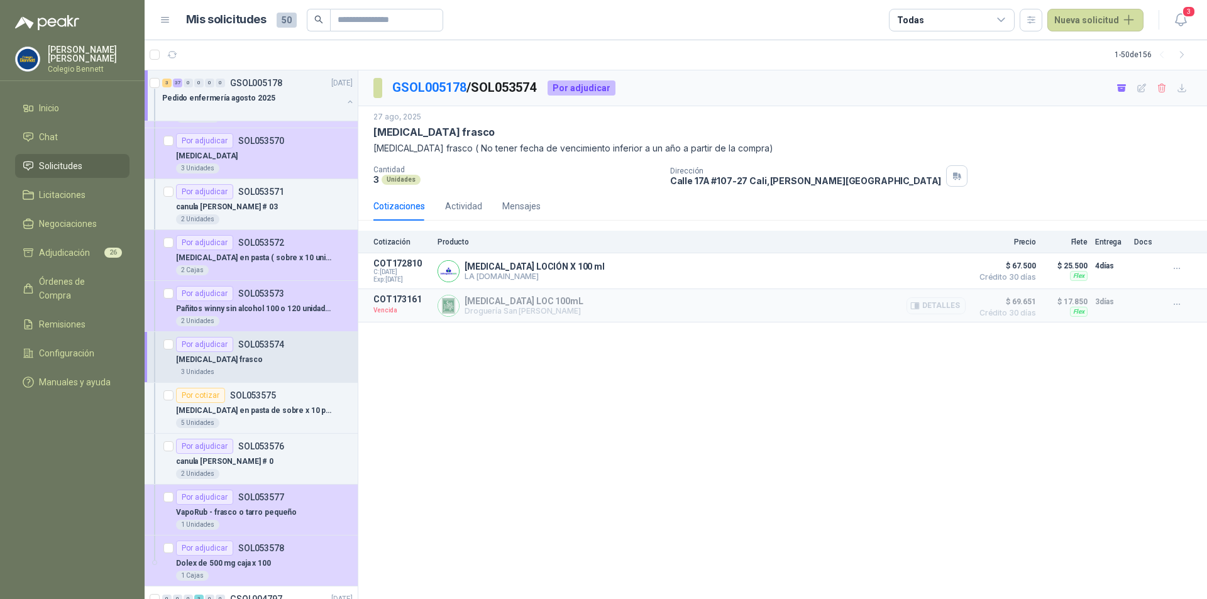
click at [1175, 317] on div at bounding box center [1179, 305] width 25 height 23
click at [1176, 306] on icon "button" at bounding box center [1177, 304] width 11 height 11
click at [1128, 282] on button "Solicitar Recotización" at bounding box center [1152, 277] width 101 height 20
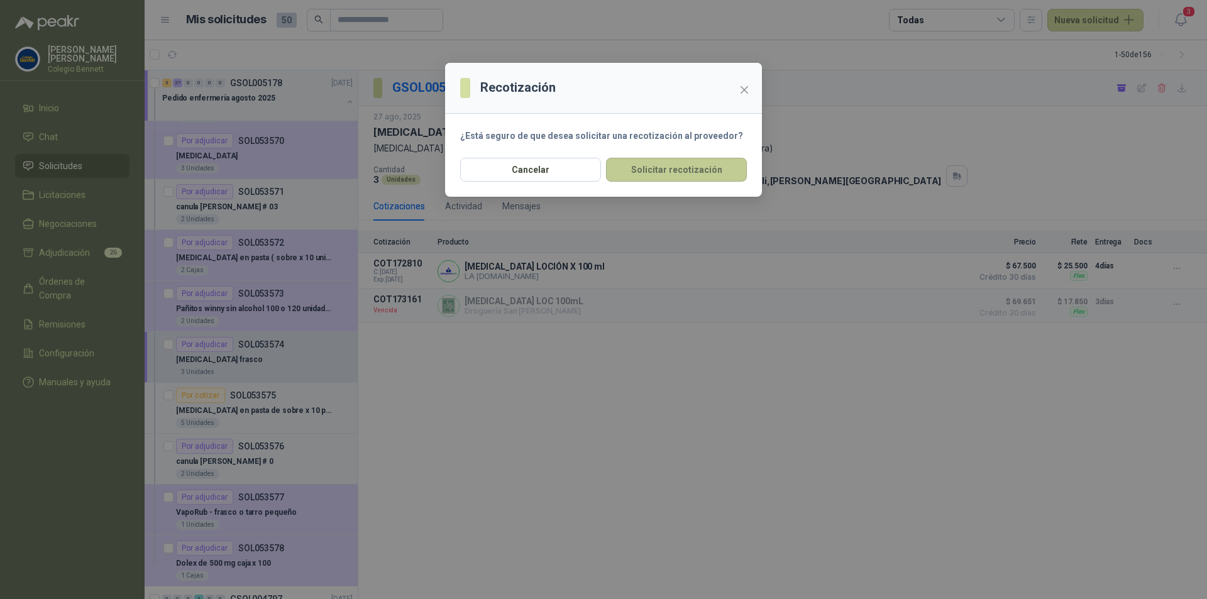
click at [688, 172] on button "Solicitar recotización" at bounding box center [676, 170] width 141 height 24
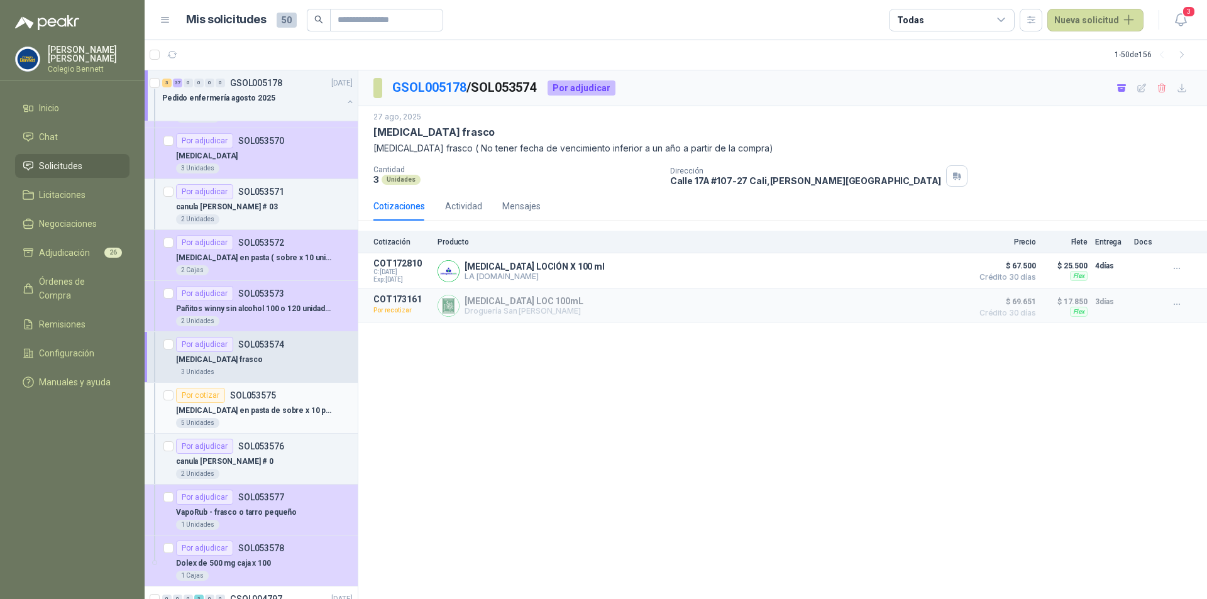
click at [306, 405] on p "[MEDICAL_DATA] en pasta de sobre x 10 pepsamar" at bounding box center [254, 411] width 157 height 12
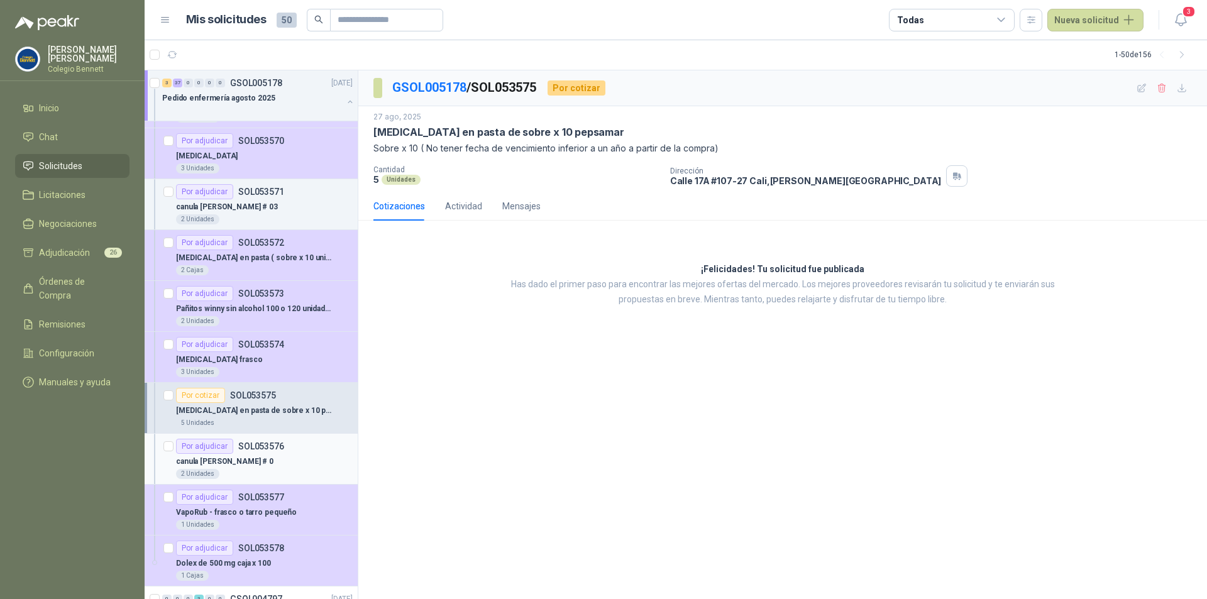
click at [292, 462] on div "canula [PERSON_NAME] # 0" at bounding box center [264, 461] width 177 height 15
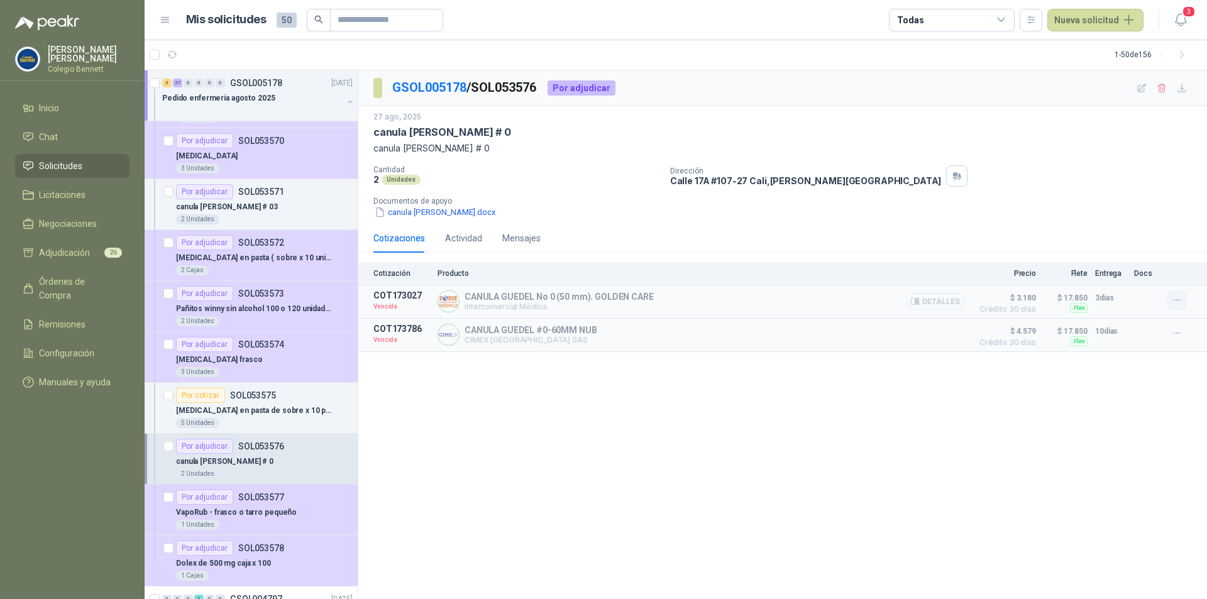
click at [1173, 302] on icon "button" at bounding box center [1177, 300] width 11 height 11
click at [1172, 273] on button "Solicitar Recotización" at bounding box center [1152, 273] width 101 height 20
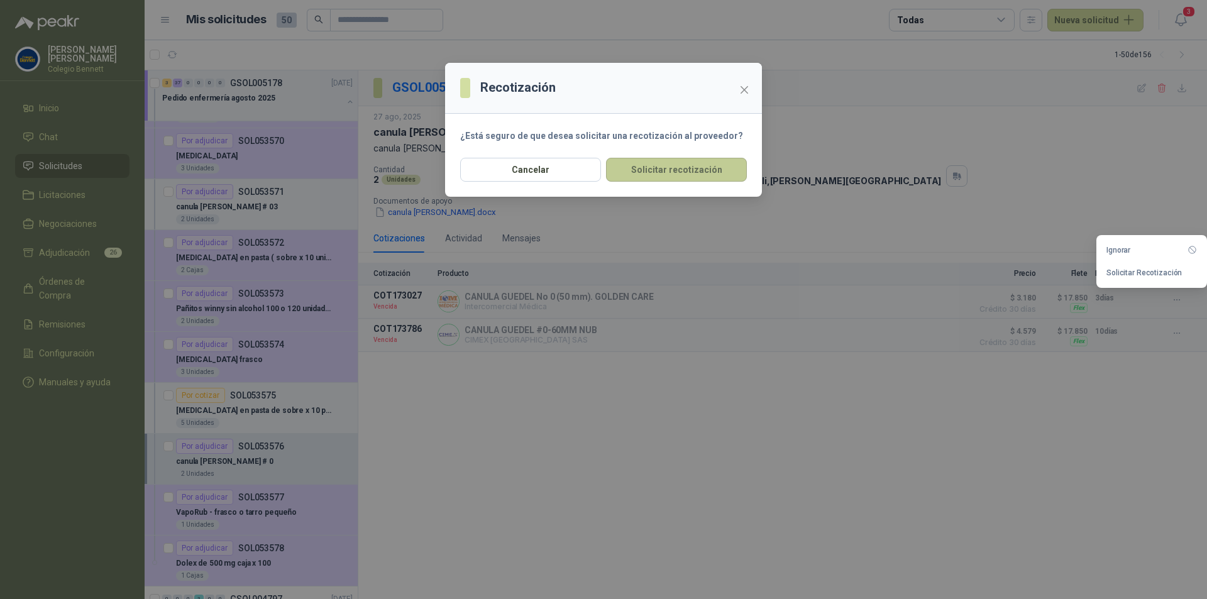
click at [708, 178] on button "Solicitar recotización" at bounding box center [676, 170] width 141 height 24
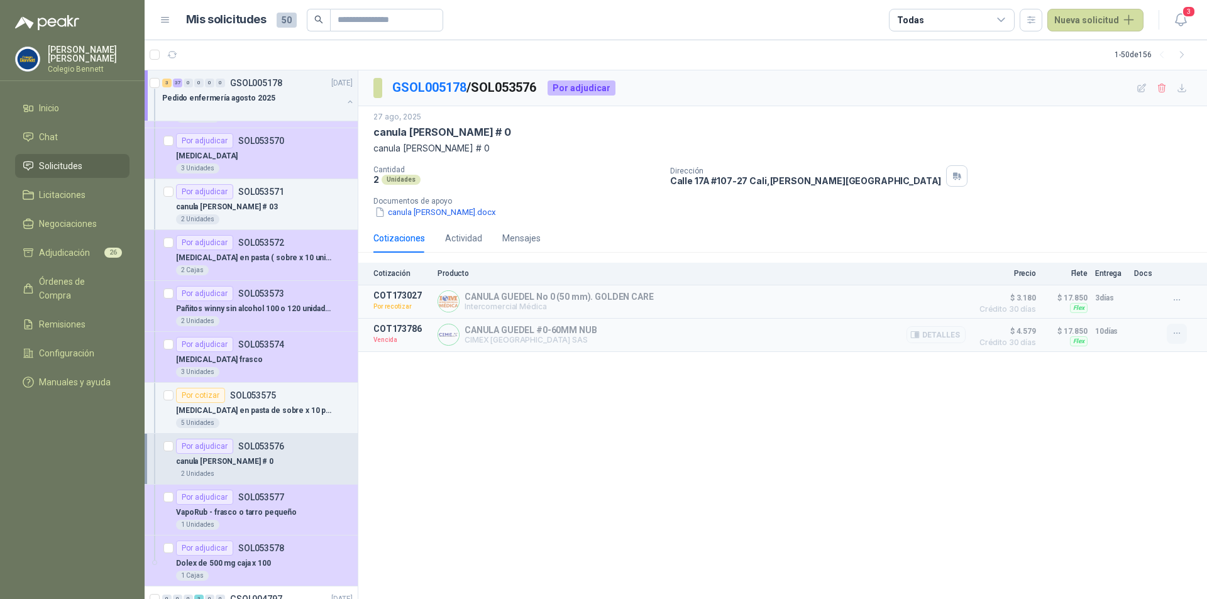
click at [1175, 336] on icon "button" at bounding box center [1177, 333] width 11 height 11
click at [1127, 311] on button "Solicitar Recotización" at bounding box center [1152, 307] width 101 height 20
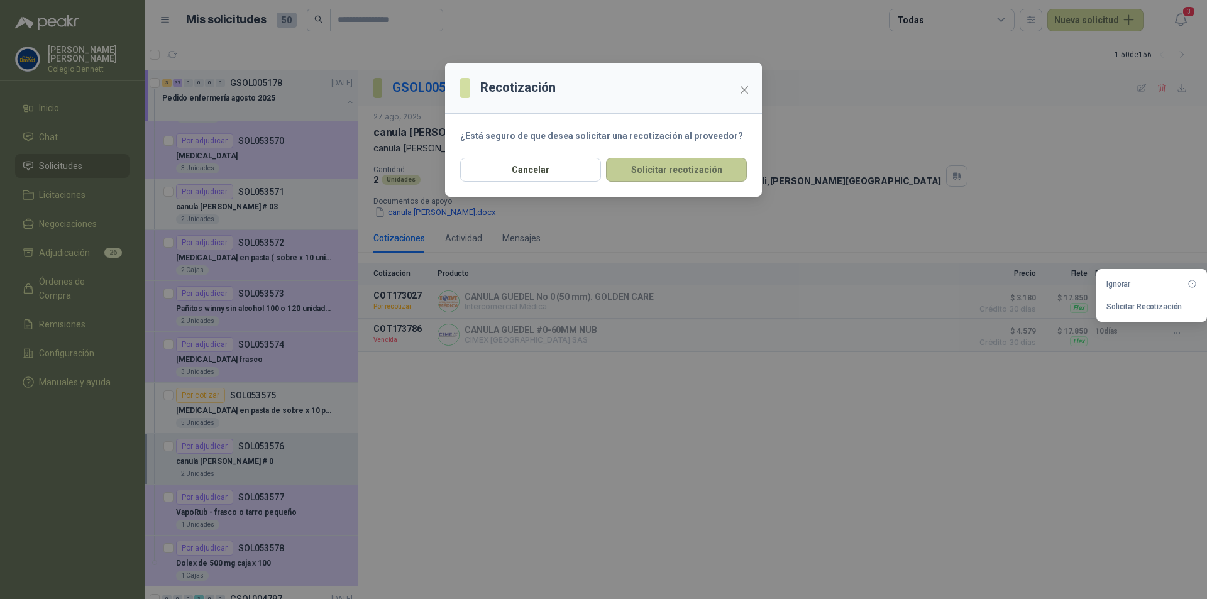
click at [679, 172] on button "Solicitar recotización" at bounding box center [676, 170] width 141 height 24
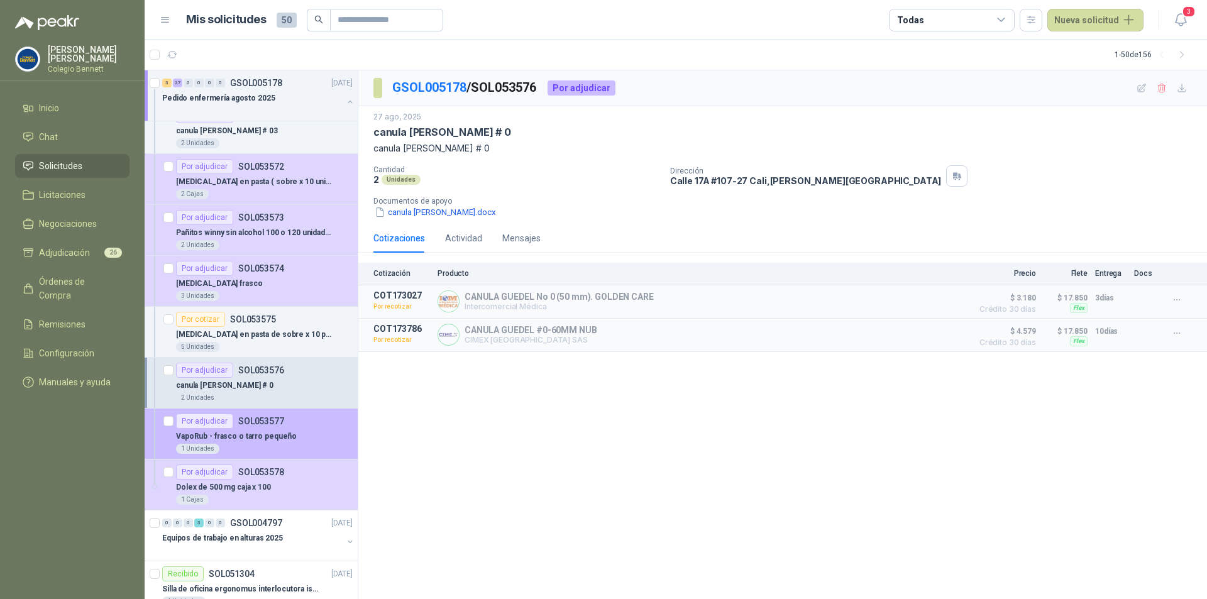
scroll to position [1698, 0]
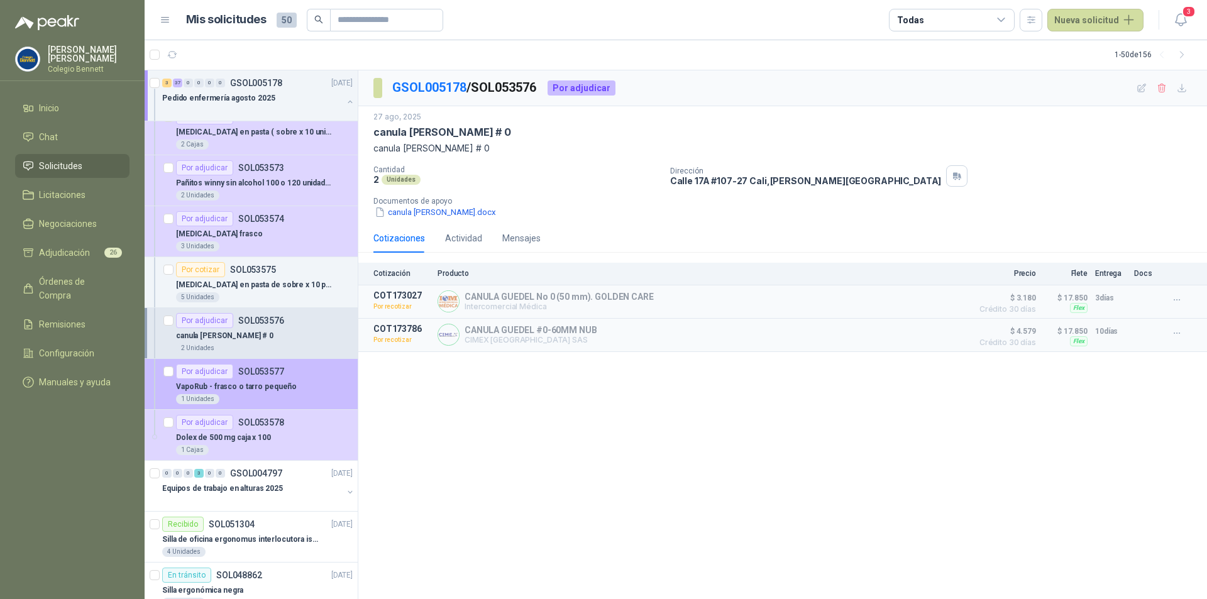
click at [309, 389] on div "VapoRub - frasco o tarro pequeño" at bounding box center [264, 386] width 177 height 15
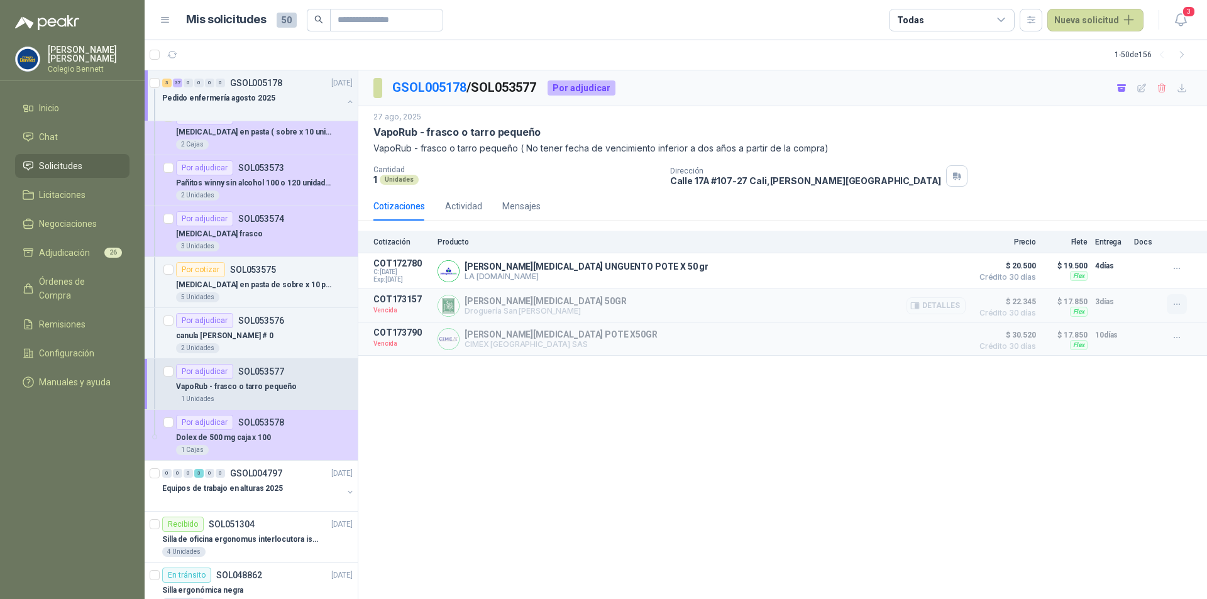
click at [1176, 307] on icon "button" at bounding box center [1177, 304] width 11 height 11
click at [1155, 279] on button "Solicitar Recotización" at bounding box center [1152, 277] width 101 height 20
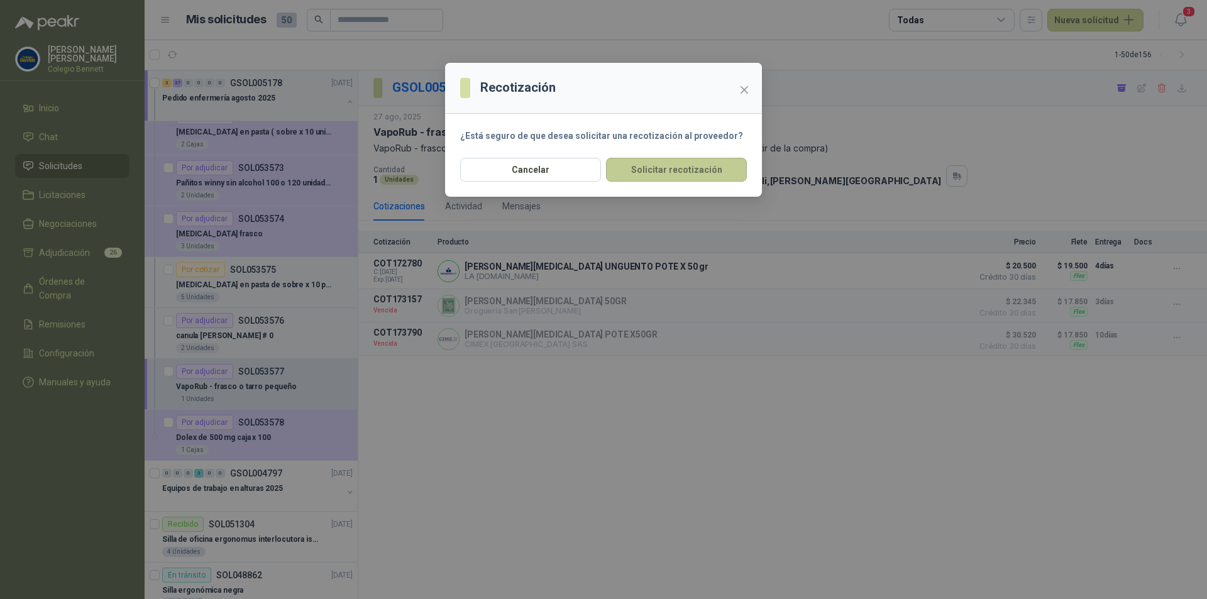
click at [675, 169] on button "Solicitar recotización" at bounding box center [676, 170] width 141 height 24
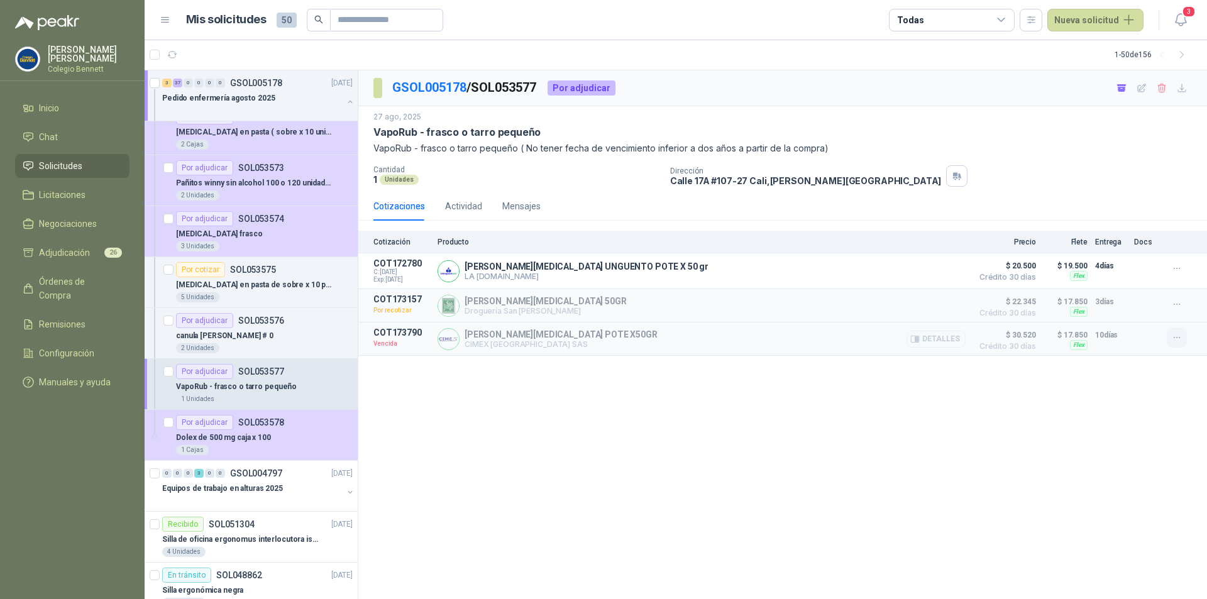
click at [1177, 338] on icon "button" at bounding box center [1177, 338] width 11 height 11
click at [1149, 310] on button "Solicitar Recotización" at bounding box center [1152, 311] width 101 height 20
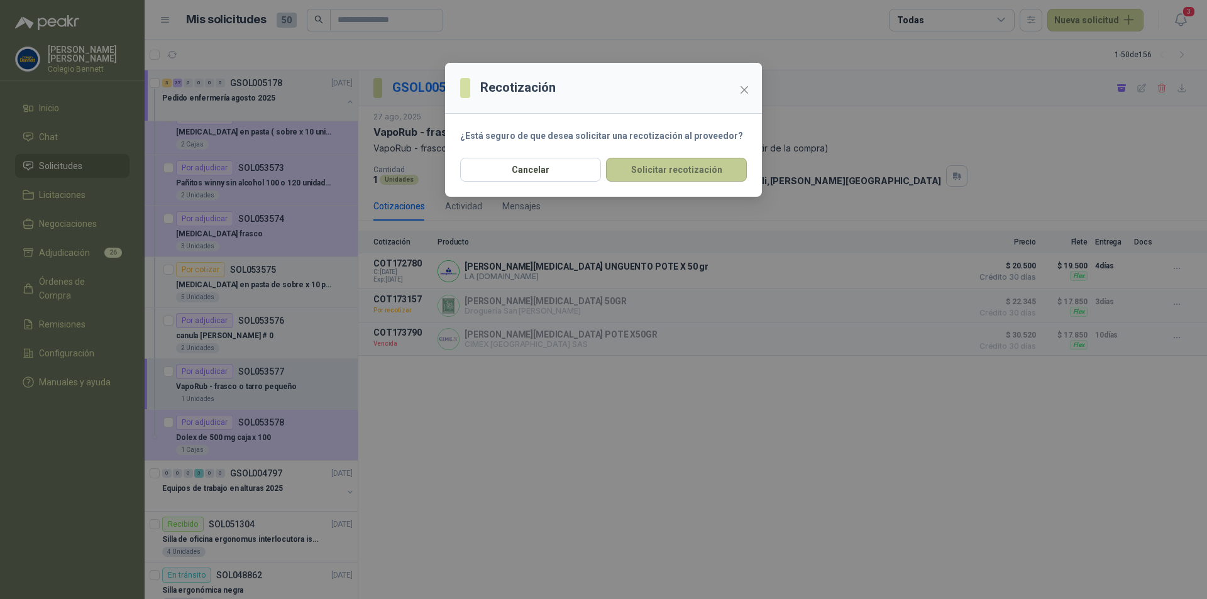
click at [693, 169] on button "Solicitar recotización" at bounding box center [676, 170] width 141 height 24
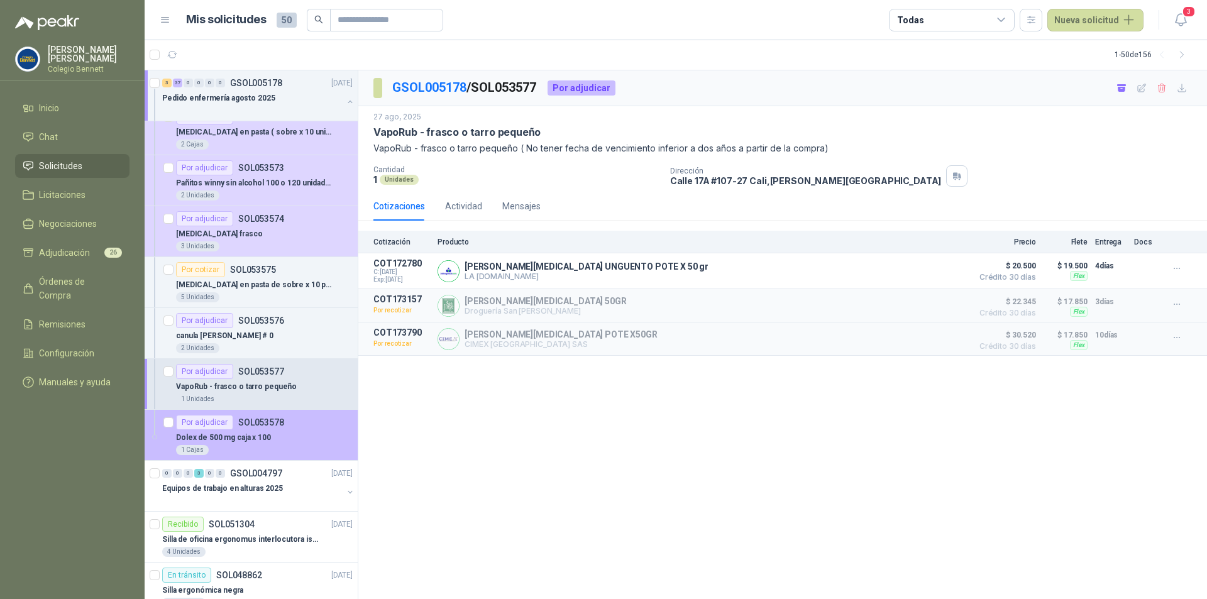
click at [284, 441] on div "Dolex de 500 mg caja x 100" at bounding box center [264, 437] width 177 height 15
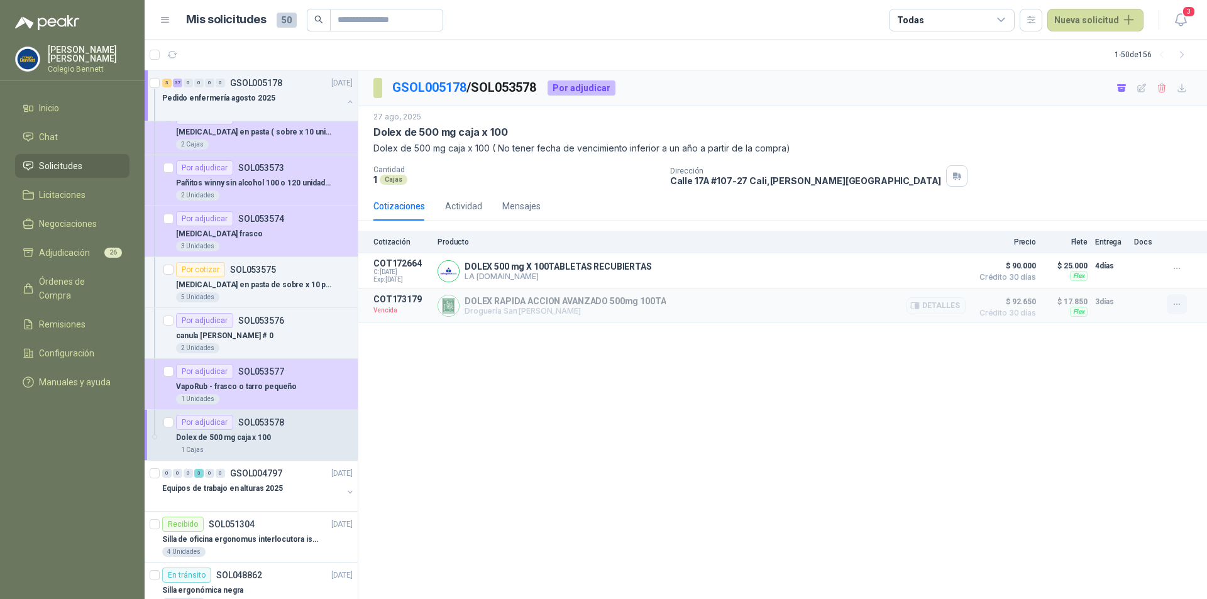
click at [1182, 303] on icon "button" at bounding box center [1177, 304] width 11 height 11
click at [1139, 277] on button "Solicitar Recotización" at bounding box center [1152, 277] width 101 height 20
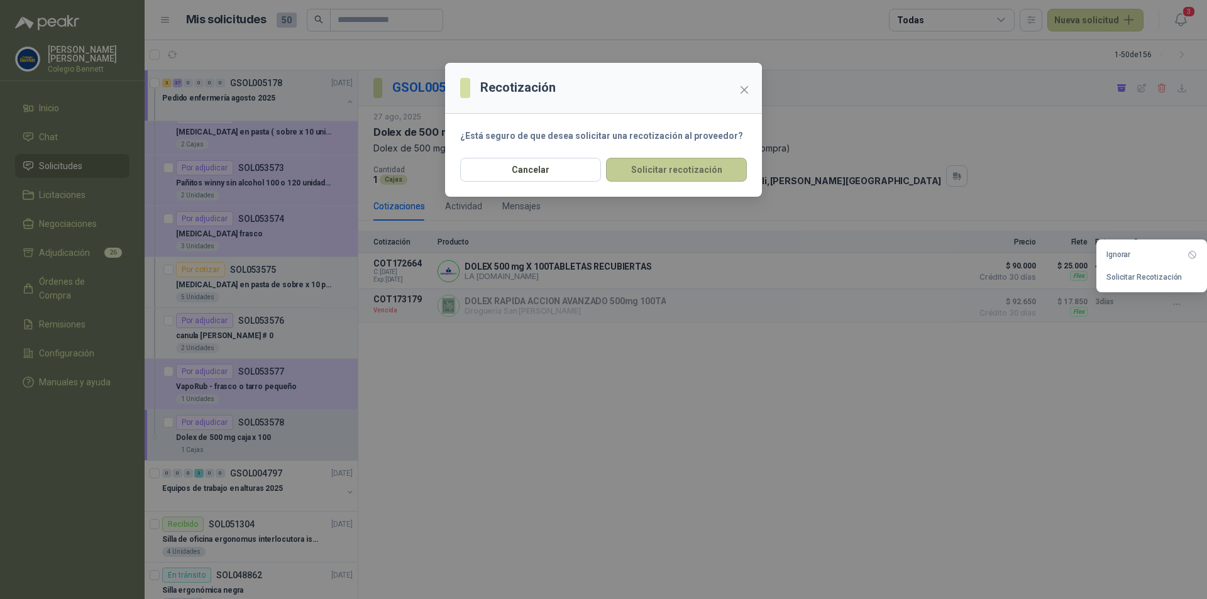
click at [726, 173] on button "Solicitar recotización" at bounding box center [676, 170] width 141 height 24
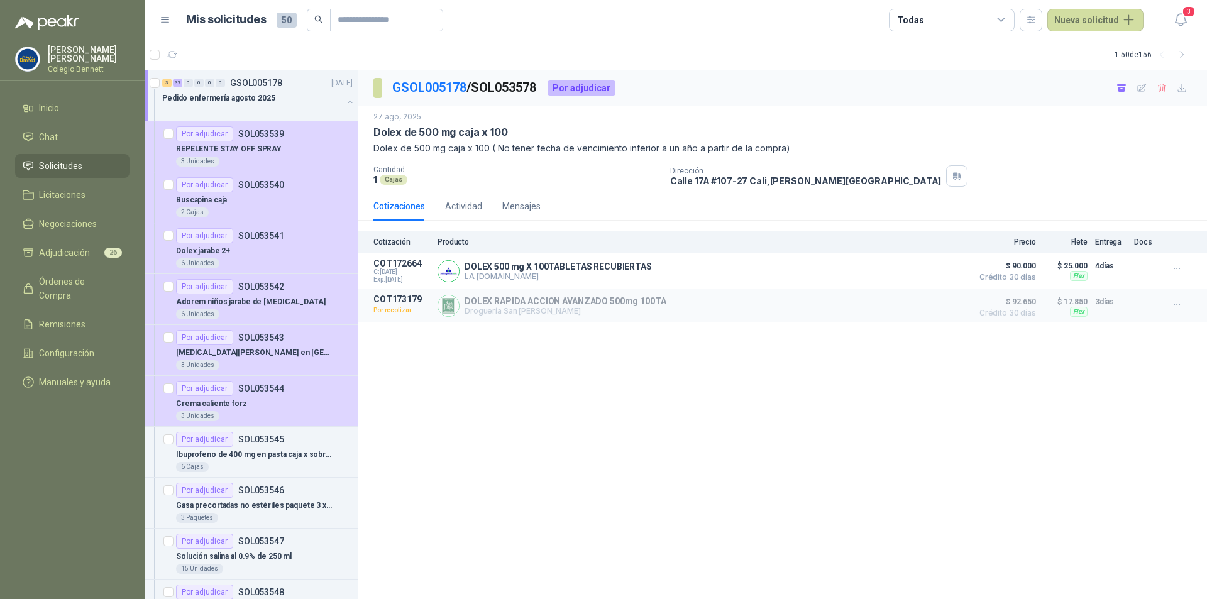
click at [580, 424] on div "GSOL005178 / SOL053578 Por adjudicar [DATE] Dolex de 500 mg caja x 100 Dolex de…" at bounding box center [782, 334] width 849 height 529
click at [87, 161] on li "Solicitudes" at bounding box center [72, 166] width 99 height 14
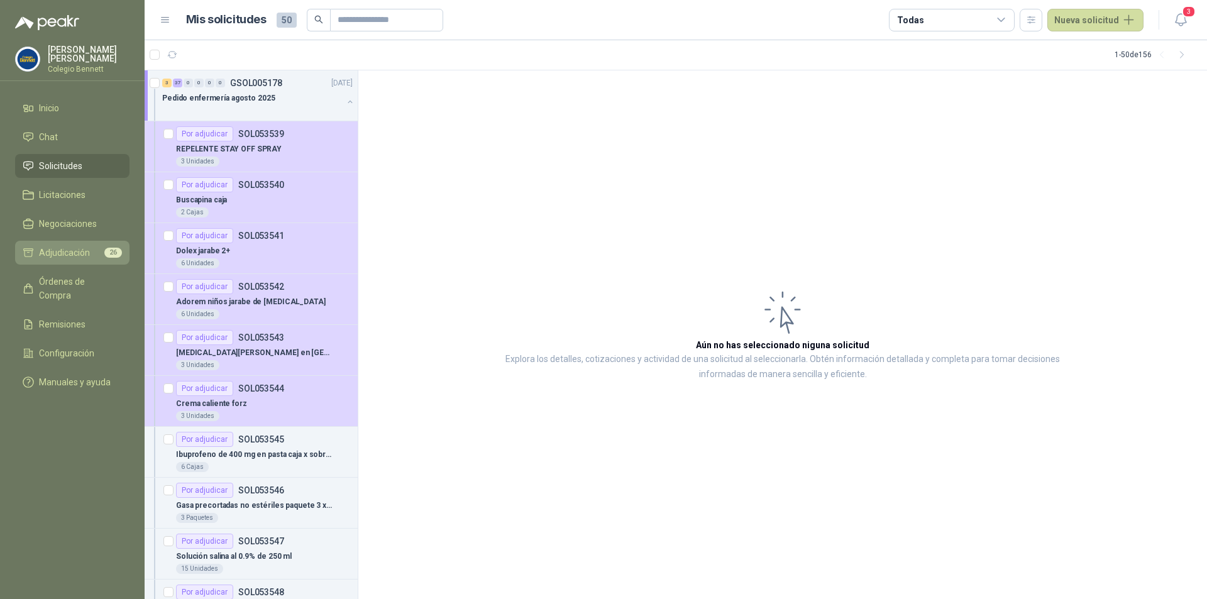
click at [69, 257] on span "Adjudicación" at bounding box center [64, 253] width 51 height 14
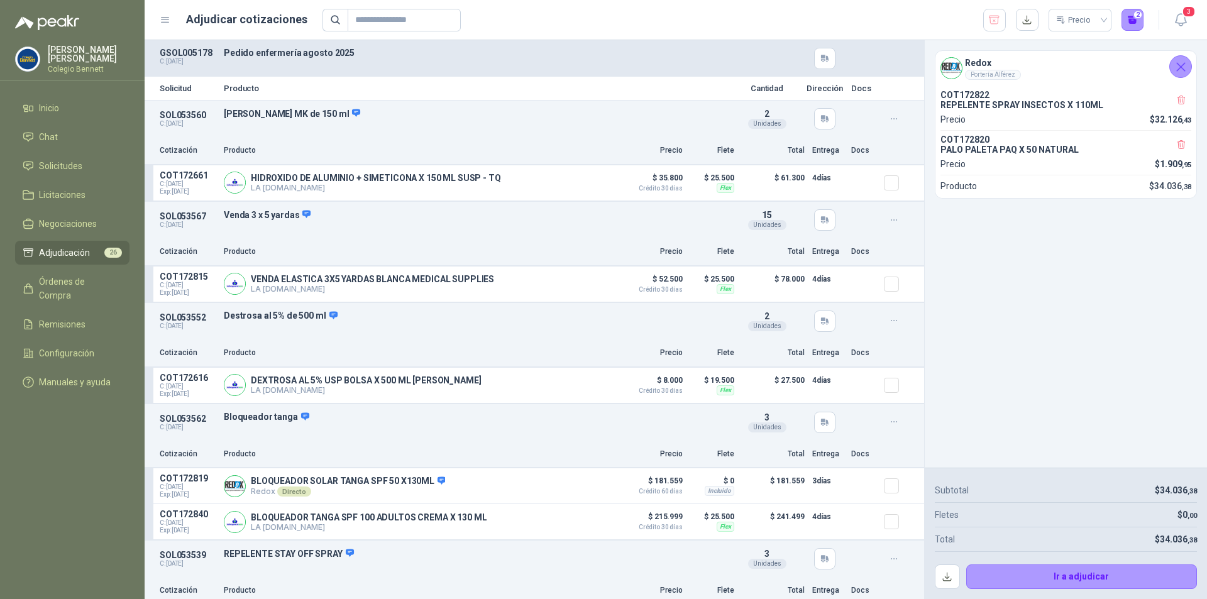
click at [1184, 67] on icon "Cerrar" at bounding box center [1181, 67] width 16 height 16
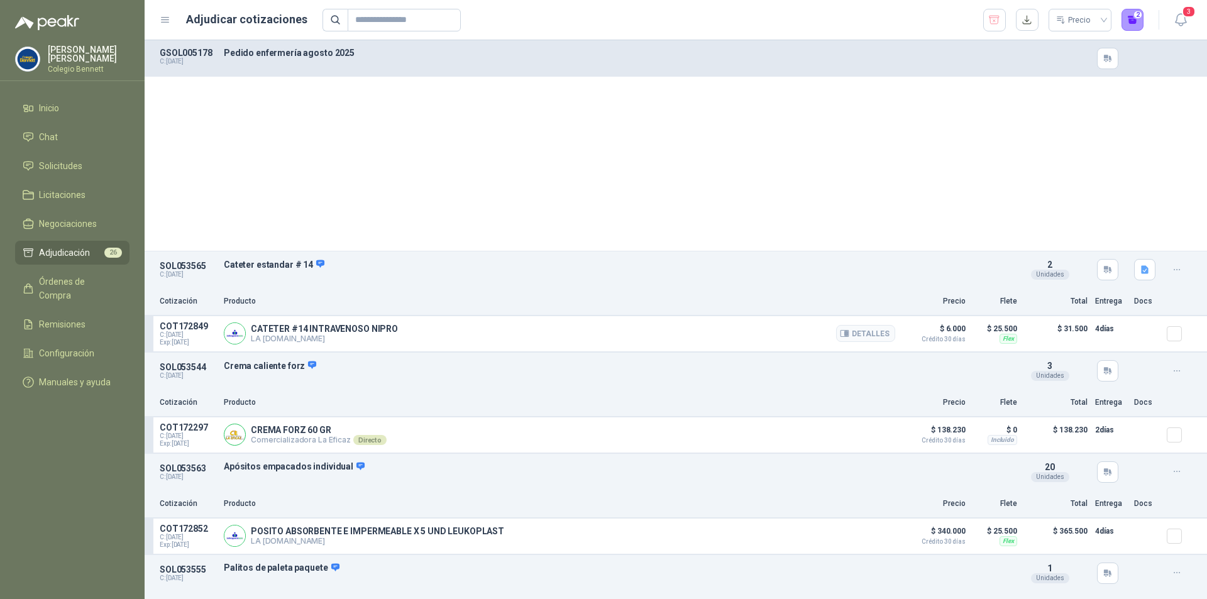
scroll to position [1446, 0]
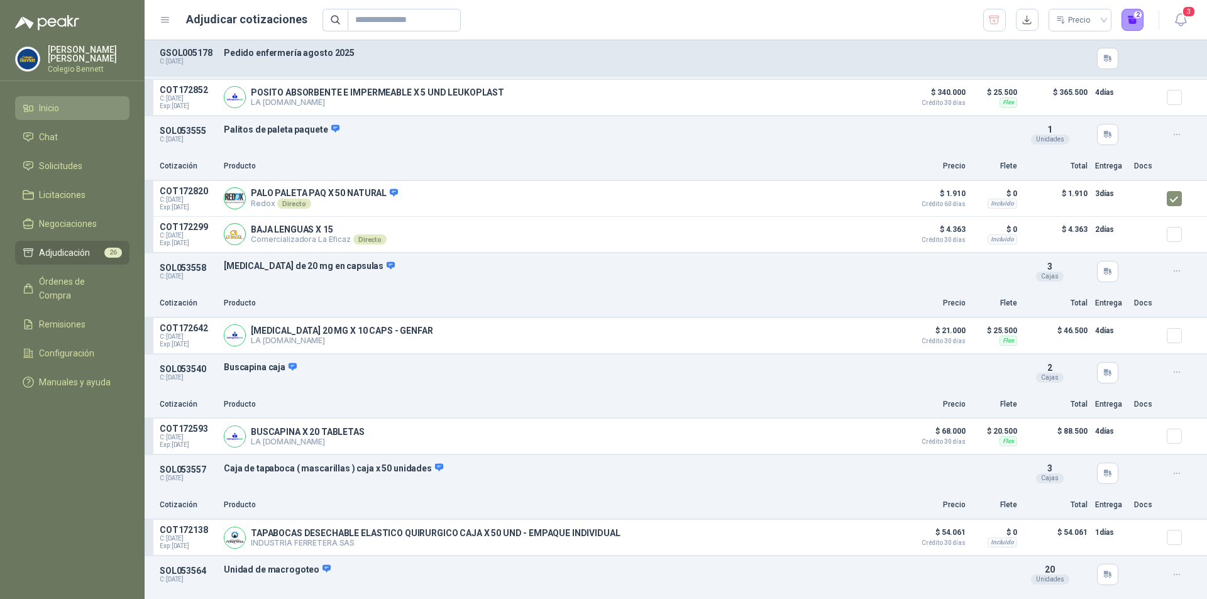
click at [68, 110] on li "Inicio" at bounding box center [72, 108] width 99 height 14
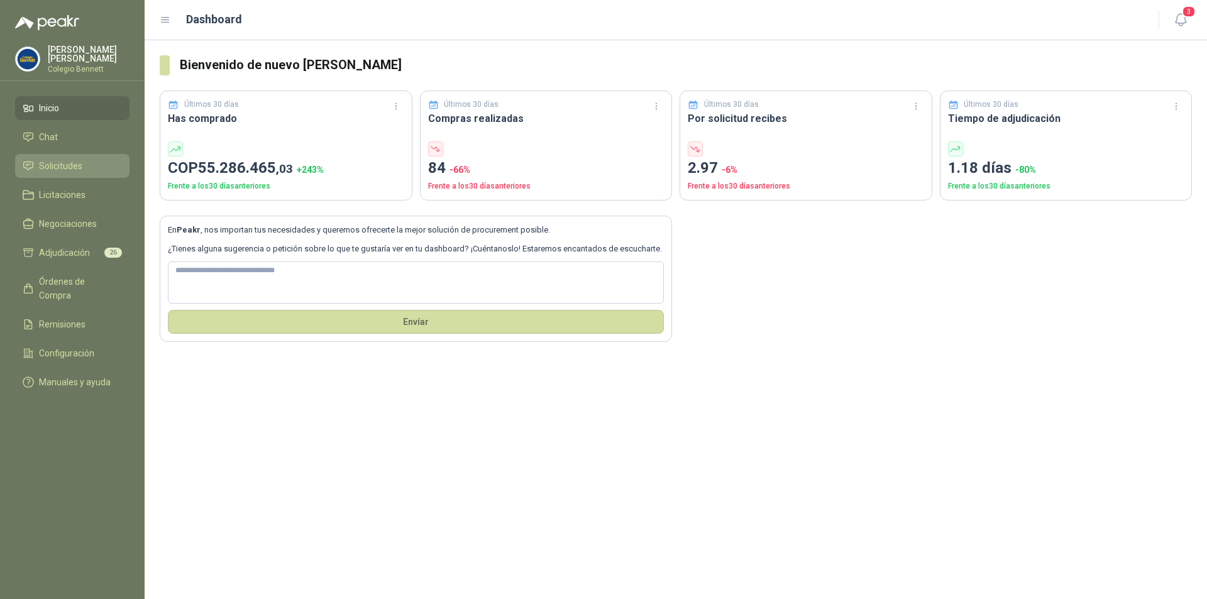
click at [77, 167] on span "Solicitudes" at bounding box center [60, 166] width 43 height 14
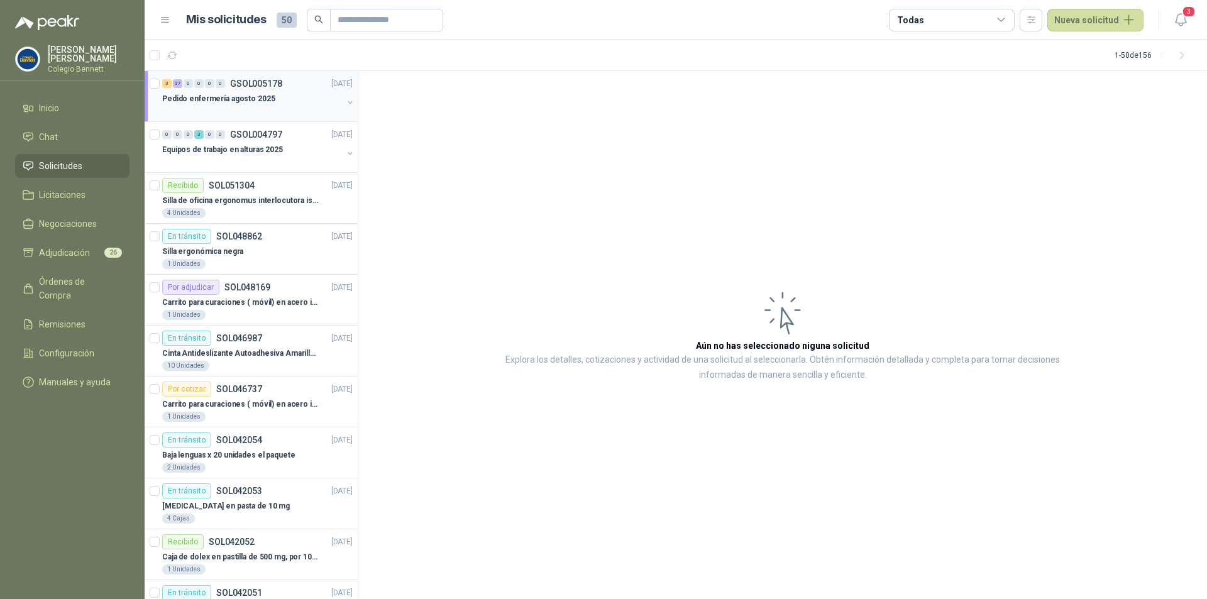
click at [263, 106] on div "Pedido enfermería agosto 2025" at bounding box center [252, 98] width 180 height 15
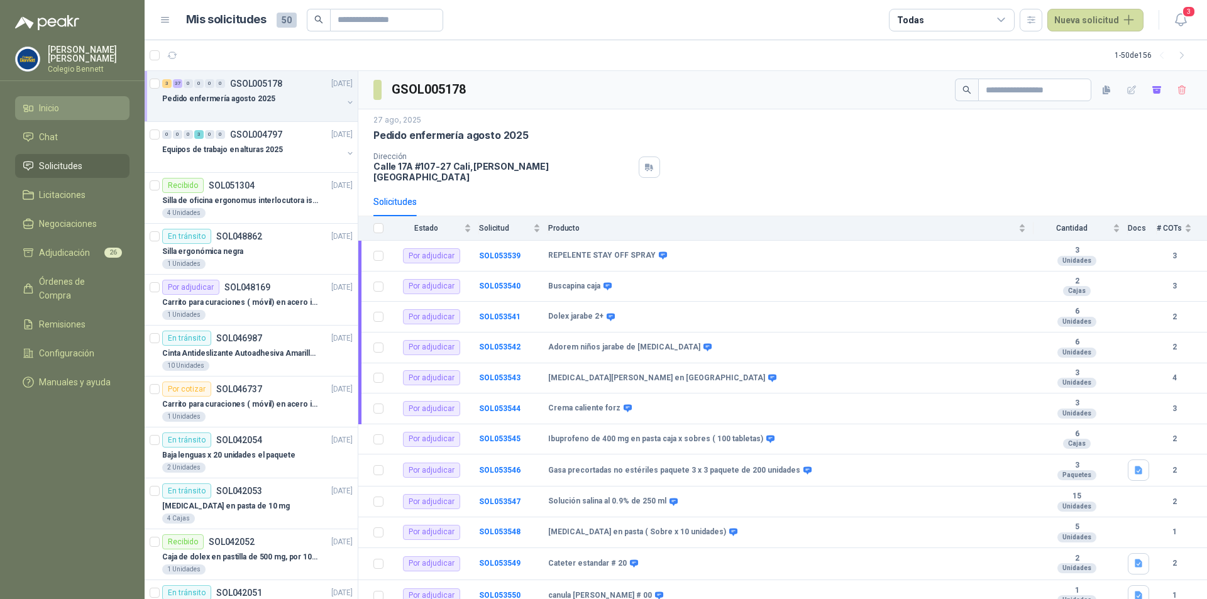
click at [54, 104] on span "Inicio" at bounding box center [49, 108] width 20 height 14
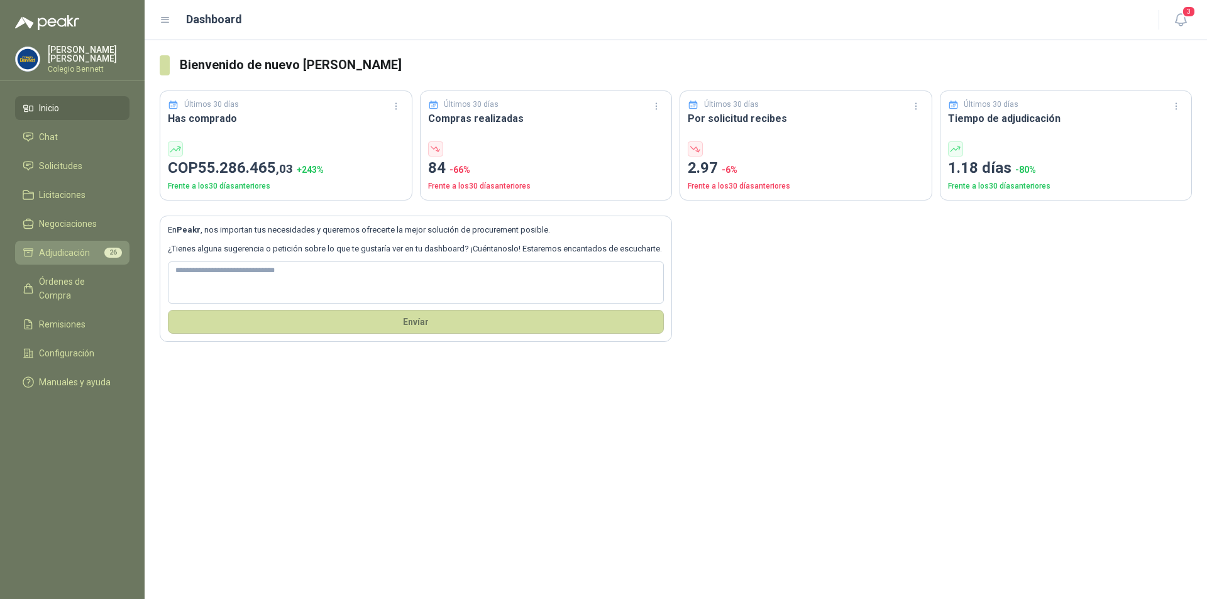
click at [88, 252] on span "Adjudicación" at bounding box center [64, 253] width 51 height 14
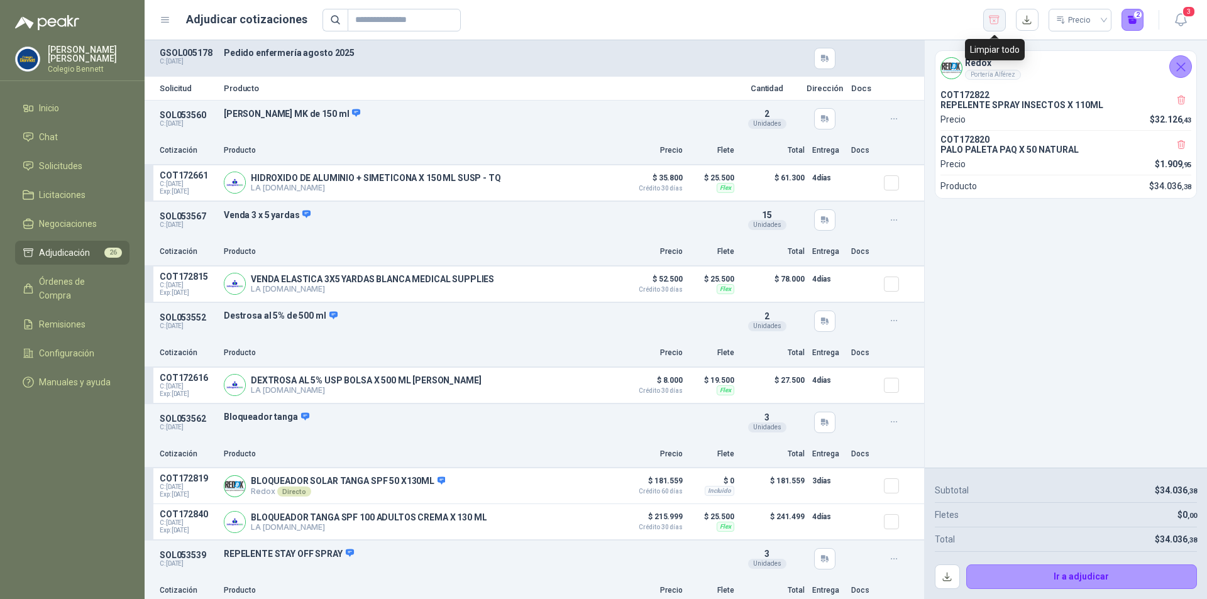
click at [997, 19] on icon "button" at bounding box center [995, 20] width 12 height 13
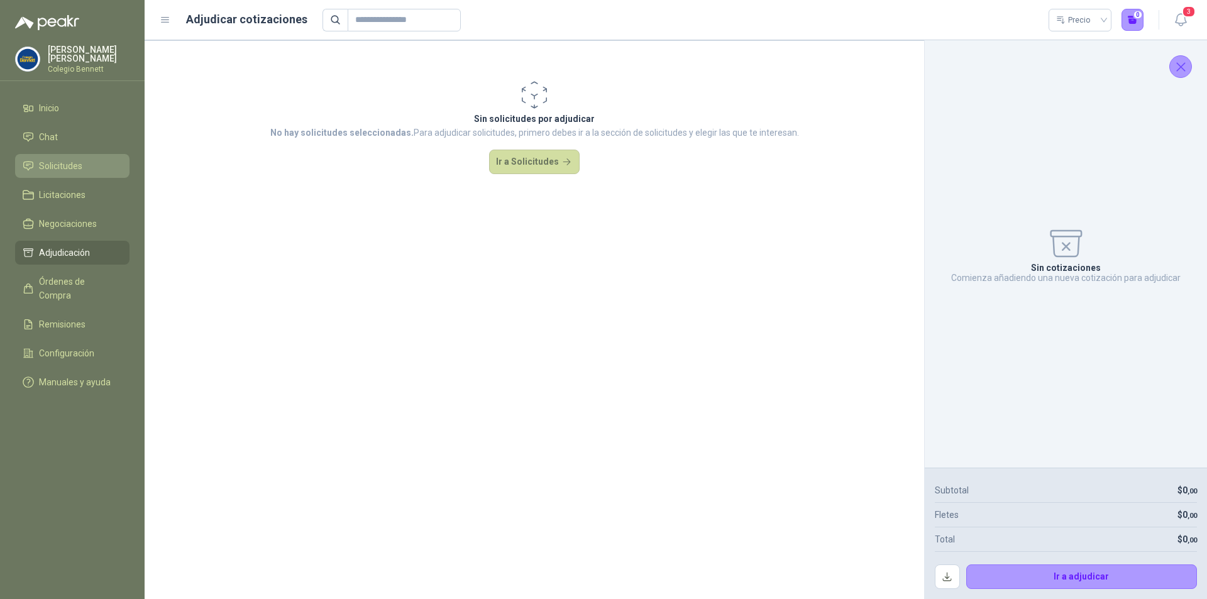
click at [69, 168] on span "Solicitudes" at bounding box center [60, 166] width 43 height 14
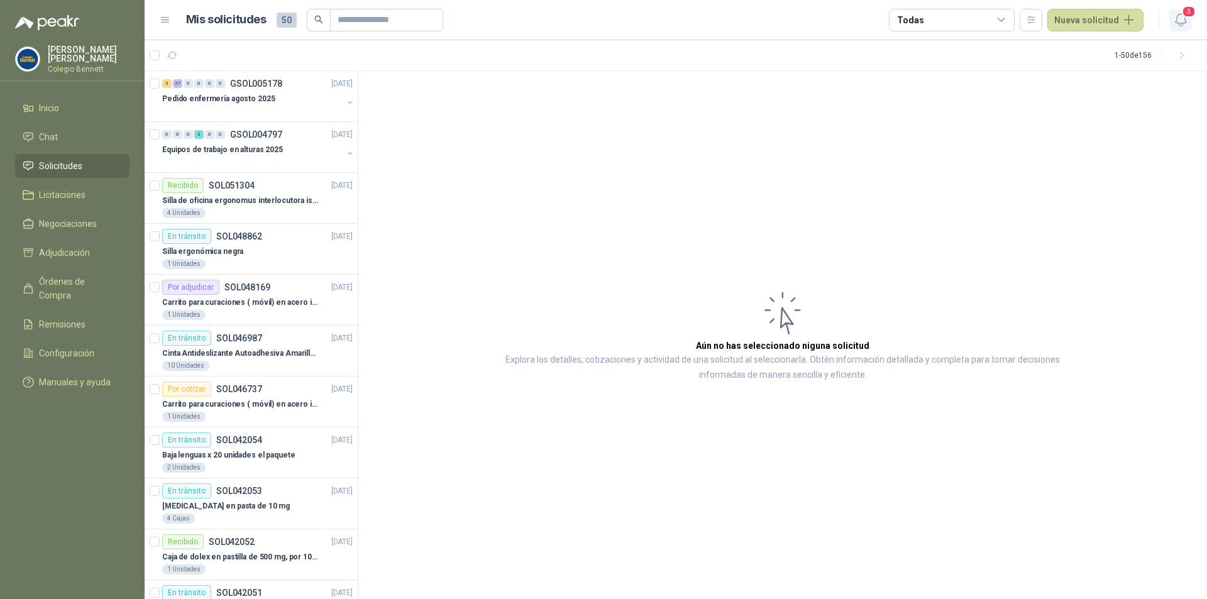
click at [1182, 16] on icon "button" at bounding box center [1181, 20] width 16 height 16
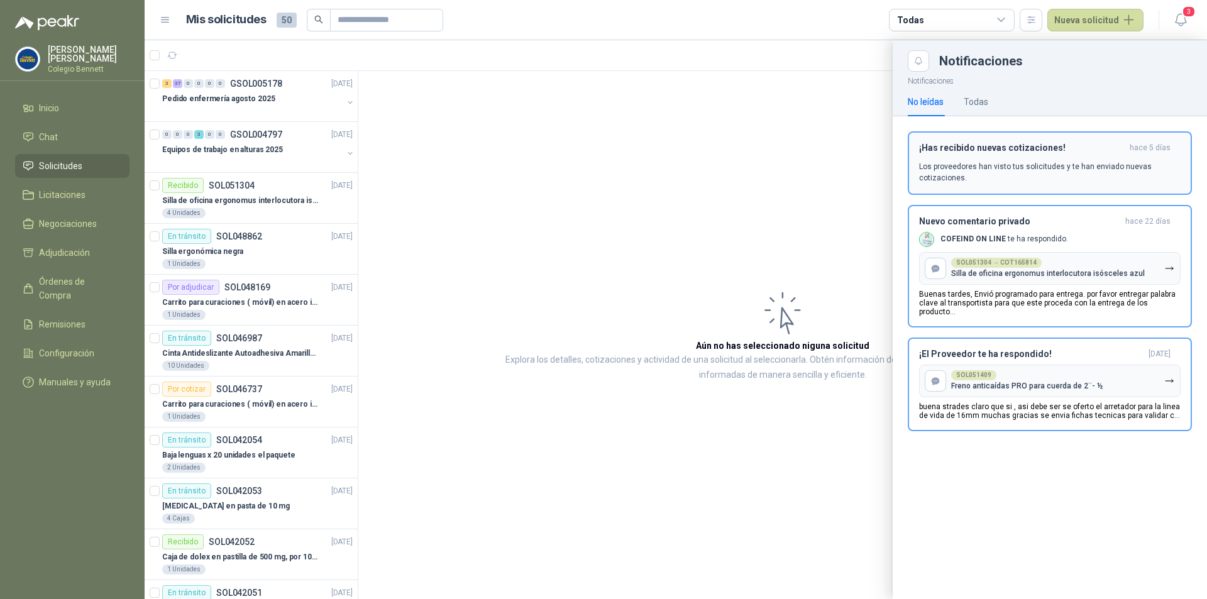
click at [1131, 167] on p "Los proveedores han visto tus solicitudes y te han enviado nuevas cotizaciones." at bounding box center [1050, 172] width 262 height 23
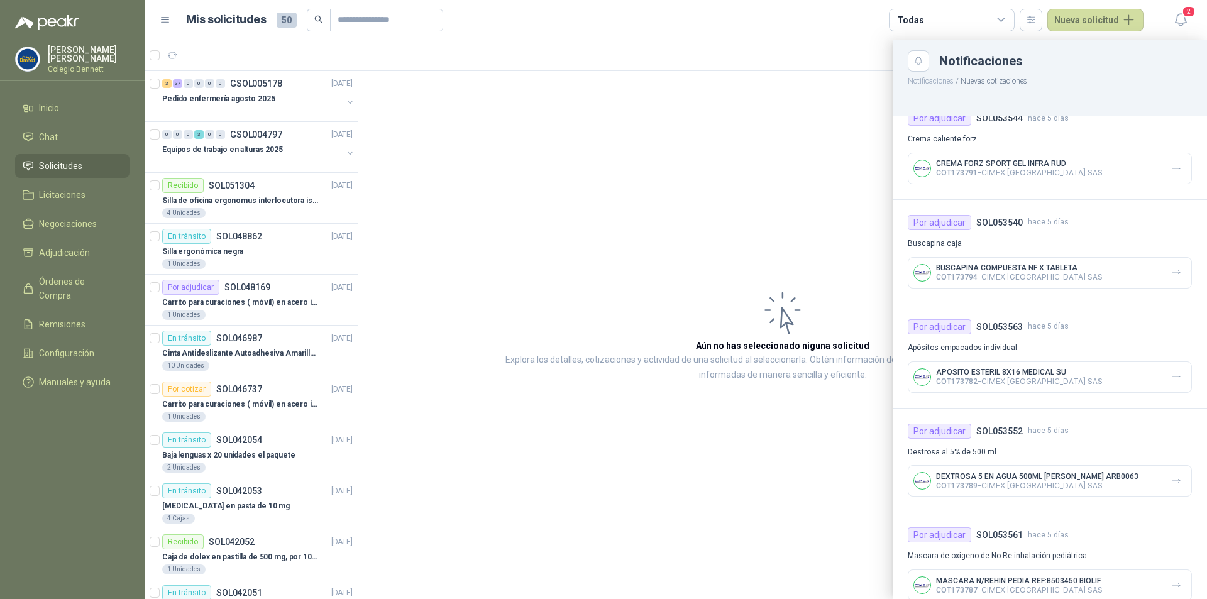
scroll to position [560, 0]
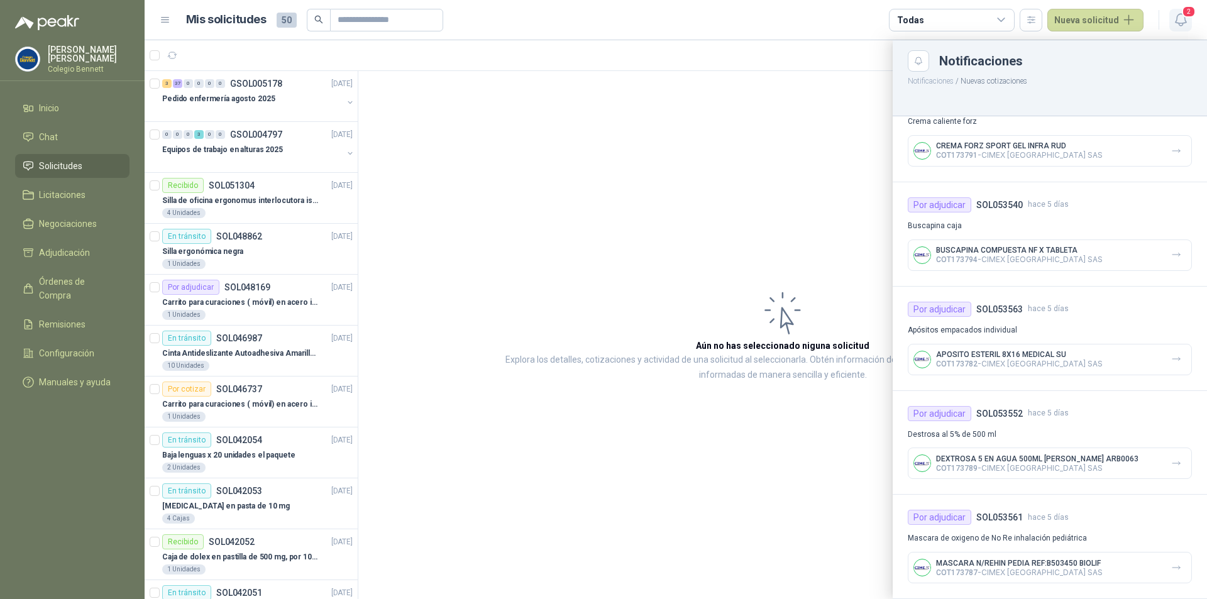
click at [1188, 17] on span "2" at bounding box center [1189, 12] width 14 height 12
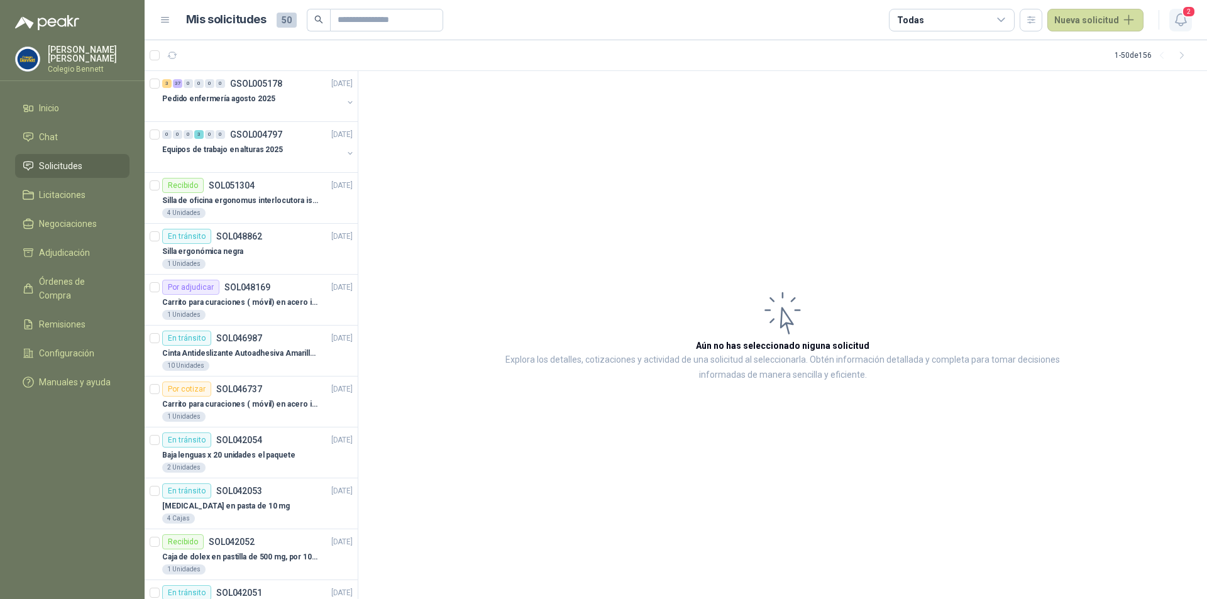
click at [1180, 19] on icon "button" at bounding box center [1181, 20] width 16 height 16
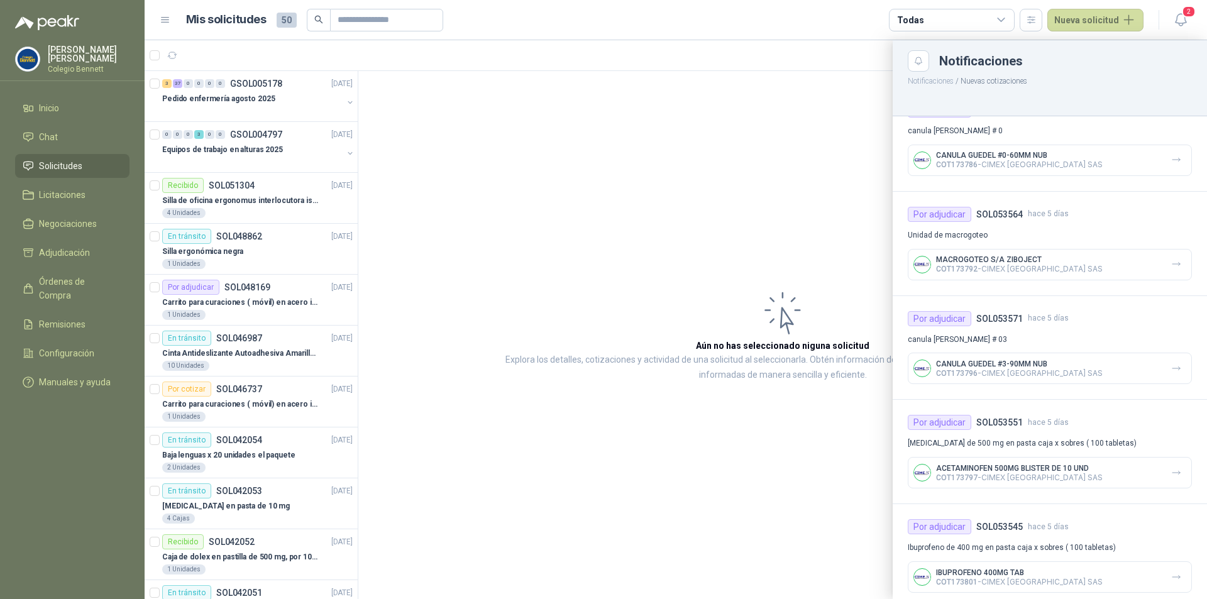
scroll to position [0, 0]
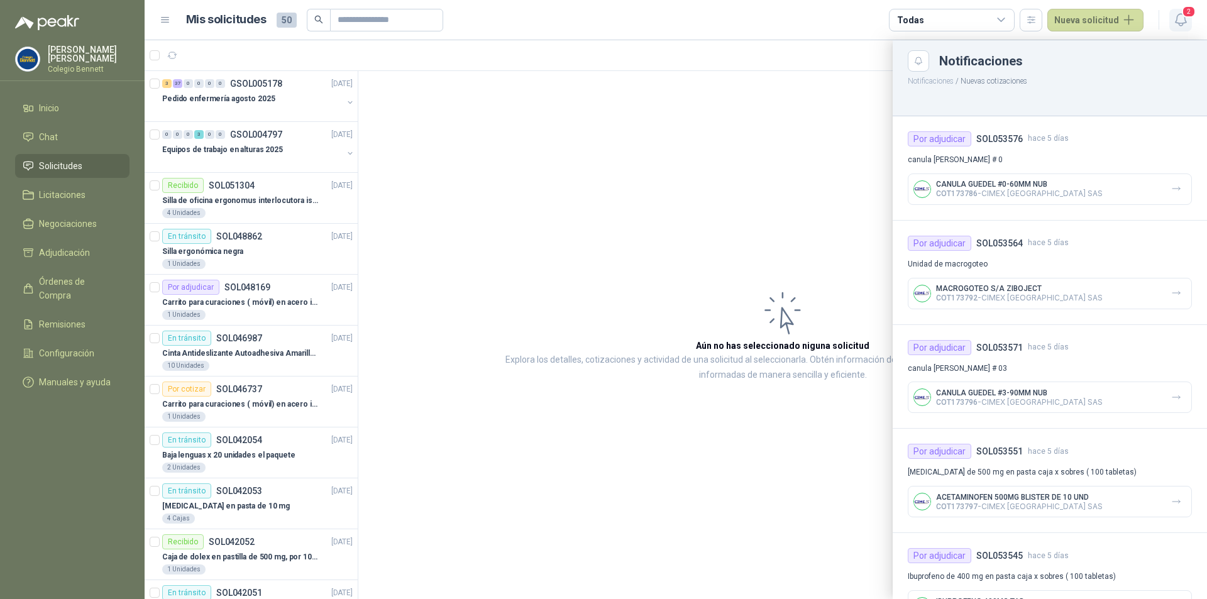
click at [1185, 22] on icon "button" at bounding box center [1181, 20] width 16 height 16
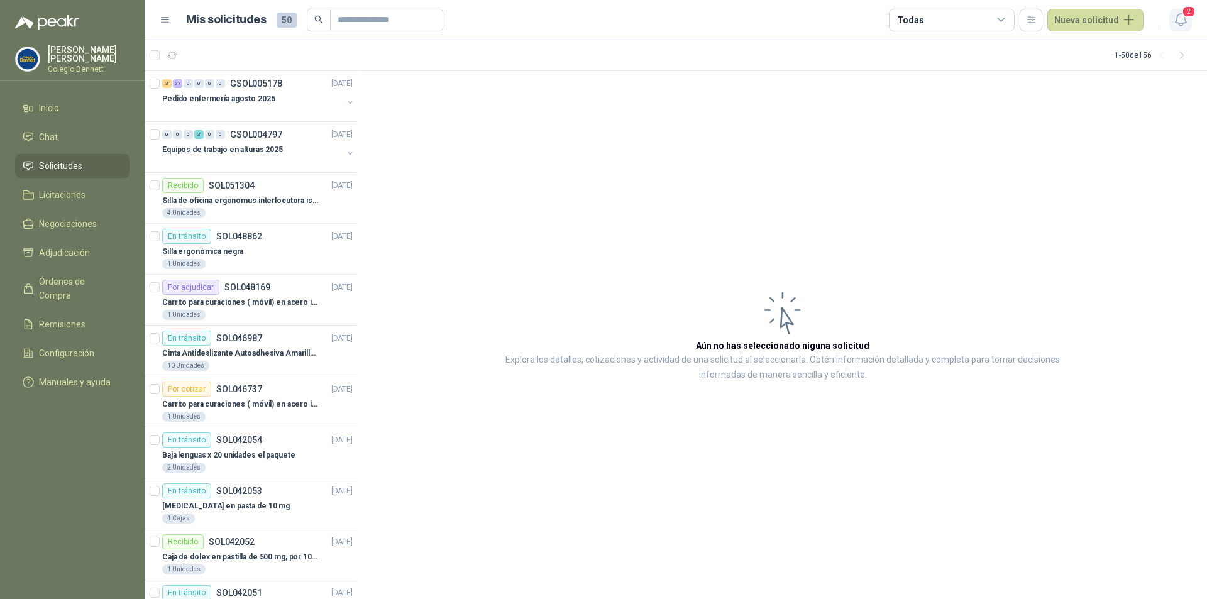
click at [1185, 22] on icon "button" at bounding box center [1181, 20] width 16 height 16
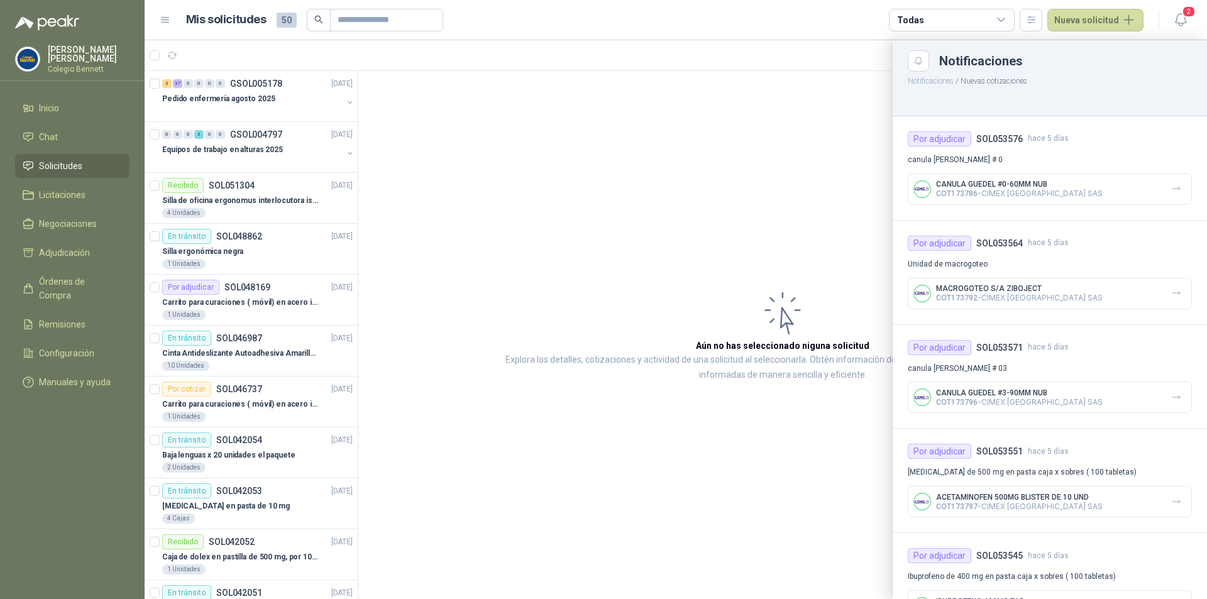
click at [688, 136] on div at bounding box center [676, 319] width 1063 height 559
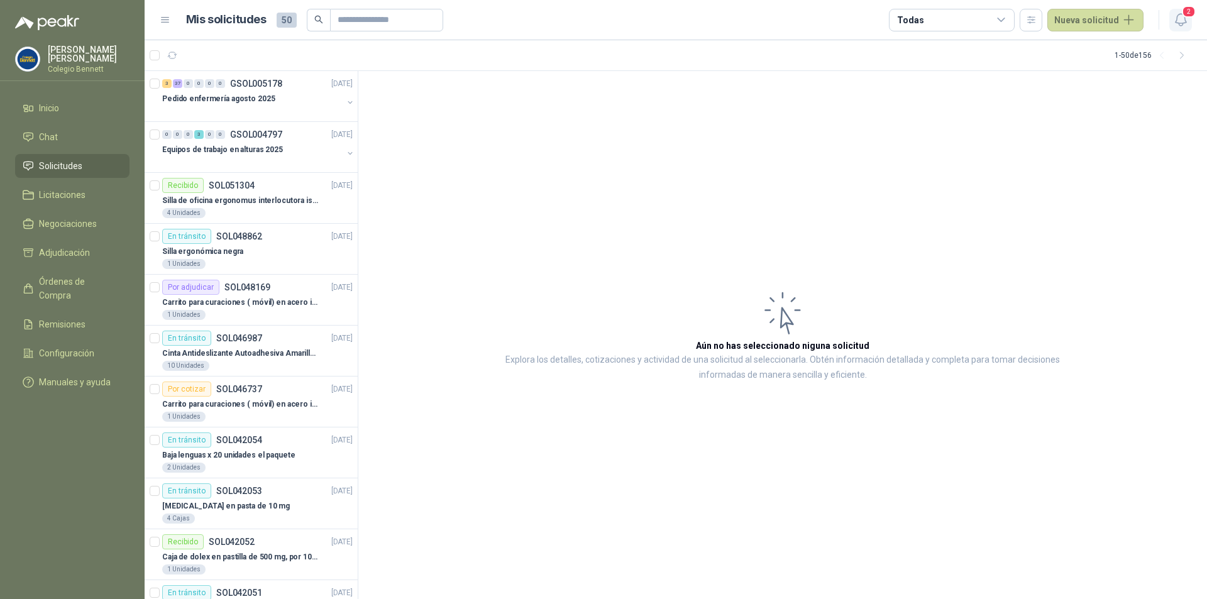
click at [1187, 21] on icon "button" at bounding box center [1181, 20] width 16 height 16
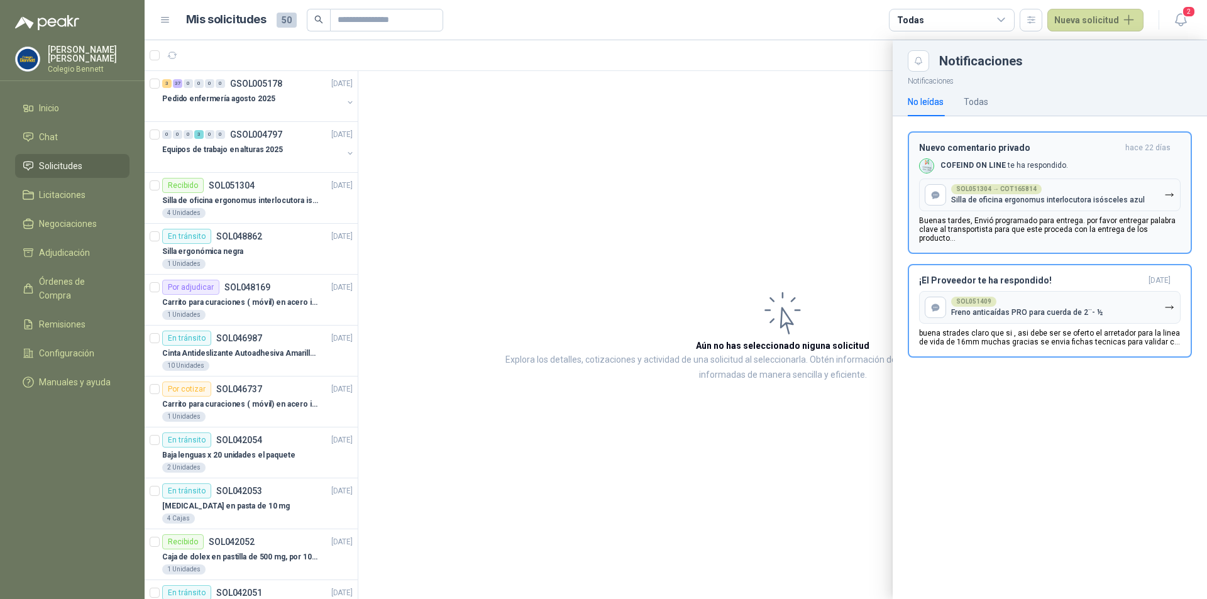
click at [1101, 155] on div "Nuevo comentario privado [DATE] COFEIND ON LINE te ha respondido. SOL051304 → C…" at bounding box center [1050, 193] width 262 height 100
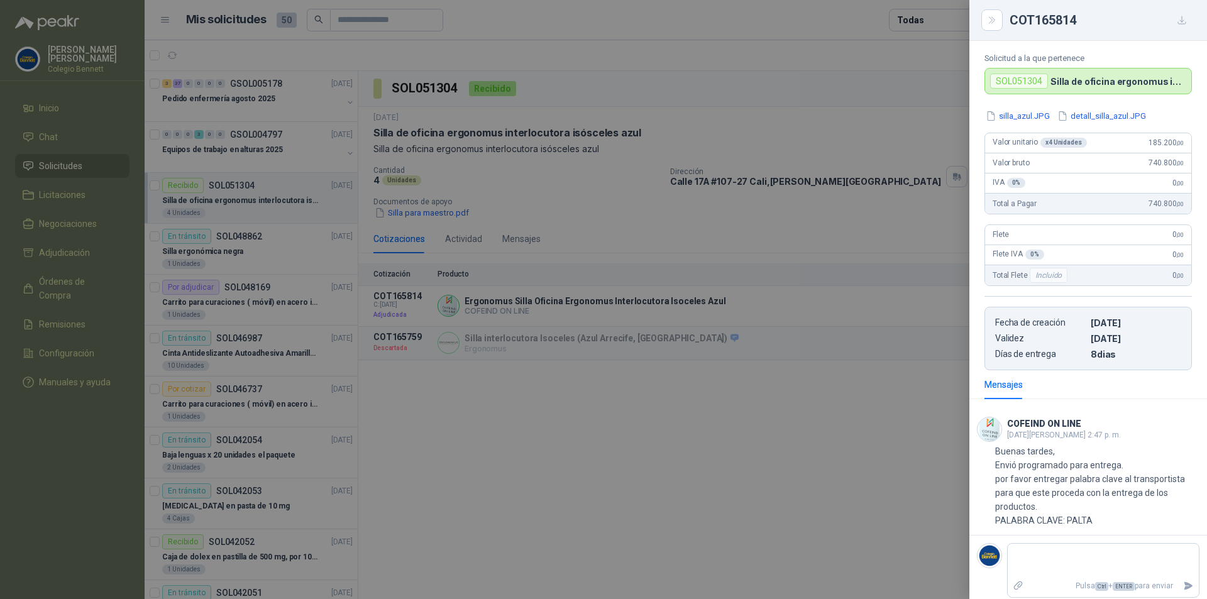
scroll to position [88, 0]
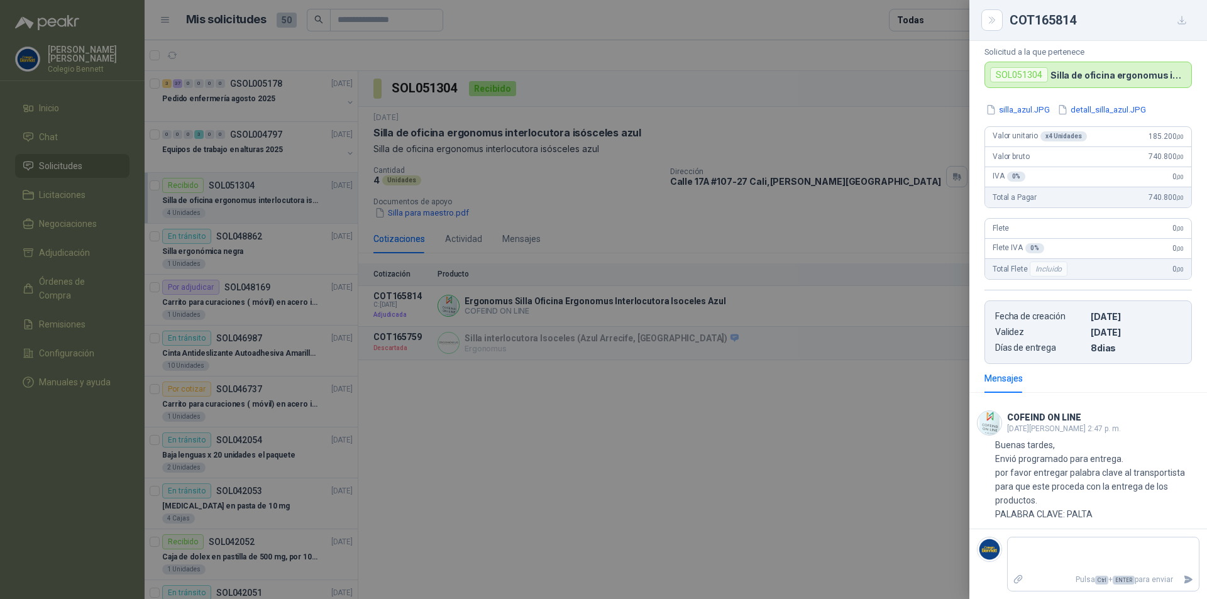
click at [858, 141] on div at bounding box center [603, 299] width 1207 height 599
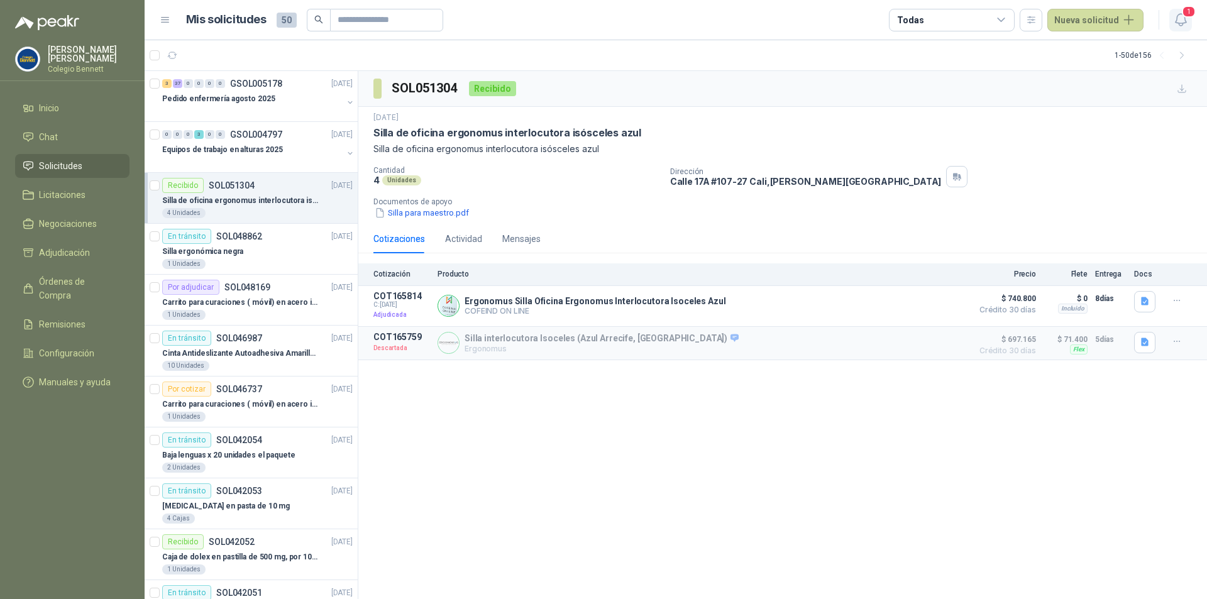
click at [1180, 17] on icon "button" at bounding box center [1181, 20] width 16 height 16
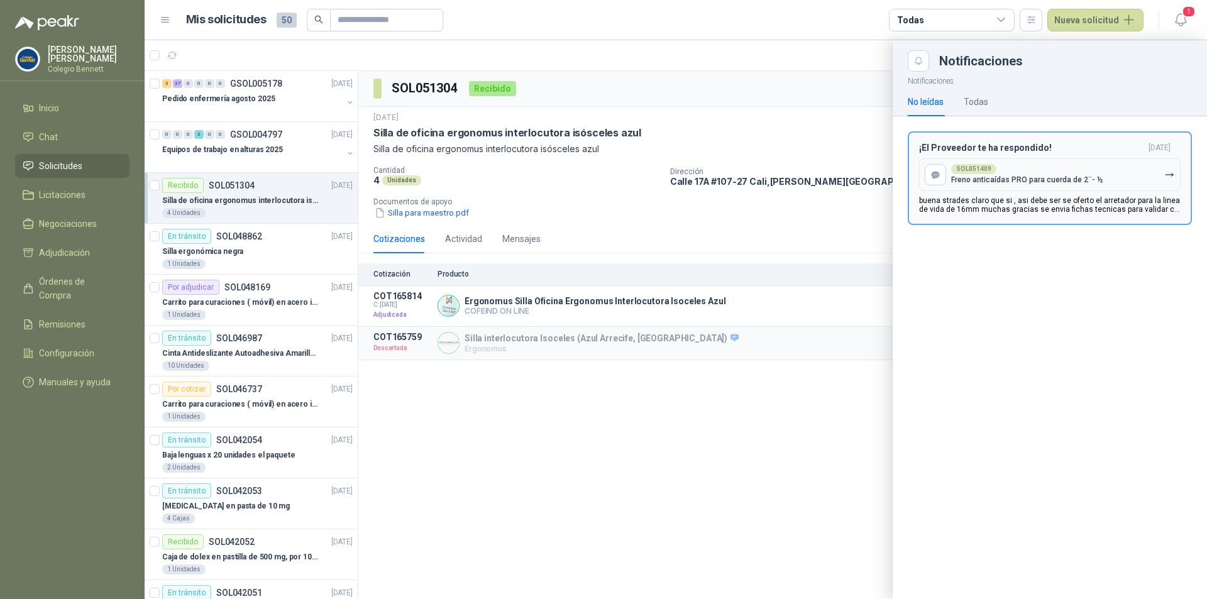
click at [1100, 141] on button "¡El Proveedor te ha respondido! [DATE] SOL051409 Freno anticaídas PRO para cuer…" at bounding box center [1050, 178] width 284 height 94
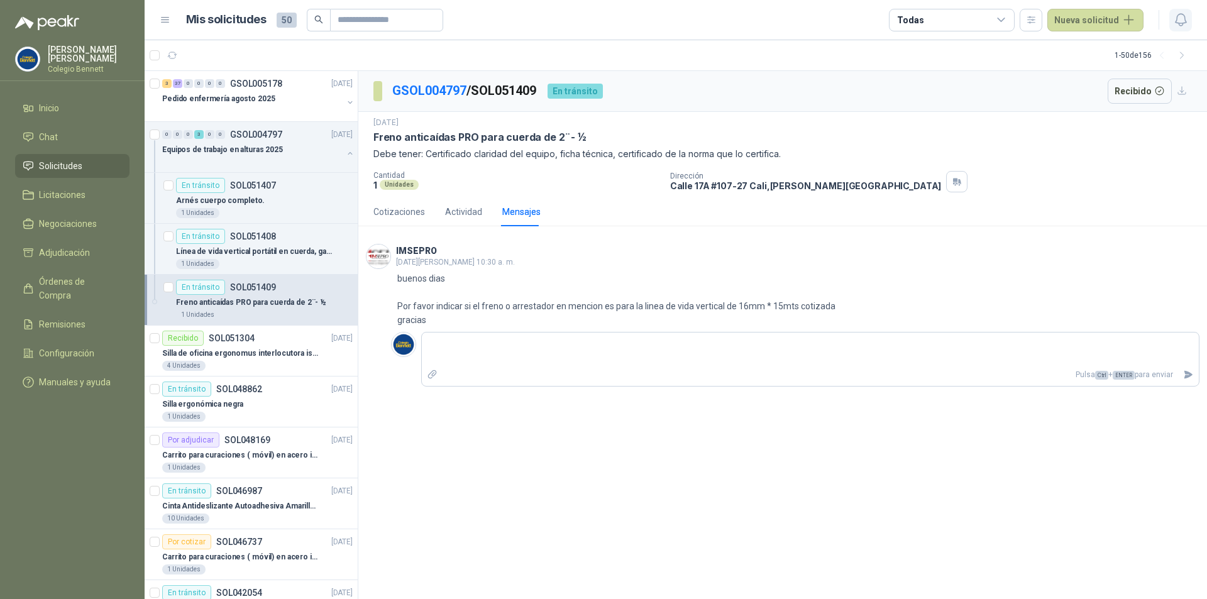
click at [1182, 21] on icon "button" at bounding box center [1181, 20] width 16 height 16
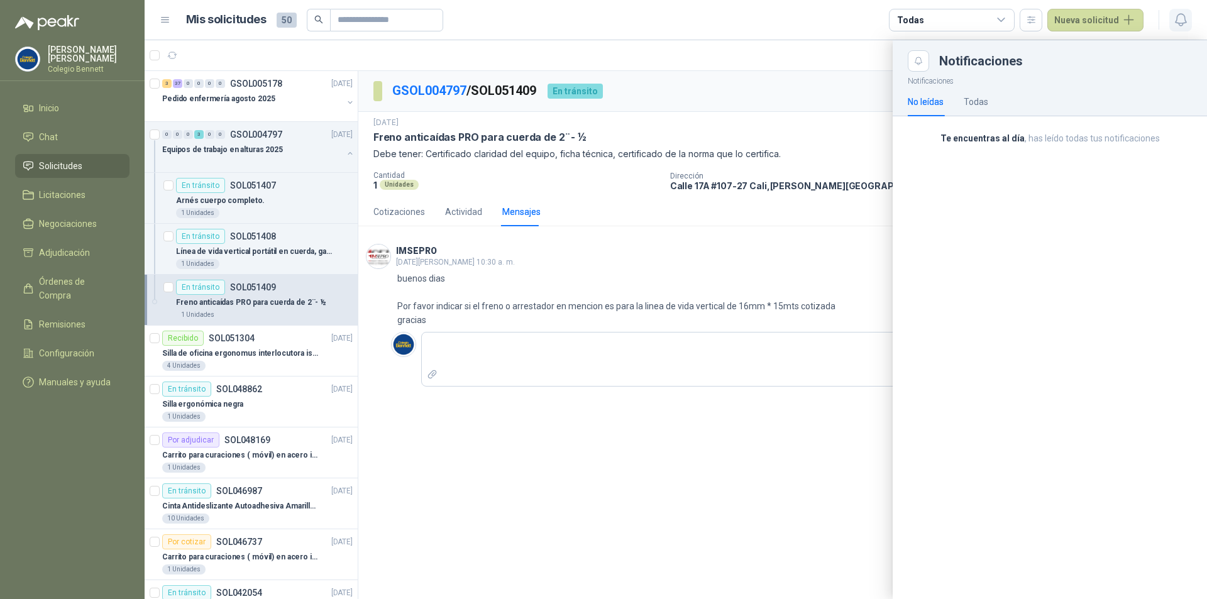
click at [1185, 19] on icon "button" at bounding box center [1180, 20] width 11 height 12
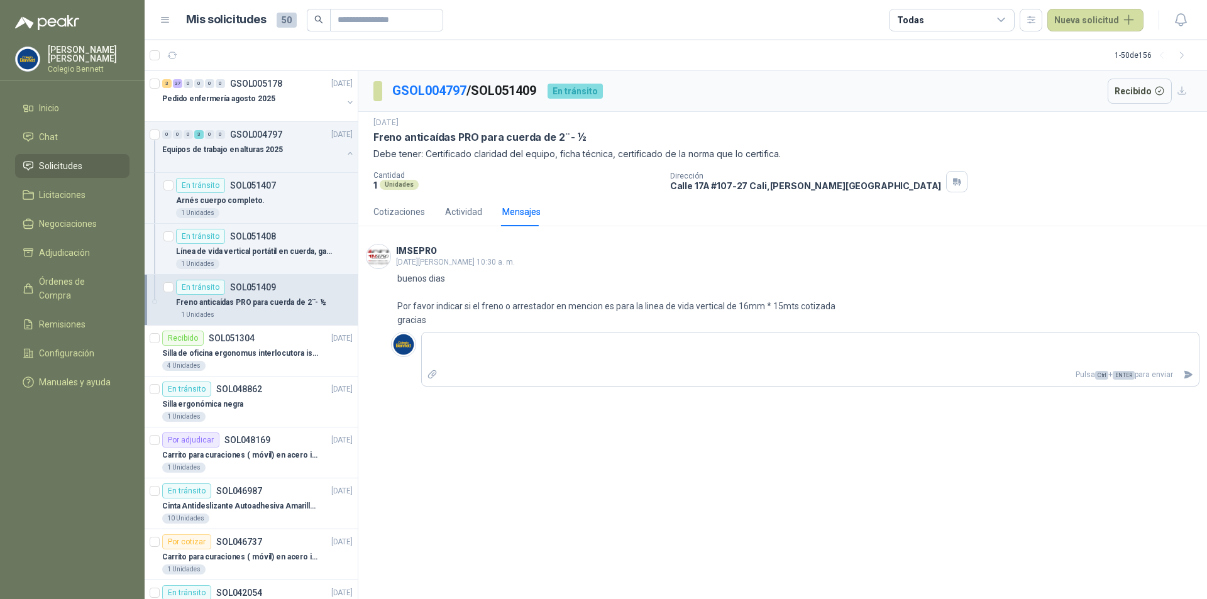
click at [664, 55] on article "1 - 50 de 156" at bounding box center [676, 55] width 1063 height 30
click at [218, 106] on div "Pedido enfermería agosto 2025" at bounding box center [252, 98] width 180 height 15
